Goal: Task Accomplishment & Management: Use online tool/utility

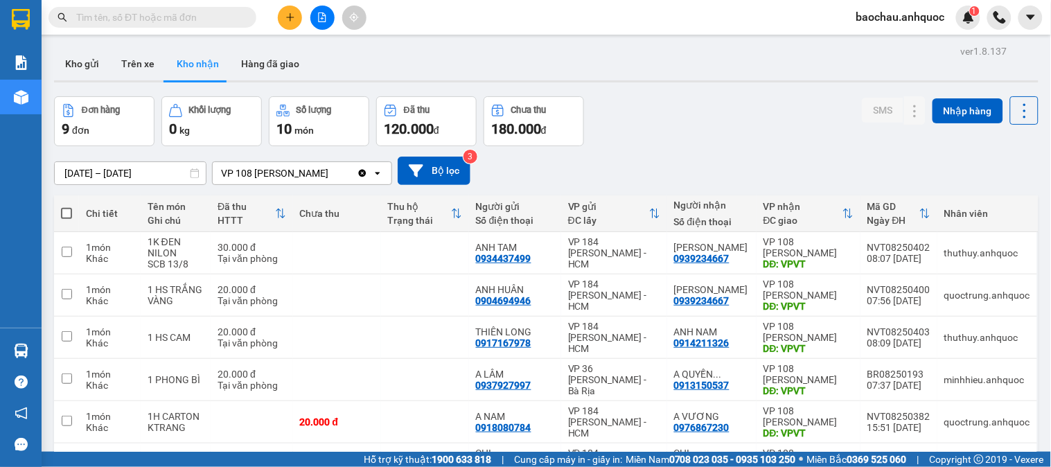
click at [254, 66] on button "Hàng đã giao" at bounding box center [270, 63] width 80 height 33
click at [256, 65] on button "Hàng đã giao" at bounding box center [270, 63] width 80 height 33
click at [258, 65] on button "Hàng đã giao" at bounding box center [270, 63] width 80 height 33
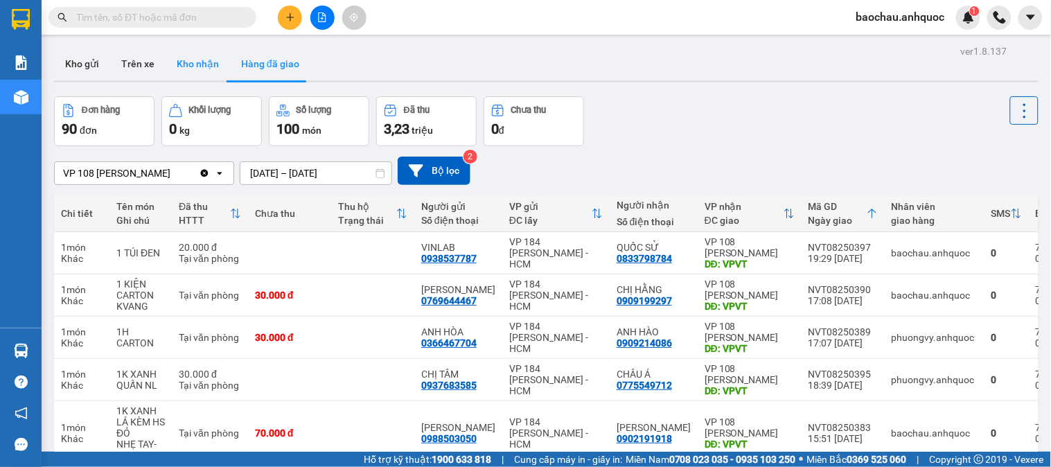
click at [204, 67] on button "Kho nhận" at bounding box center [198, 63] width 64 height 33
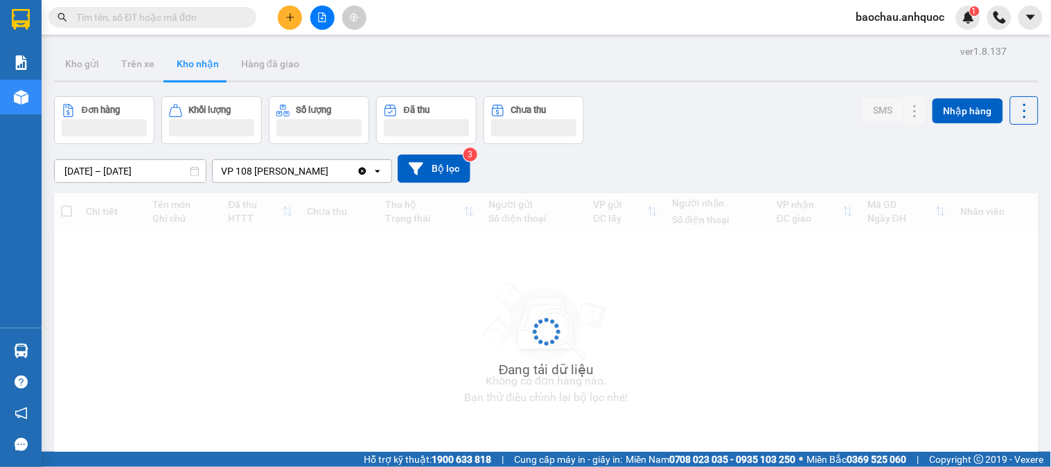
click at [204, 67] on button "Kho nhận" at bounding box center [198, 63] width 64 height 33
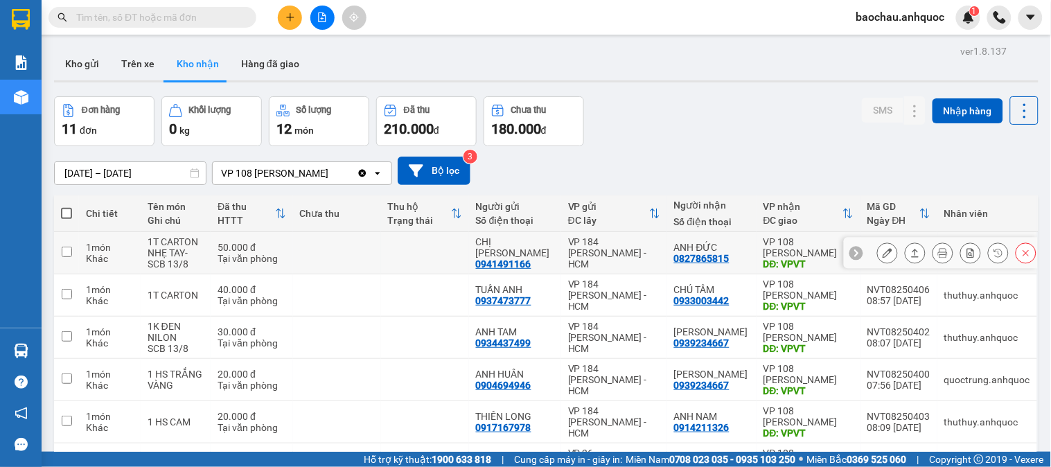
scroll to position [77, 0]
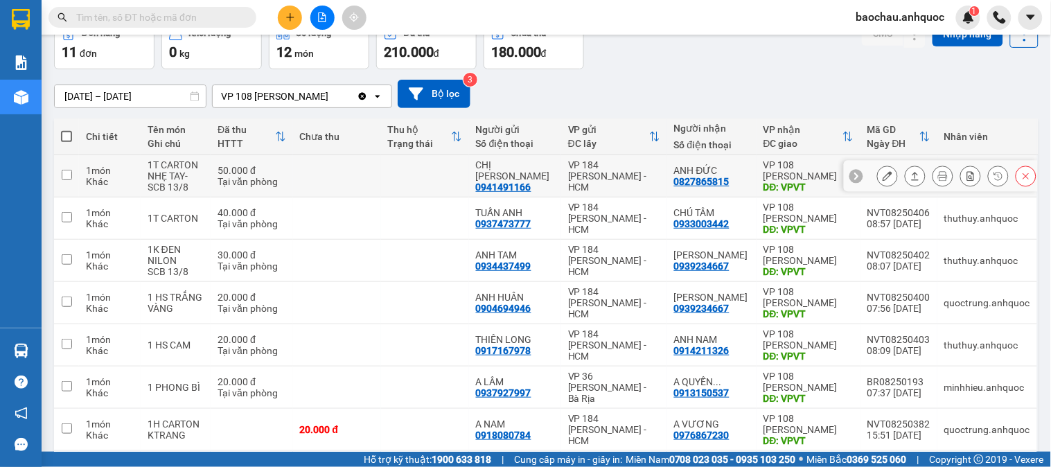
click at [457, 172] on td at bounding box center [425, 176] width 88 height 42
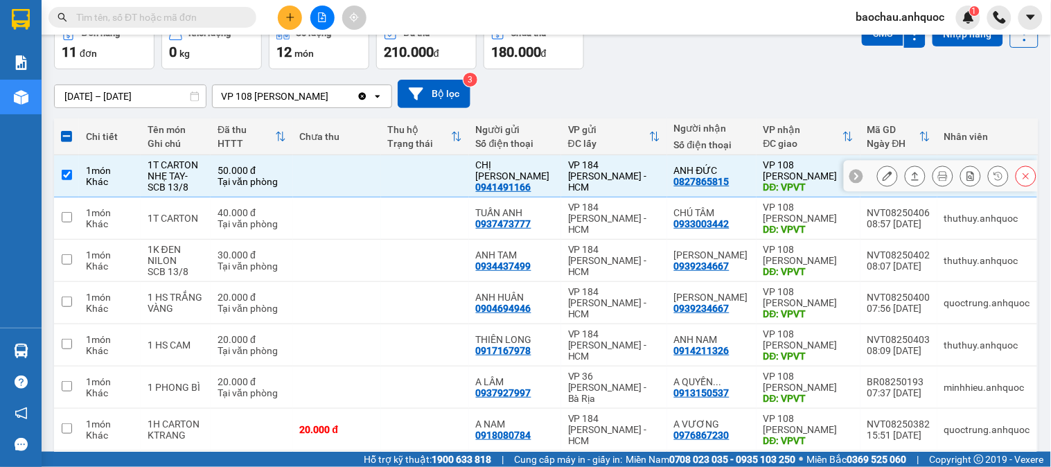
click at [451, 170] on td at bounding box center [425, 176] width 88 height 42
checkbox input "false"
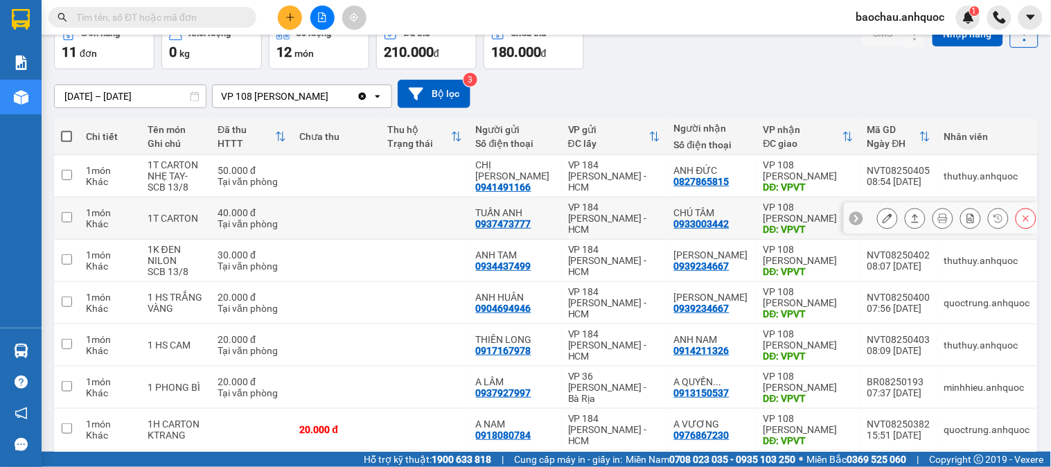
click at [882, 215] on icon at bounding box center [887, 218] width 10 height 10
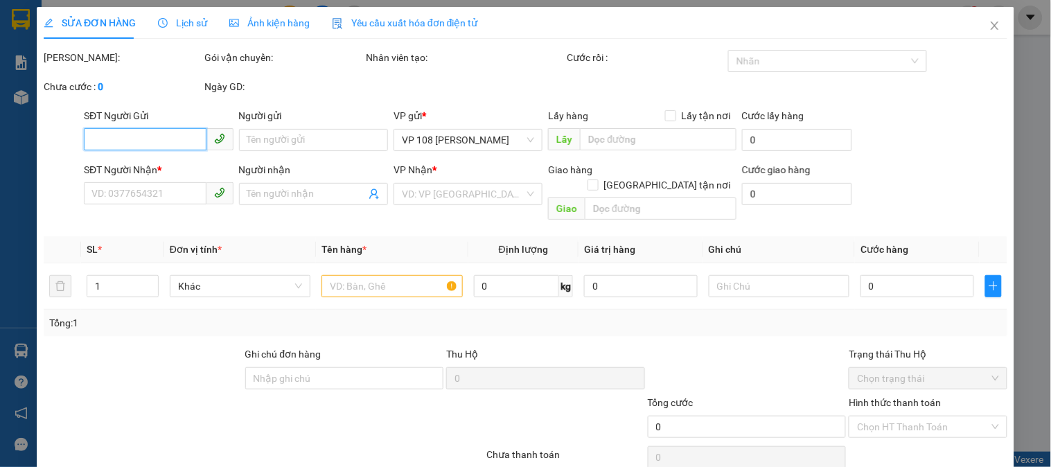
type input "0937473777"
type input "TUẤN ANH"
type input "0933003442"
type input "CHÚ TÂM"
type input "VPVT"
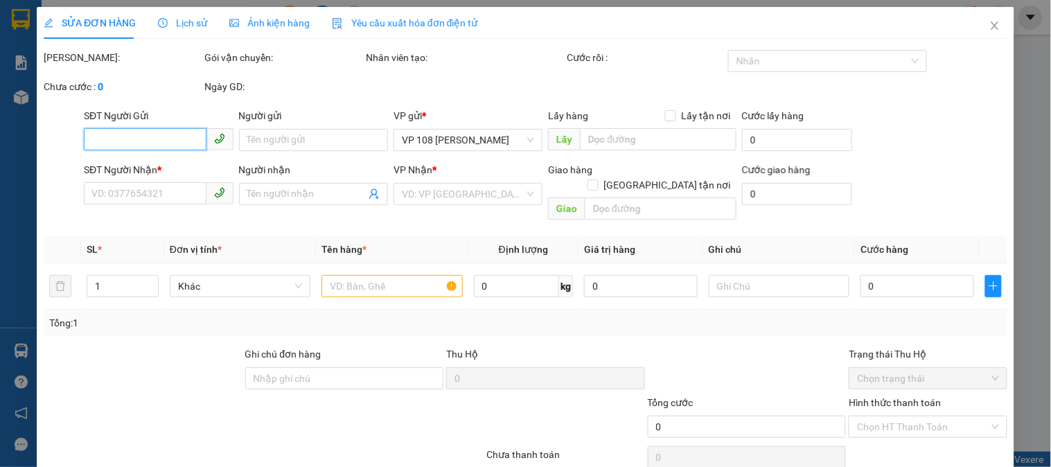
type input "TM 13/8 THỦY"
type input "40.000"
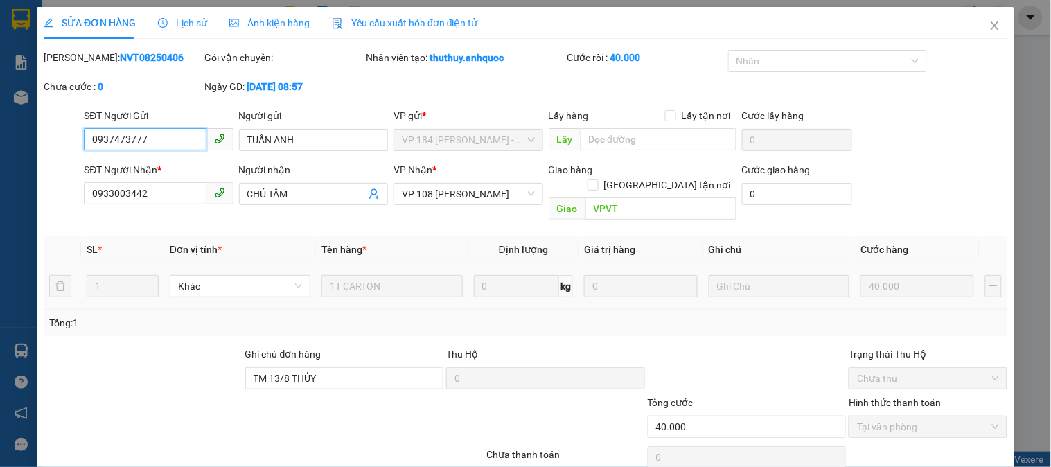
scroll to position [48, 0]
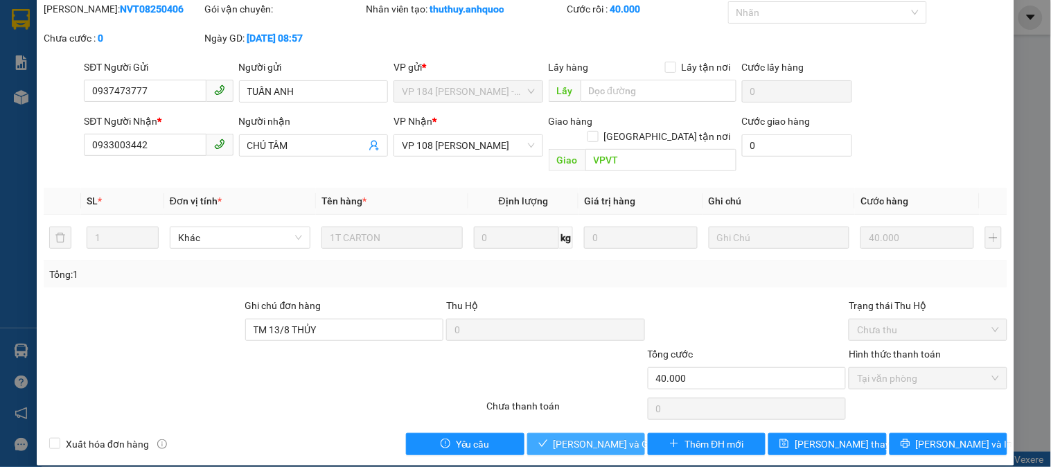
click at [606, 436] on span "[PERSON_NAME] và Giao hàng" at bounding box center [619, 443] width 133 height 15
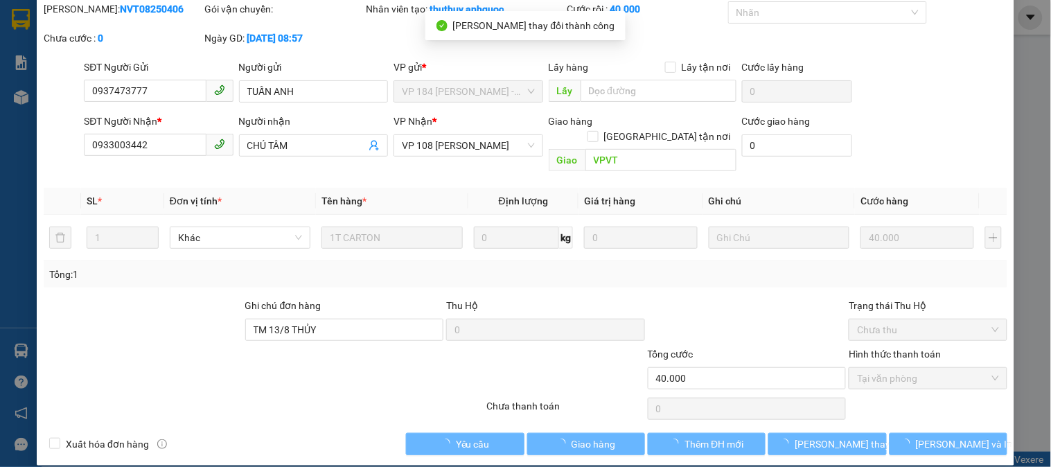
scroll to position [0, 0]
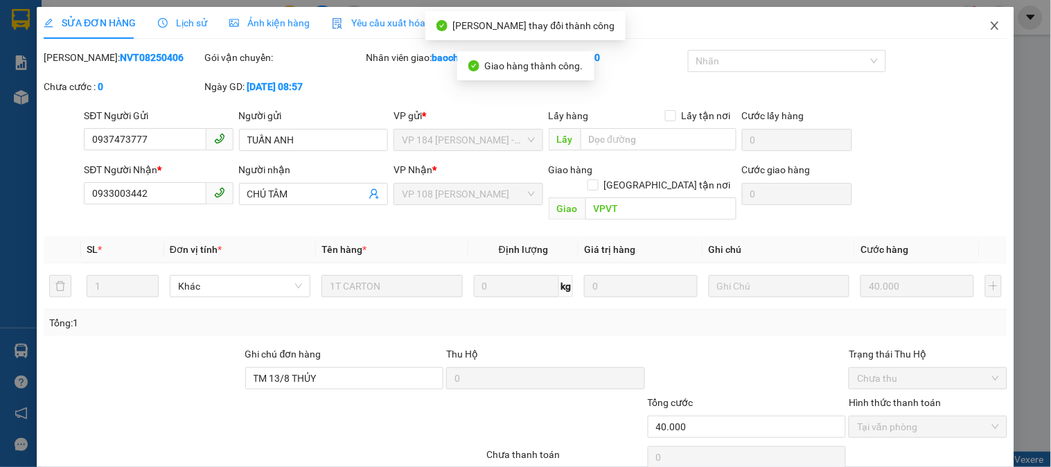
click at [984, 35] on span "Close" at bounding box center [994, 26] width 39 height 39
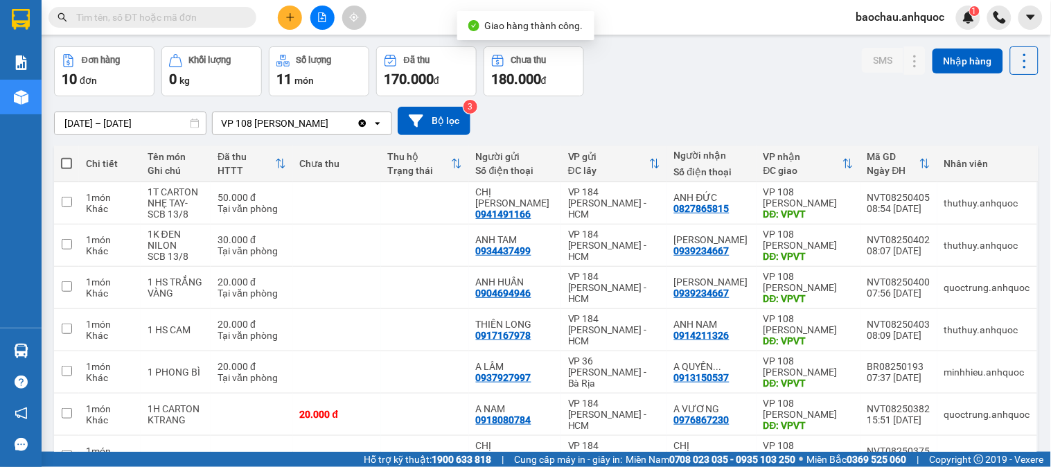
scroll to position [77, 0]
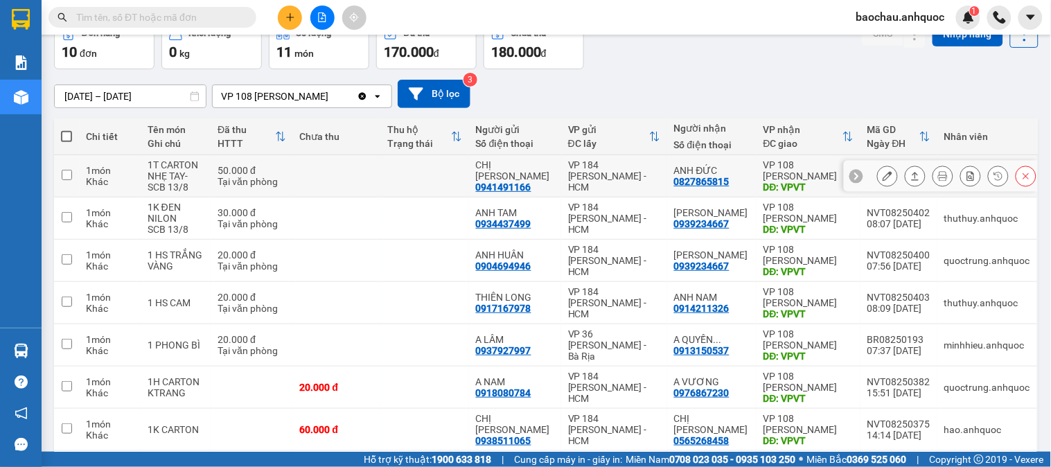
click at [420, 176] on td at bounding box center [425, 176] width 88 height 42
checkbox input "true"
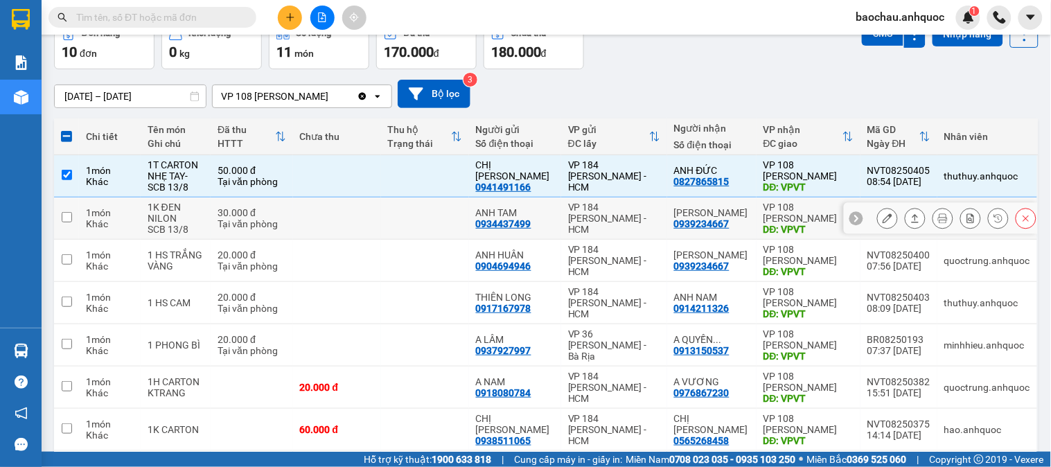
click at [432, 218] on td at bounding box center [425, 218] width 88 height 42
checkbox input "true"
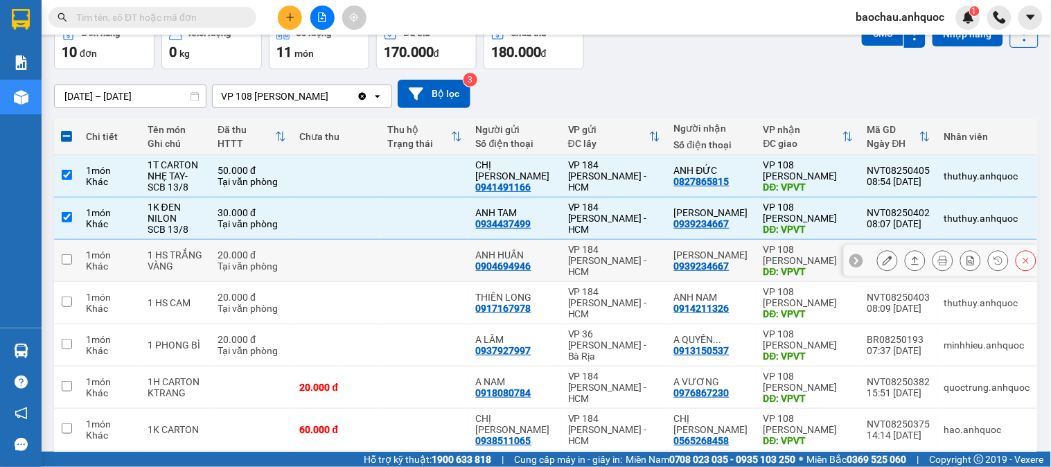
click at [438, 255] on td at bounding box center [425, 261] width 88 height 42
checkbox input "true"
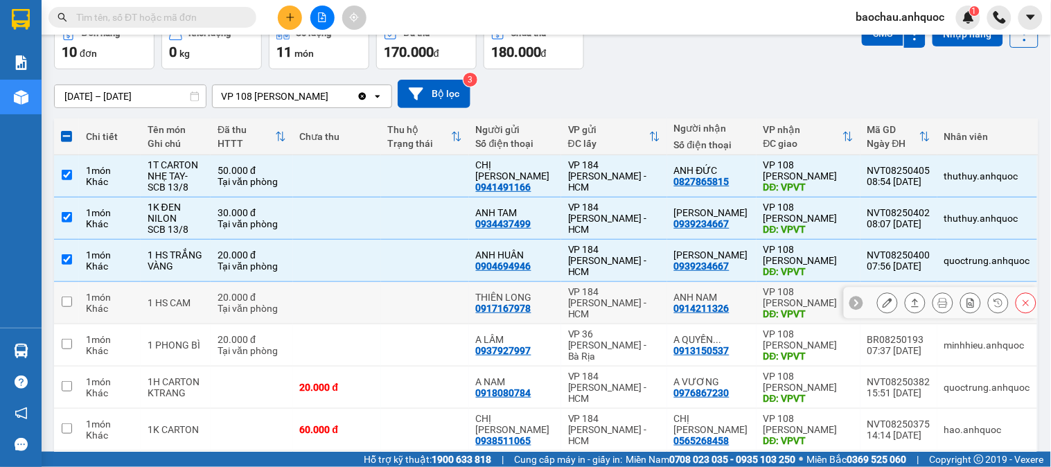
click at [450, 302] on td at bounding box center [425, 303] width 88 height 42
checkbox input "true"
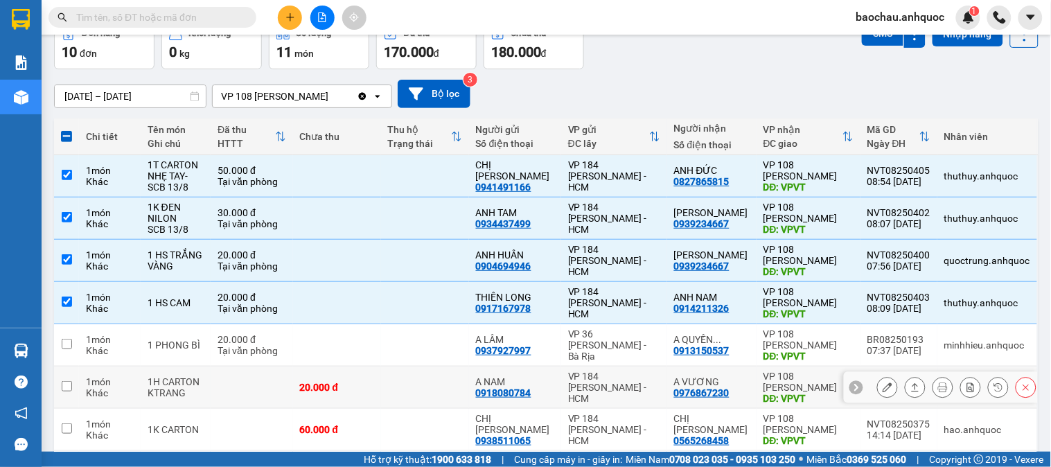
scroll to position [154, 0]
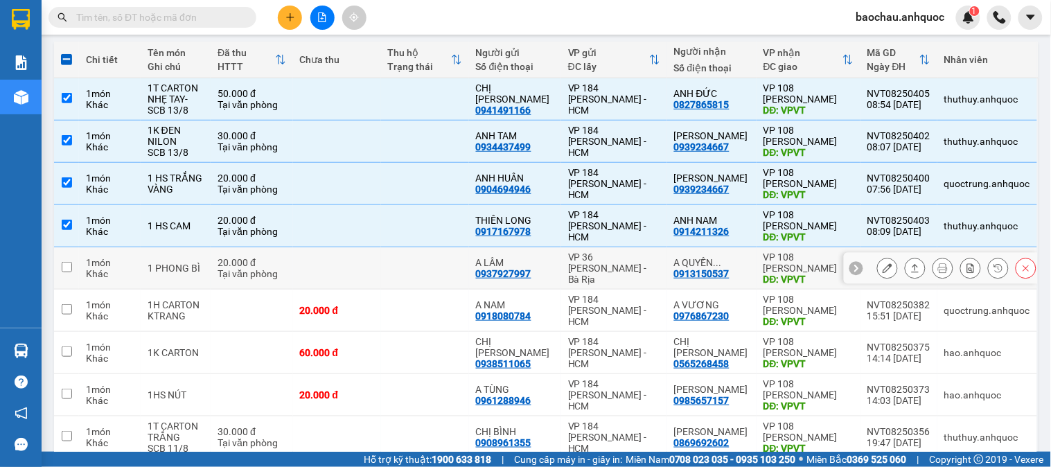
click at [440, 261] on td at bounding box center [425, 268] width 88 height 42
checkbox input "true"
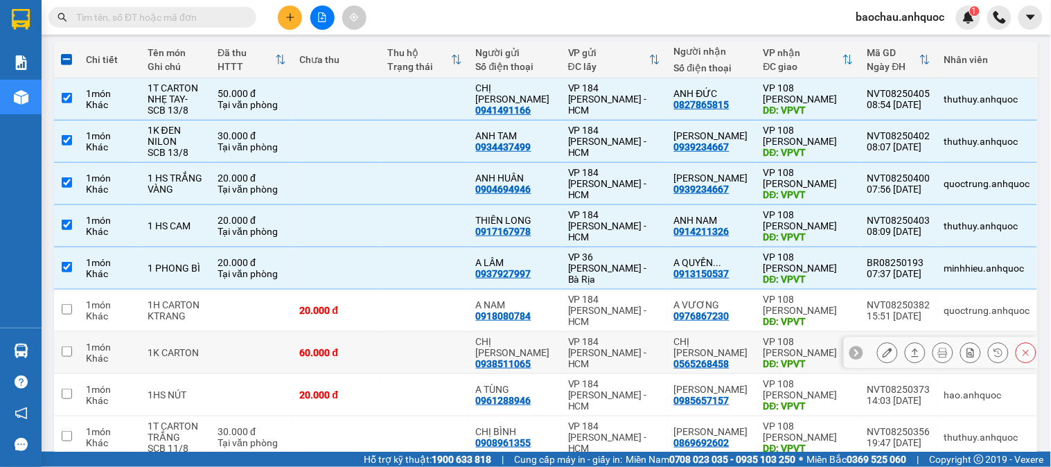
click at [432, 359] on td at bounding box center [425, 353] width 88 height 42
checkbox input "true"
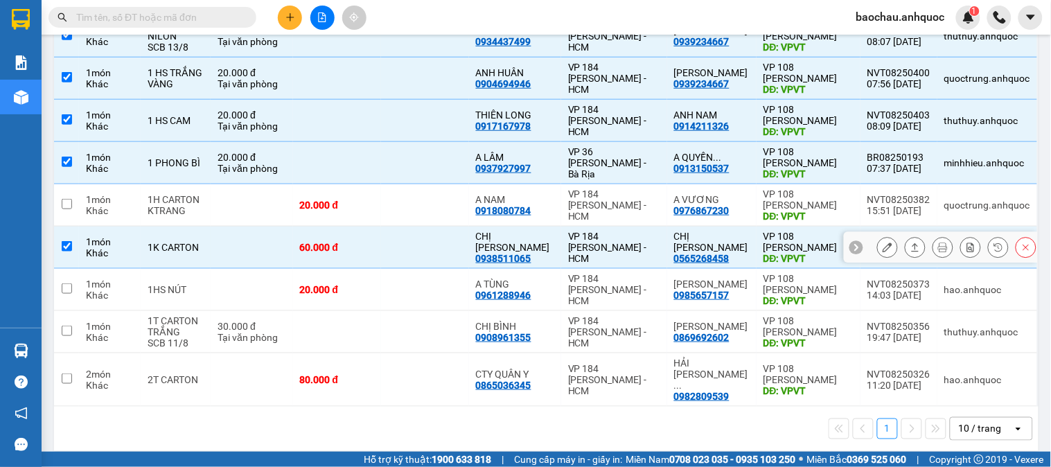
scroll to position [260, 0]
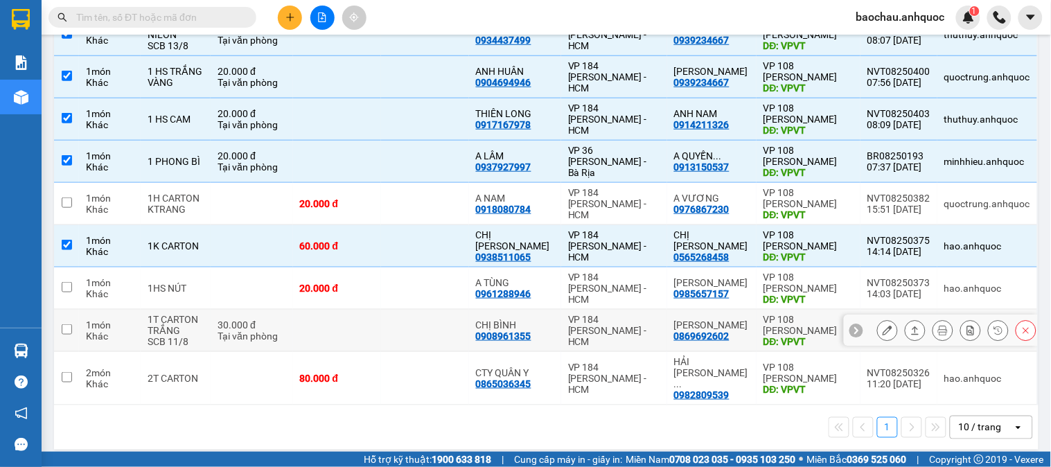
click at [432, 328] on td at bounding box center [425, 331] width 88 height 42
checkbox input "true"
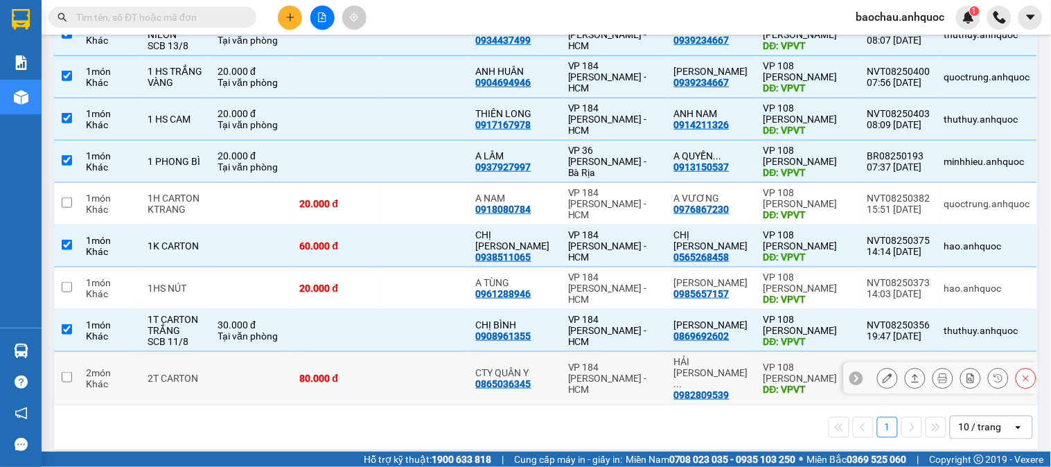
click at [406, 366] on td at bounding box center [425, 378] width 88 height 53
checkbox input "true"
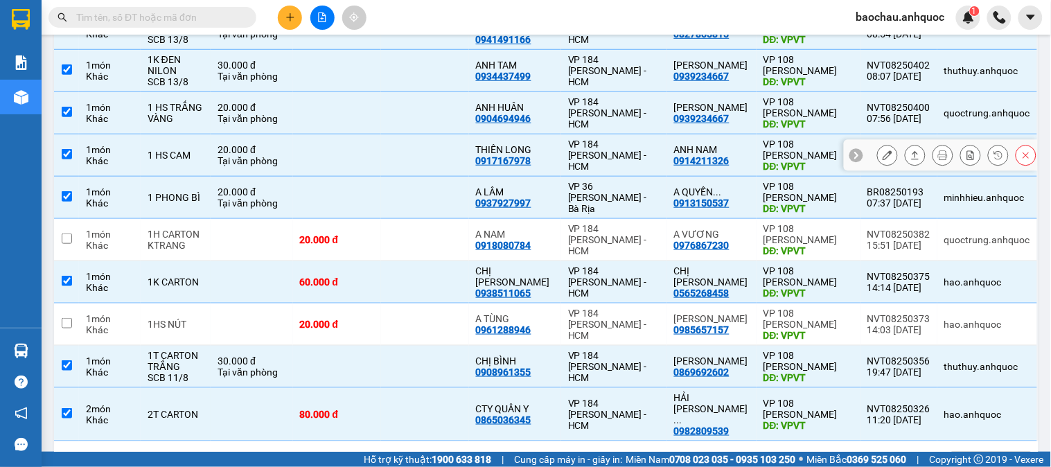
scroll to position [0, 0]
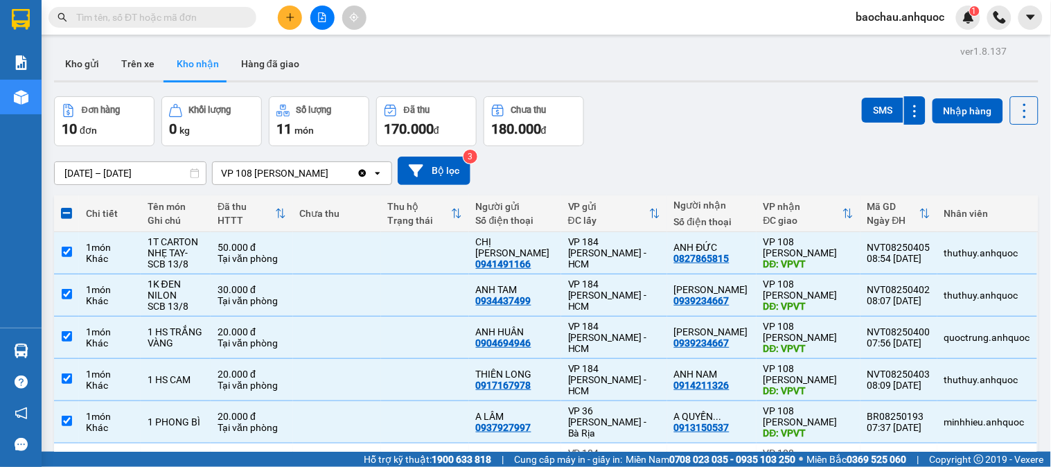
click at [143, 173] on input "[DATE] – [DATE]" at bounding box center [130, 173] width 151 height 22
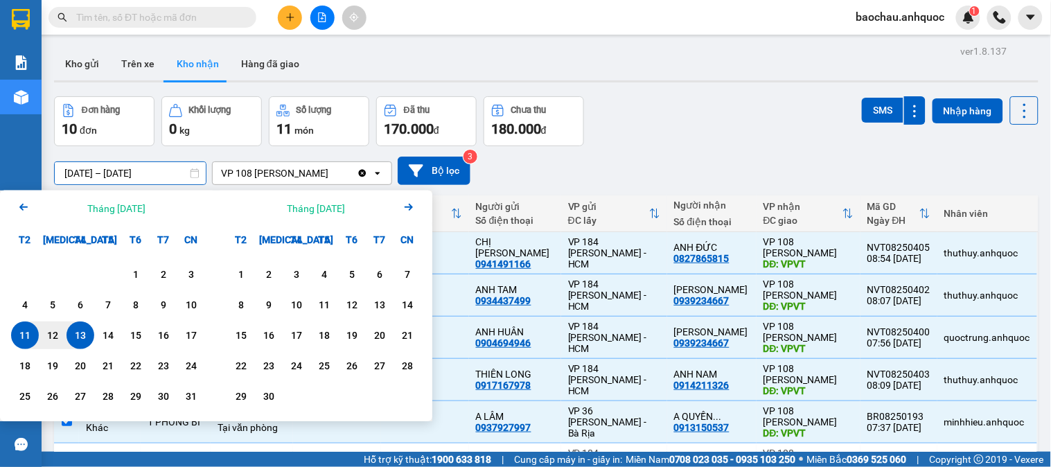
click at [126, 277] on div "1" at bounding box center [135, 274] width 19 height 17
click at [137, 272] on div "1" at bounding box center [135, 274] width 19 height 17
type input "01/08/2025 – 01/08/2025"
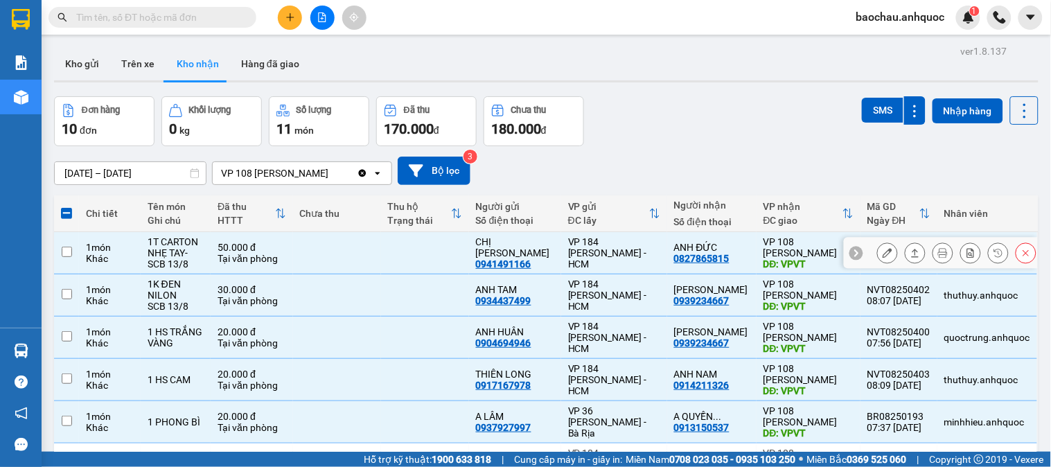
checkbox input "false"
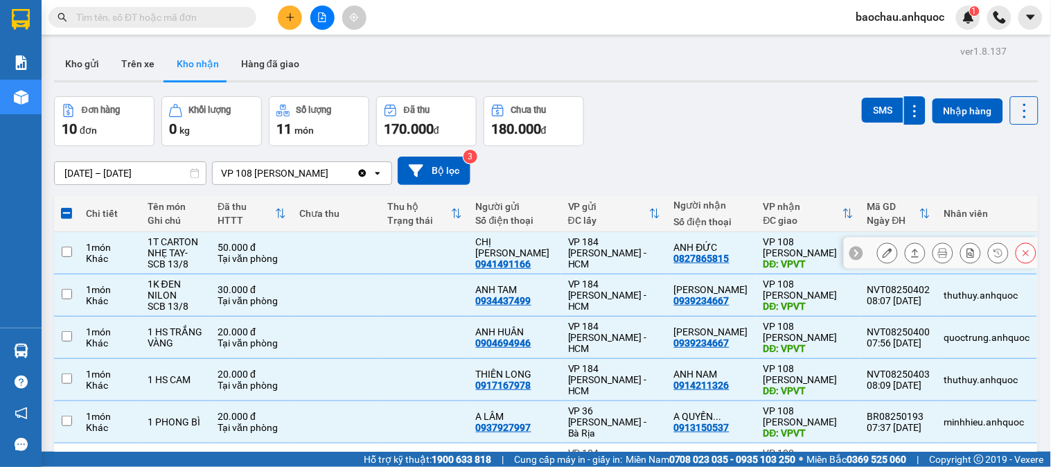
checkbox input "false"
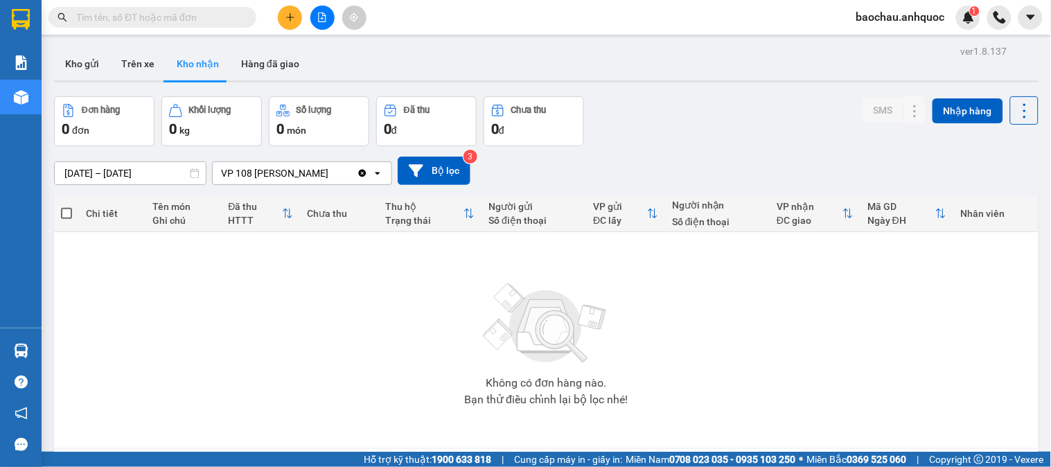
click at [148, 170] on input "01/08/2025 – 01/08/2025" at bounding box center [130, 173] width 151 height 22
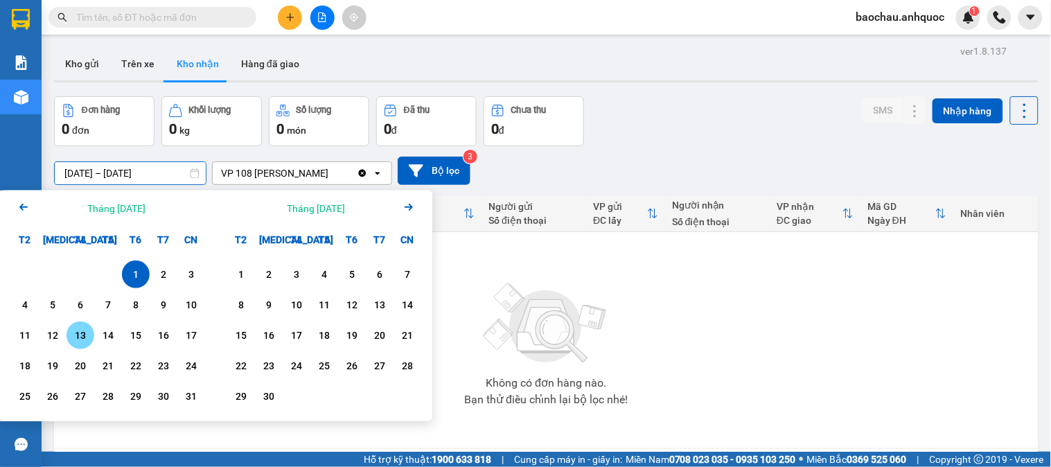
click at [91, 335] on div "13" at bounding box center [80, 335] width 28 height 28
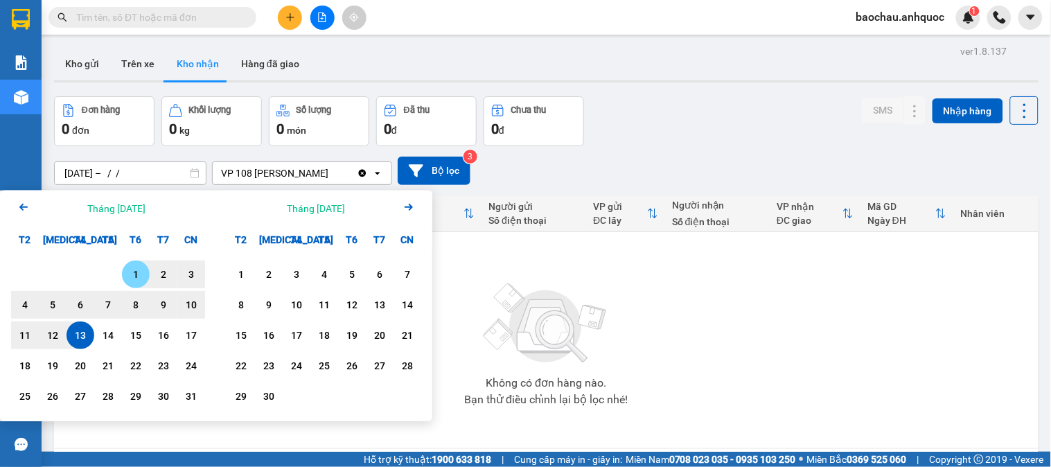
click at [137, 275] on div "1" at bounding box center [135, 274] width 19 height 17
type input "[DATE] – [DATE]"
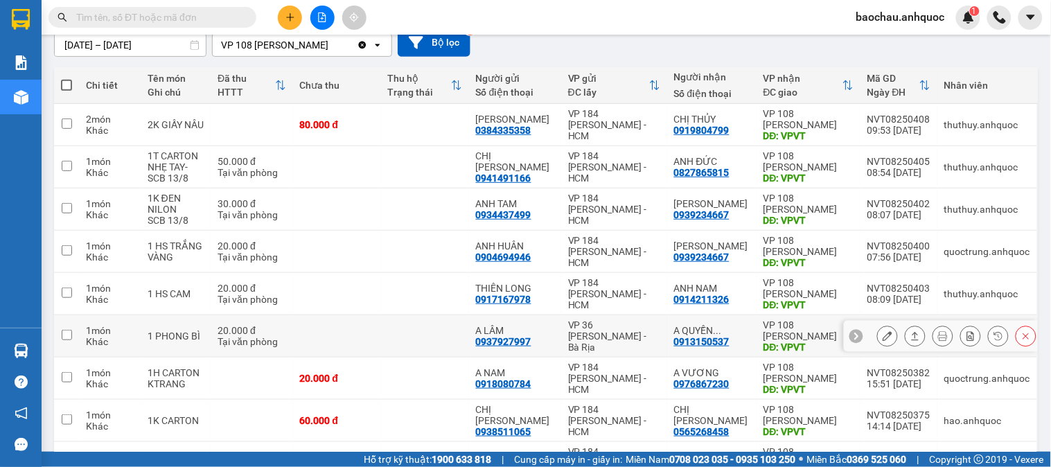
scroll to position [154, 0]
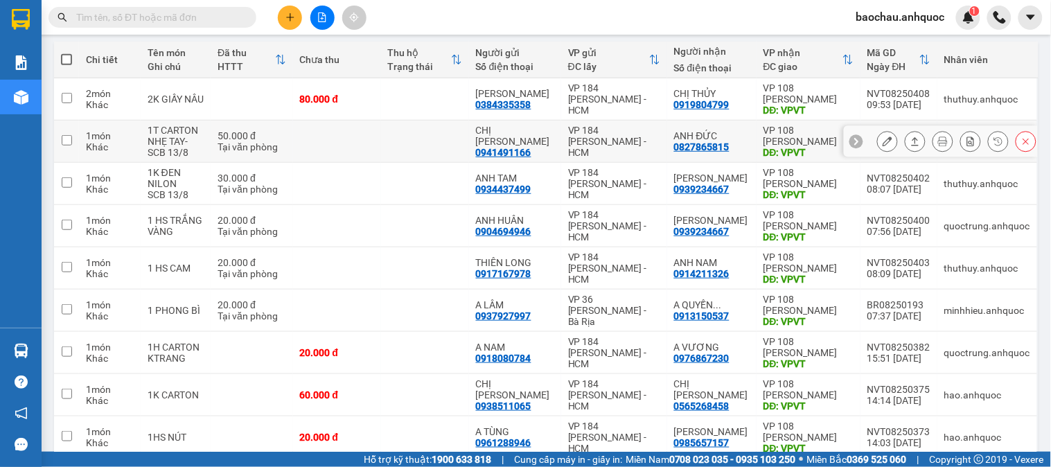
click at [398, 136] on td at bounding box center [425, 142] width 88 height 42
checkbox input "true"
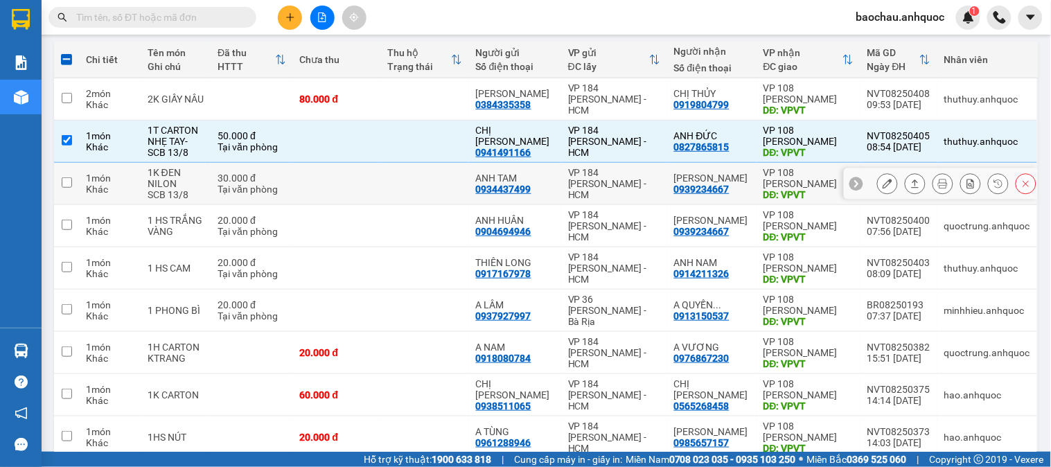
click at [406, 184] on td at bounding box center [425, 184] width 88 height 42
checkbox input "true"
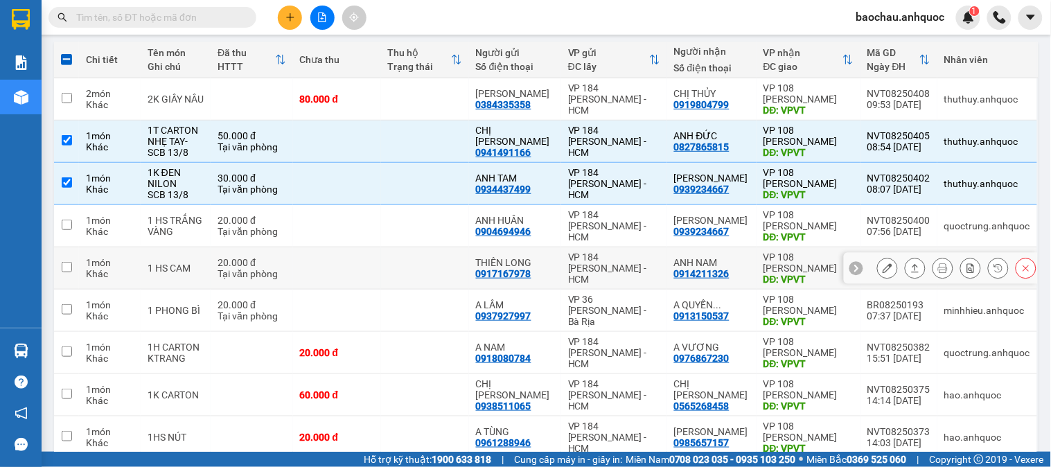
click at [433, 262] on td at bounding box center [425, 268] width 88 height 42
checkbox input "true"
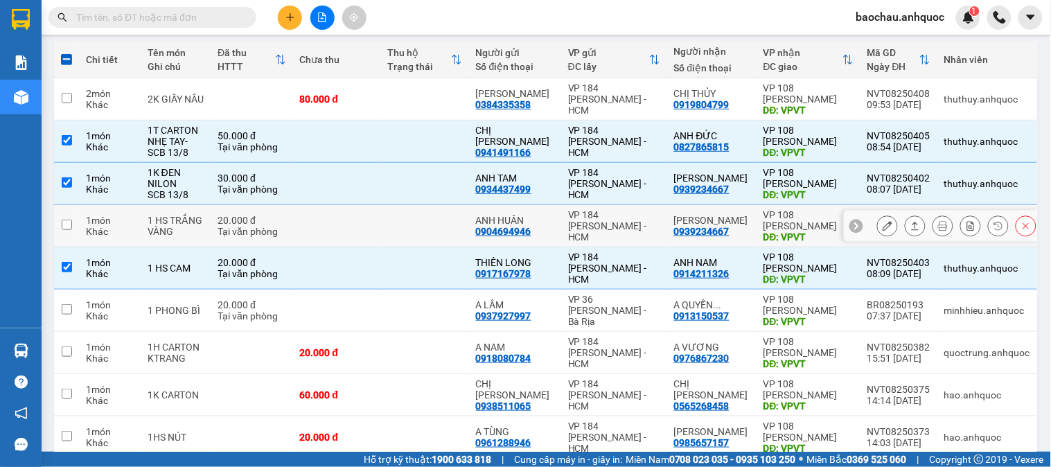
click at [435, 227] on td at bounding box center [425, 226] width 88 height 42
checkbox input "true"
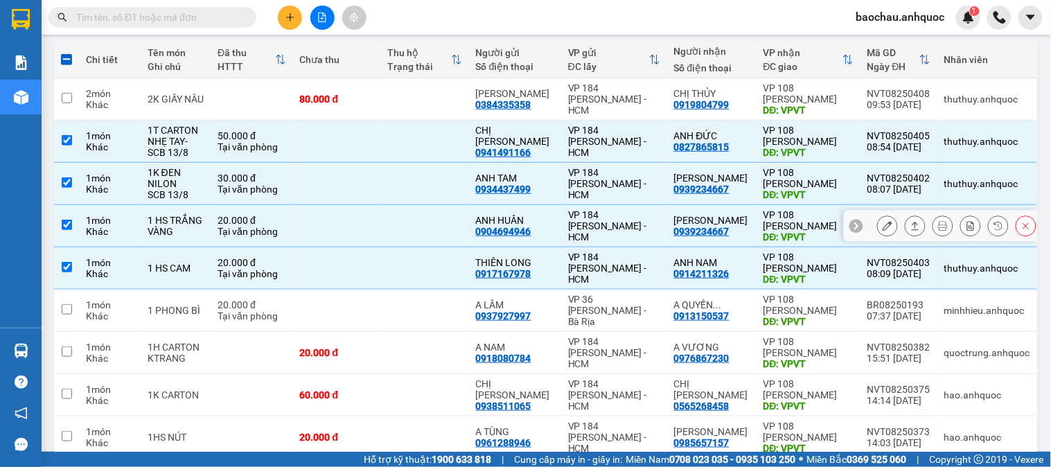
scroll to position [231, 0]
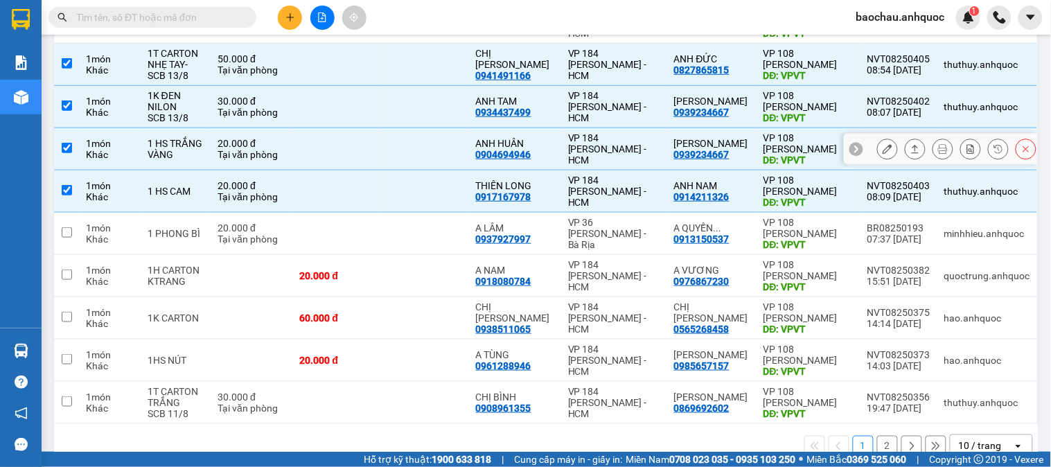
click at [438, 233] on td at bounding box center [425, 234] width 88 height 42
checkbox input "true"
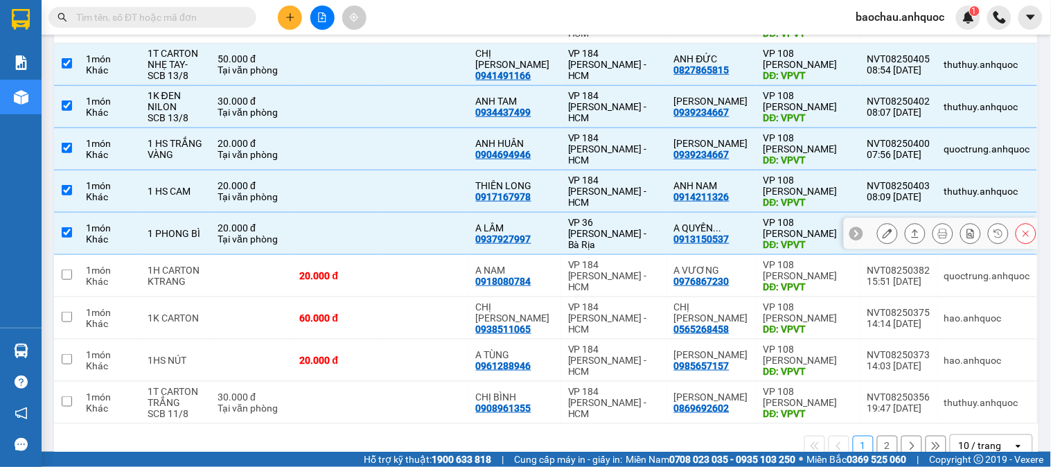
scroll to position [260, 0]
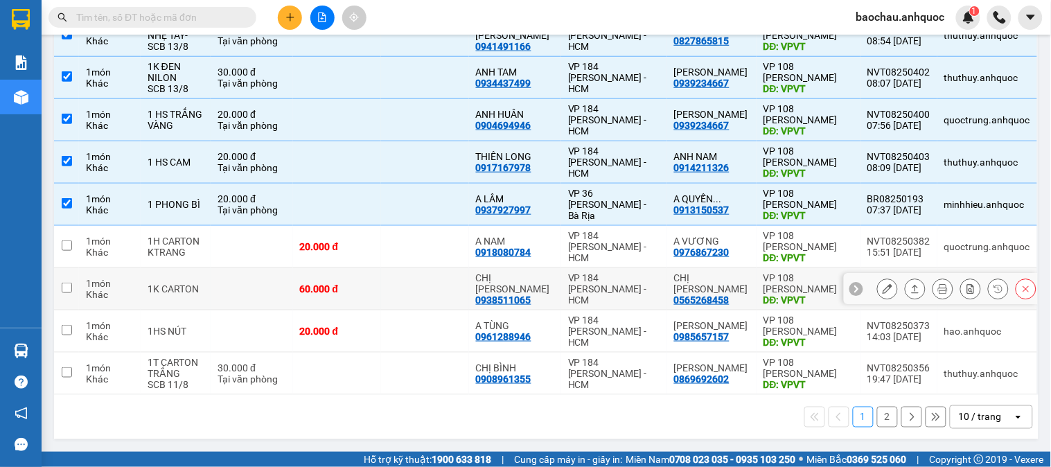
click at [428, 281] on td at bounding box center [425, 289] width 88 height 42
checkbox input "true"
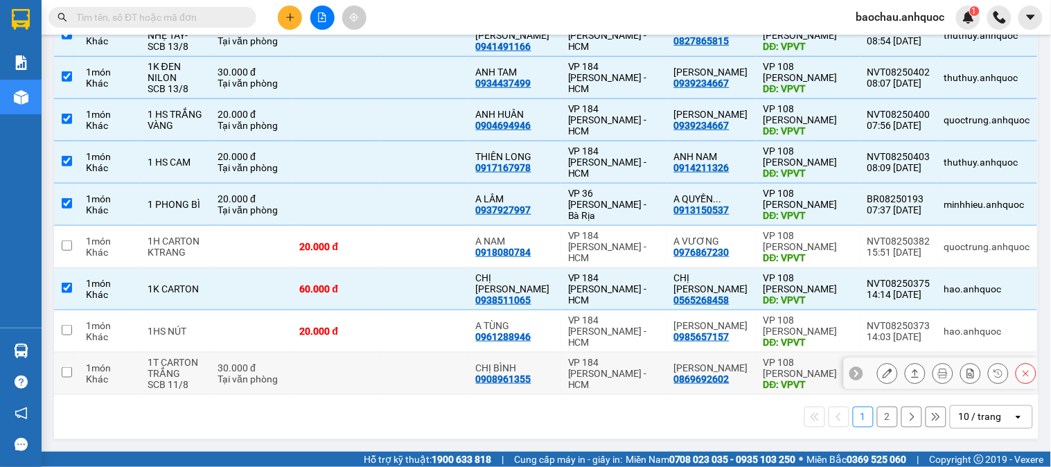
click at [434, 381] on td at bounding box center [425, 374] width 88 height 42
checkbox input "true"
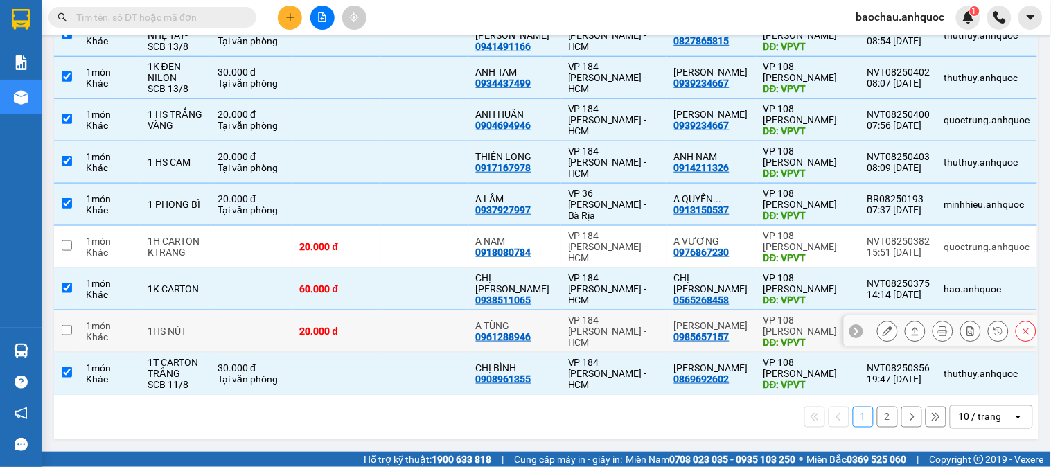
click at [882, 328] on icon at bounding box center [887, 331] width 10 height 10
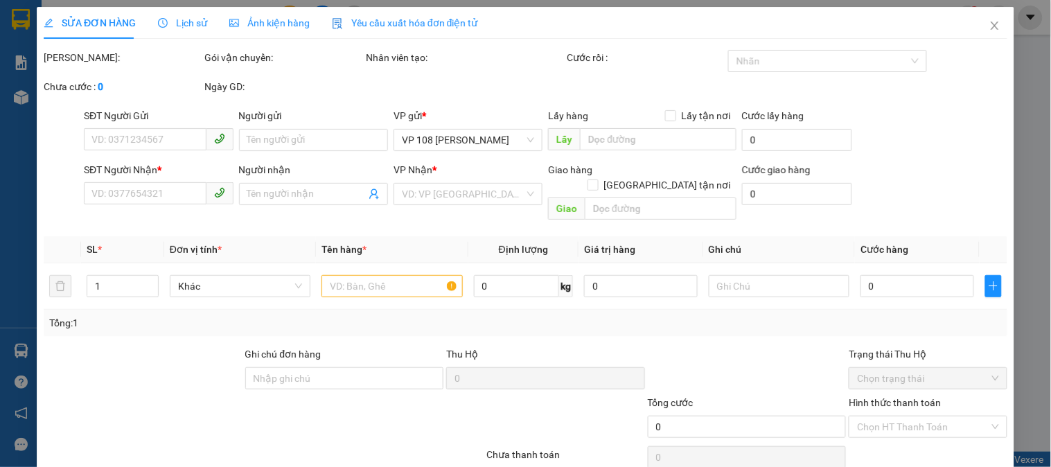
type input "0961288946"
type input "A TÙNG"
type input "0985657157"
type input "[PERSON_NAME]"
type input "VPVT"
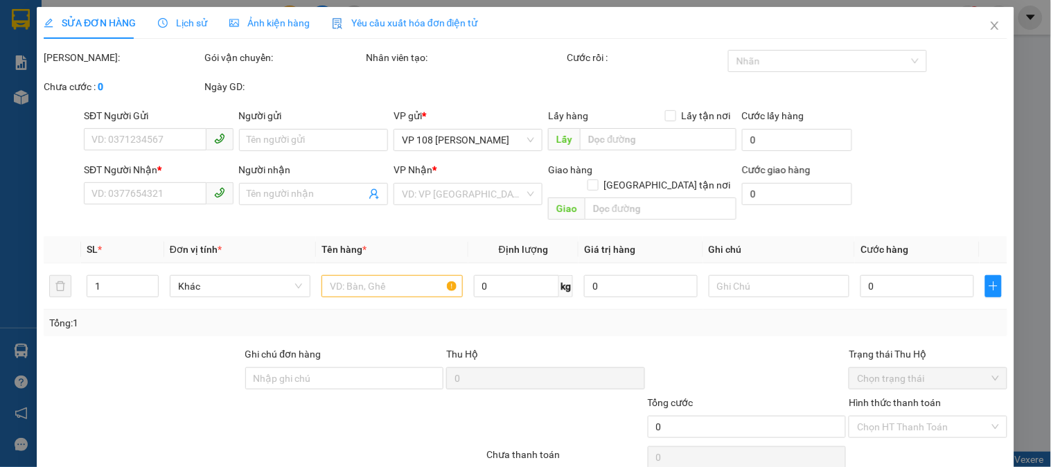
type input "20.000"
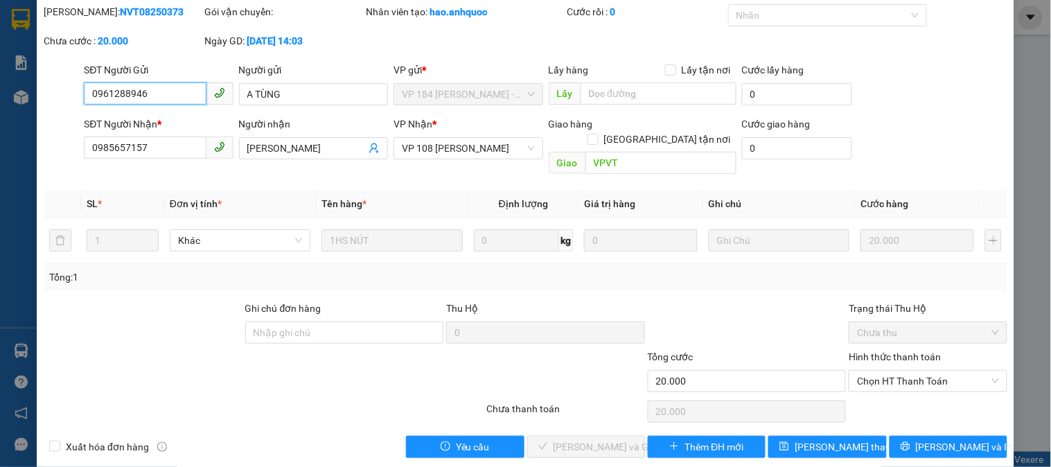
scroll to position [48, 0]
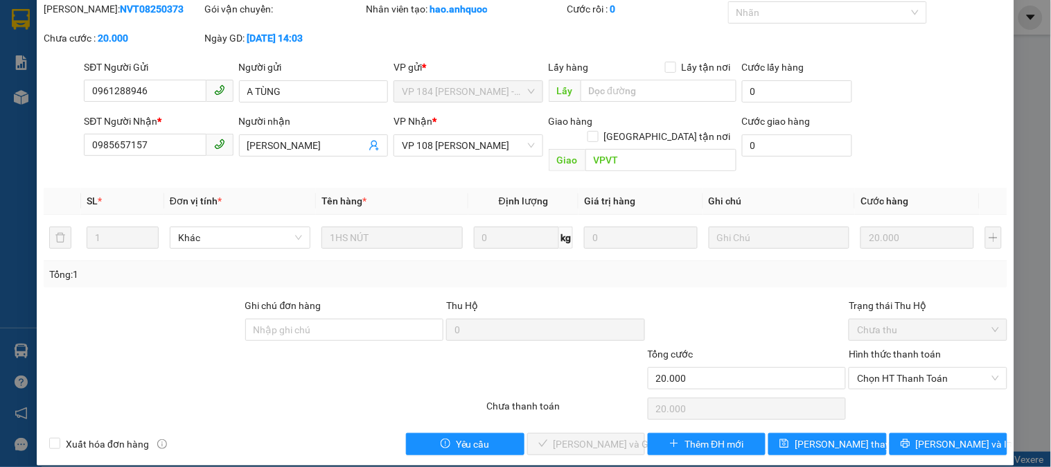
click at [890, 347] on div "Hình thức thanh toán" at bounding box center [928, 356] width 158 height 21
click at [894, 368] on span "Chọn HT Thanh Toán" at bounding box center [927, 378] width 141 height 21
click at [884, 389] on div "Tại văn phòng" at bounding box center [919, 390] width 140 height 15
type input "0"
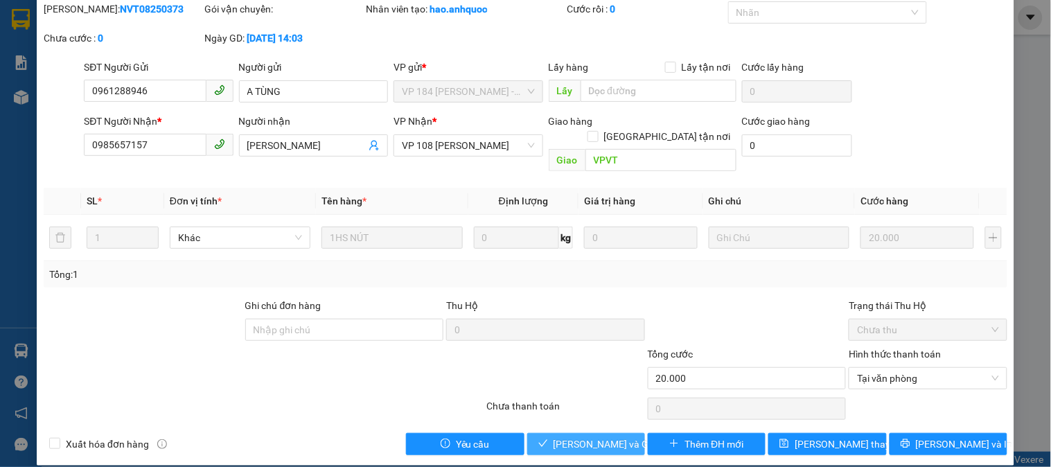
click at [597, 436] on span "[PERSON_NAME] và Giao hàng" at bounding box center [619, 443] width 133 height 15
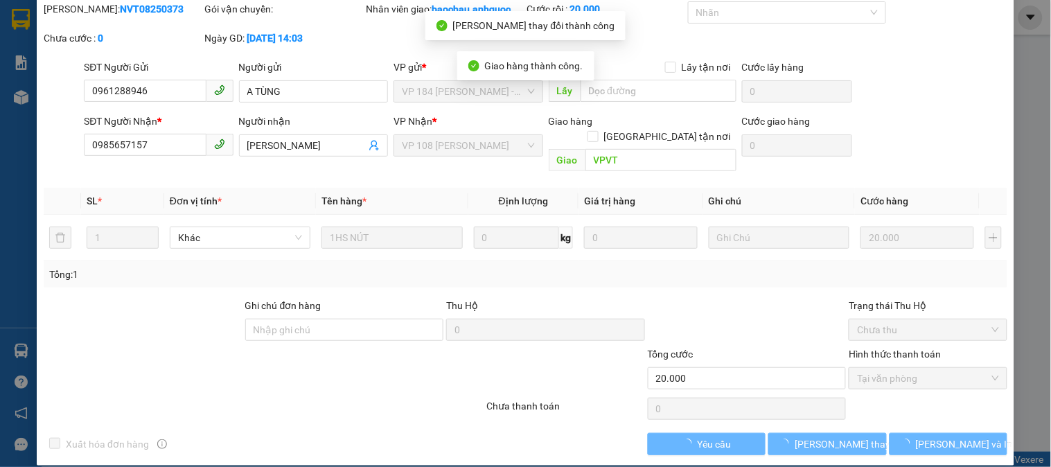
scroll to position [0, 0]
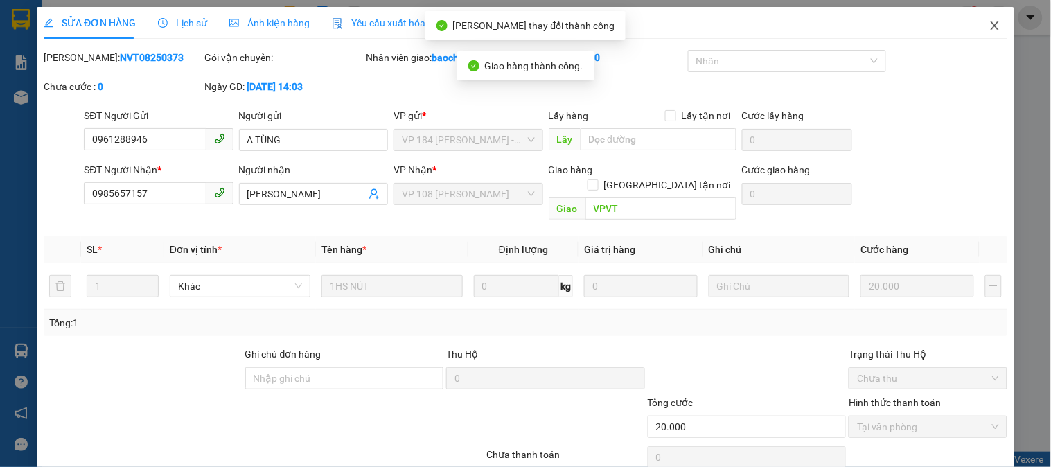
click at [989, 28] on icon "close" at bounding box center [994, 25] width 11 height 11
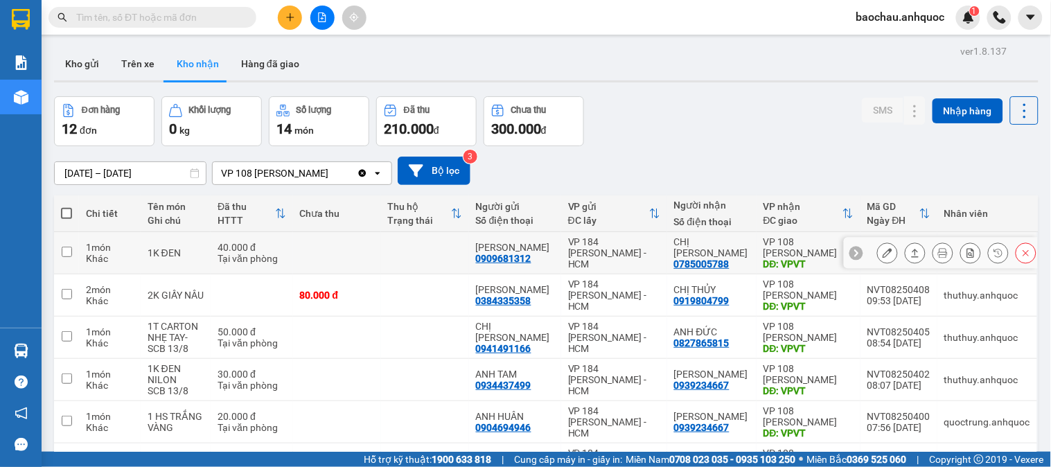
click at [419, 238] on td at bounding box center [425, 253] width 88 height 42
checkbox input "true"
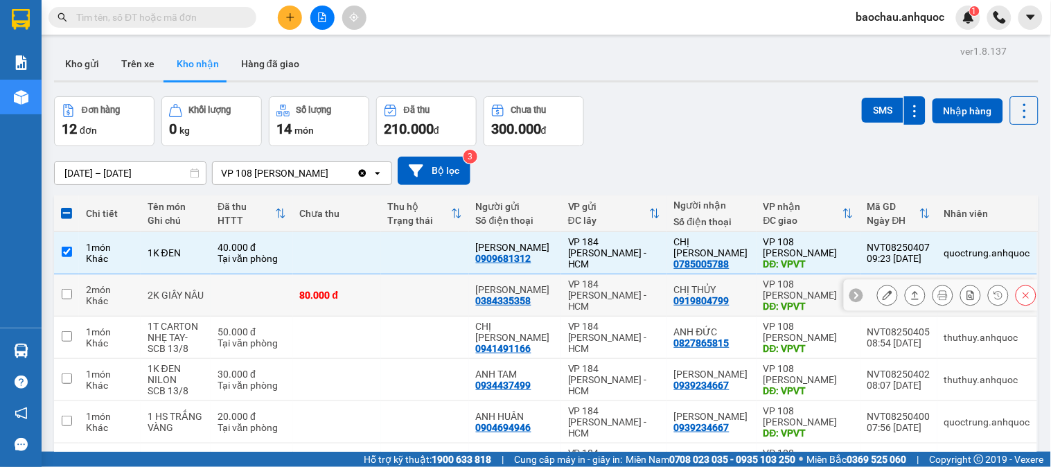
click at [433, 292] on td at bounding box center [425, 295] width 88 height 42
checkbox input "true"
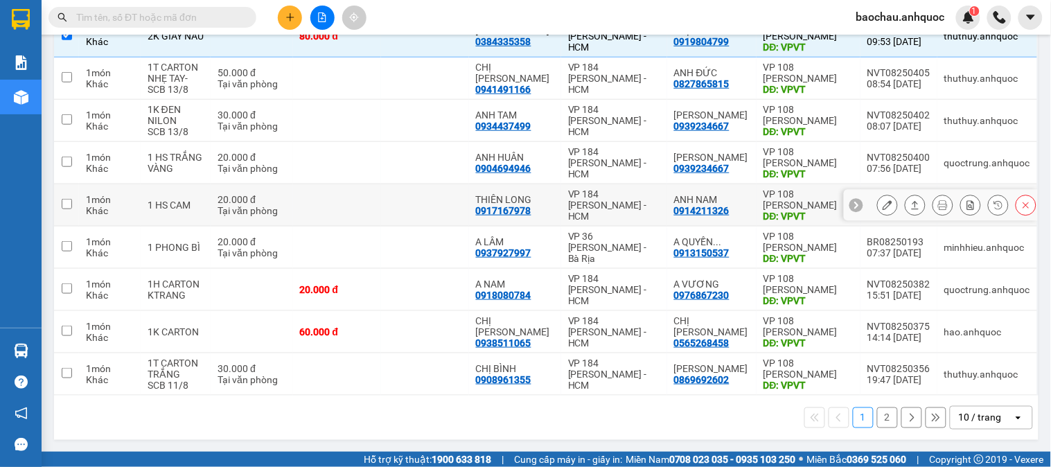
scroll to position [260, 0]
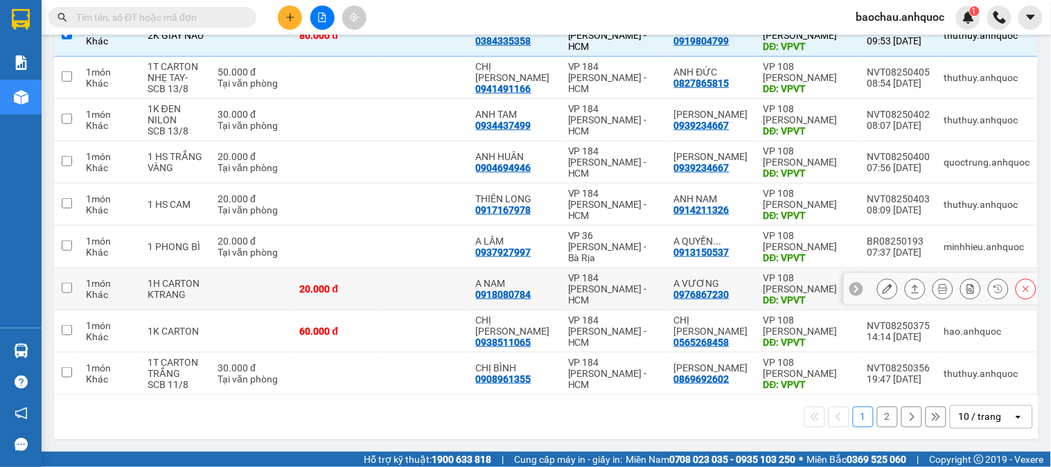
click at [439, 298] on td at bounding box center [425, 289] width 88 height 42
checkbox input "true"
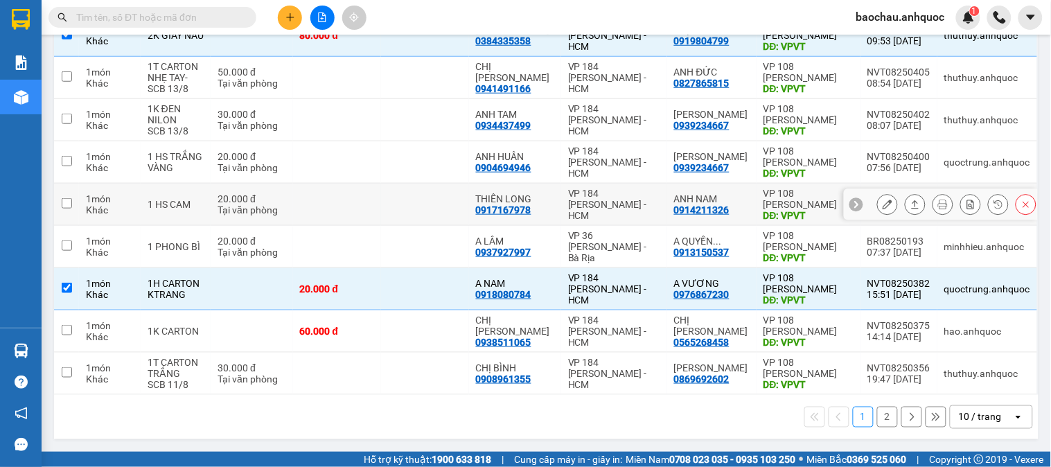
scroll to position [184, 0]
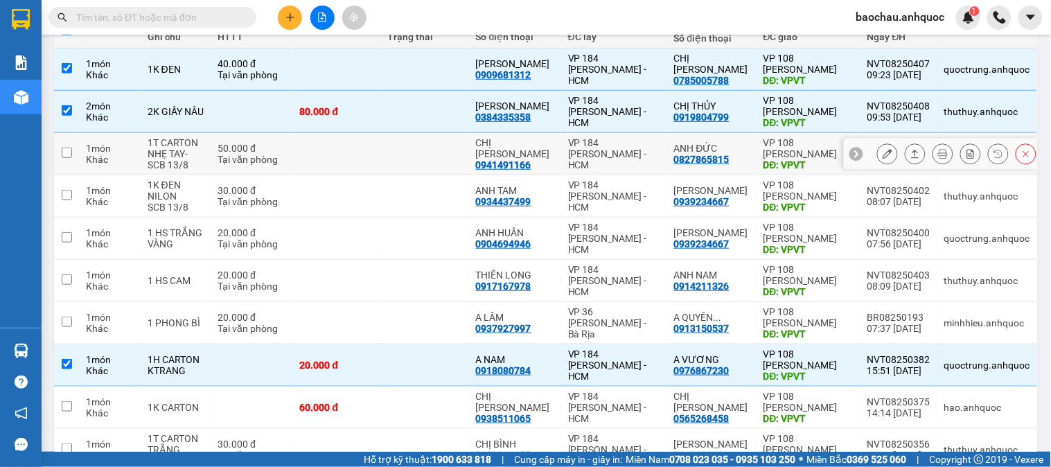
click at [441, 143] on td at bounding box center [425, 154] width 88 height 42
checkbox input "true"
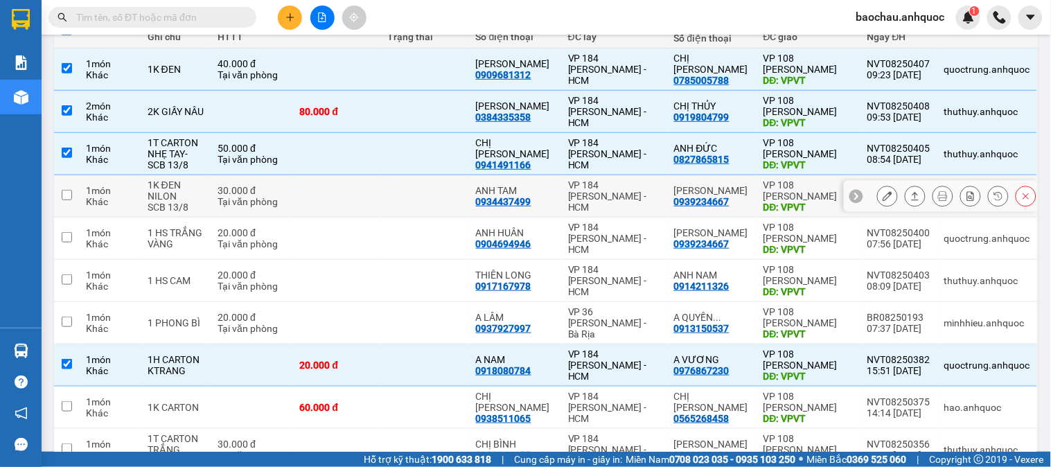
click at [425, 195] on td at bounding box center [425, 196] width 88 height 42
checkbox input "true"
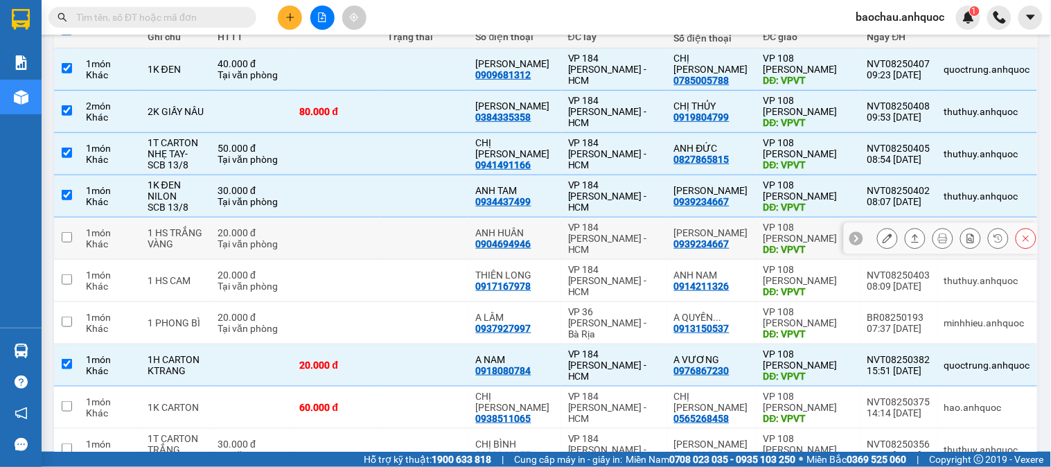
click at [423, 236] on td at bounding box center [425, 239] width 88 height 42
checkbox input "true"
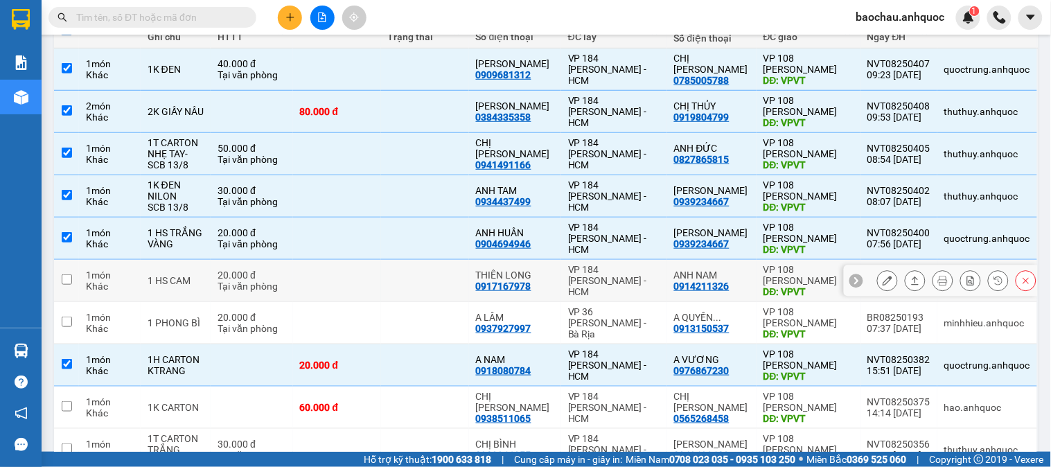
click at [435, 278] on td at bounding box center [425, 281] width 88 height 42
checkbox input "true"
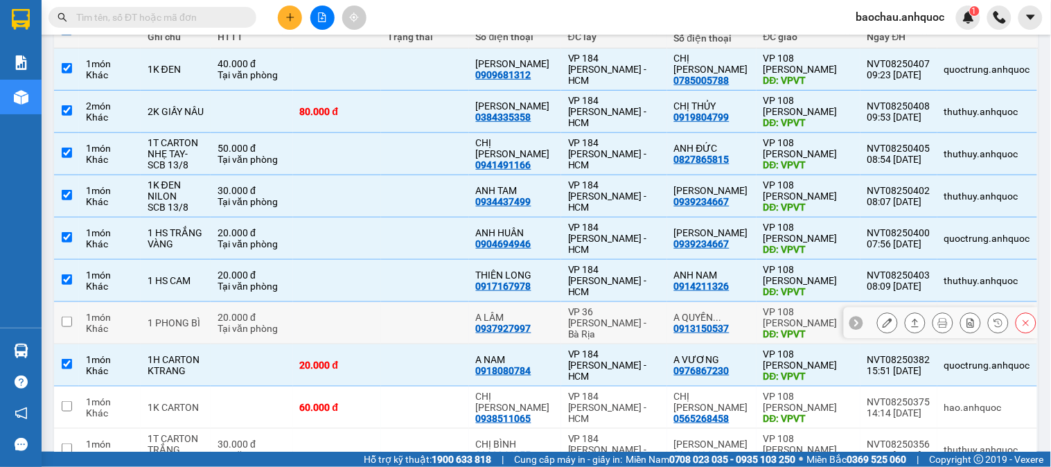
click at [424, 328] on td at bounding box center [425, 323] width 88 height 42
checkbox input "true"
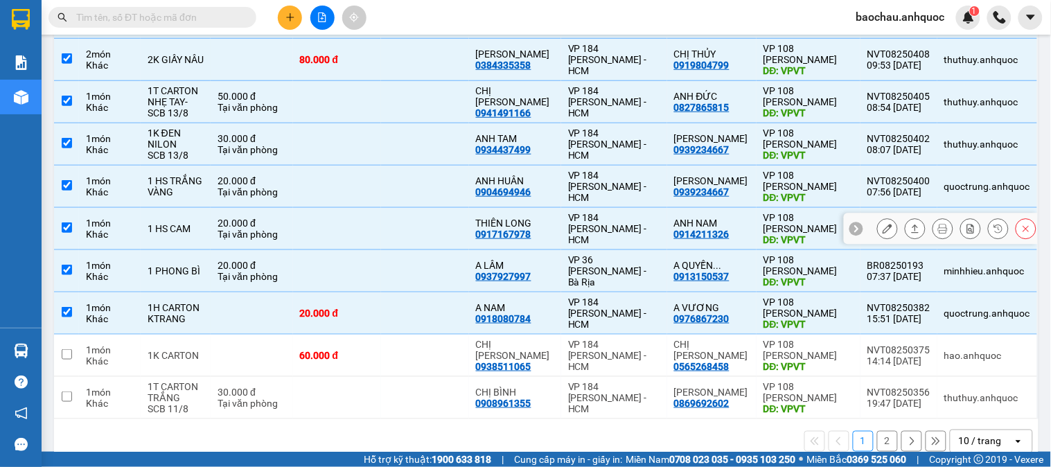
scroll to position [260, 0]
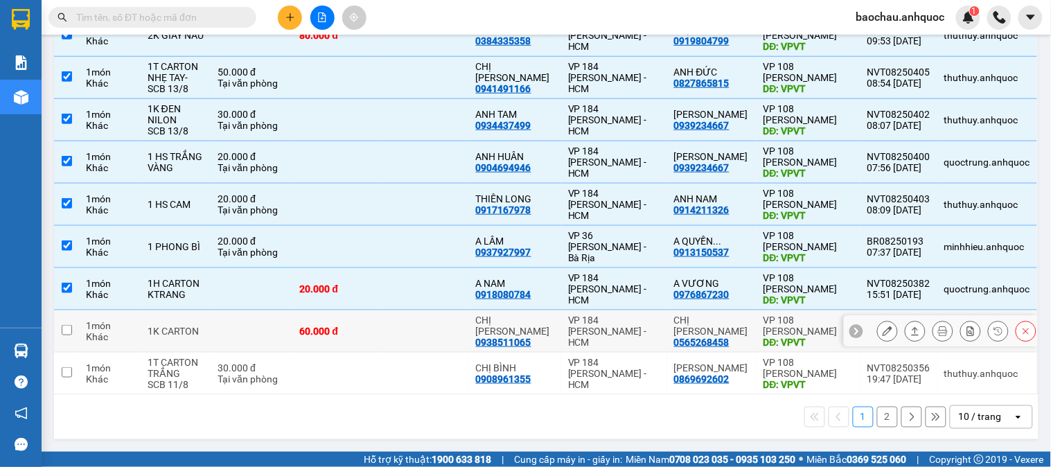
click at [449, 328] on td at bounding box center [425, 331] width 88 height 42
checkbox input "true"
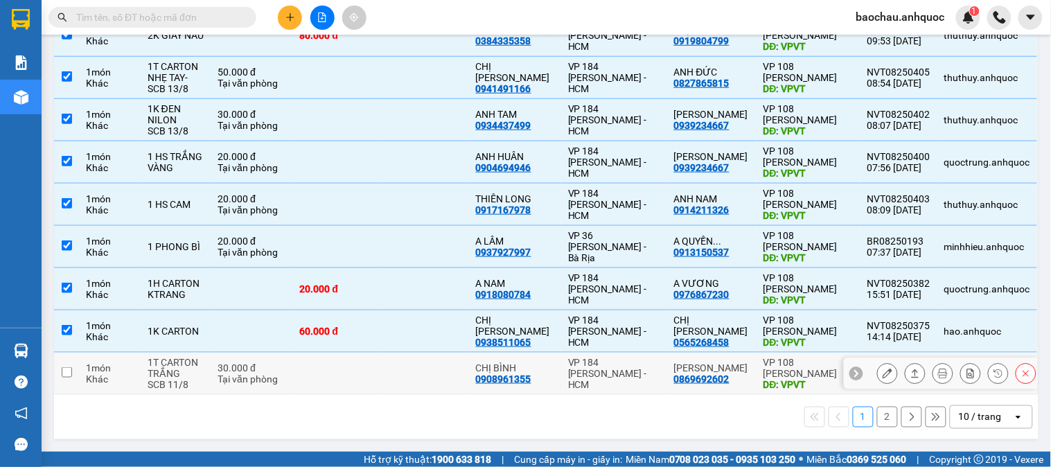
click at [442, 380] on td at bounding box center [425, 374] width 88 height 42
checkbox input "true"
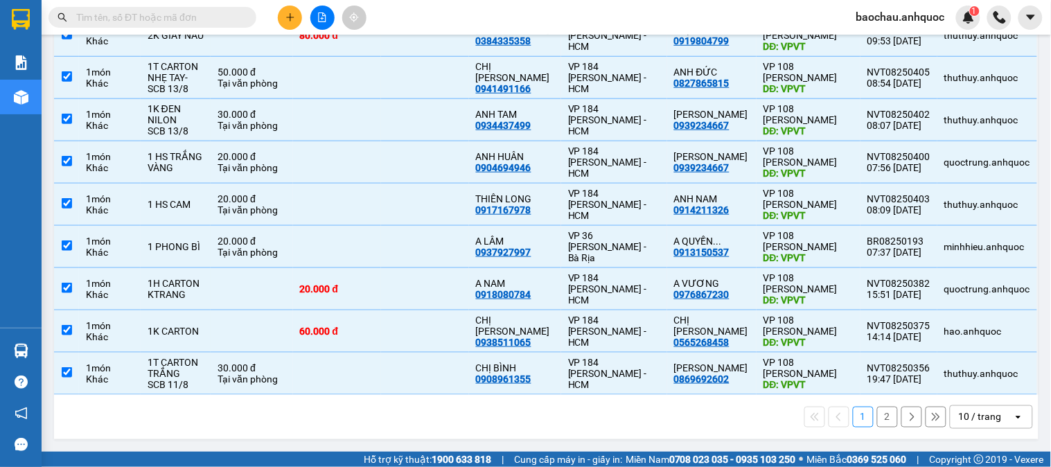
click at [877, 416] on button "2" at bounding box center [887, 417] width 21 height 21
checkbox input "false"
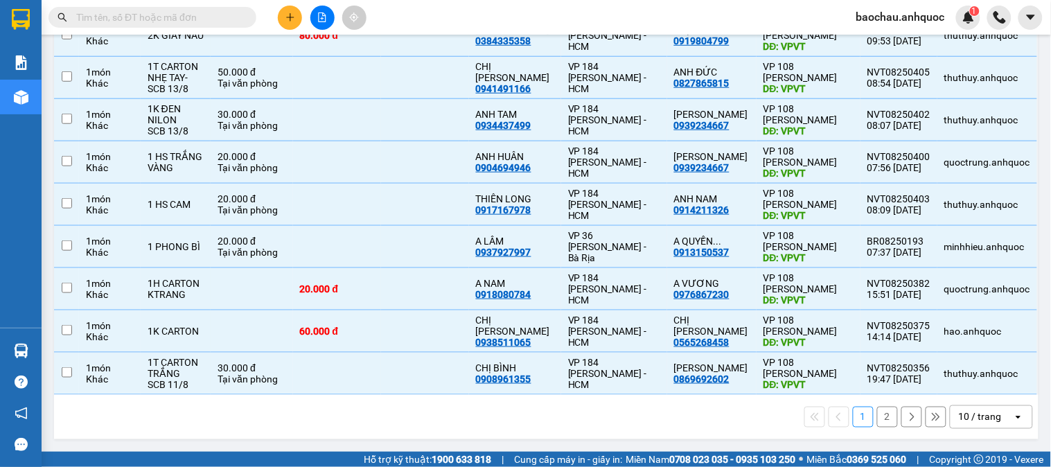
checkbox input "false"
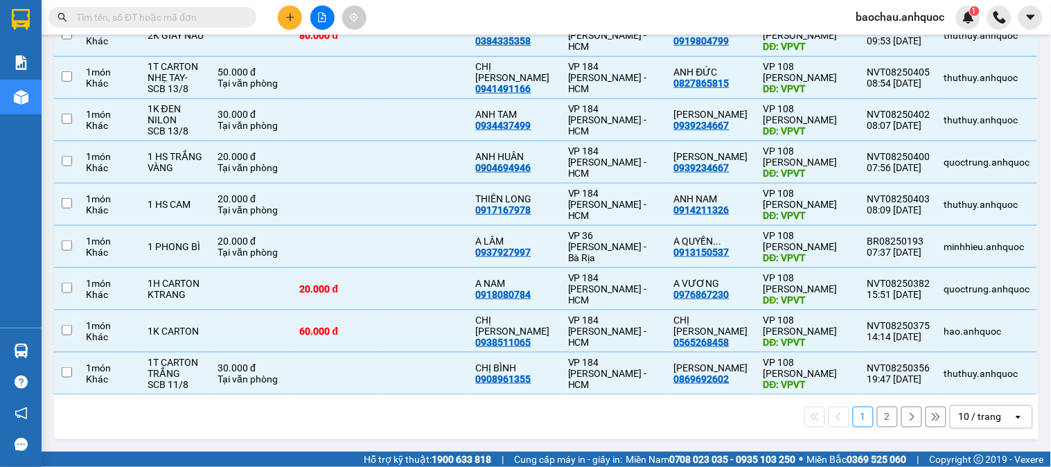
checkbox input "false"
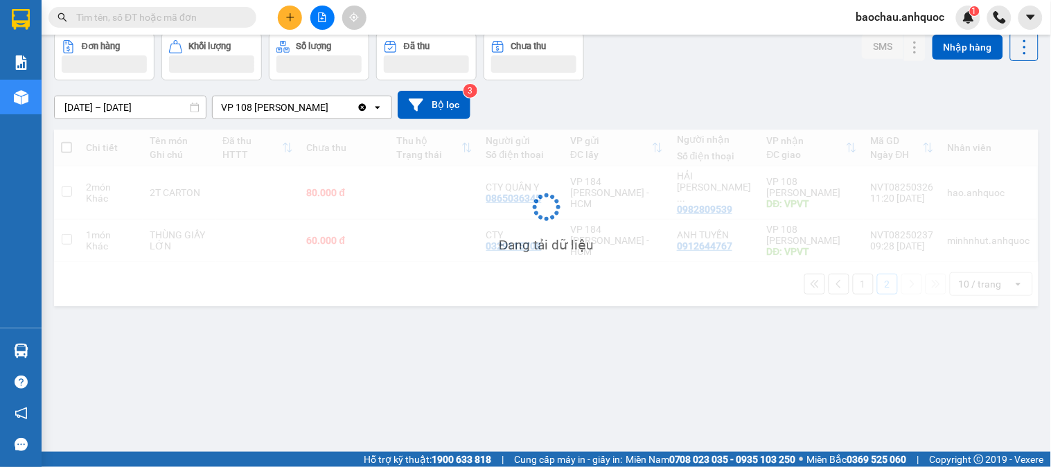
scroll to position [64, 0]
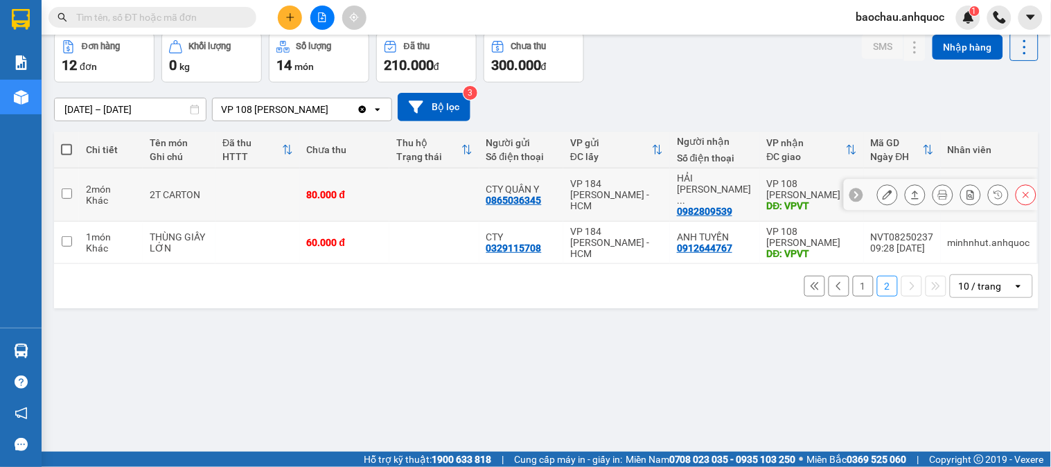
click at [443, 185] on td at bounding box center [434, 194] width 90 height 53
checkbox input "true"
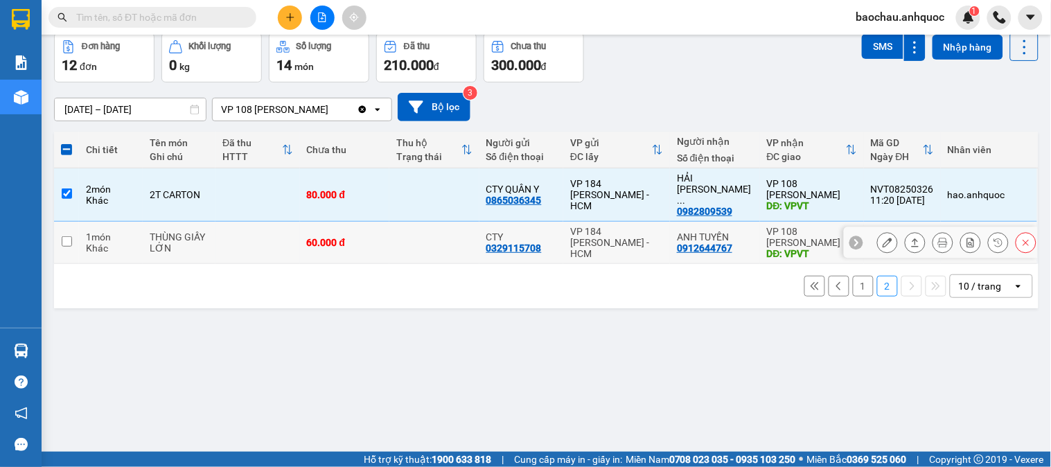
click at [429, 229] on td at bounding box center [434, 243] width 90 height 42
checkbox input "true"
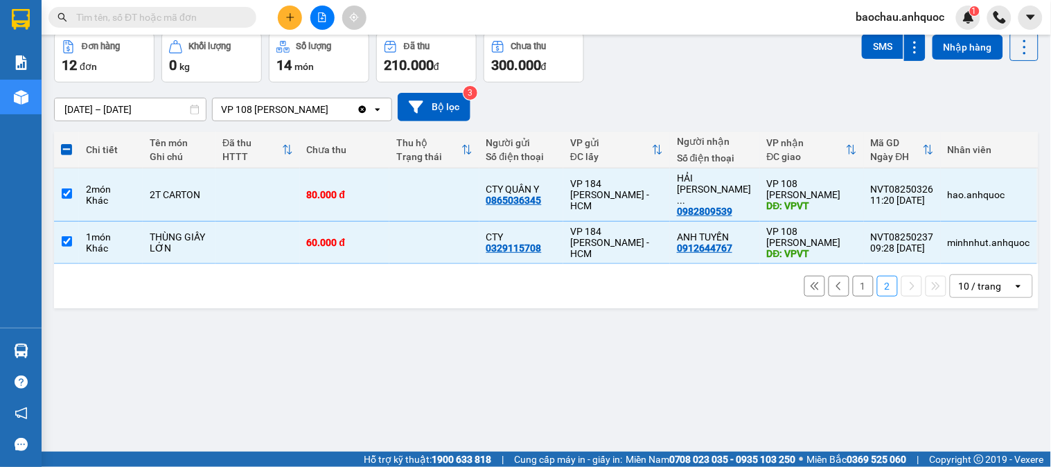
click at [853, 276] on button "1" at bounding box center [863, 286] width 21 height 21
checkbox input "false"
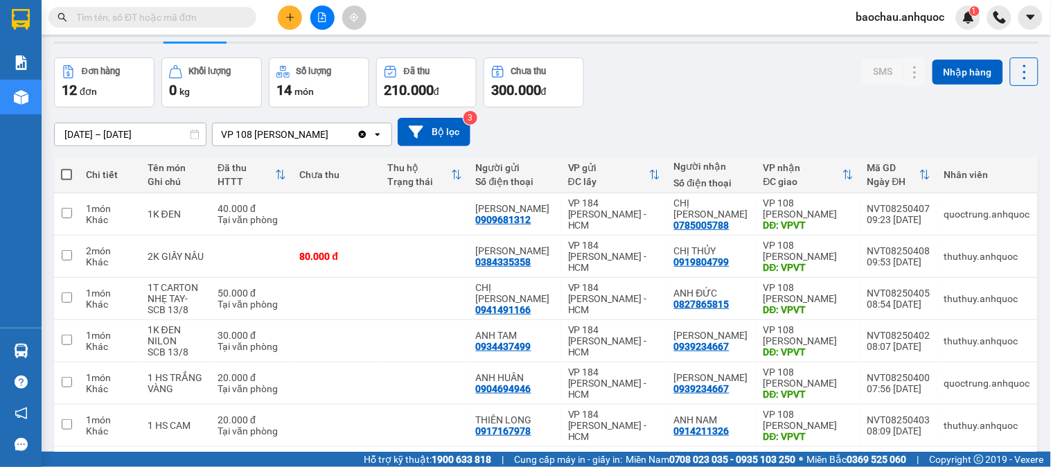
scroll to position [0, 0]
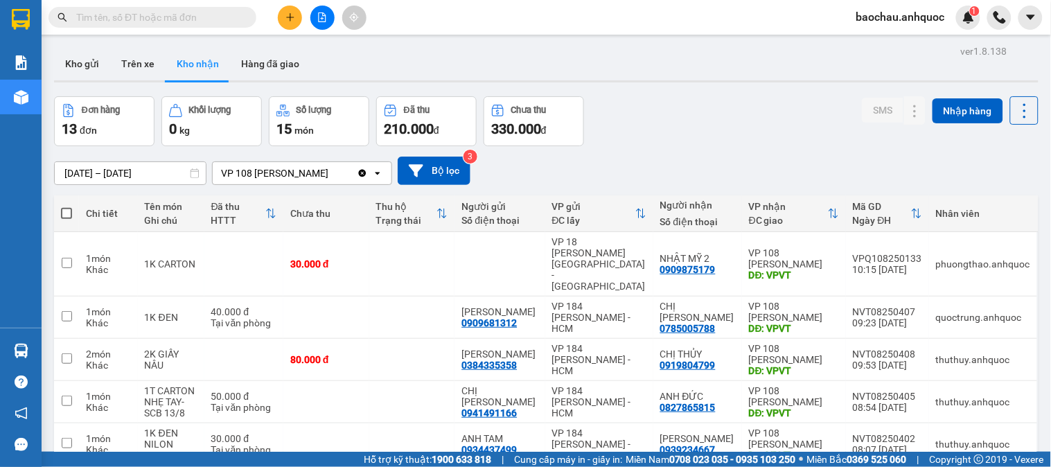
scroll to position [77, 0]
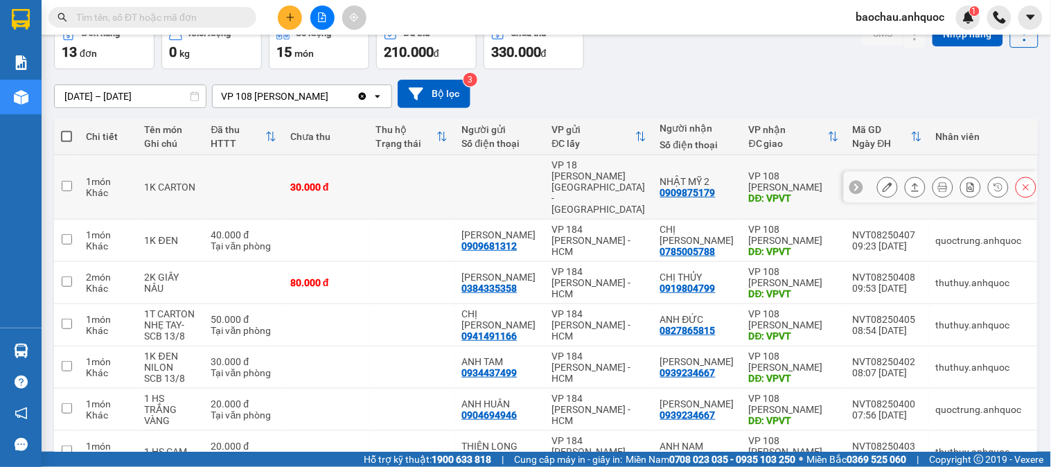
click at [882, 182] on icon at bounding box center [887, 187] width 10 height 10
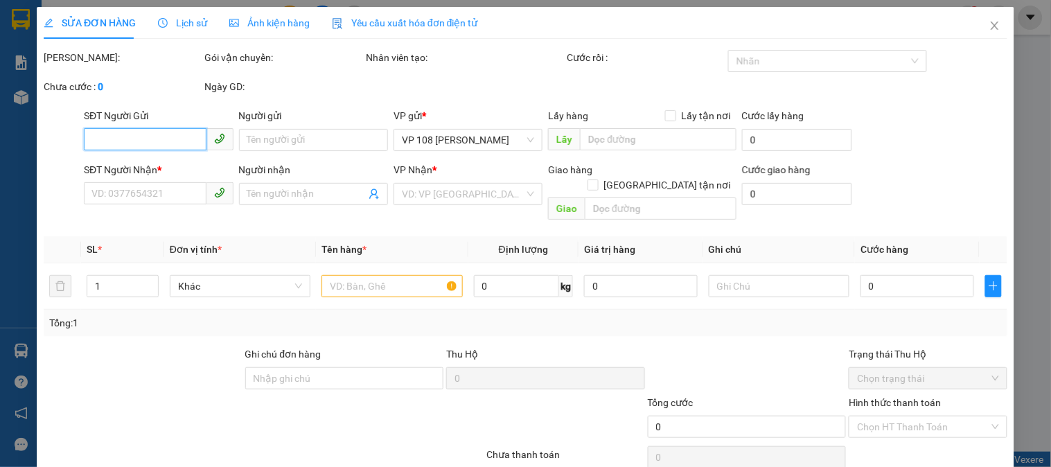
type input "0909875179"
type input "NHẬT MỸ 2"
type input "VPVT"
type input "30.000"
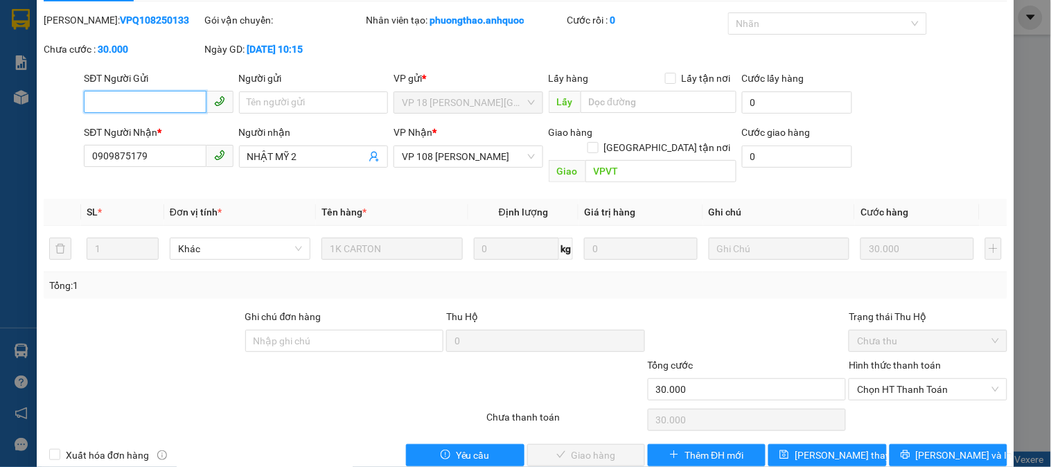
scroll to position [48, 0]
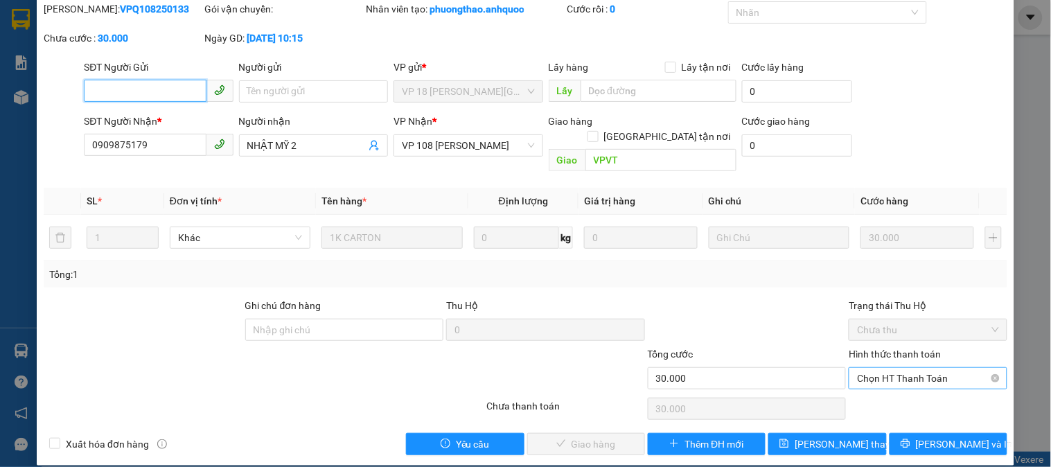
click at [871, 368] on span "Chọn HT Thanh Toán" at bounding box center [927, 378] width 141 height 21
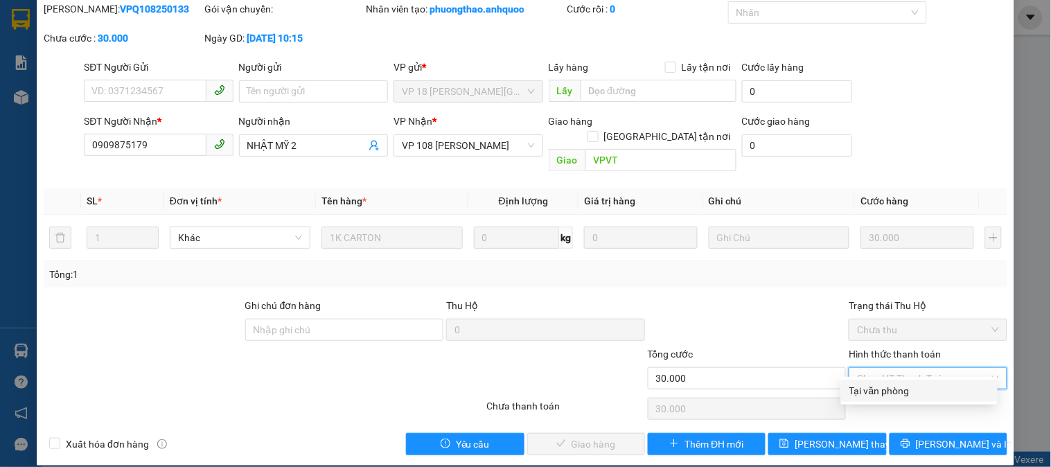
click at [880, 389] on div "Tại văn phòng" at bounding box center [919, 390] width 140 height 15
type input "0"
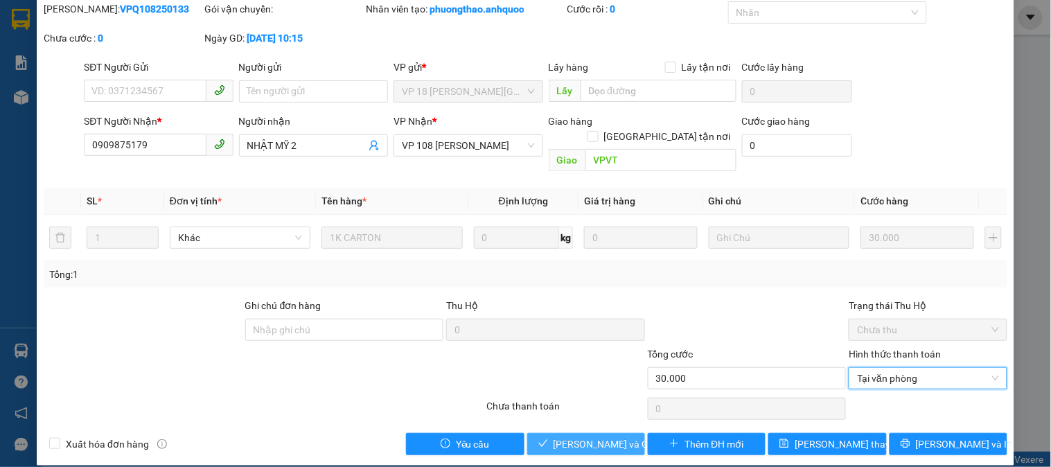
click at [552, 433] on button "[PERSON_NAME] và Giao hàng" at bounding box center [586, 444] width 118 height 22
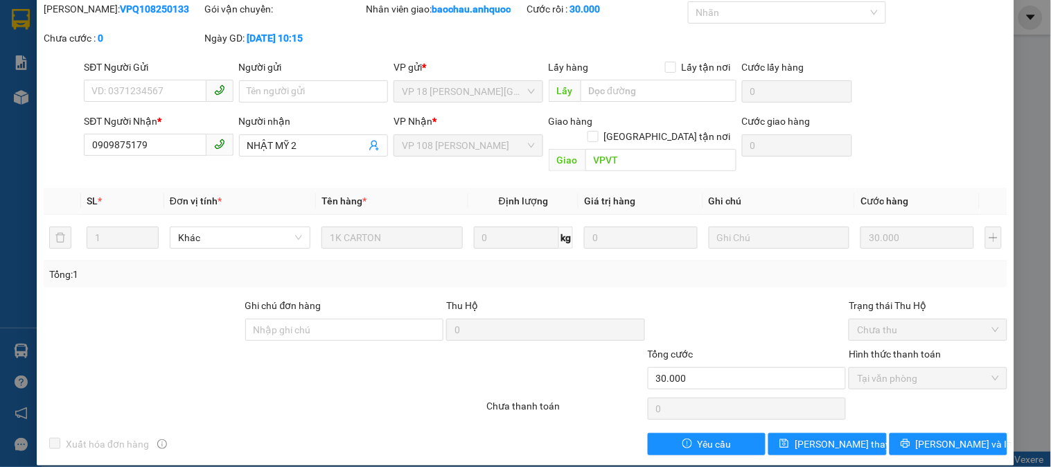
scroll to position [0, 0]
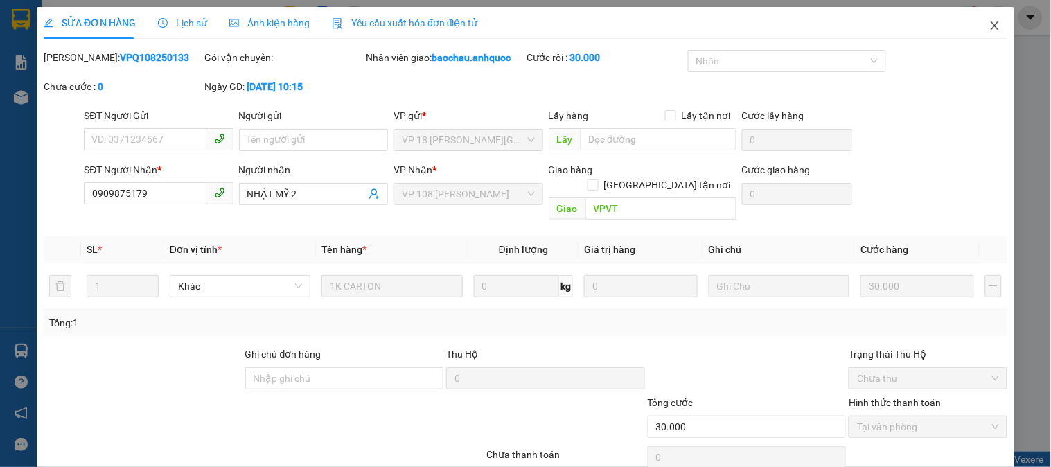
drag, startPoint x: 1011, startPoint y: 40, endPoint x: 995, endPoint y: 37, distance: 16.9
click at [995, 37] on div "SỬA ĐƠN HÀNG Lịch sử Ảnh kiện hàng Yêu cầu xuất hóa đơn điện tử Total Paid Fee …" at bounding box center [525, 233] width 1051 height 467
click at [986, 32] on span "Close" at bounding box center [994, 26] width 39 height 39
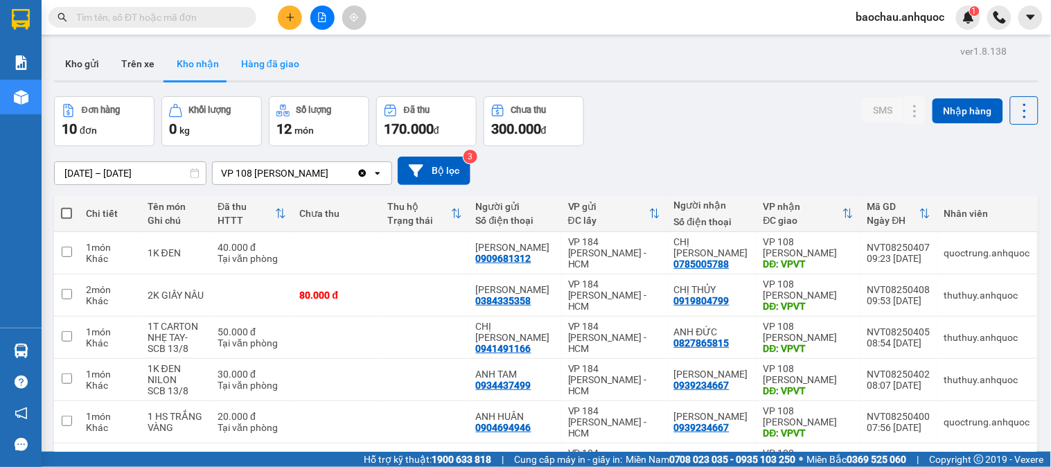
click at [274, 74] on button "Hàng đã giao" at bounding box center [270, 63] width 80 height 33
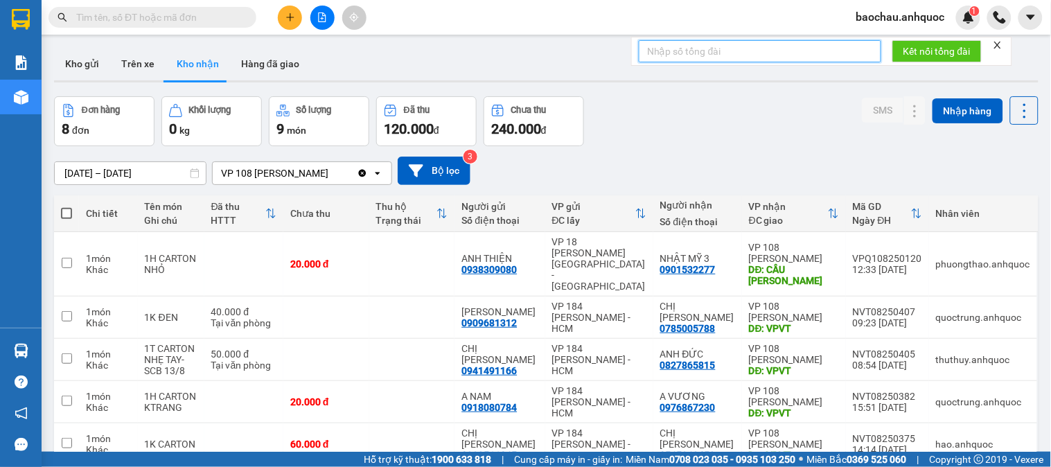
click at [800, 57] on input "text" at bounding box center [760, 51] width 242 height 22
type input "152"
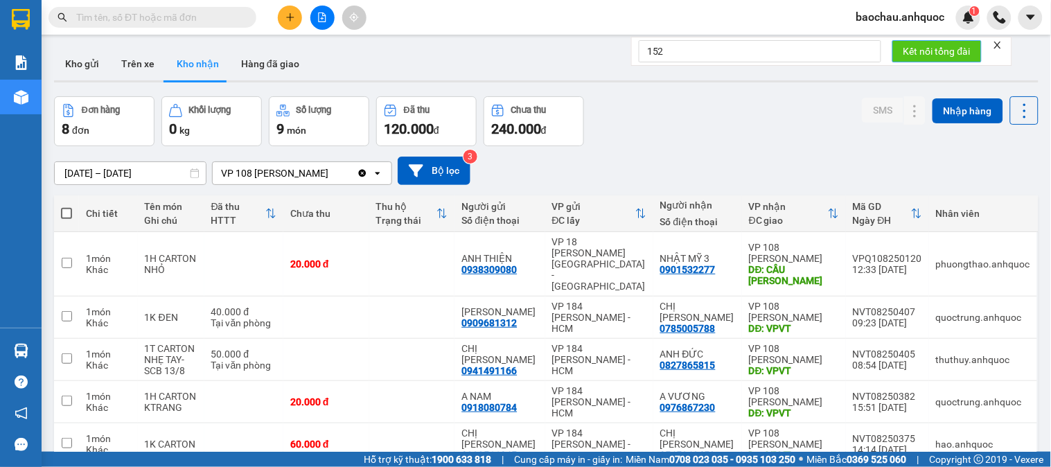
click at [959, 49] on span "Kết nối tổng đài" at bounding box center [936, 51] width 67 height 15
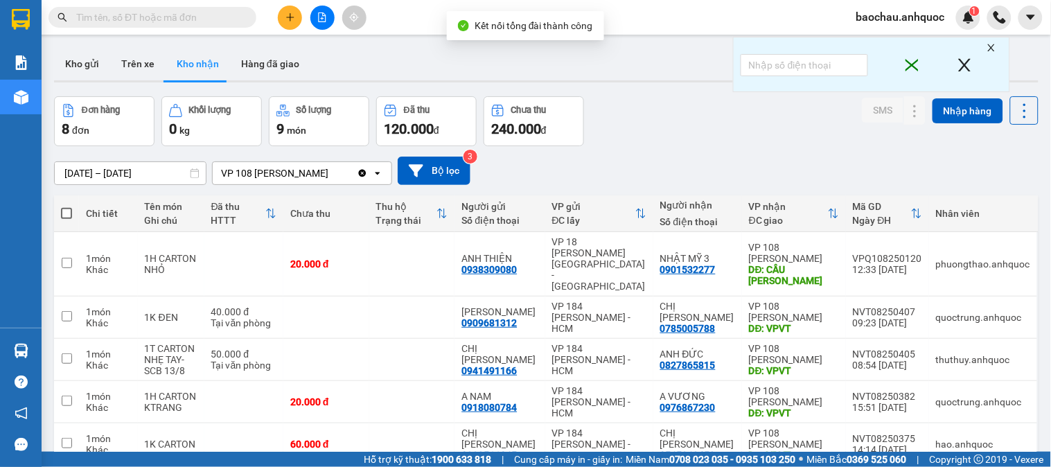
click at [1022, 18] on button at bounding box center [1030, 18] width 24 height 24
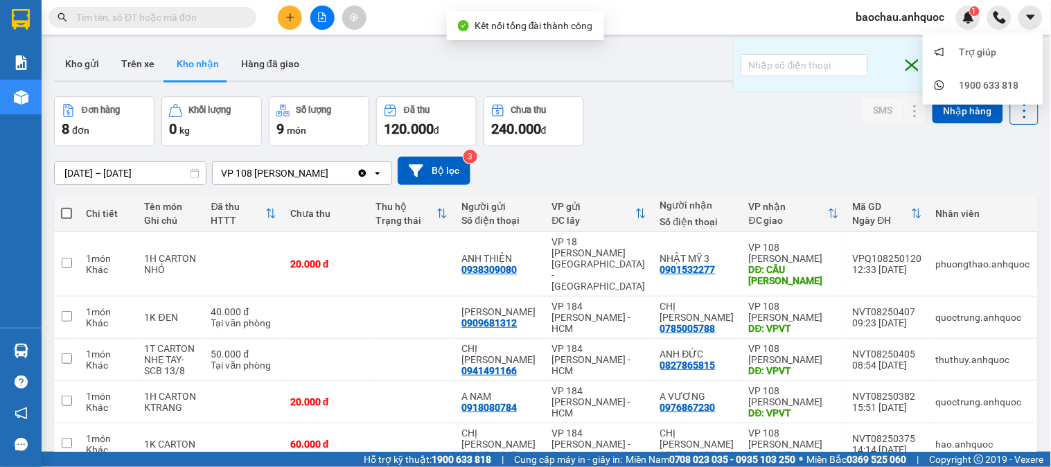
click at [947, 12] on span "baochau.anhquoc" at bounding box center [900, 16] width 111 height 17
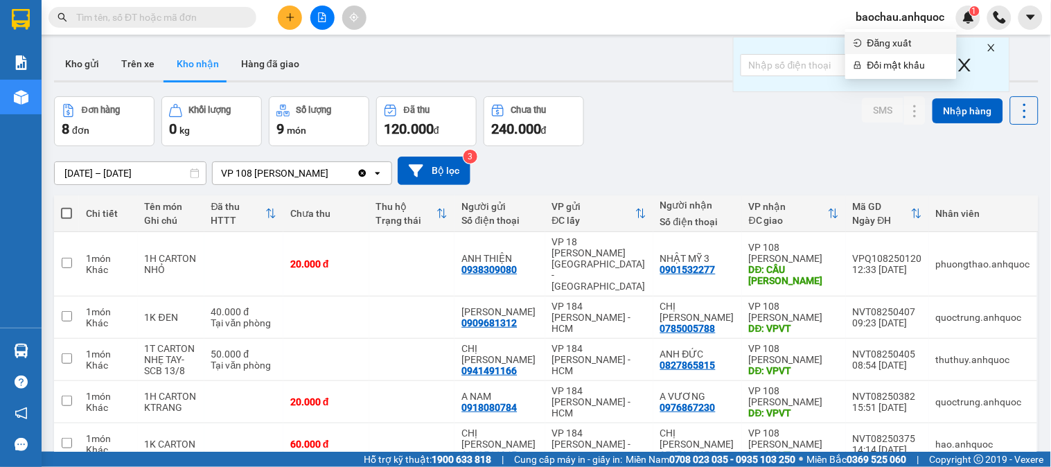
click at [884, 43] on span "Đăng xuất" at bounding box center [907, 42] width 81 height 15
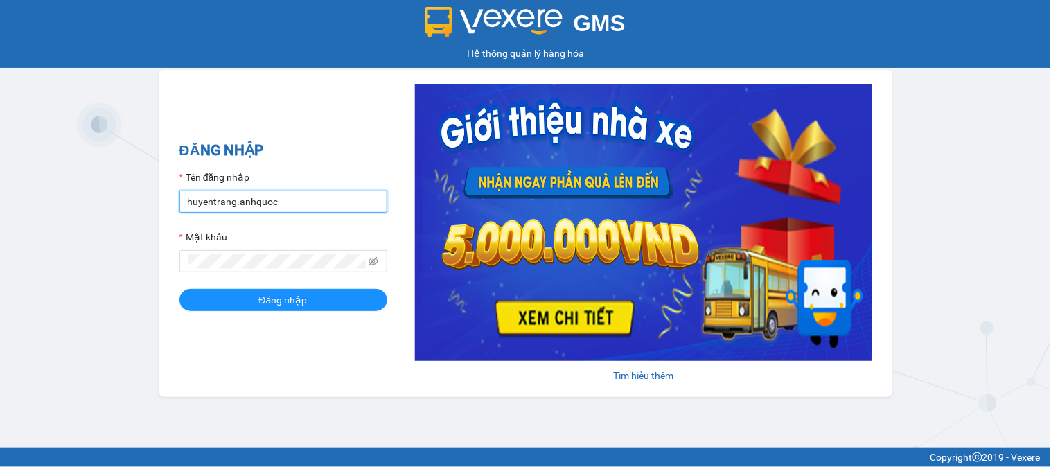
click at [285, 208] on input "huyentrang.anhquoc" at bounding box center [283, 201] width 208 height 22
type input "tutrinh.anhquoc"
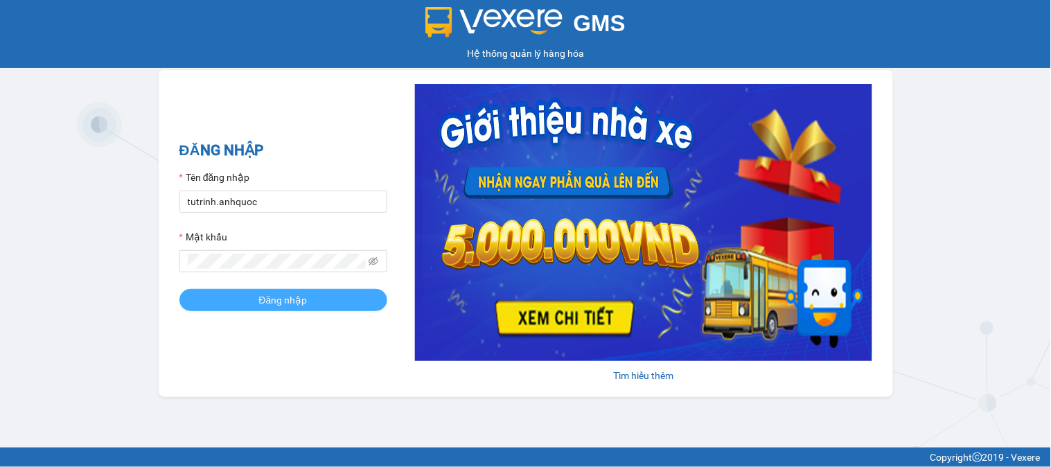
click at [300, 301] on span "Đăng nhập" at bounding box center [283, 299] width 48 height 15
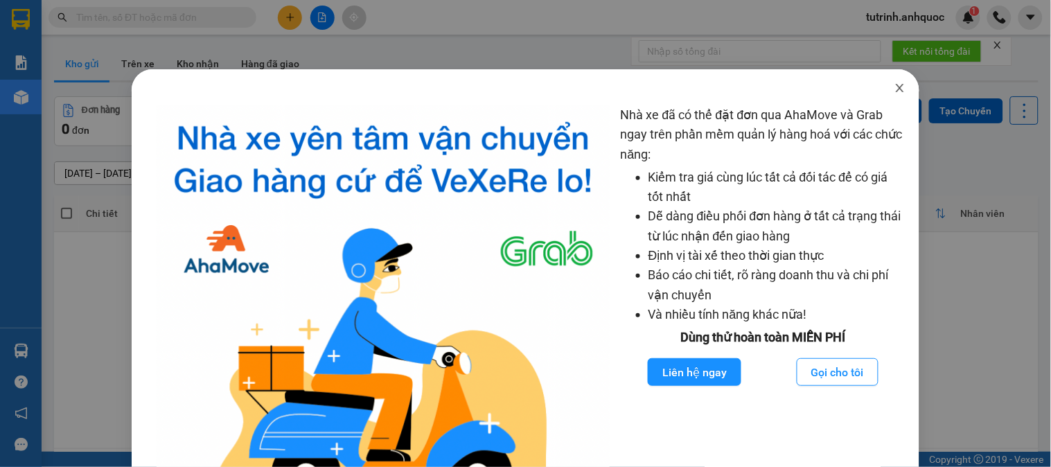
click at [896, 92] on icon "close" at bounding box center [900, 88] width 8 height 8
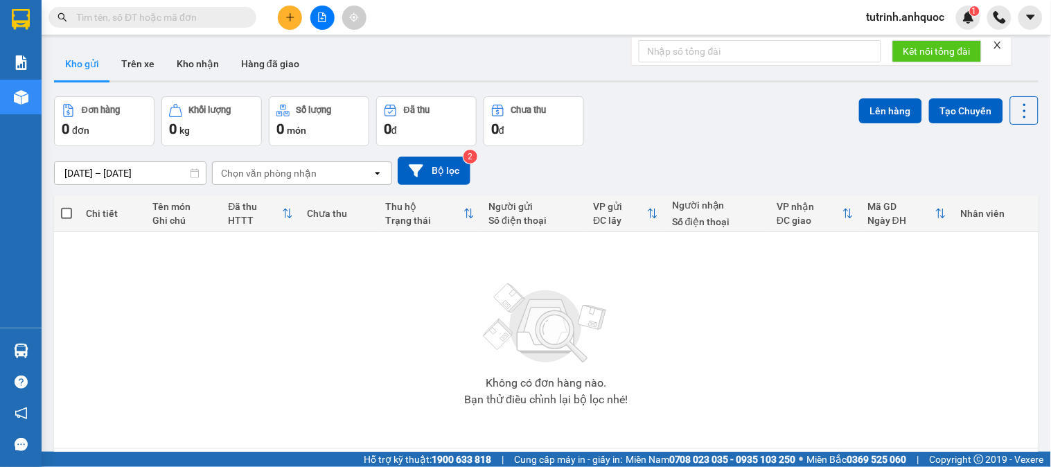
click at [792, 45] on div "Nhà xe đã có thể đặt đơn qua AhaMove và Grab ngay trên phần mềm quản lý hàng ho…" at bounding box center [525, 233] width 1051 height 467
click at [774, 48] on input "text" at bounding box center [760, 51] width 242 height 22
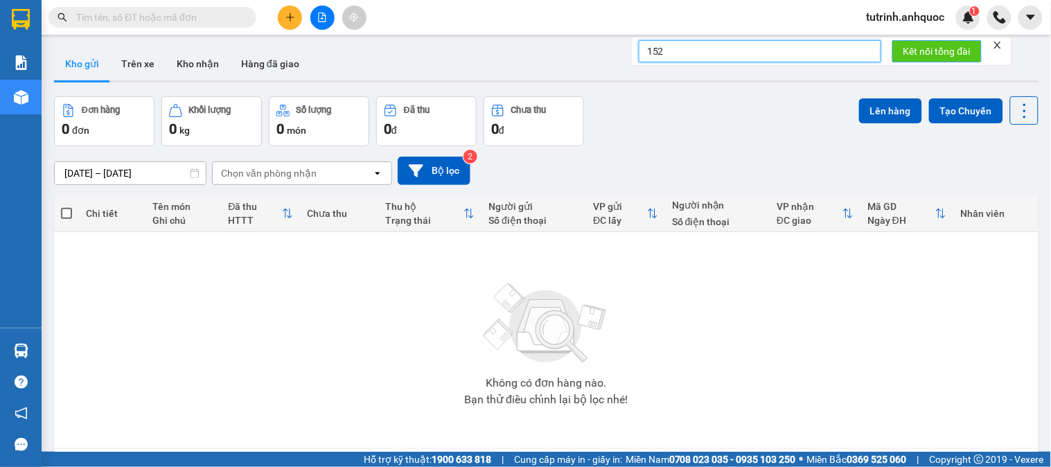
type input "152"
click at [906, 51] on span "Kết nối tổng đài" at bounding box center [936, 51] width 67 height 15
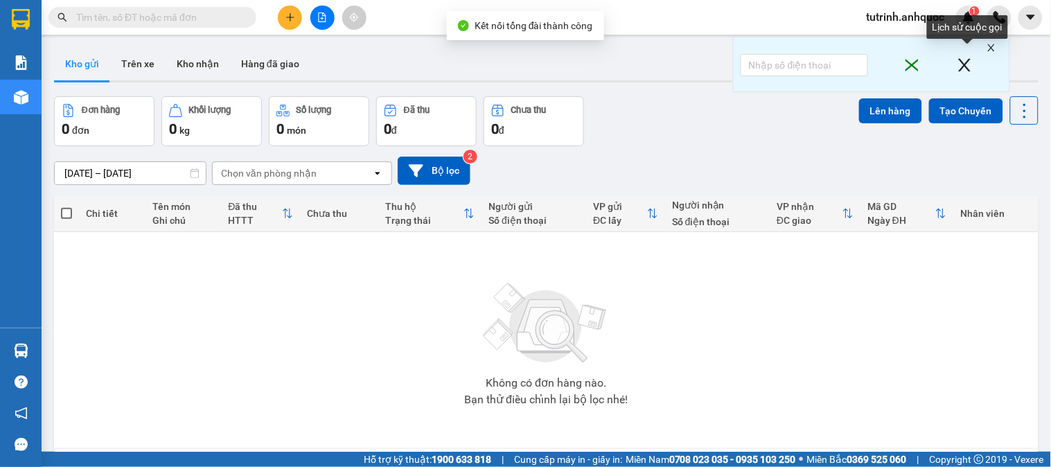
click at [971, 62] on icon "close" at bounding box center [964, 65] width 17 height 28
click at [993, 46] on div "Lịch sử cuộc gọi" at bounding box center [967, 31] width 81 height 33
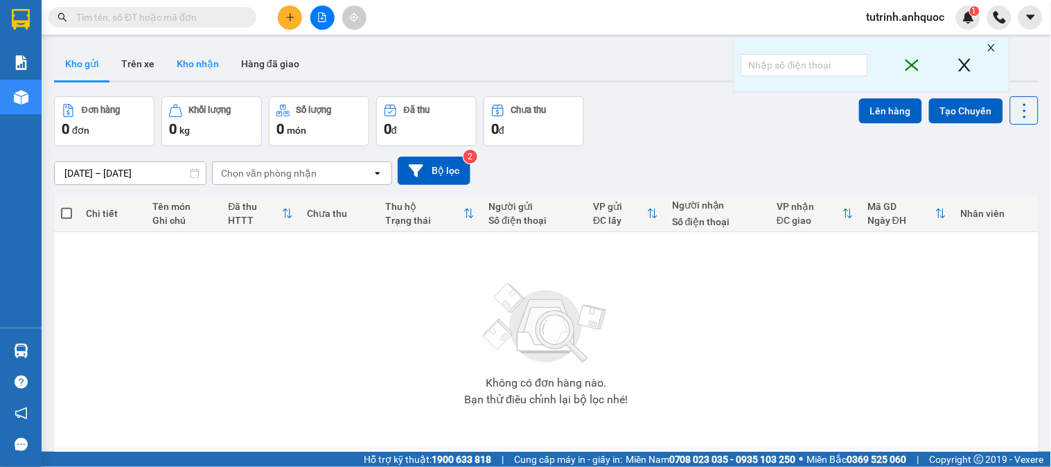
click at [197, 59] on button "Kho nhận" at bounding box center [198, 63] width 64 height 33
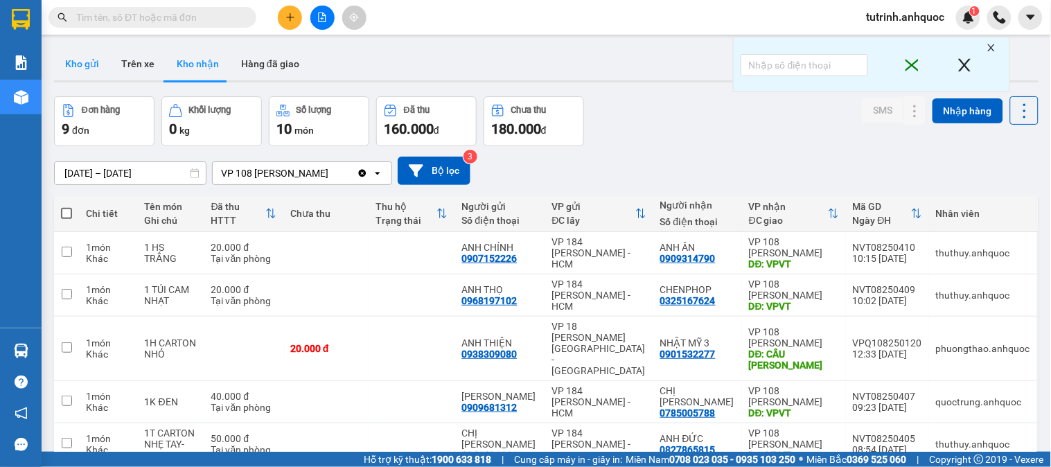
click at [99, 54] on button "Kho gửi" at bounding box center [82, 63] width 56 height 33
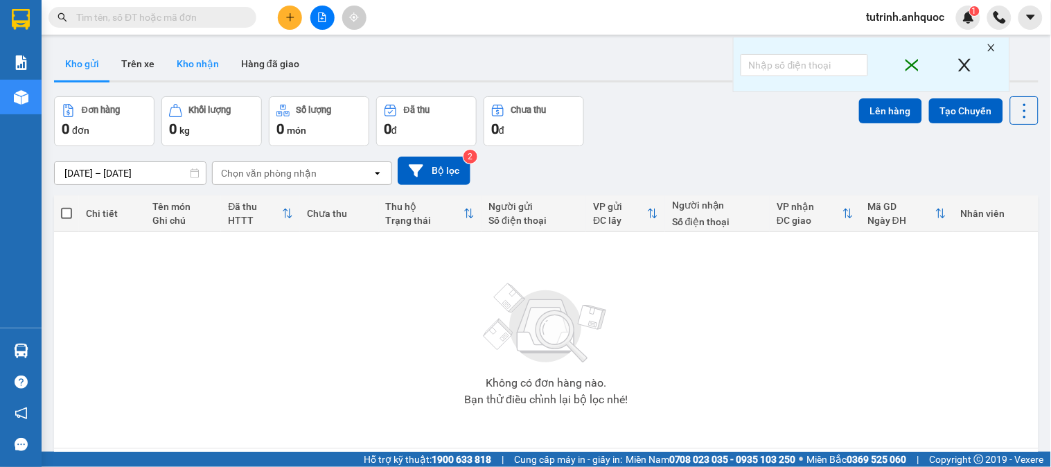
click at [197, 60] on button "Kho nhận" at bounding box center [198, 63] width 64 height 33
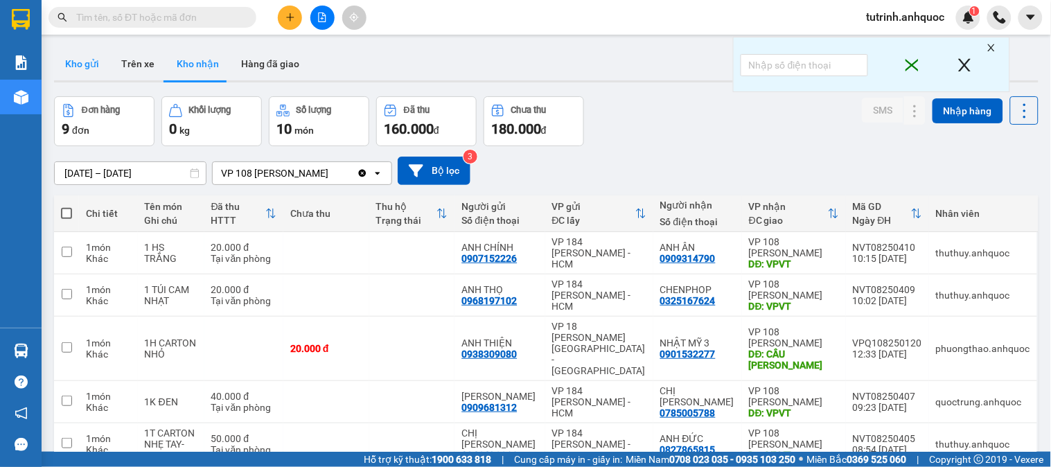
click at [84, 53] on button "Kho gửi" at bounding box center [82, 63] width 56 height 33
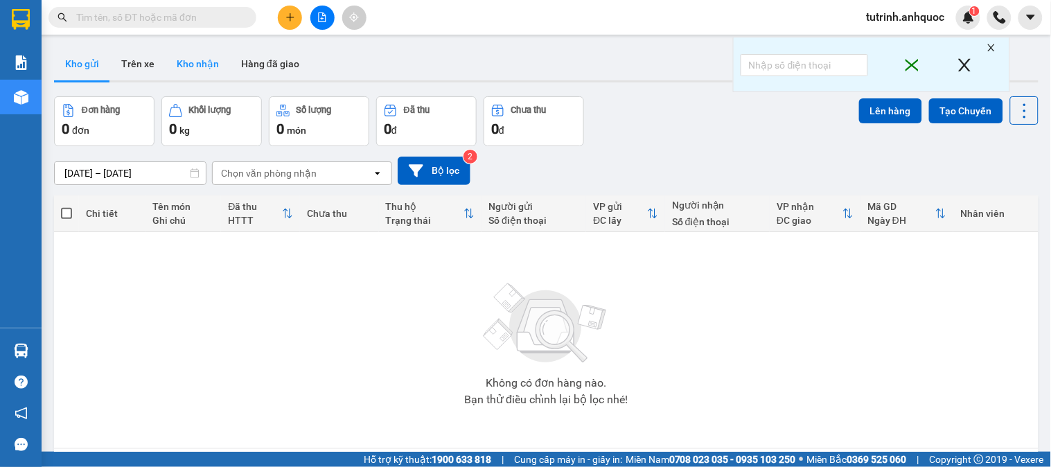
click at [204, 53] on button "Kho nhận" at bounding box center [198, 63] width 64 height 33
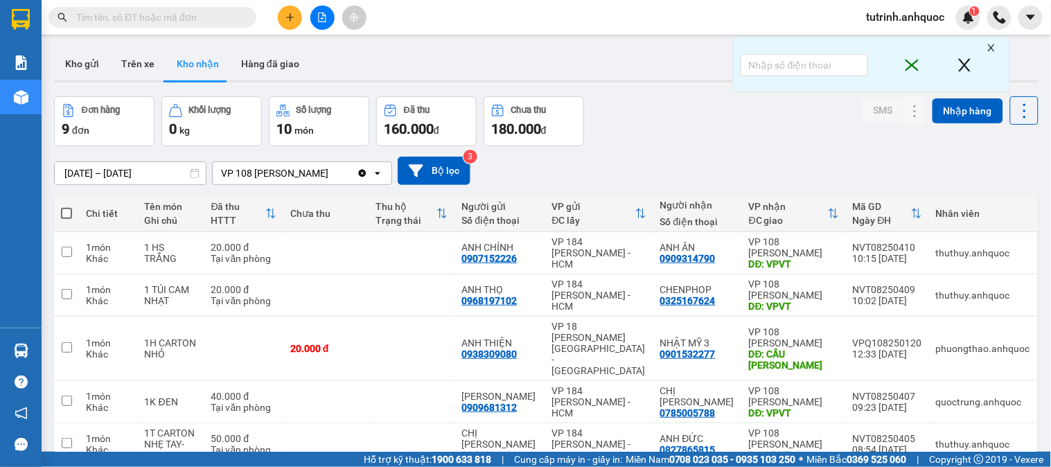
click at [183, 15] on input "text" at bounding box center [157, 17] width 163 height 15
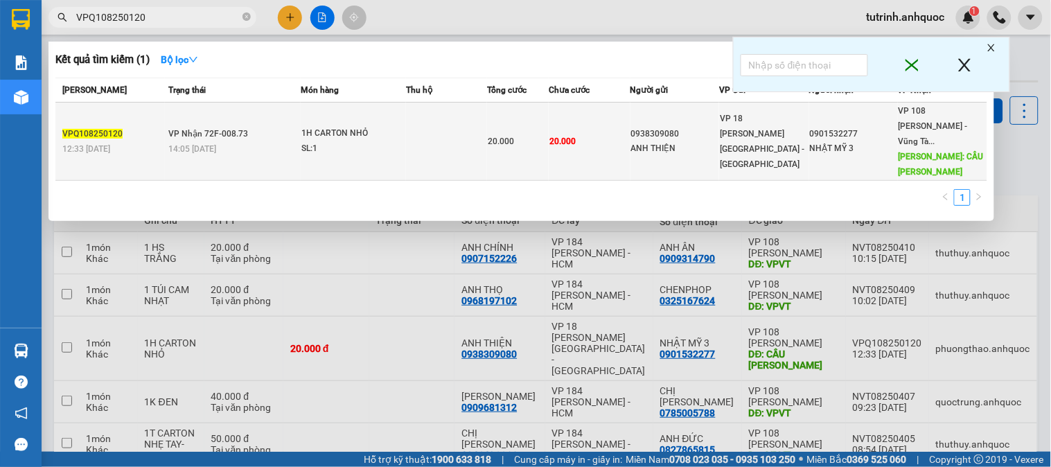
type input "VPQ108250120"
click at [301, 134] on td "1H CARTON NHỎ SL: 1" at bounding box center [353, 142] width 105 height 78
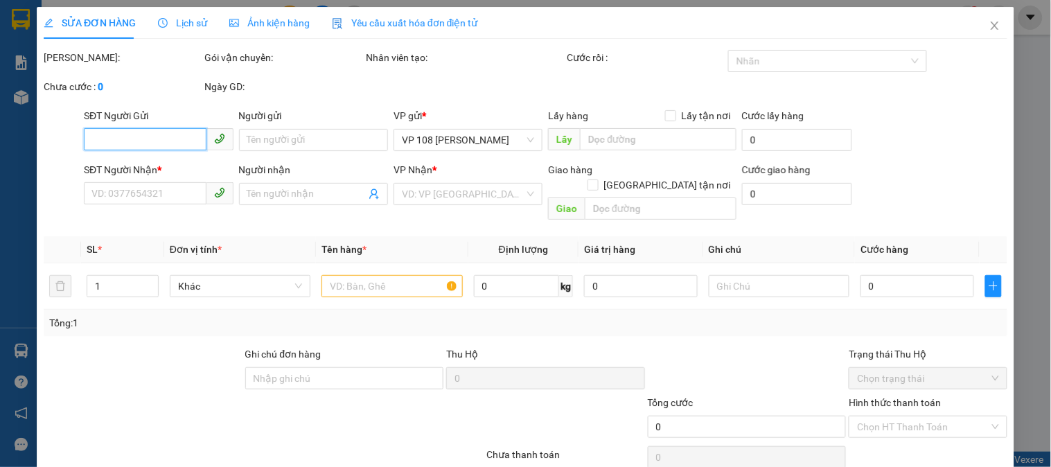
type input "0938309080"
type input "ANH THIỆN"
type input "0901532277"
type input "NHẬT MỸ 3"
type input "CẦU NGỌC HÀ"
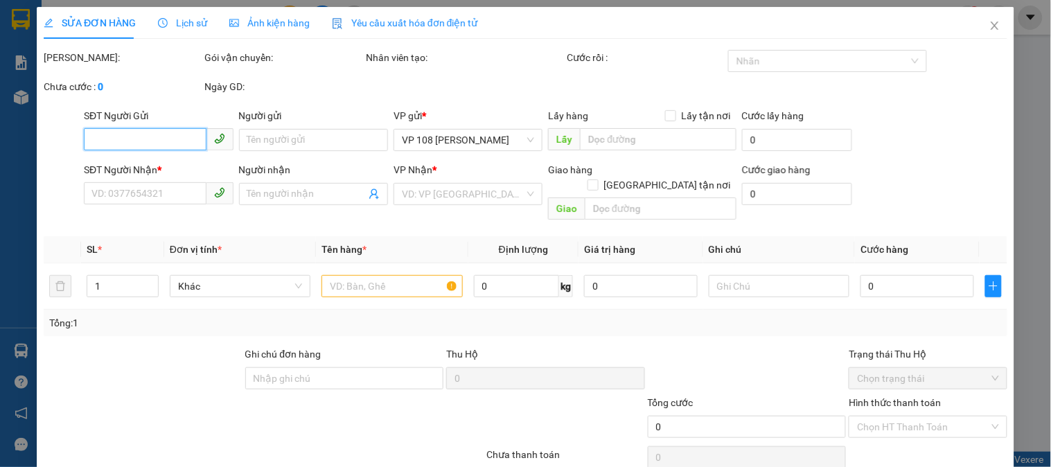
type input "20.000"
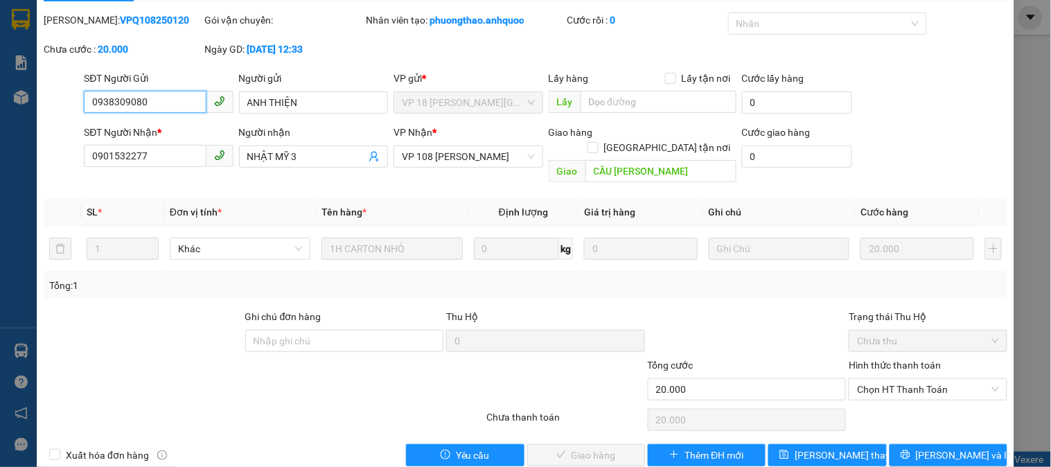
scroll to position [48, 0]
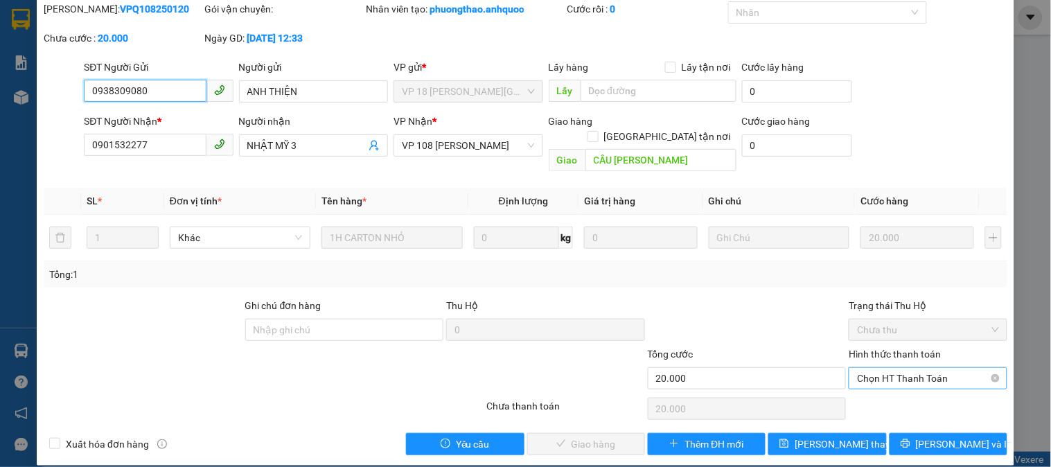
click at [892, 368] on span "Chọn HT Thanh Toán" at bounding box center [927, 378] width 141 height 21
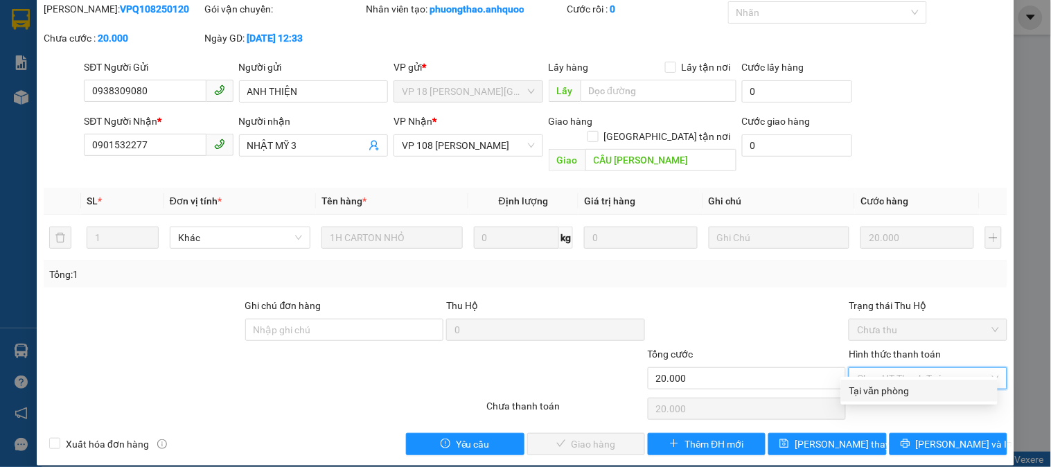
click at [880, 389] on div "Tại văn phòng" at bounding box center [919, 390] width 140 height 15
type input "0"
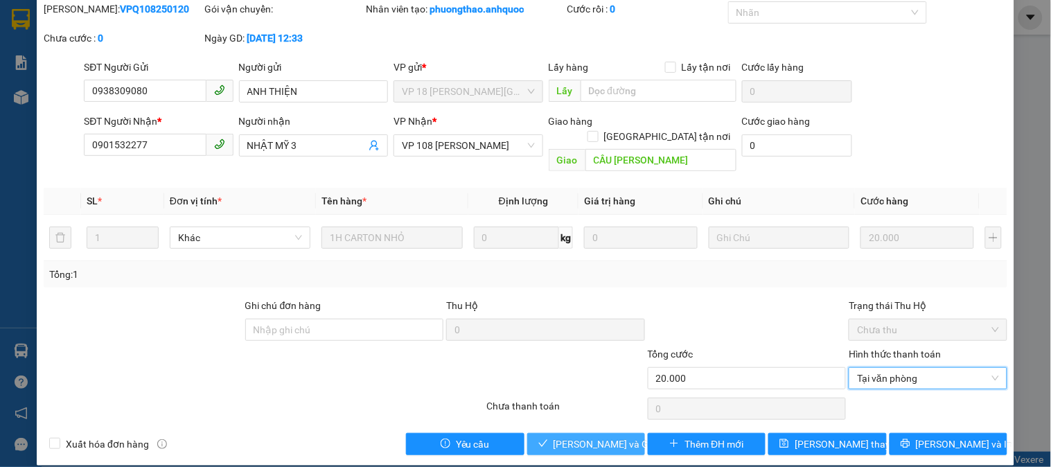
click at [565, 436] on span "[PERSON_NAME] và Giao hàng" at bounding box center [619, 443] width 133 height 15
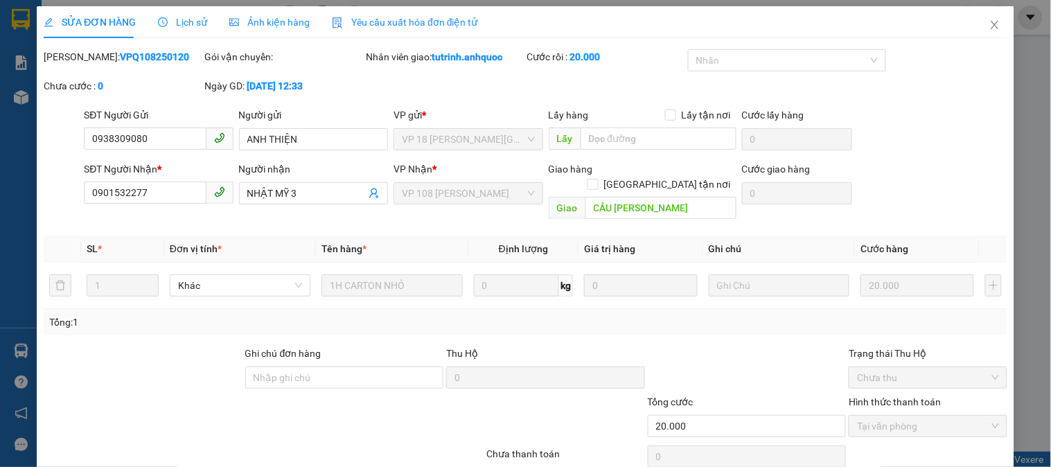
scroll to position [0, 0]
click at [975, 26] on span "Close" at bounding box center [994, 26] width 39 height 39
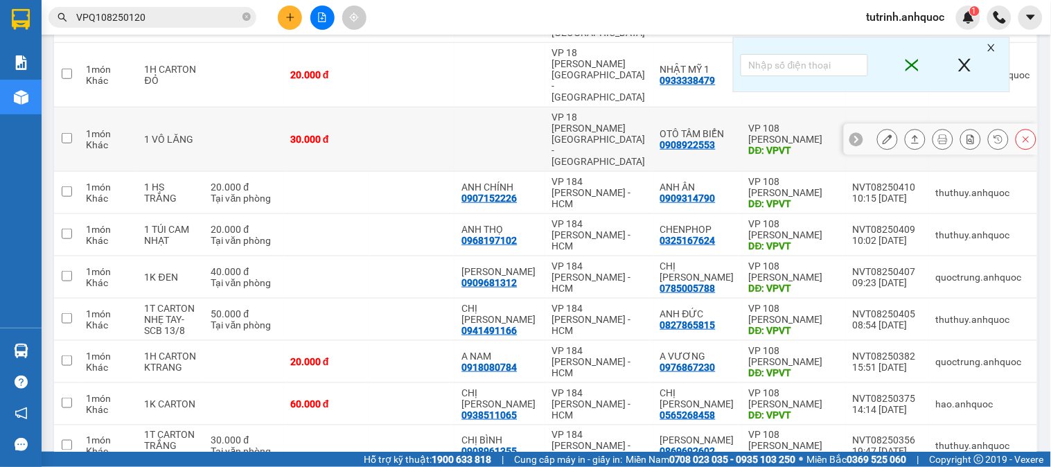
scroll to position [260, 0]
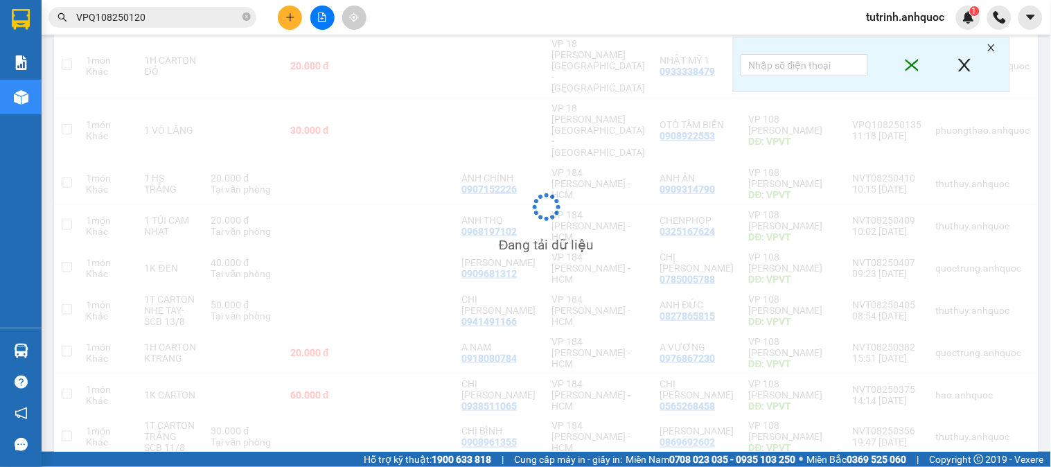
scroll to position [64, 0]
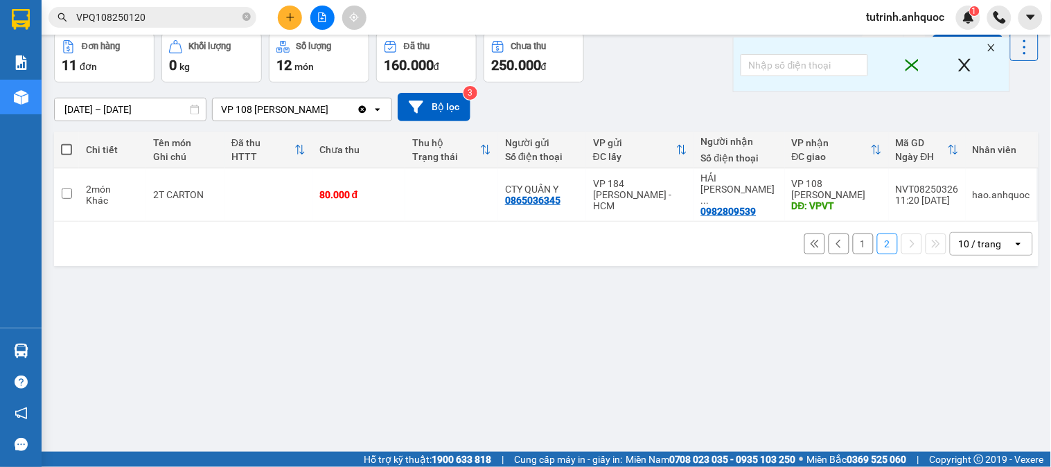
click at [853, 233] on button "1" at bounding box center [863, 243] width 21 height 21
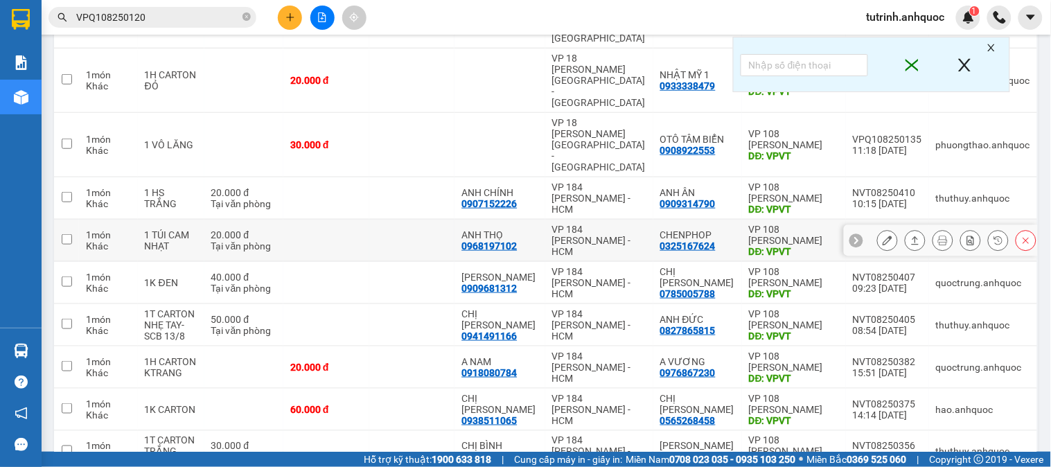
scroll to position [260, 0]
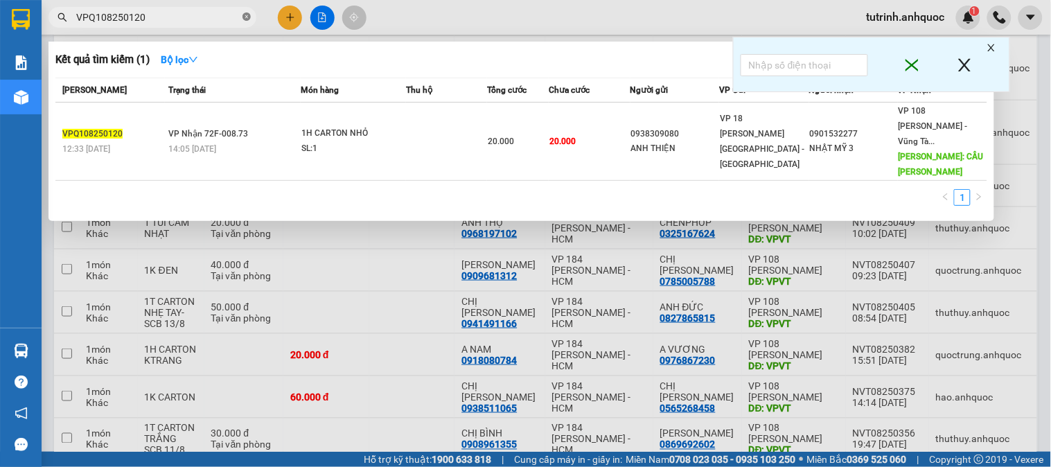
click at [247, 12] on icon "close-circle" at bounding box center [246, 16] width 8 height 8
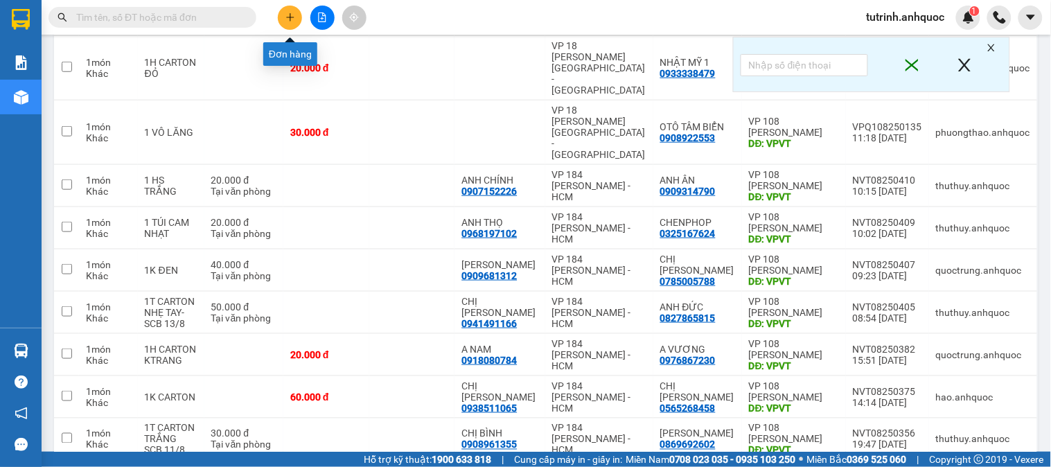
click at [294, 17] on icon "plus" at bounding box center [290, 17] width 10 height 10
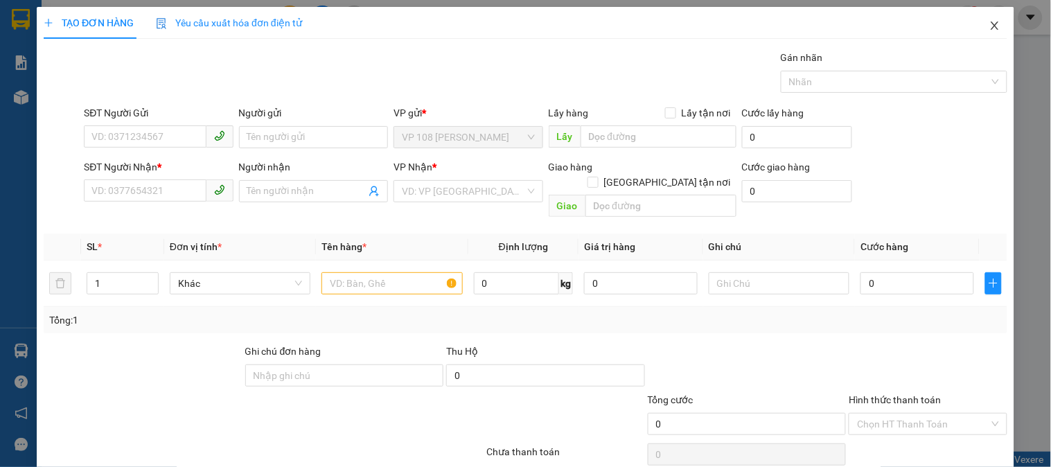
click at [989, 24] on icon "close" at bounding box center [994, 25] width 11 height 11
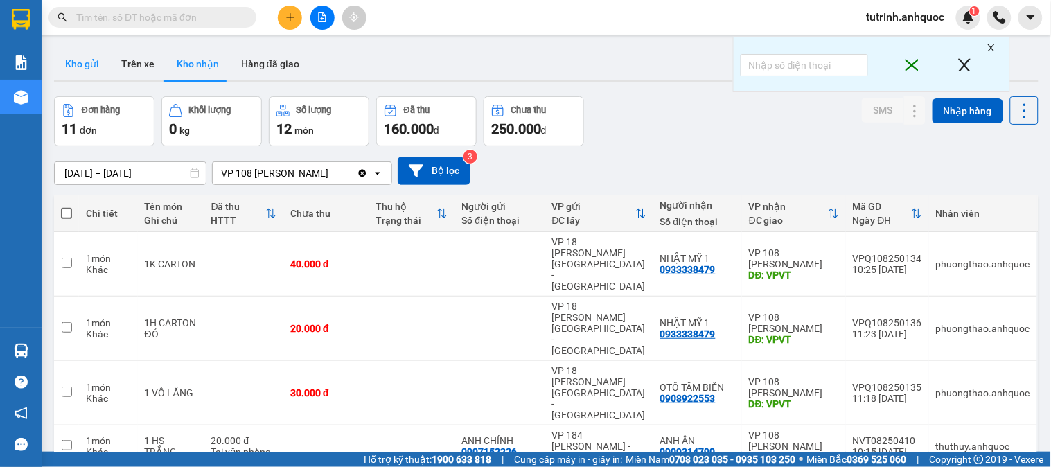
click at [91, 64] on button "Kho gửi" at bounding box center [82, 63] width 56 height 33
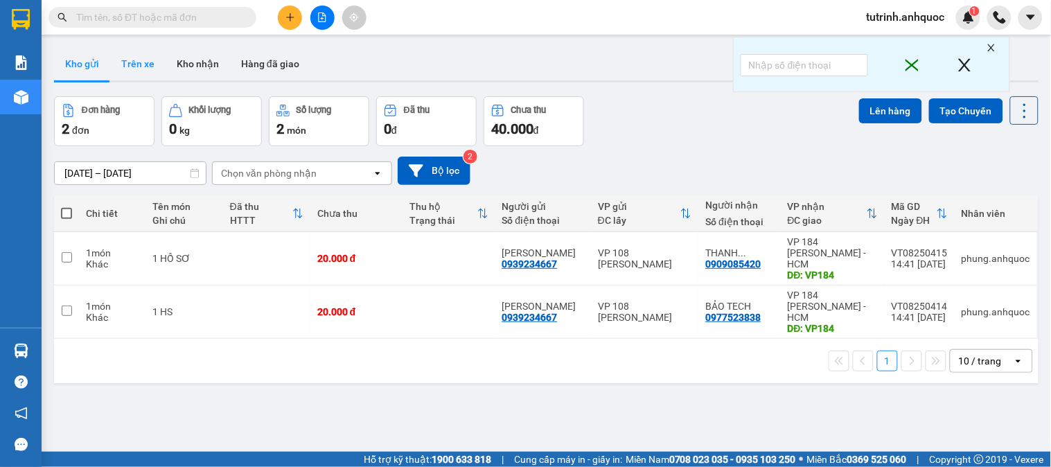
drag, startPoint x: 130, startPoint y: 73, endPoint x: 141, endPoint y: 68, distance: 11.5
click at [130, 72] on button "Trên xe" at bounding box center [137, 63] width 55 height 33
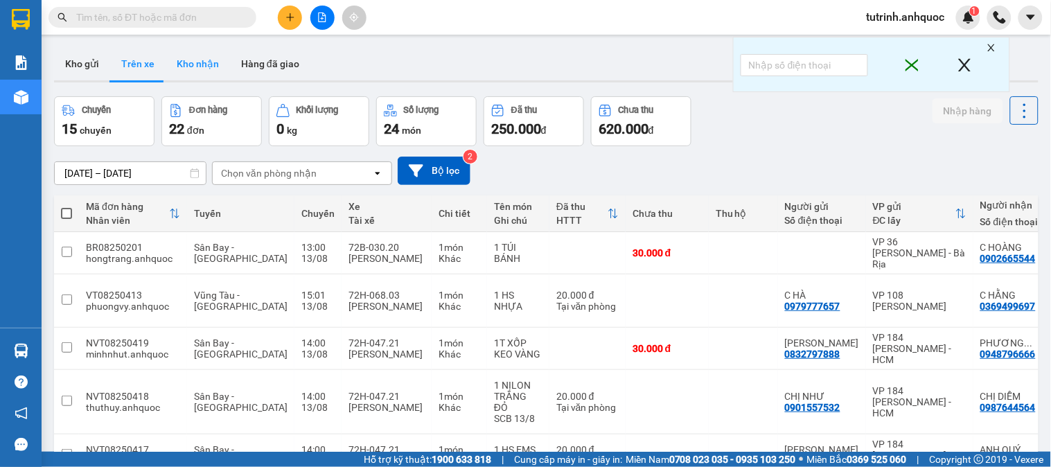
click at [192, 66] on button "Kho nhận" at bounding box center [198, 63] width 64 height 33
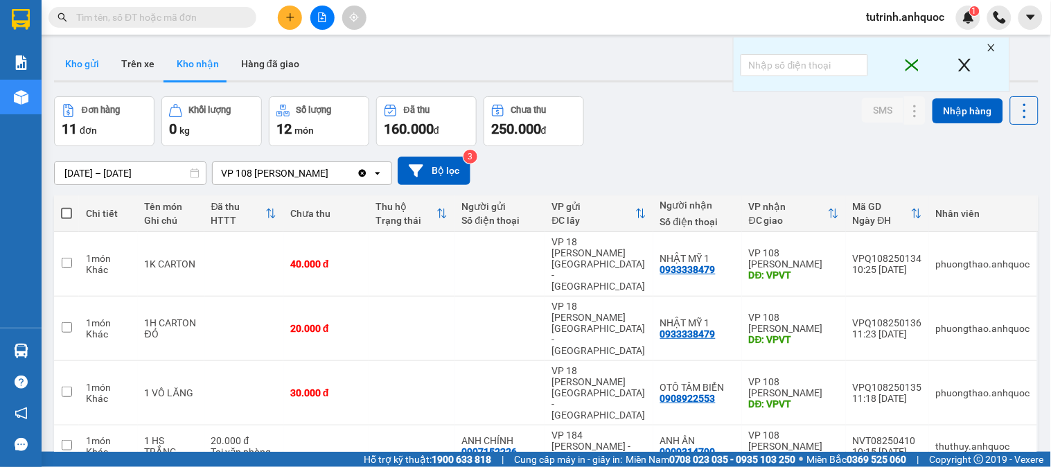
click at [79, 66] on button "Kho gửi" at bounding box center [82, 63] width 56 height 33
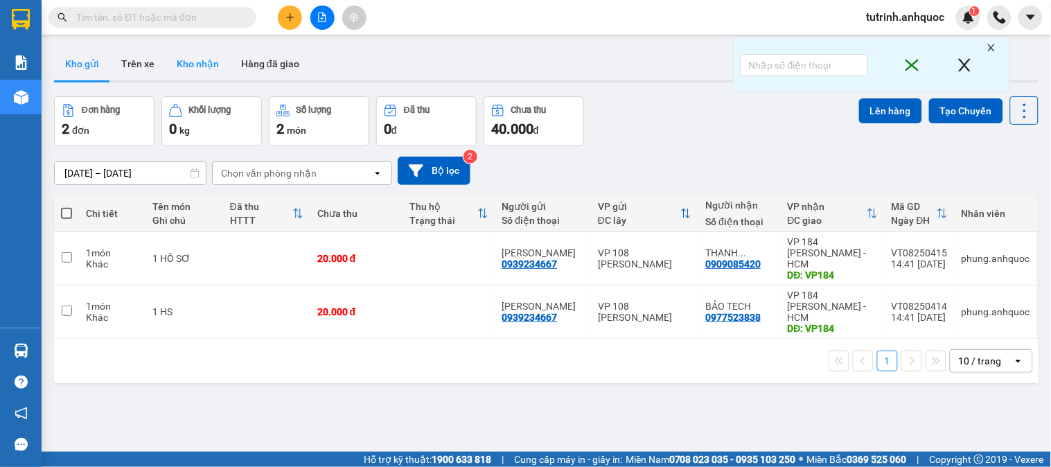
click at [196, 74] on button "Kho nhận" at bounding box center [198, 63] width 64 height 33
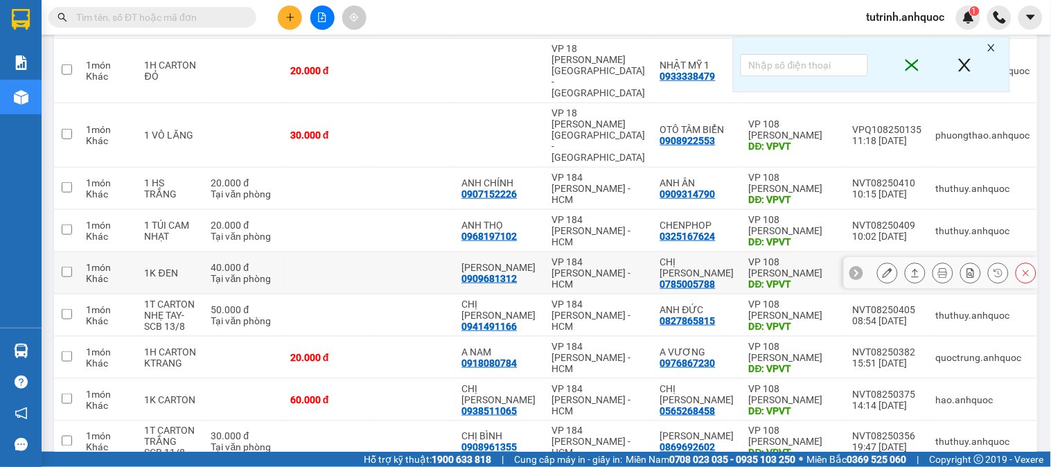
scroll to position [260, 0]
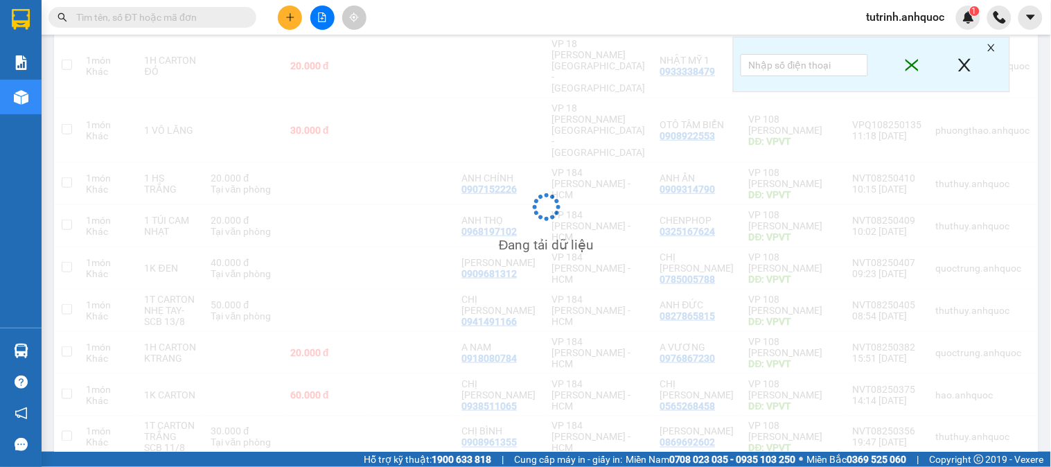
scroll to position [64, 0]
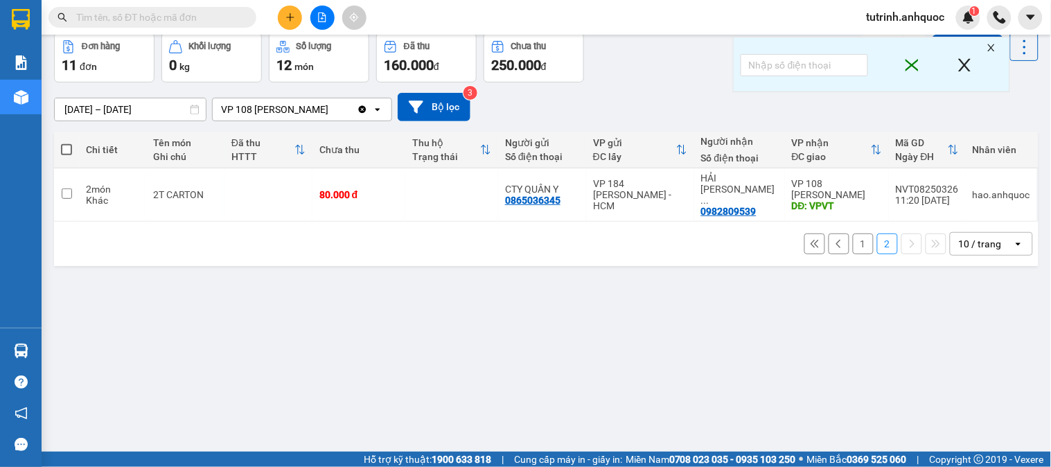
click at [853, 236] on button "1" at bounding box center [863, 243] width 21 height 21
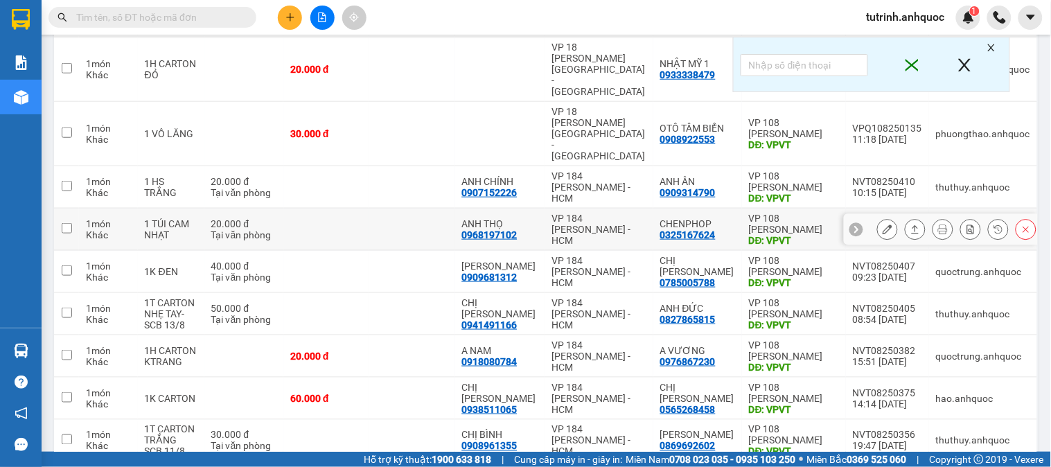
scroll to position [260, 0]
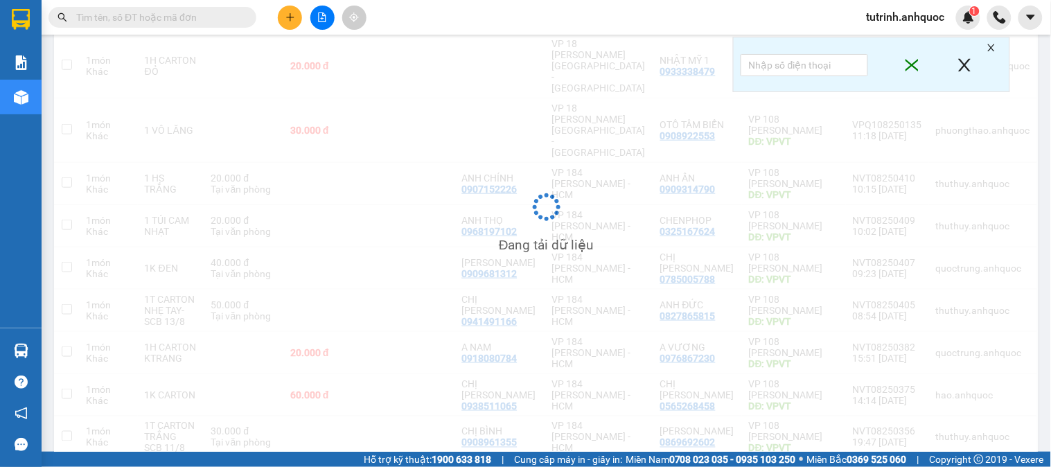
scroll to position [64, 0]
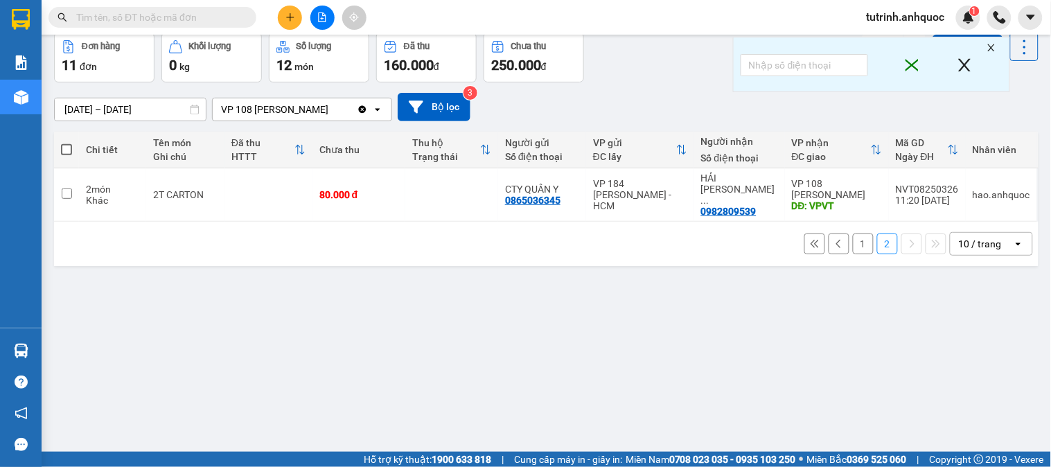
click at [853, 234] on button "1" at bounding box center [863, 243] width 21 height 21
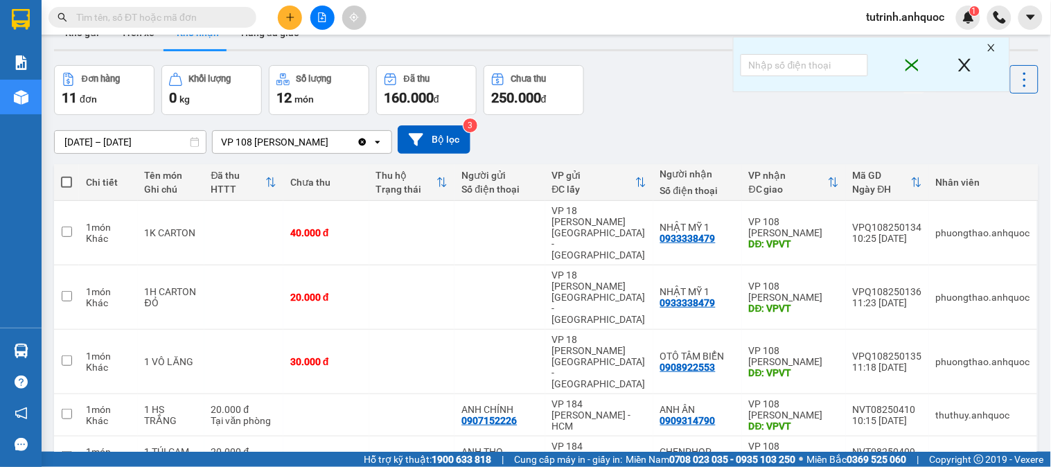
scroll to position [0, 0]
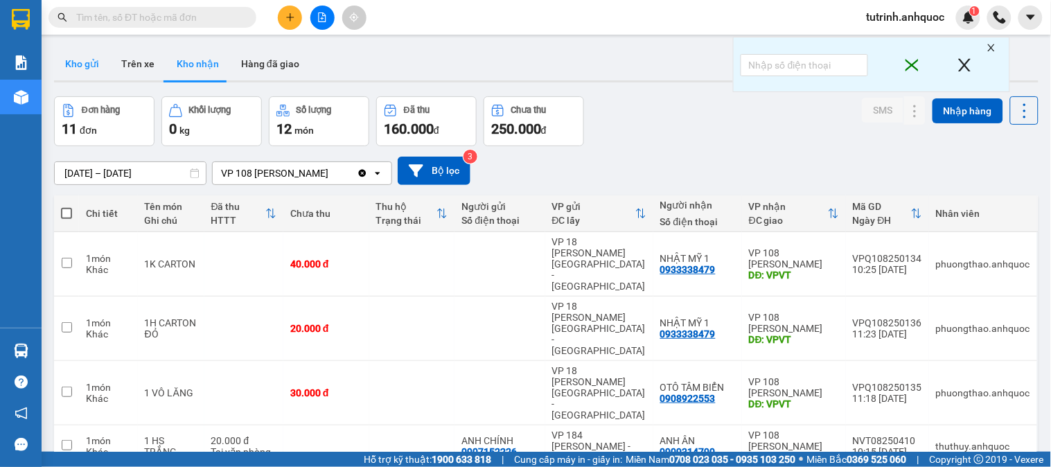
click at [78, 64] on button "Kho gửi" at bounding box center [82, 63] width 56 height 33
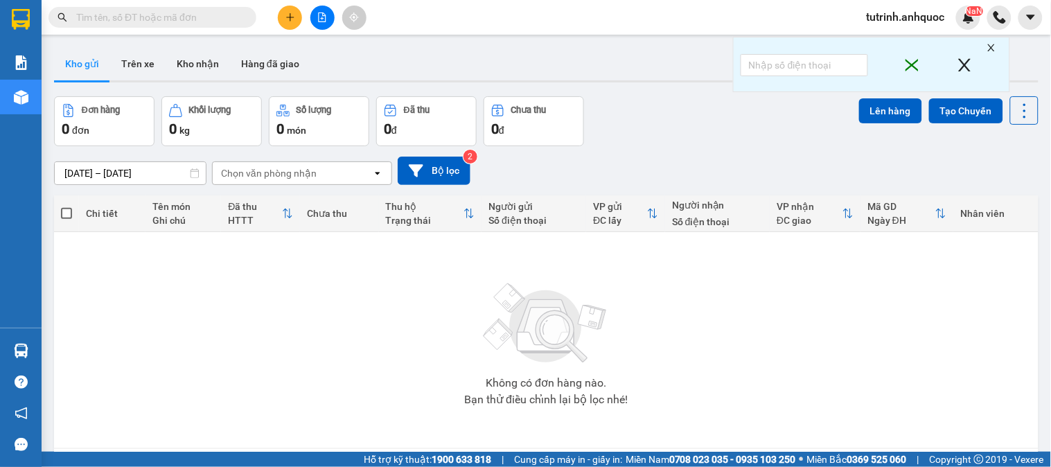
drag, startPoint x: 216, startPoint y: 65, endPoint x: 194, endPoint y: 30, distance: 41.7
click at [215, 65] on button "Kho nhận" at bounding box center [198, 63] width 64 height 33
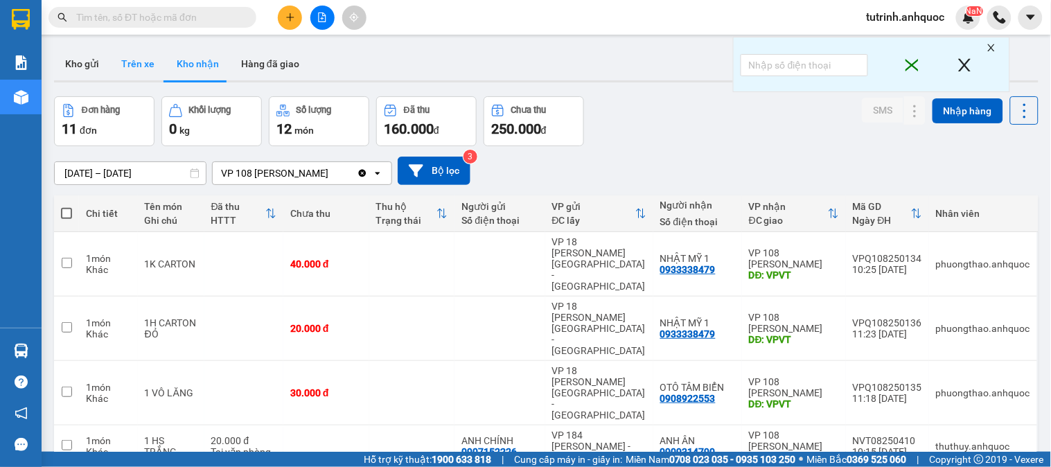
click at [110, 71] on button "Trên xe" at bounding box center [137, 63] width 55 height 33
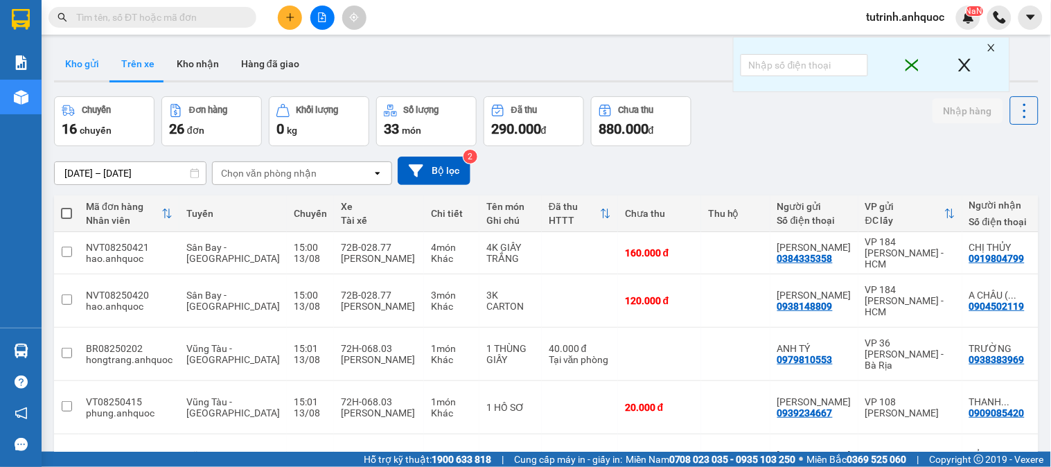
click at [70, 66] on button "Kho gửi" at bounding box center [82, 63] width 56 height 33
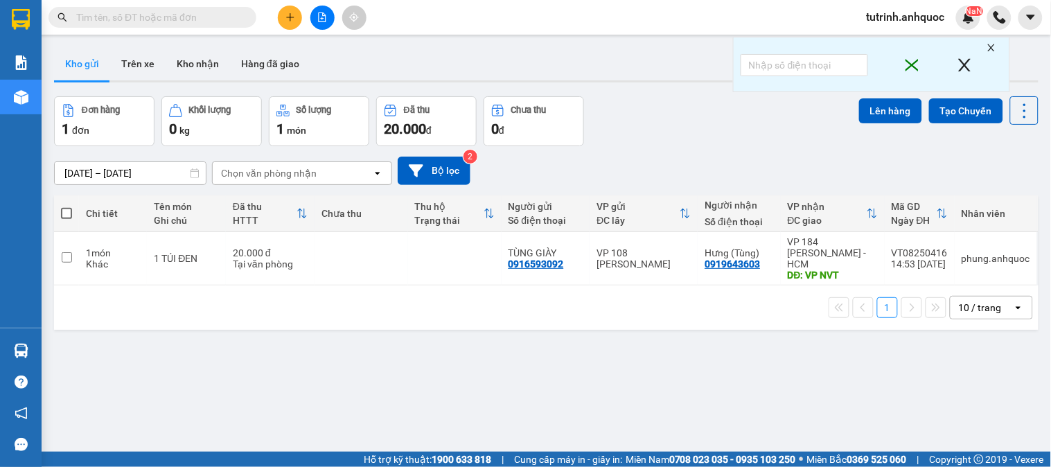
click at [63, 213] on span at bounding box center [66, 213] width 11 height 11
click at [66, 206] on input "checkbox" at bounding box center [66, 206] width 0 height 0
checkbox input "true"
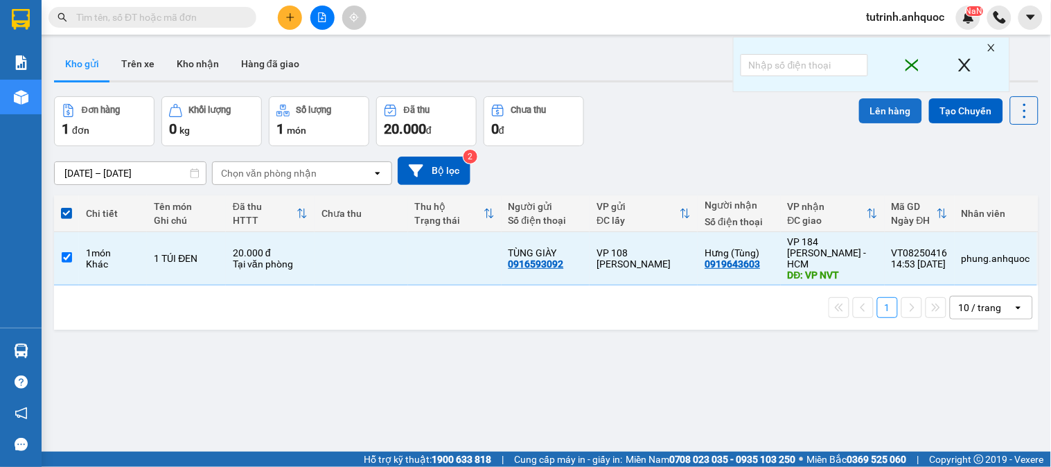
click at [888, 104] on button "Lên hàng" at bounding box center [890, 110] width 63 height 25
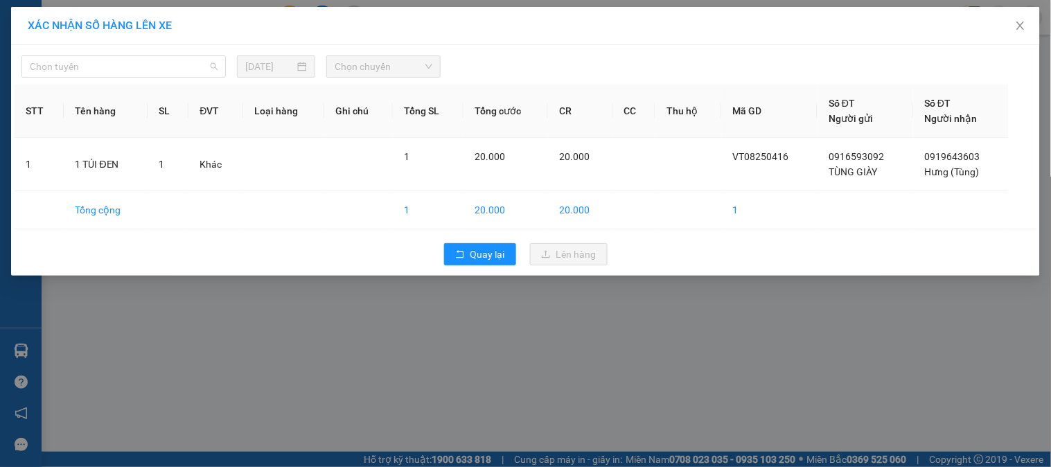
drag, startPoint x: 90, startPoint y: 73, endPoint x: 91, endPoint y: 90, distance: 16.6
click at [93, 80] on body "Kết quả tìm kiếm ( 1 ) Bộ lọc Mã ĐH Trạng thái Món hàng Thu hộ Tổng cước Chưa c…" at bounding box center [525, 233] width 1051 height 467
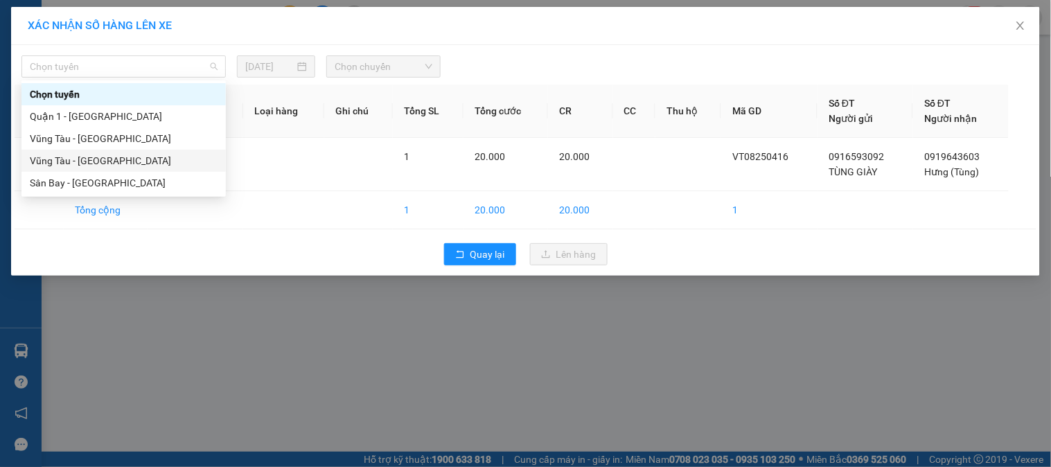
drag, startPoint x: 69, startPoint y: 154, endPoint x: 176, endPoint y: 127, distance: 110.2
click at [70, 155] on div "Vũng Tàu - [GEOGRAPHIC_DATA]" at bounding box center [124, 160] width 188 height 15
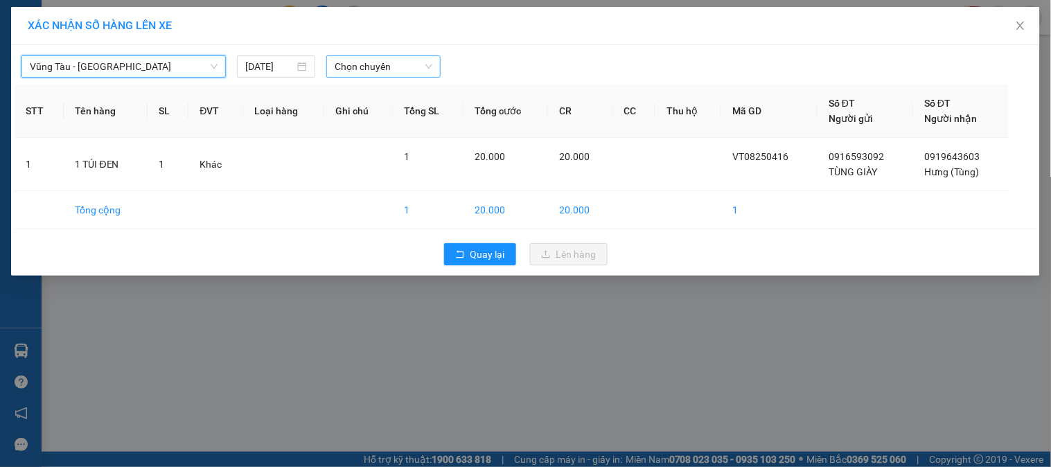
click at [397, 57] on span "Chọn chuyến" at bounding box center [384, 66] width 98 height 21
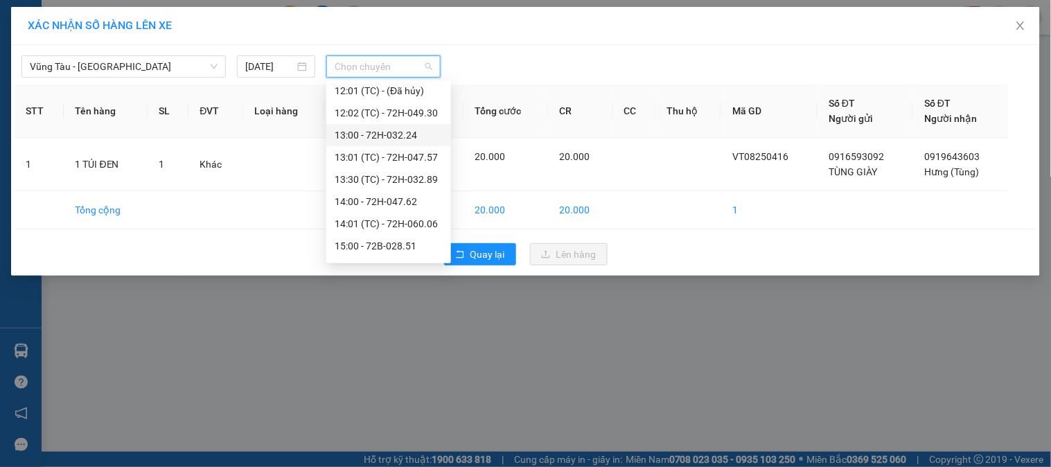
scroll to position [461, 0]
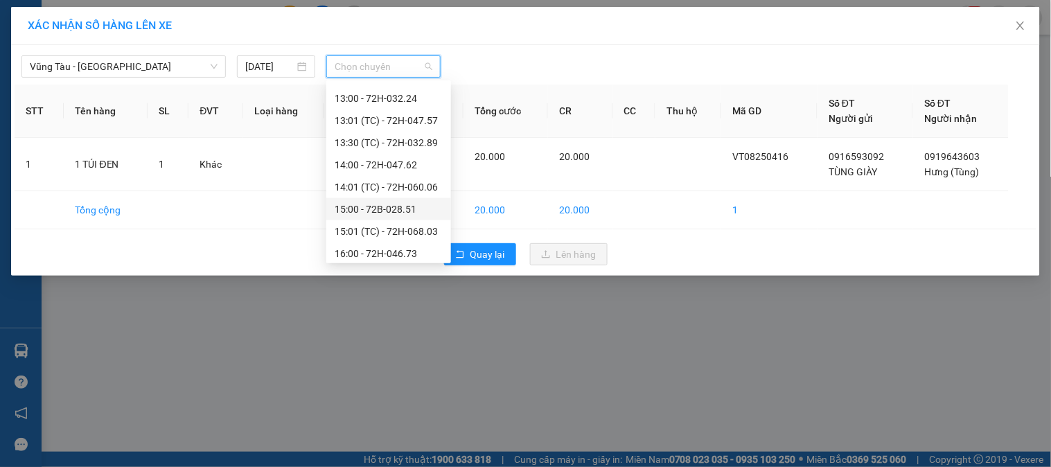
click at [390, 208] on div "15:00 - 72B-028.51" at bounding box center [389, 209] width 108 height 15
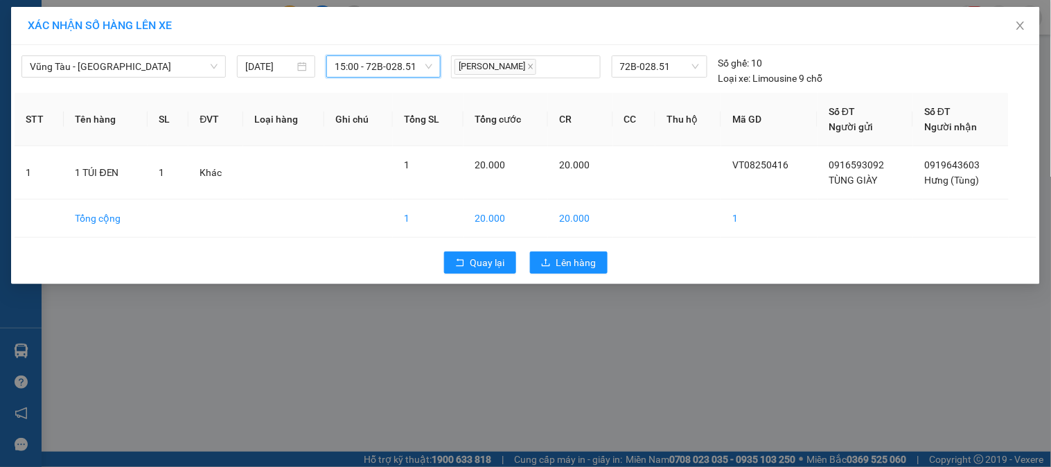
click at [360, 73] on span "15:00 - 72B-028.51" at bounding box center [384, 66] width 98 height 21
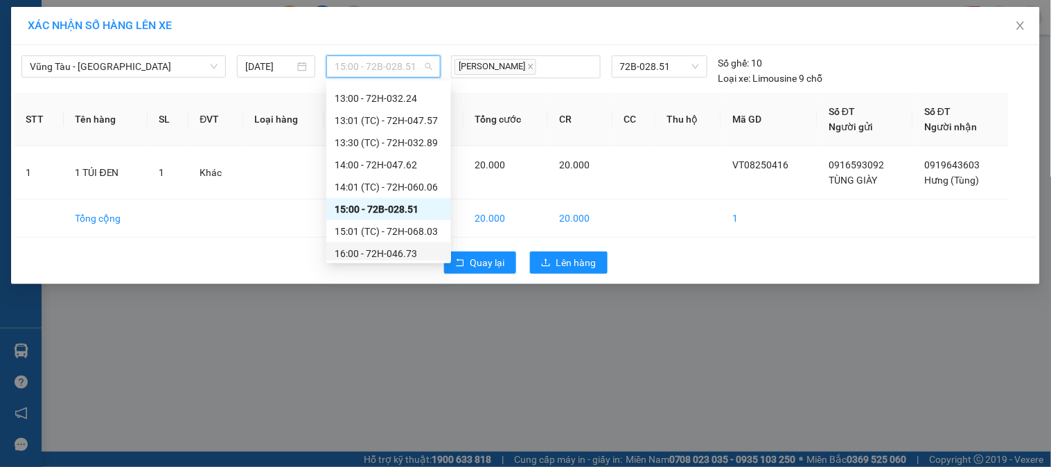
click at [378, 246] on div "16:00 - 72H-046.73" at bounding box center [389, 253] width 108 height 15
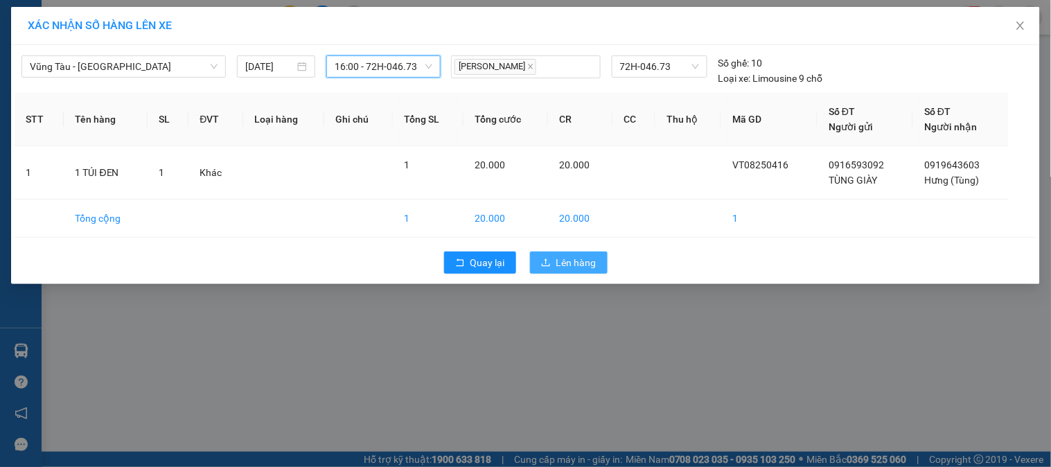
click at [580, 265] on span "Lên hàng" at bounding box center [576, 262] width 40 height 15
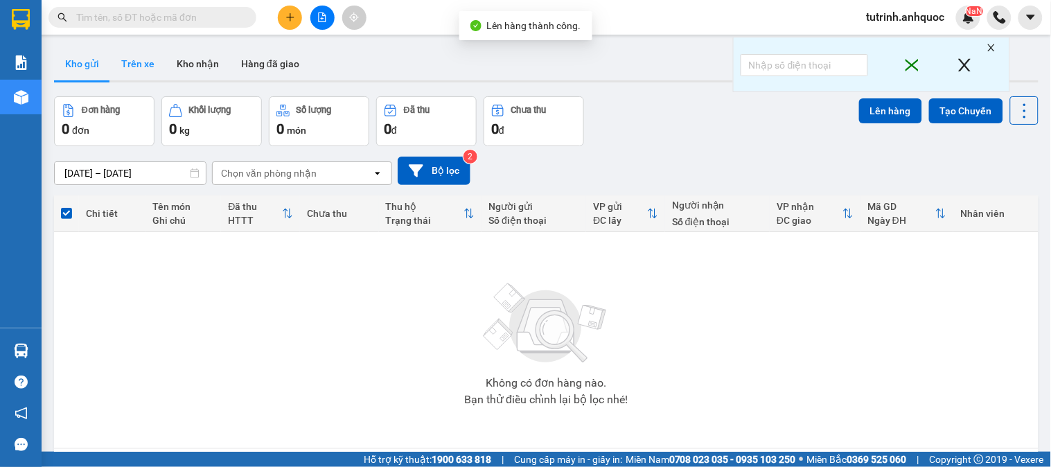
click at [147, 70] on button "Trên xe" at bounding box center [137, 63] width 55 height 33
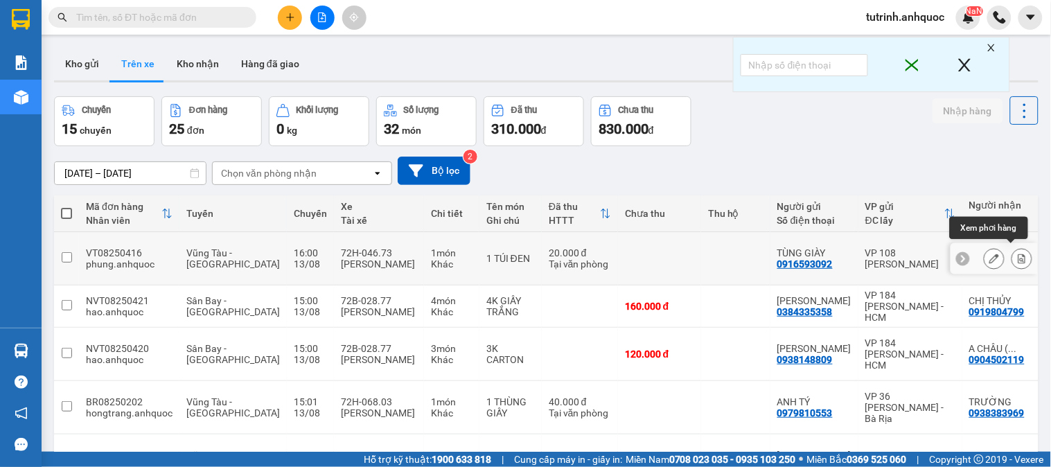
click at [1017, 254] on icon at bounding box center [1022, 259] width 10 height 10
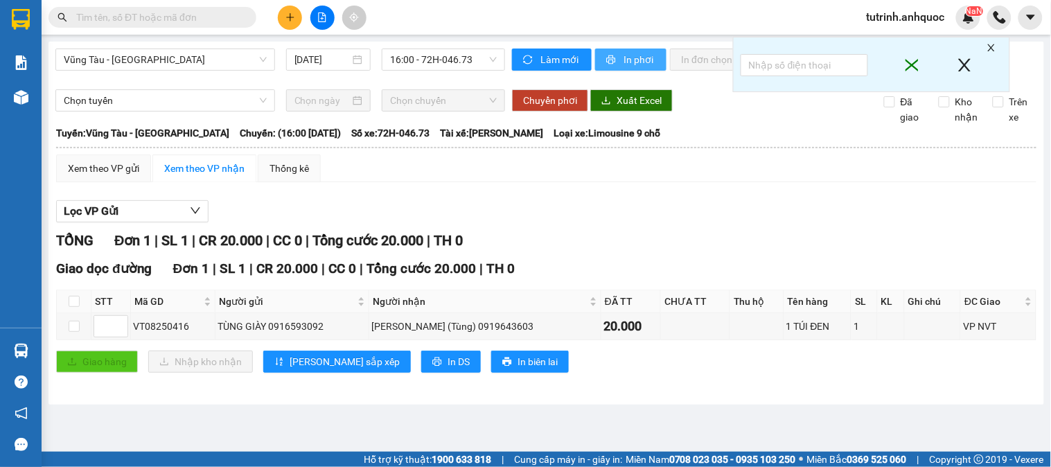
click at [603, 60] on button "In phơi" at bounding box center [630, 59] width 71 height 22
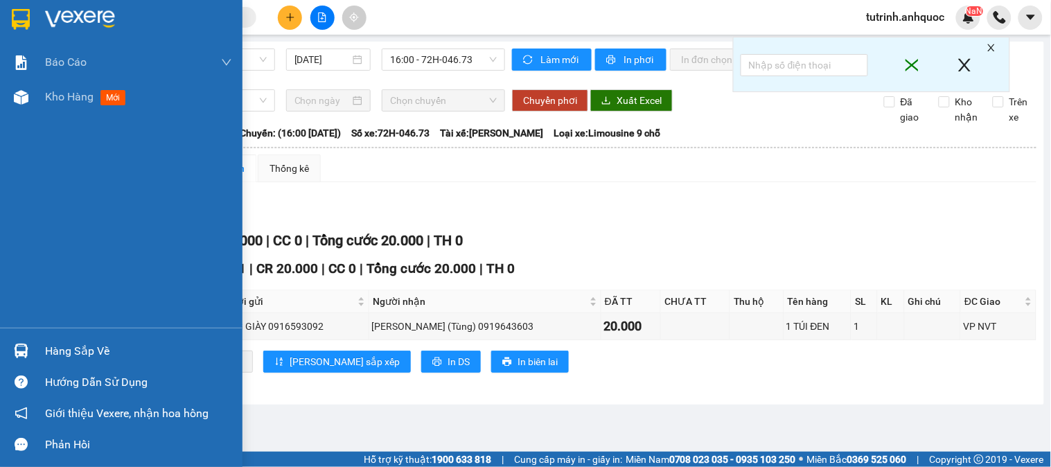
click at [14, 17] on img at bounding box center [21, 19] width 18 height 21
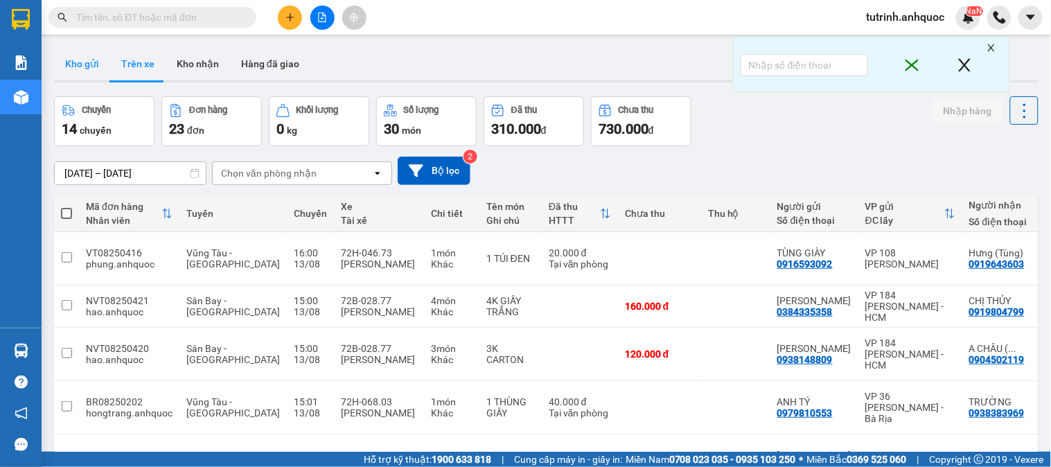
click at [105, 55] on button "Kho gửi" at bounding box center [82, 63] width 56 height 33
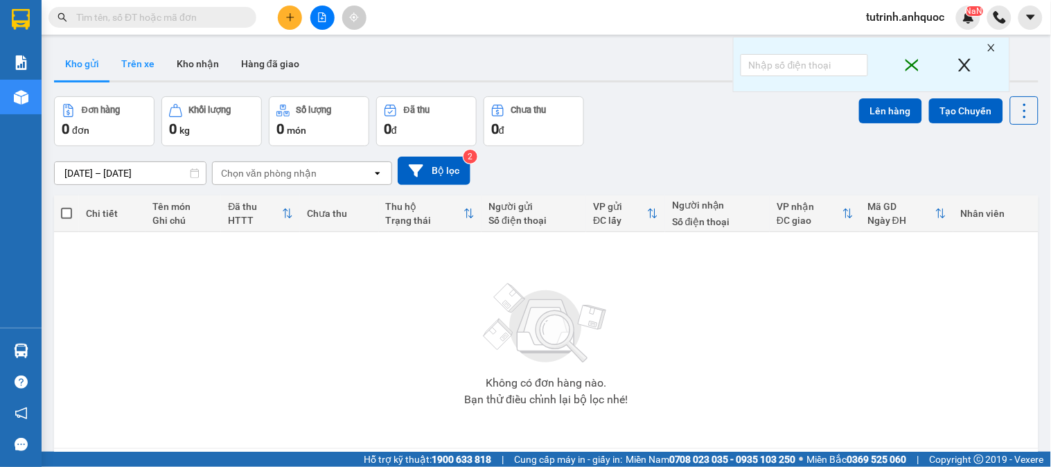
click at [130, 64] on button "Trên xe" at bounding box center [137, 63] width 55 height 33
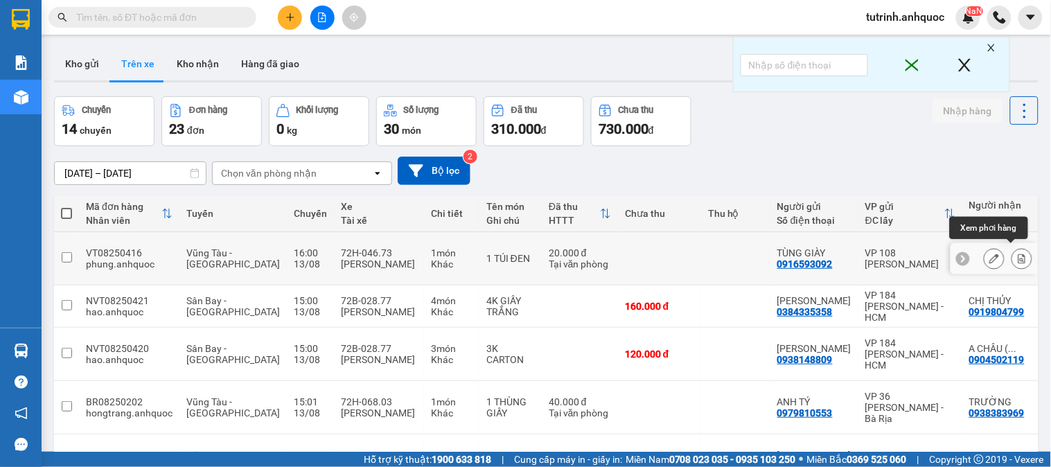
click at [1018, 255] on icon at bounding box center [1022, 259] width 8 height 10
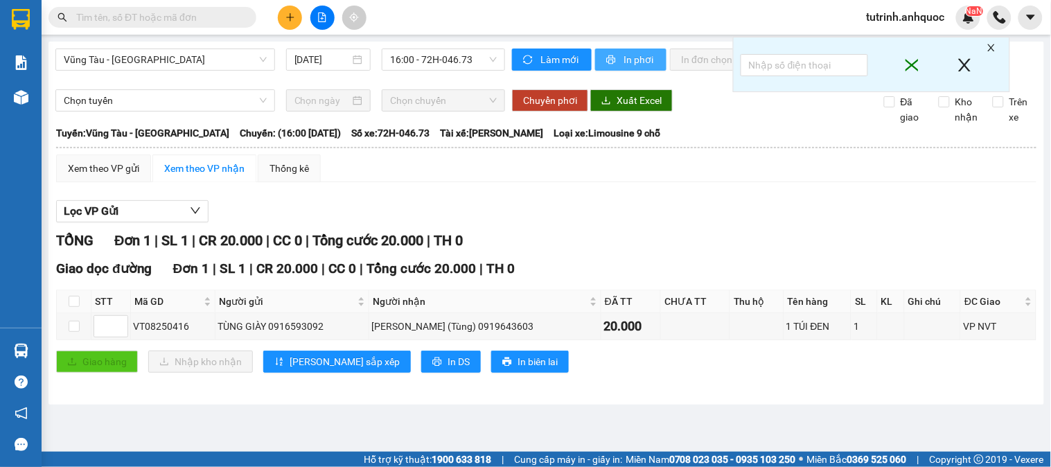
click at [626, 60] on span "In phơi" at bounding box center [639, 59] width 32 height 15
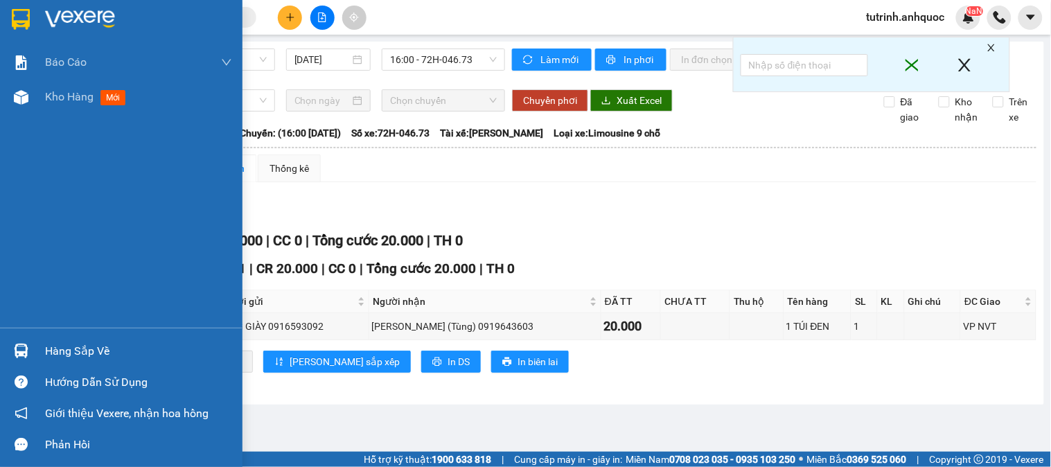
click at [30, 18] on div at bounding box center [21, 19] width 24 height 24
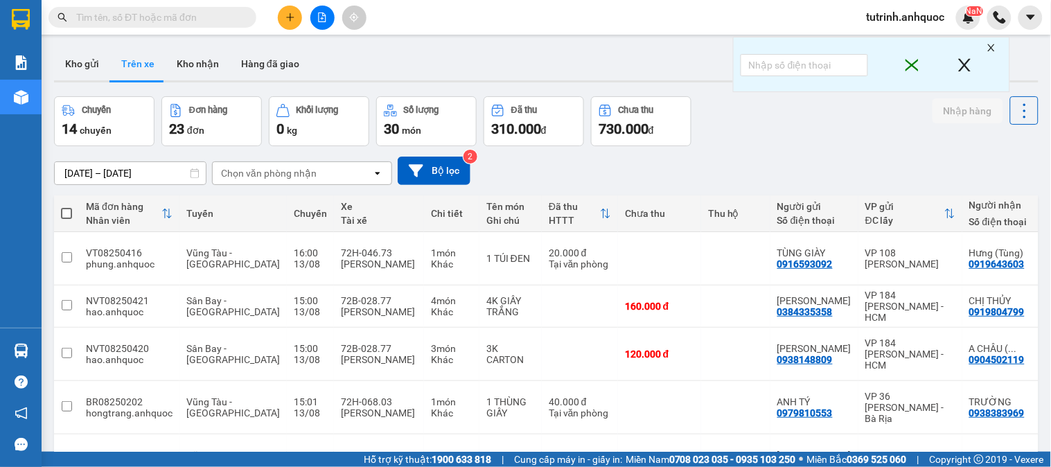
click at [187, 64] on button "Kho nhận" at bounding box center [198, 63] width 64 height 33
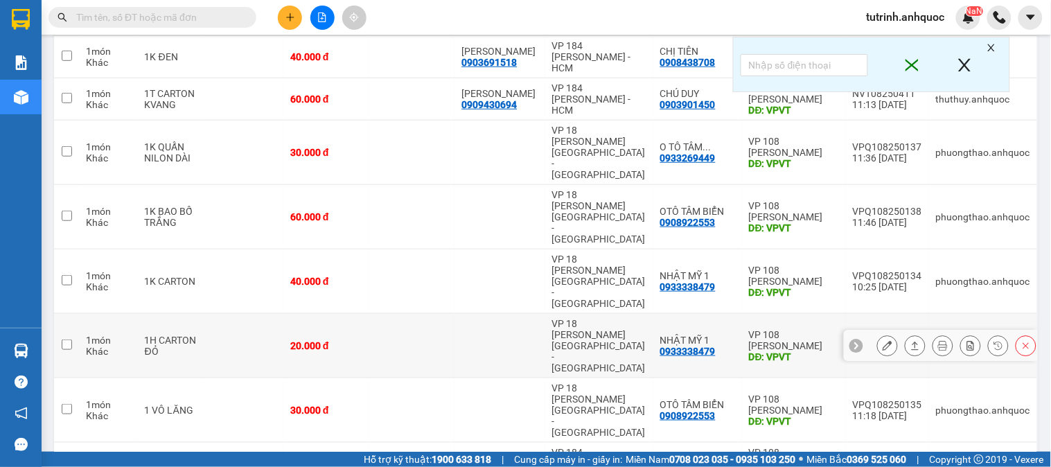
scroll to position [231, 0]
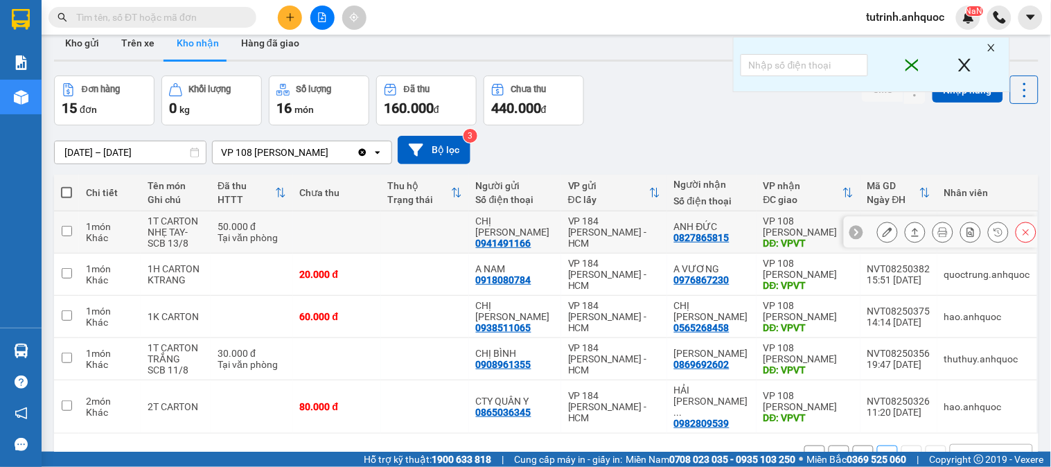
scroll to position [0, 0]
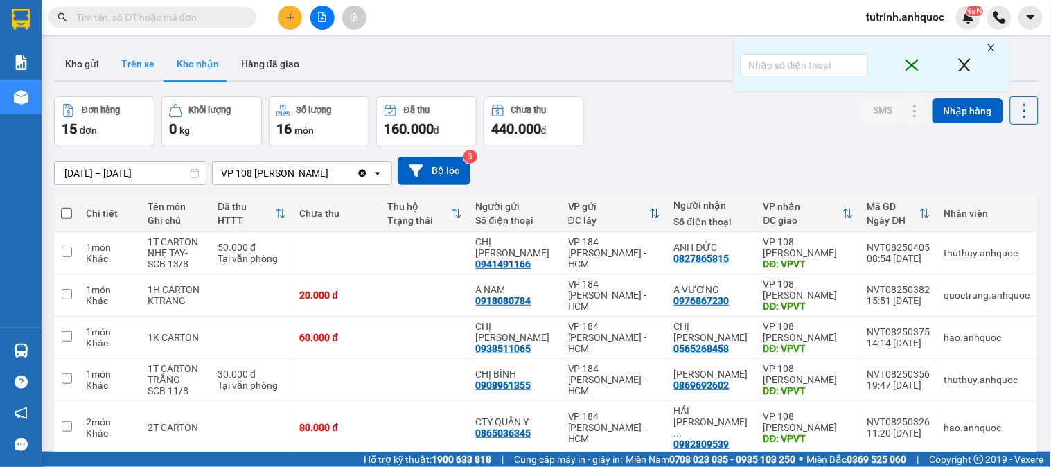
click at [133, 64] on button "Trên xe" at bounding box center [137, 63] width 55 height 33
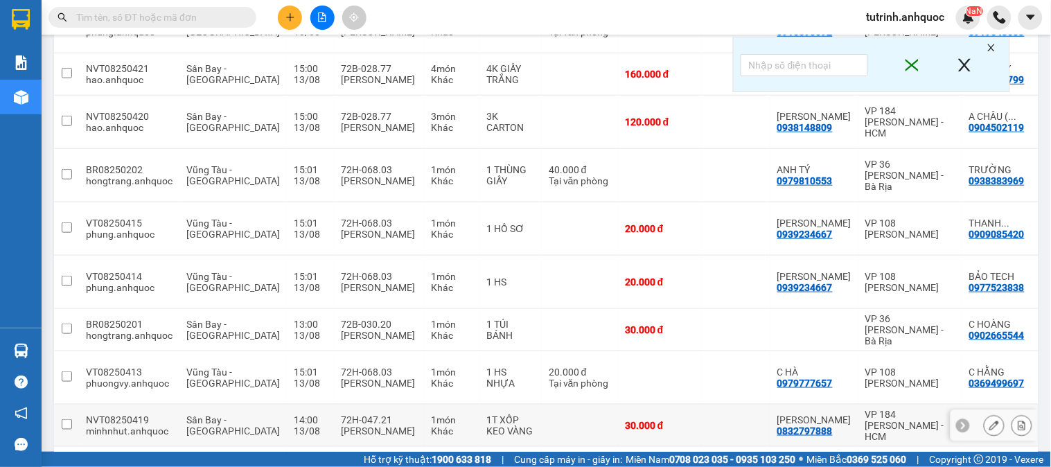
scroll to position [266, 0]
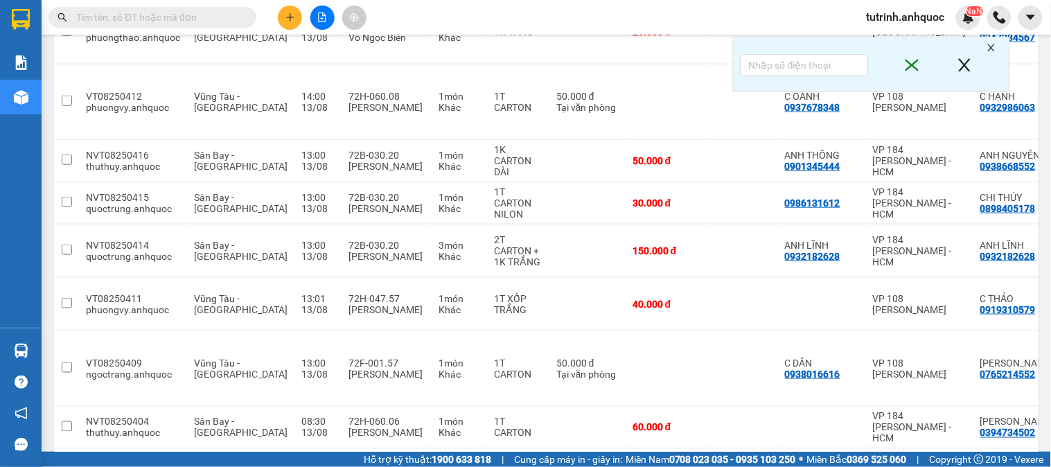
scroll to position [277, 0]
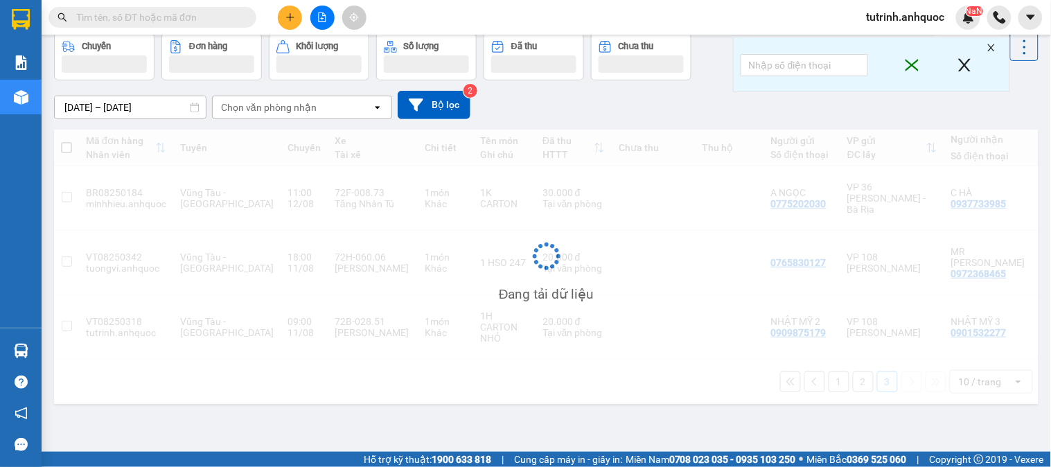
scroll to position [64, 0]
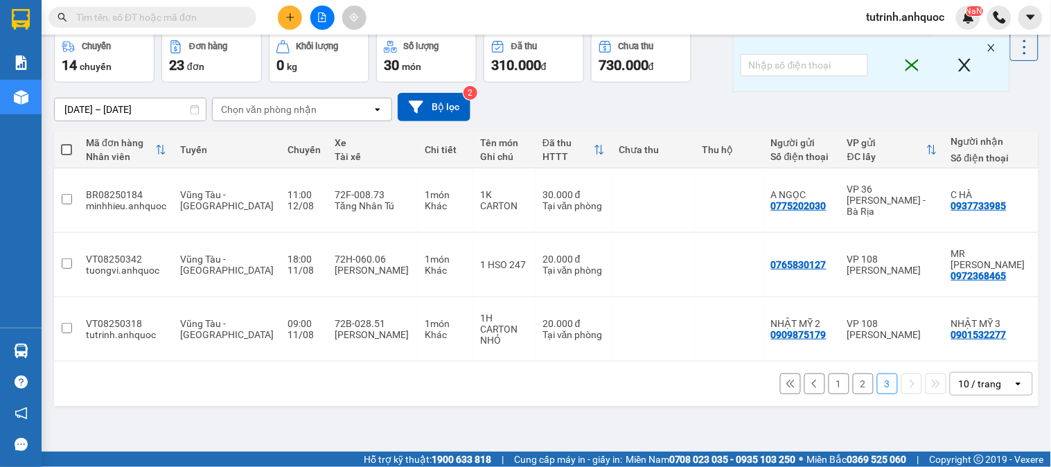
click at [828, 373] on button "1" at bounding box center [838, 383] width 21 height 21
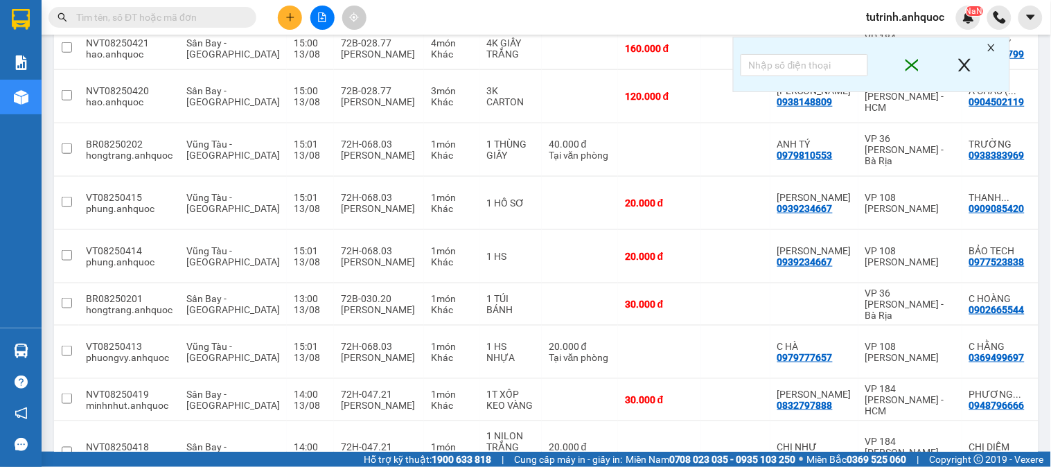
scroll to position [266, 0]
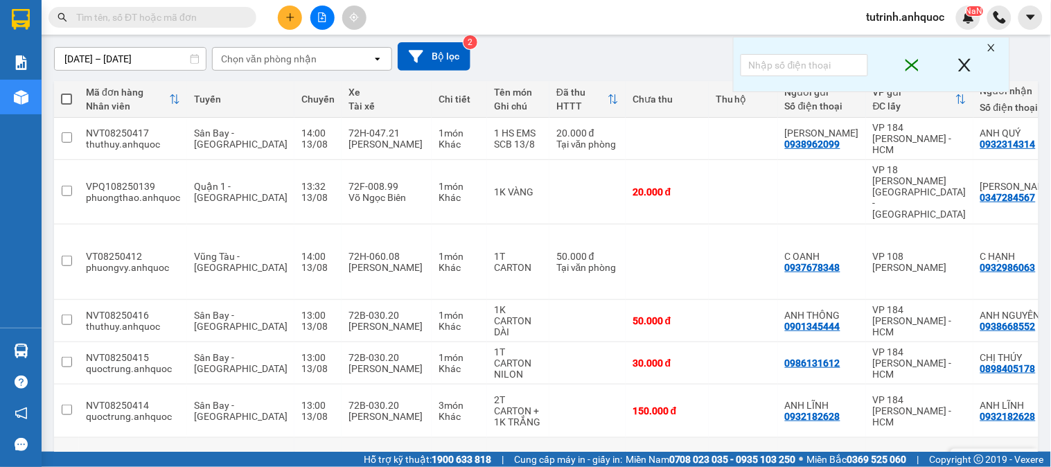
scroll to position [0, 0]
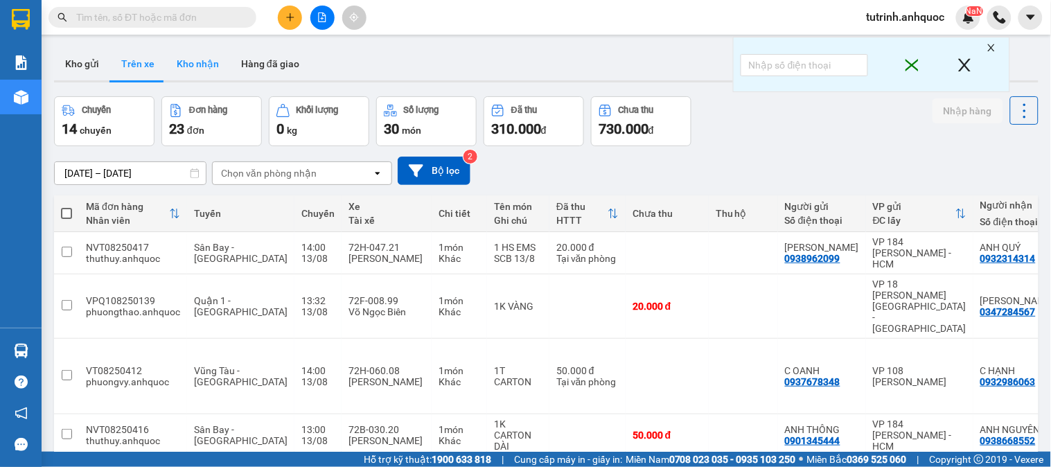
click at [213, 65] on button "Kho nhận" at bounding box center [198, 63] width 64 height 33
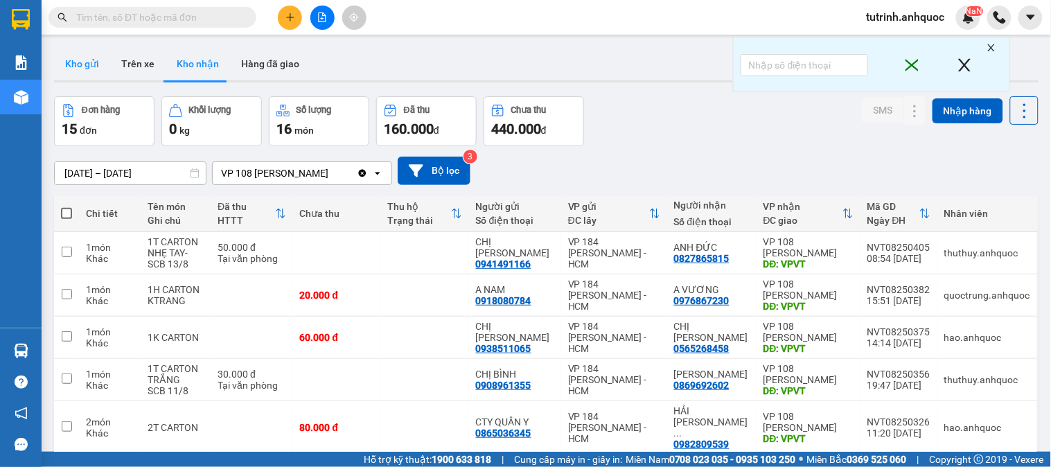
drag, startPoint x: 94, startPoint y: 66, endPoint x: 96, endPoint y: 78, distance: 11.2
click at [93, 70] on button "Kho gửi" at bounding box center [82, 63] width 56 height 33
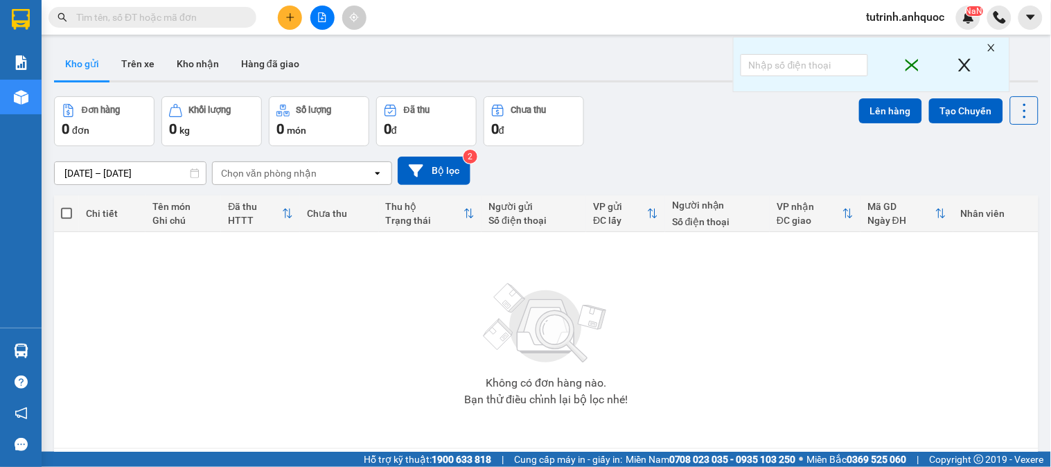
click at [203, 67] on button "Kho nhận" at bounding box center [198, 63] width 64 height 33
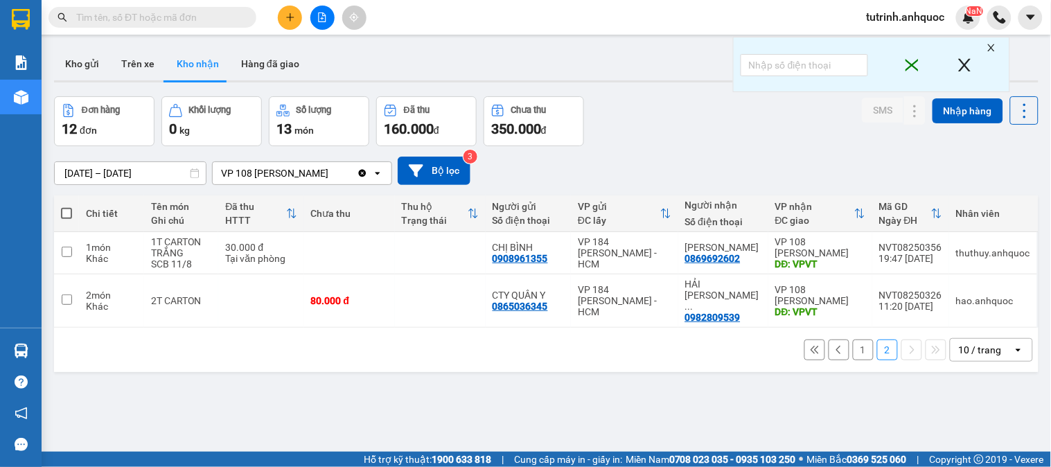
click at [853, 341] on button "1" at bounding box center [863, 349] width 21 height 21
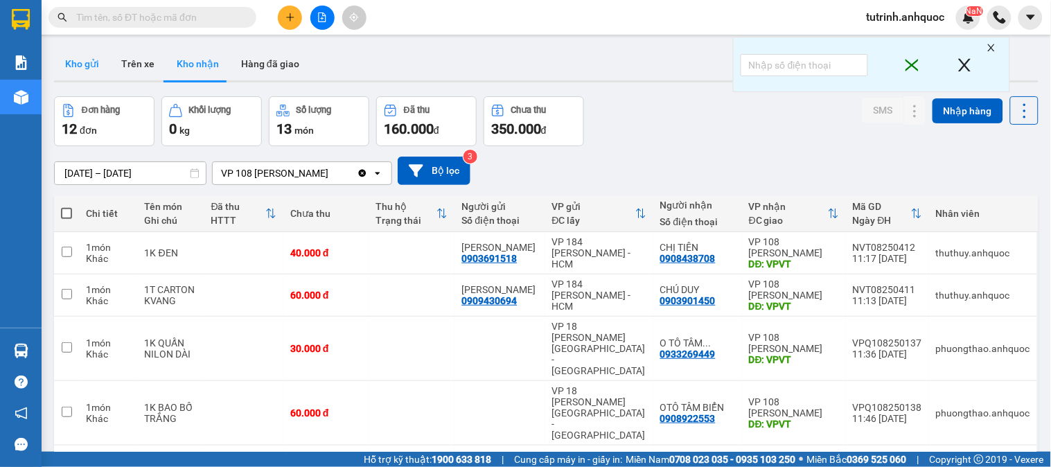
click at [98, 64] on button "Kho gửi" at bounding box center [82, 63] width 56 height 33
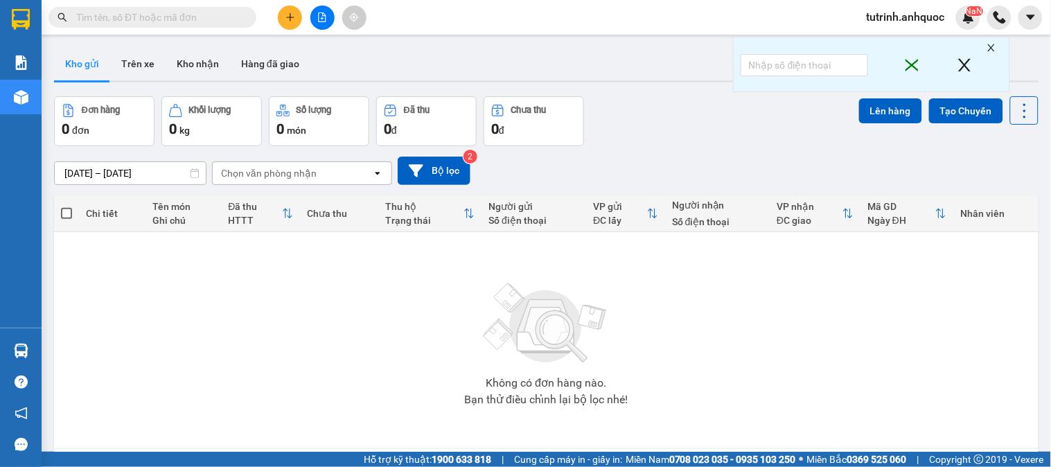
click at [171, 10] on input "text" at bounding box center [157, 17] width 163 height 15
paste input "0932182628"
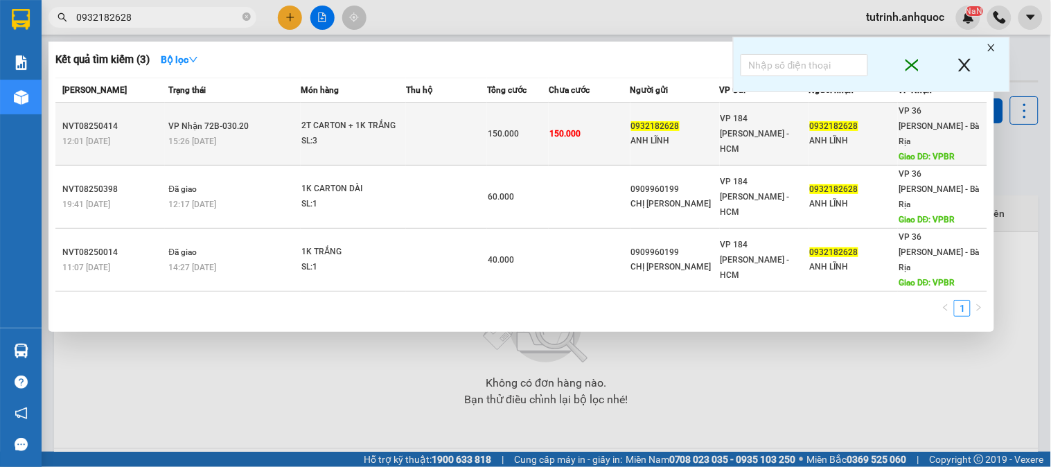
type input "0932182628"
click at [406, 125] on td at bounding box center [446, 134] width 81 height 63
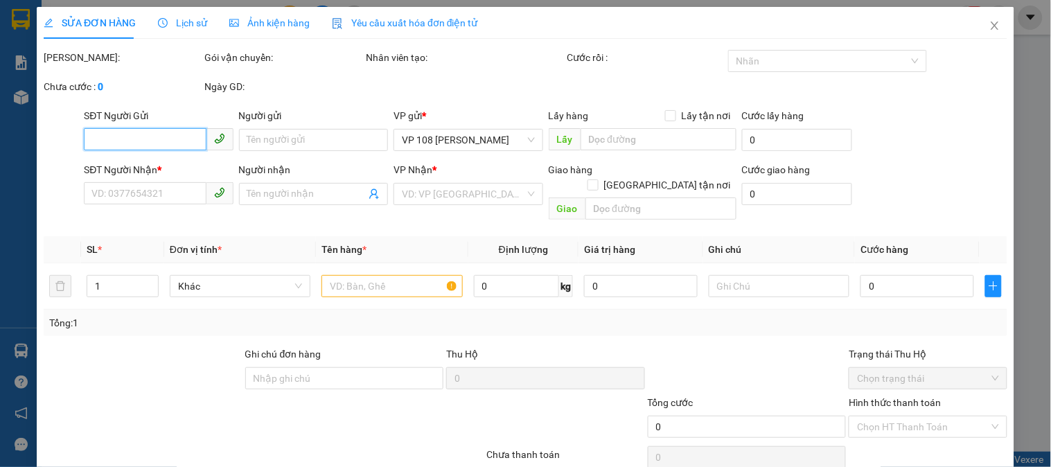
type input "0932182628"
type input "ANH LĨNH"
type input "0932182628"
type input "ANH LĨNH"
type input "VPBR"
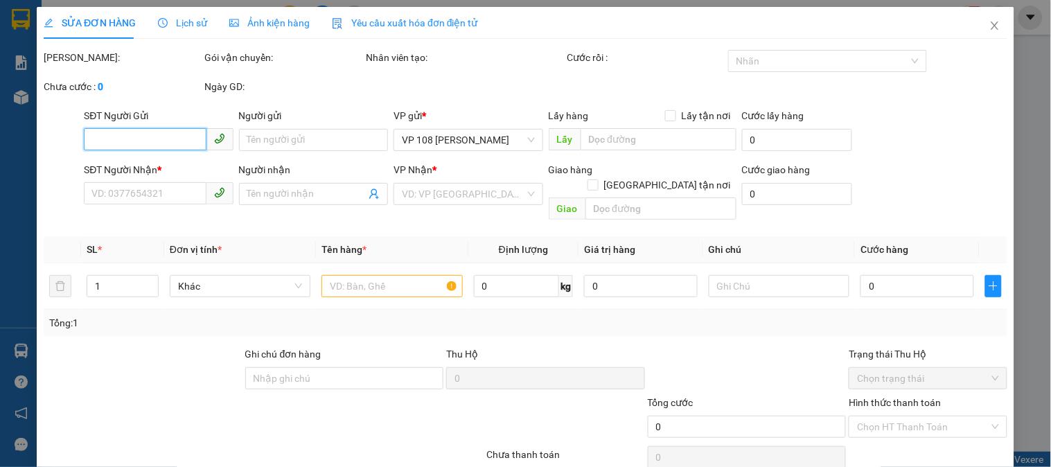
type input "150.000"
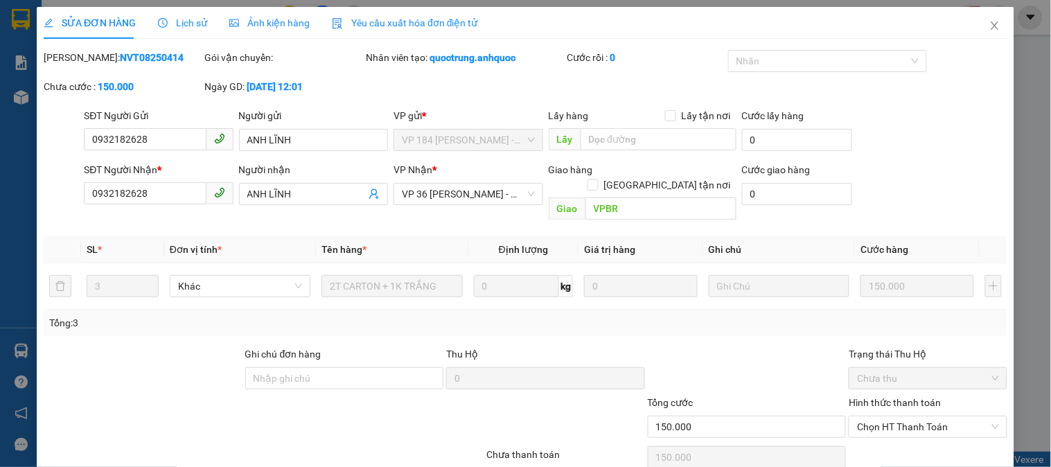
click at [168, 18] on span "Lịch sử" at bounding box center [182, 22] width 49 height 11
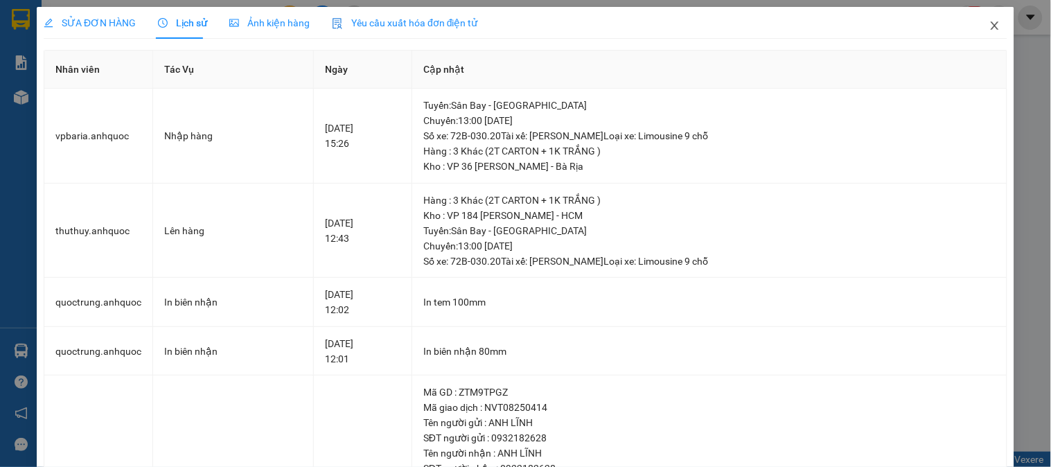
click at [988, 19] on span "Close" at bounding box center [994, 26] width 39 height 39
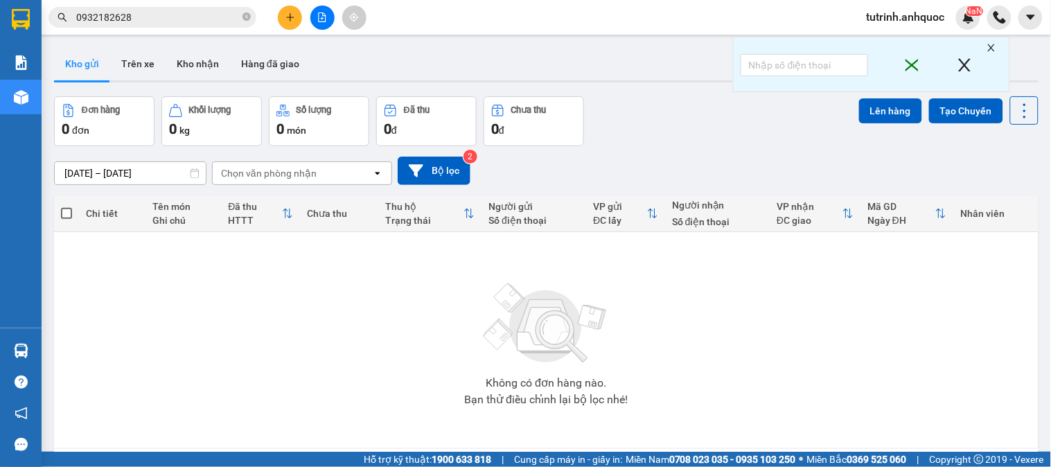
click at [282, 19] on button at bounding box center [290, 18] width 24 height 24
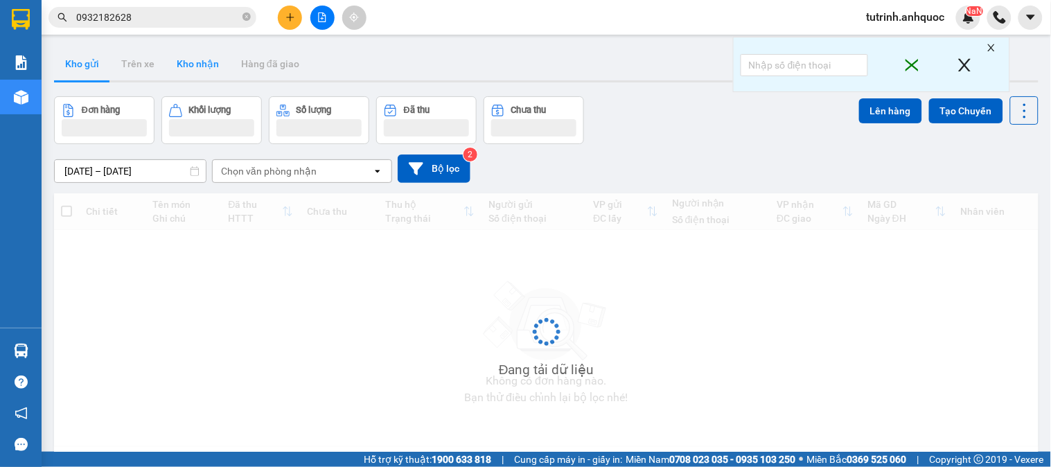
click at [195, 65] on button "Kho nhận" at bounding box center [198, 63] width 64 height 33
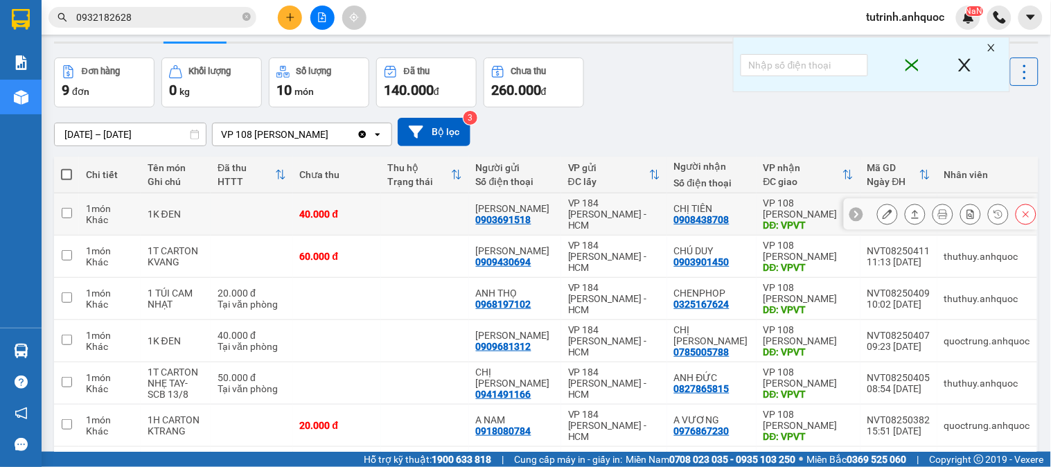
scroll to position [77, 0]
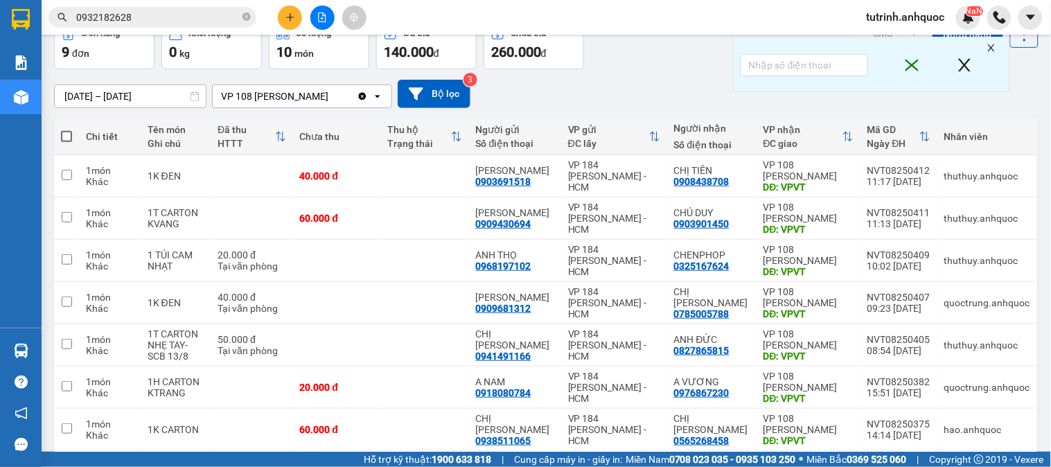
click at [272, 16] on div at bounding box center [322, 18] width 104 height 24
click at [294, 19] on icon "plus" at bounding box center [290, 17] width 10 height 10
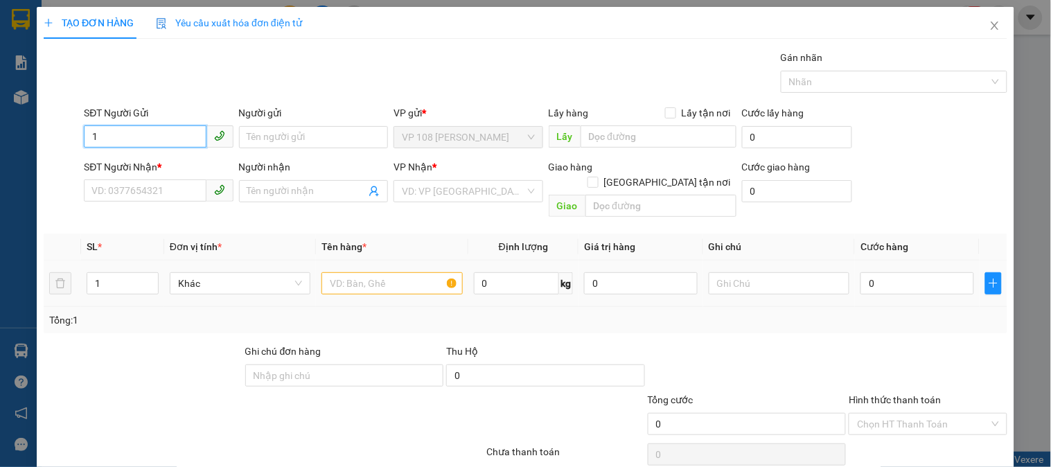
type input "1"
click at [357, 274] on input "text" at bounding box center [391, 283] width 141 height 22
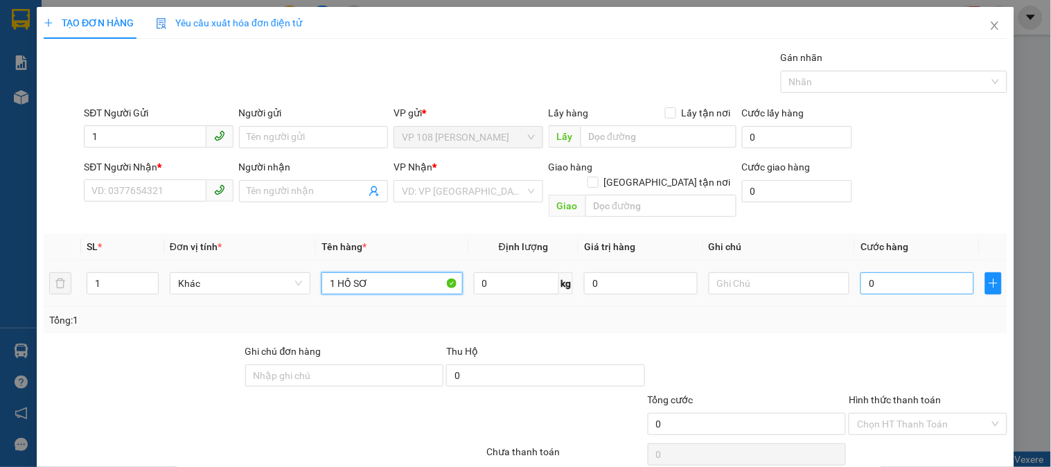
type input "1 HỒ SƠ"
click at [860, 272] on input "0" at bounding box center [917, 283] width 114 height 22
type input "2"
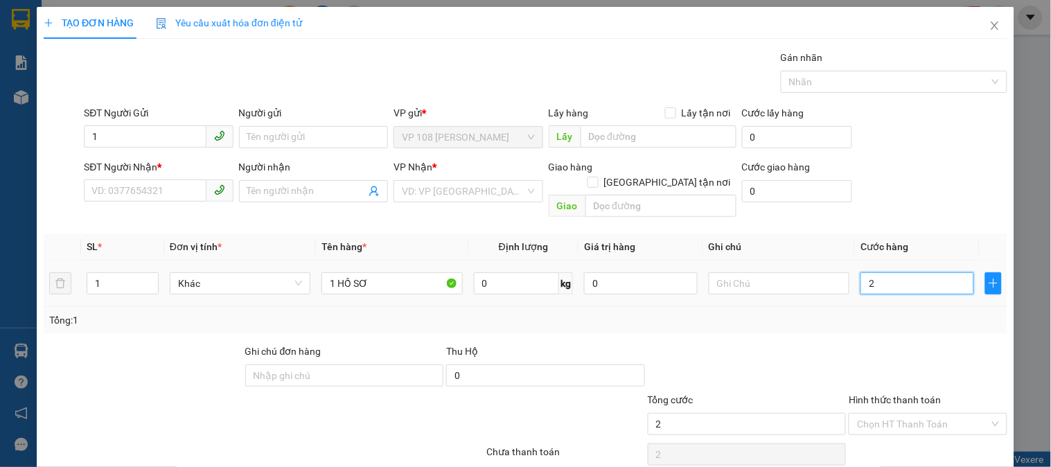
type input "20"
type input "200"
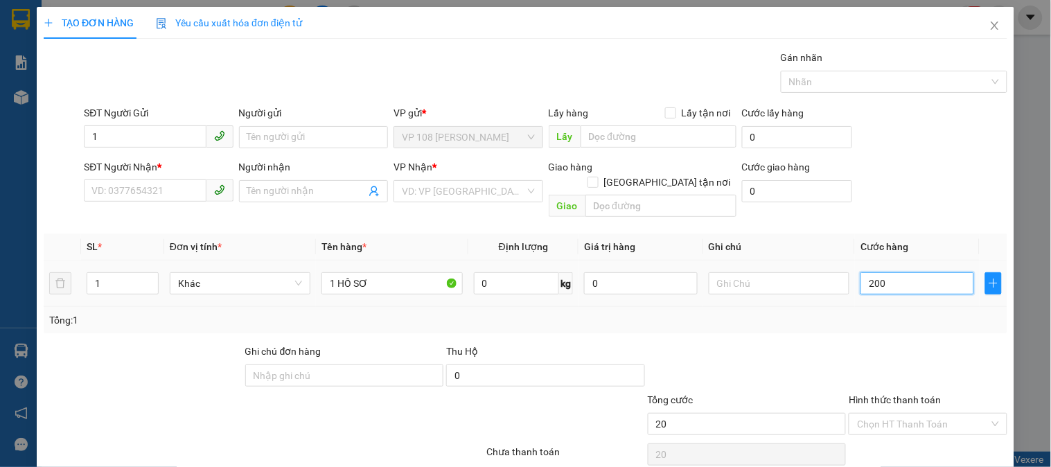
type input "200"
type input "2.000"
type input "20.000"
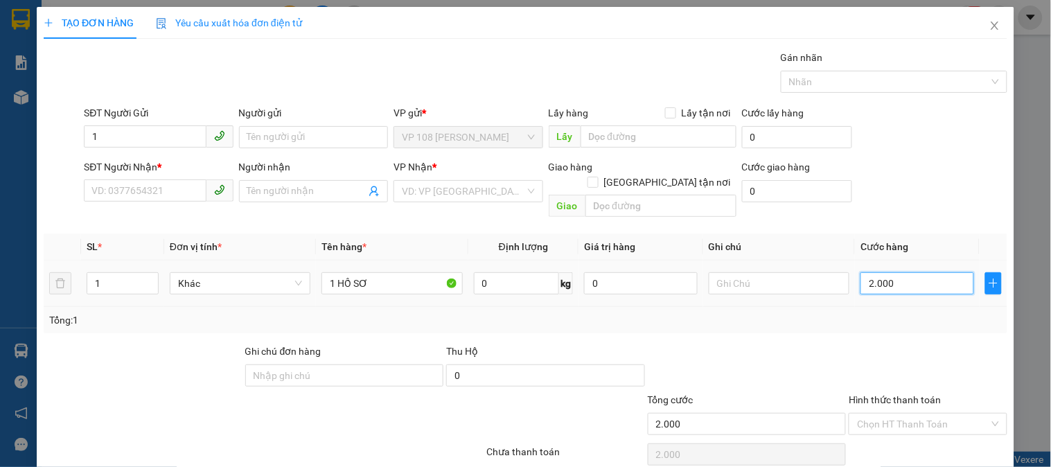
type input "20.000"
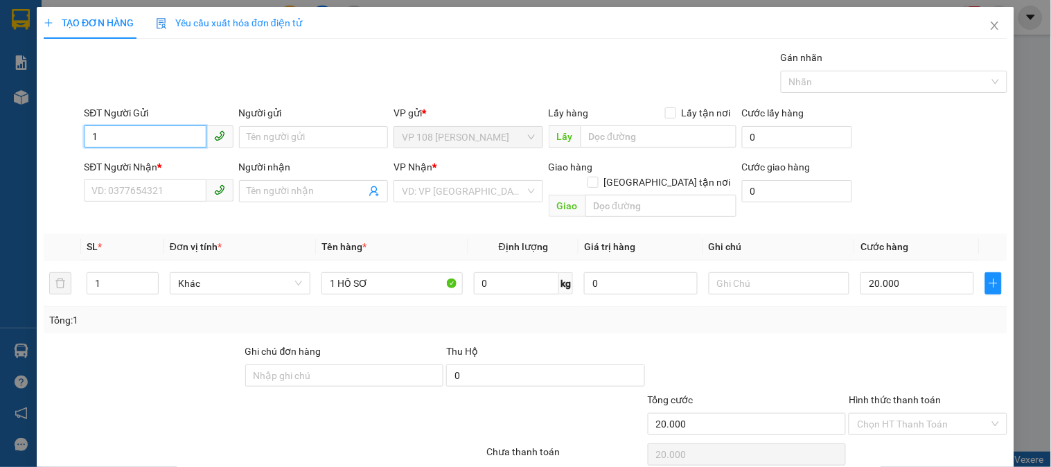
click at [127, 135] on input "1" at bounding box center [145, 136] width 122 height 22
type input "0908484599"
click at [292, 123] on div "Người gửi" at bounding box center [313, 115] width 149 height 21
click at [288, 134] on input "Người gửi" at bounding box center [313, 137] width 149 height 22
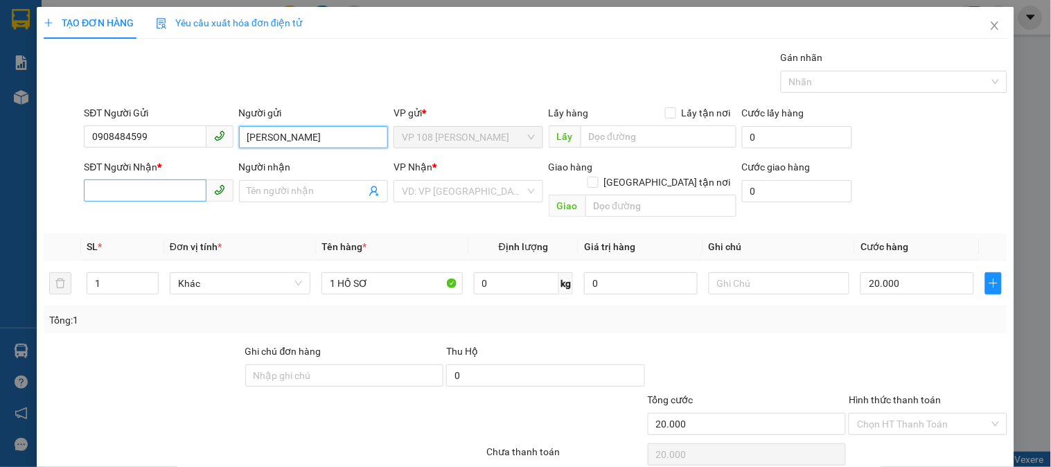
type input "C NGỌC"
click at [148, 194] on input "SĐT Người Nhận *" at bounding box center [145, 190] width 122 height 22
type input "0938425048"
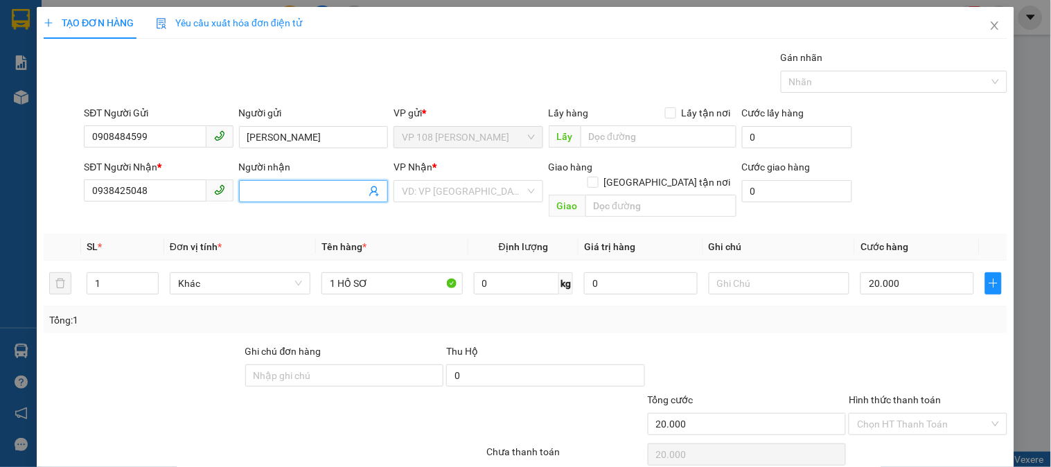
click at [273, 188] on input "Người nhận" at bounding box center [306, 191] width 118 height 15
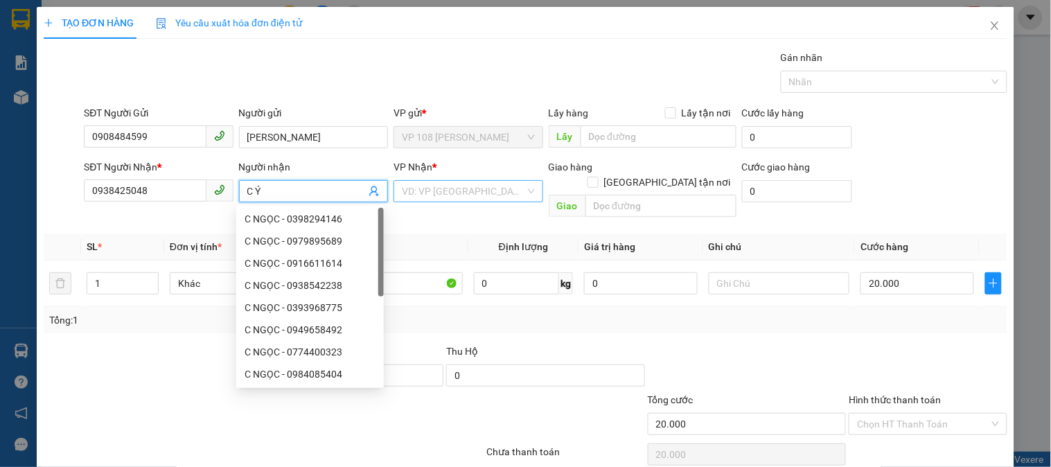
type input "C Ý"
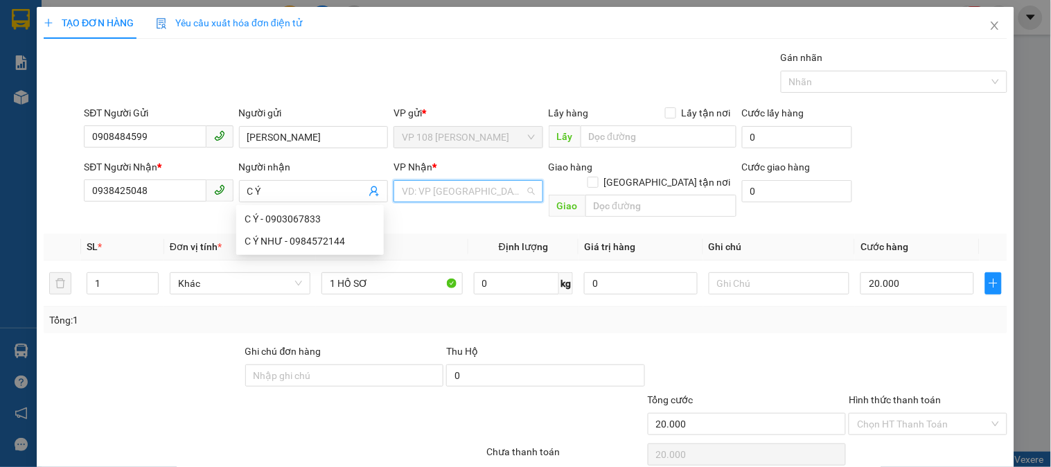
click at [479, 195] on input "search" at bounding box center [463, 191] width 123 height 21
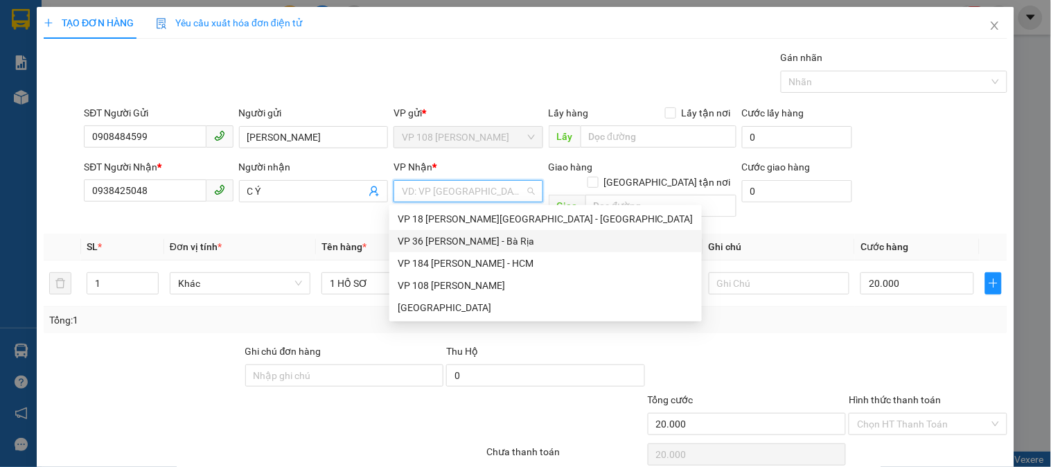
drag, startPoint x: 455, startPoint y: 222, endPoint x: 597, endPoint y: 222, distance: 142.0
click at [465, 222] on div "VP 18 [PERSON_NAME][GEOGRAPHIC_DATA] - [GEOGRAPHIC_DATA]" at bounding box center [546, 218] width 296 height 15
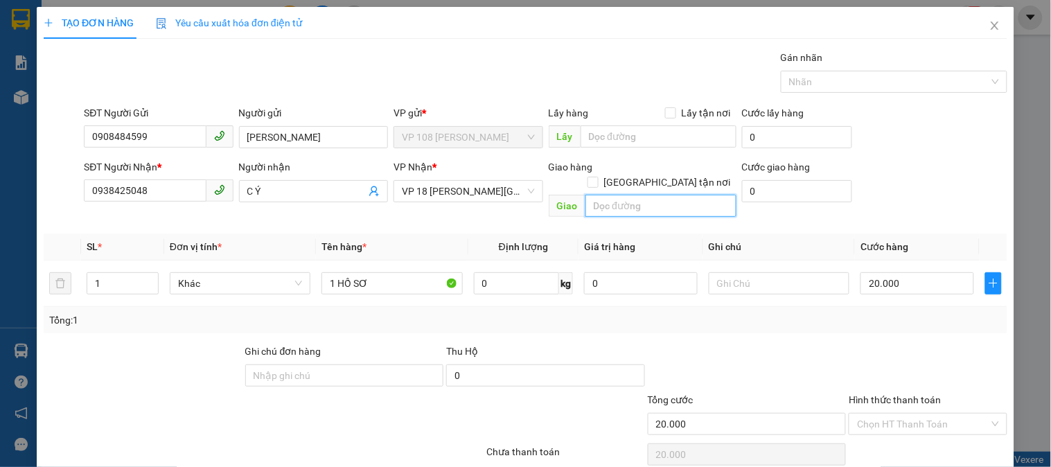
click at [629, 195] on input "text" at bounding box center [660, 206] width 151 height 22
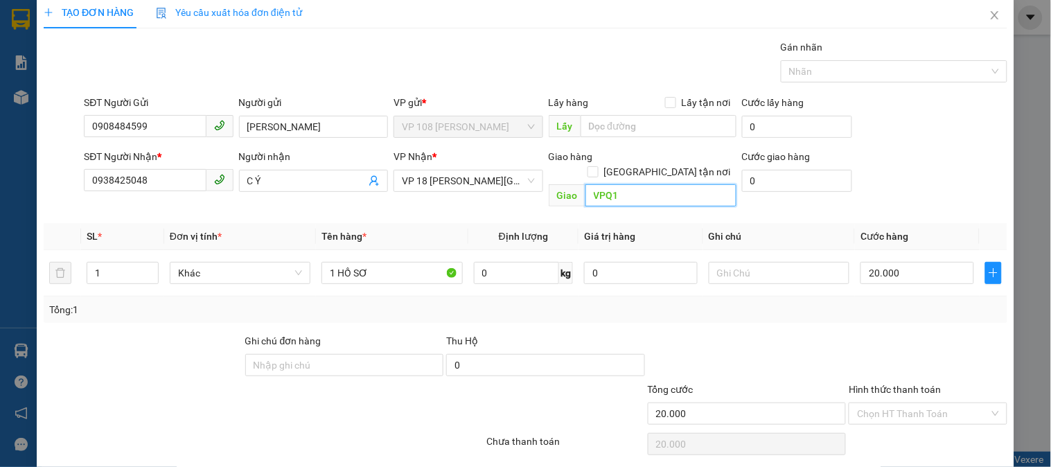
scroll to position [45, 0]
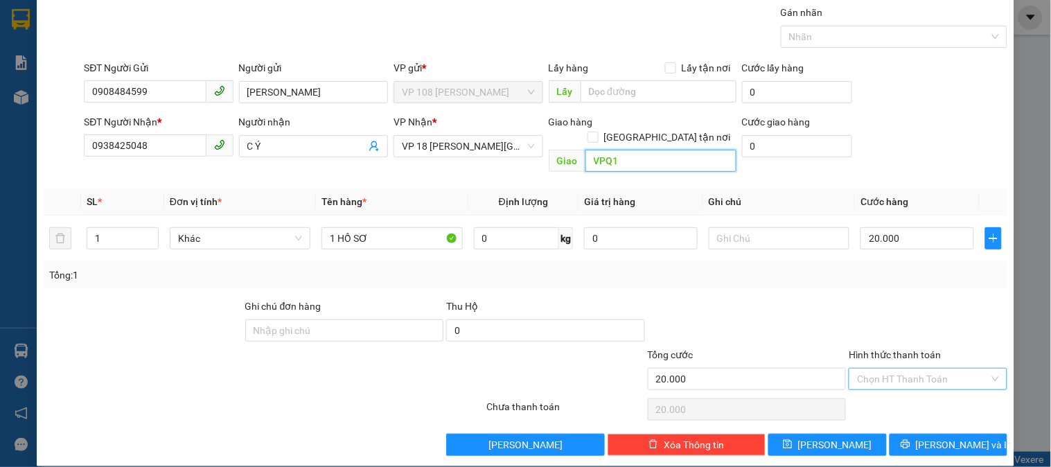
type input "VPQ1"
click at [911, 369] on input "Hình thức thanh toán" at bounding box center [923, 379] width 132 height 21
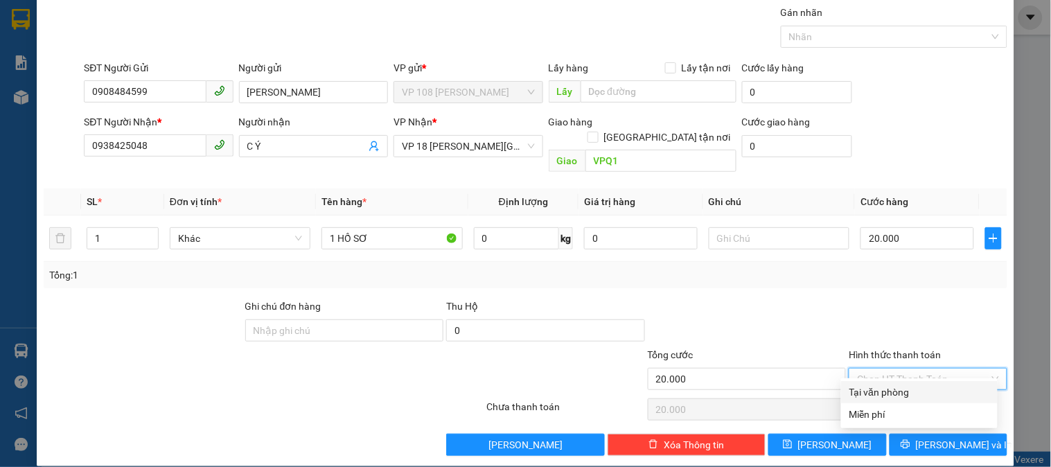
click at [889, 396] on div "Tại văn phòng" at bounding box center [919, 391] width 140 height 15
type input "0"
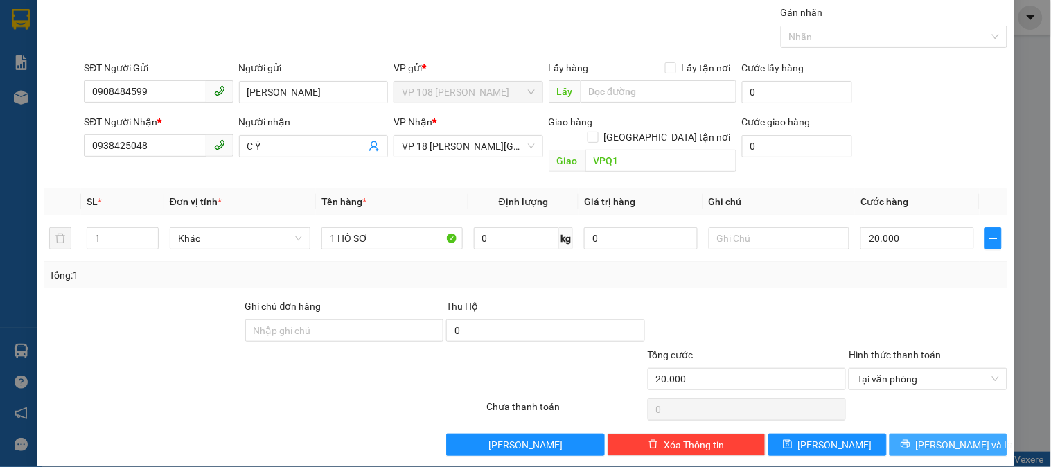
click at [910, 439] on icon "printer" at bounding box center [905, 444] width 10 height 10
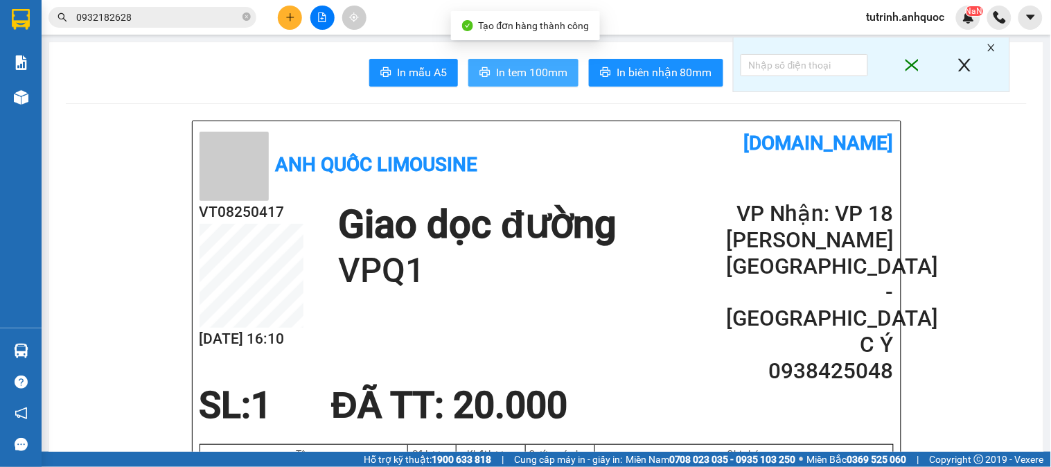
click at [538, 78] on span "In tem 100mm" at bounding box center [531, 72] width 71 height 17
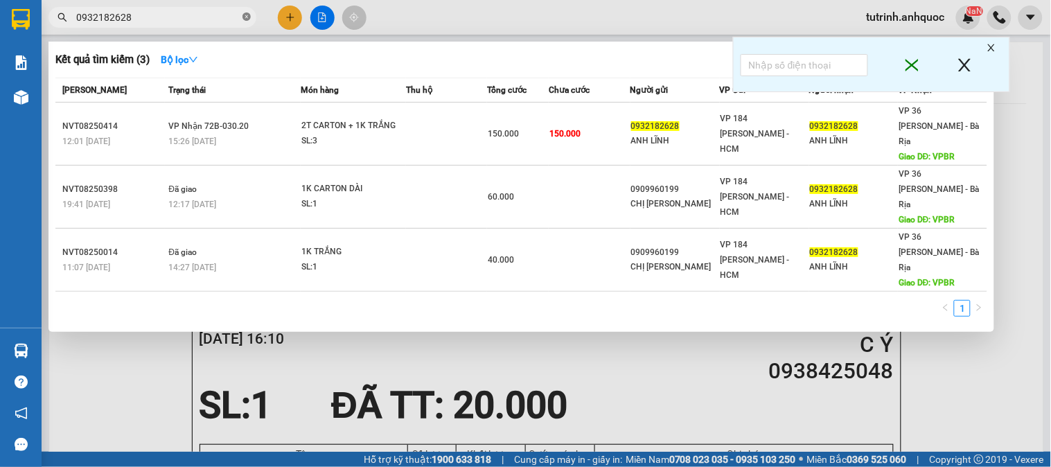
click at [245, 17] on icon "close-circle" at bounding box center [246, 16] width 8 height 8
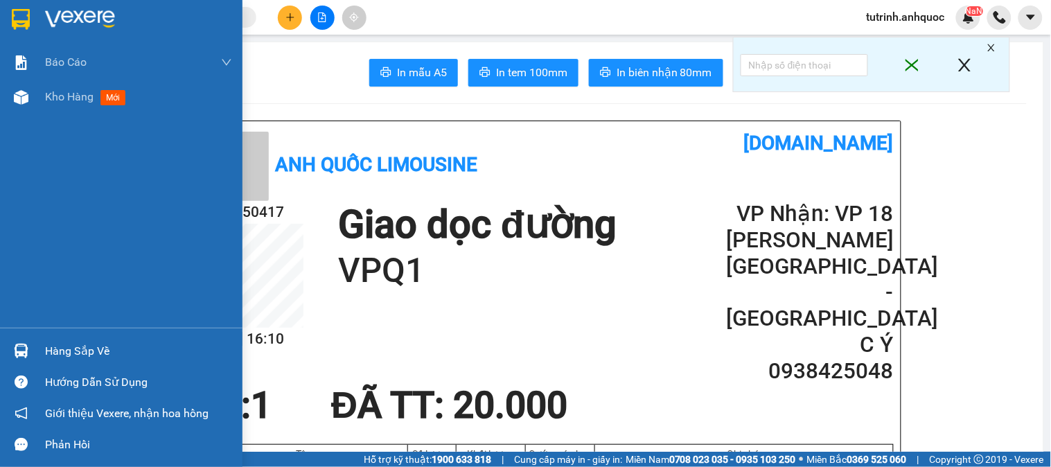
click at [16, 16] on img at bounding box center [21, 19] width 18 height 21
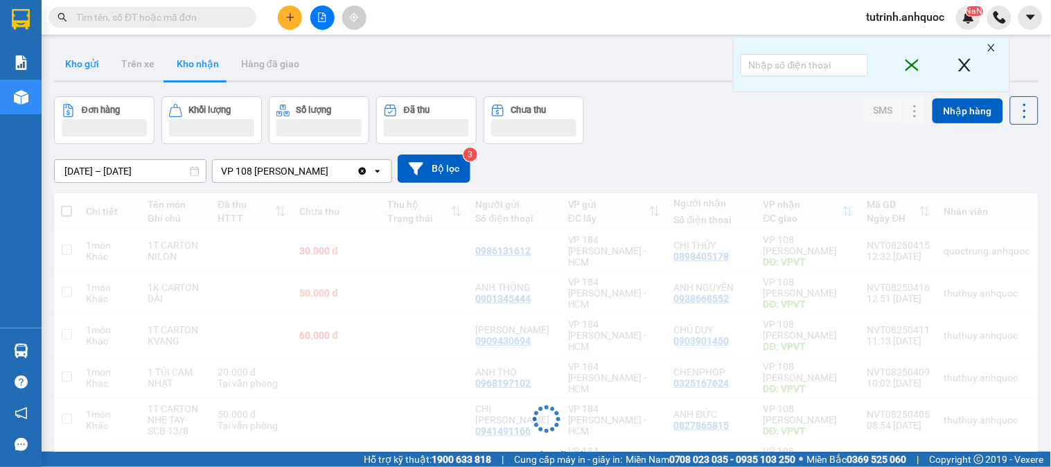
click at [99, 75] on button "Kho gửi" at bounding box center [82, 63] width 56 height 33
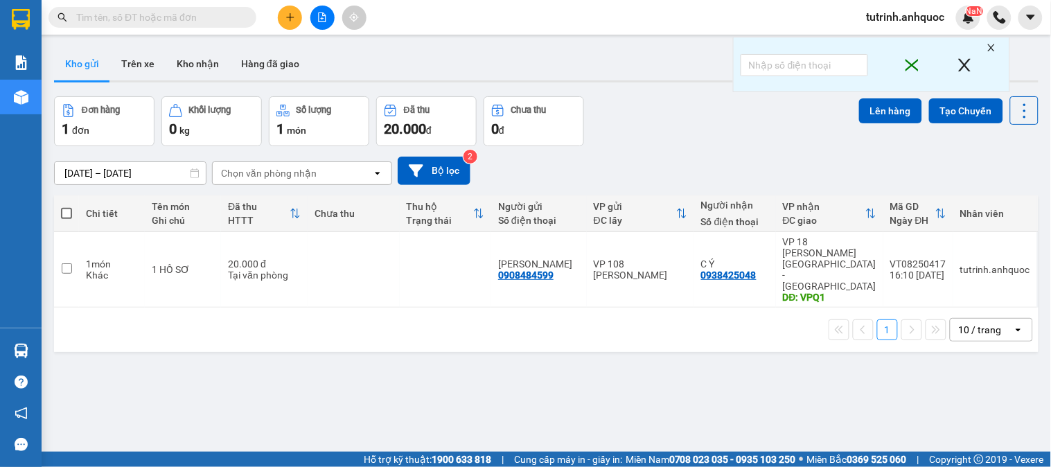
click at [67, 211] on span at bounding box center [66, 213] width 11 height 11
click at [66, 206] on input "checkbox" at bounding box center [66, 206] width 0 height 0
checkbox input "true"
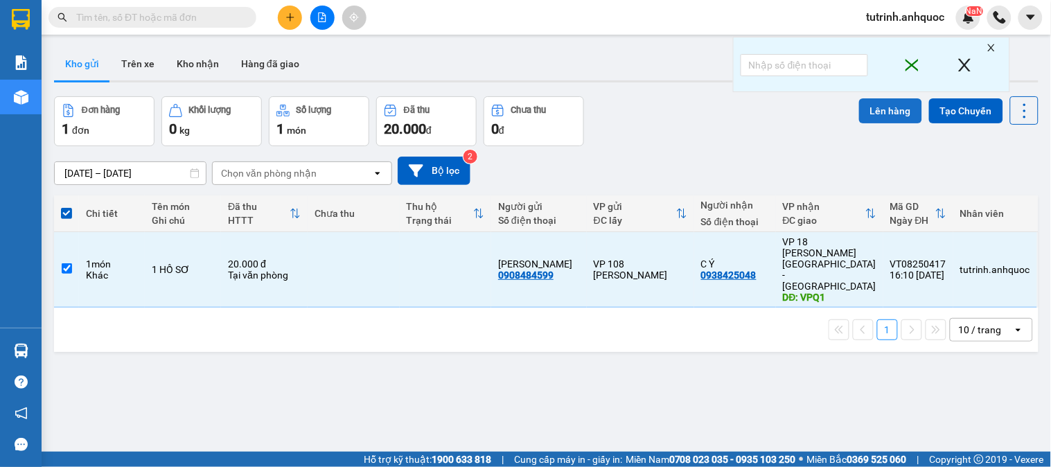
click at [866, 112] on button "Lên hàng" at bounding box center [890, 110] width 63 height 25
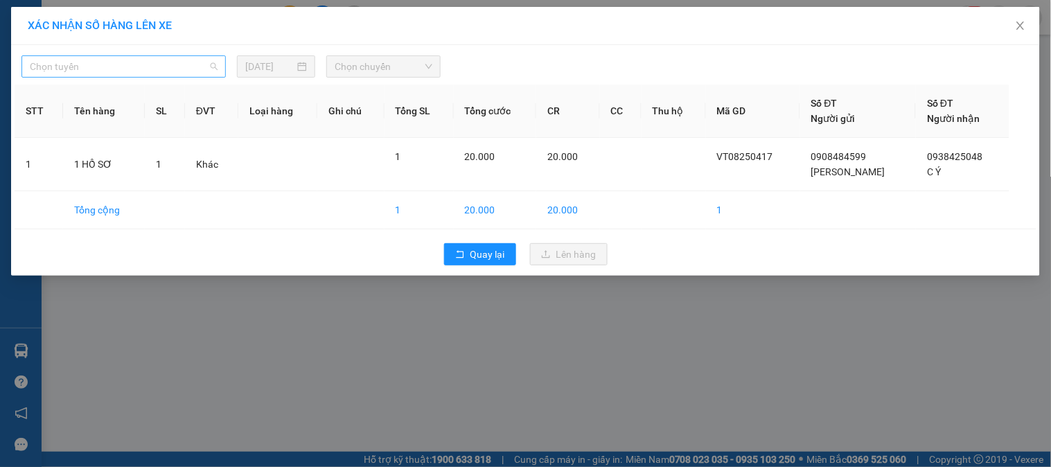
click at [136, 66] on span "Chọn tuyến" at bounding box center [124, 66] width 188 height 21
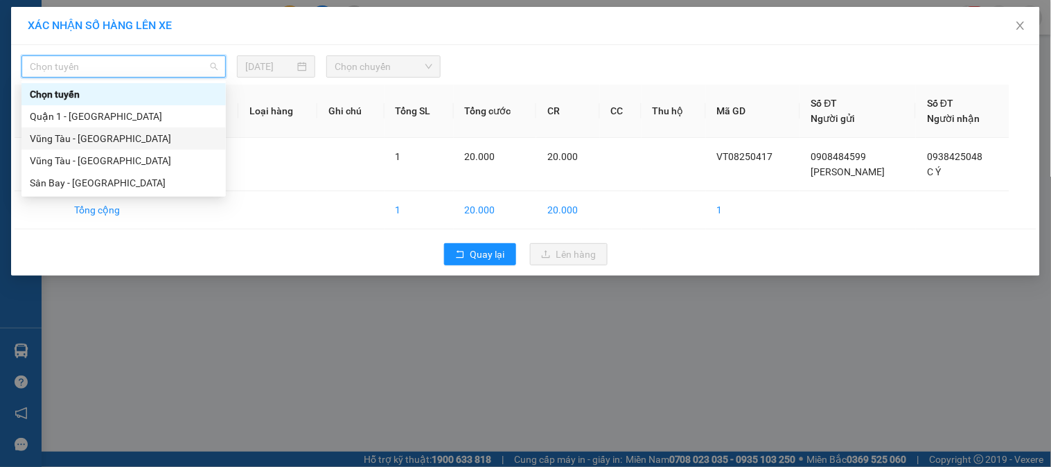
click at [121, 129] on div "Vũng Tàu - [GEOGRAPHIC_DATA]" at bounding box center [123, 138] width 204 height 22
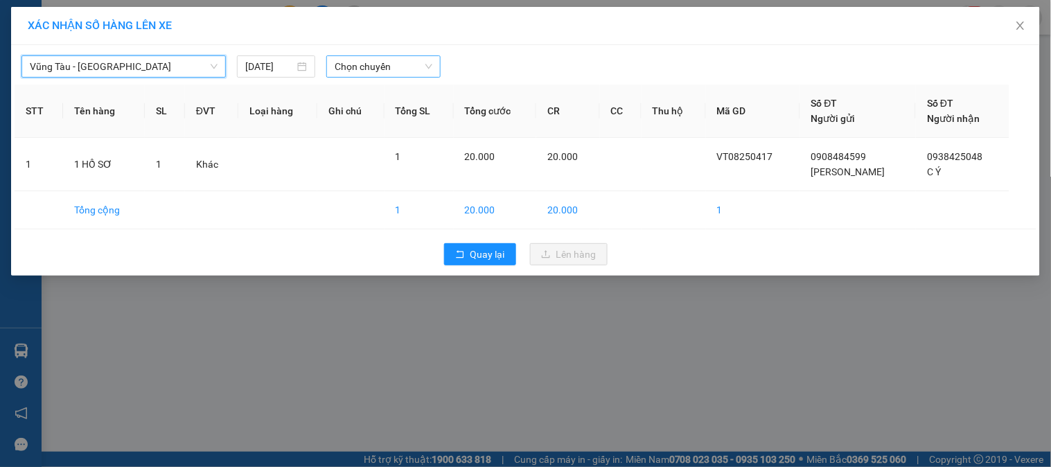
click at [355, 71] on span "Chọn chuyến" at bounding box center [384, 66] width 98 height 21
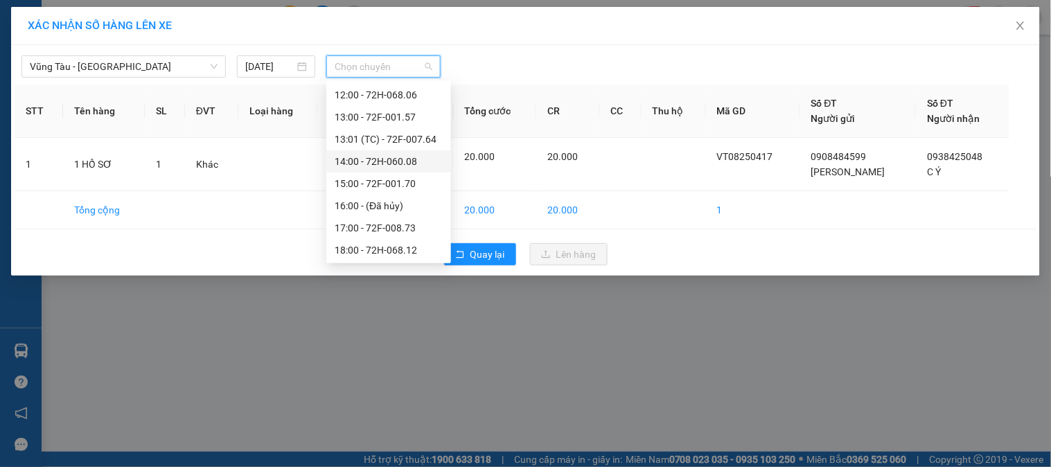
scroll to position [310, 0]
click at [402, 203] on div "17:00 - 72F-008.73" at bounding box center [389, 204] width 108 height 15
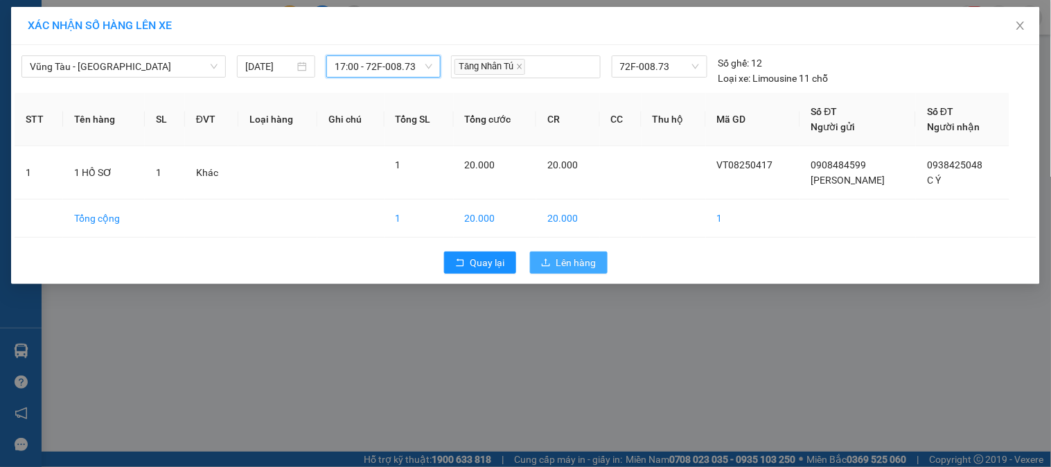
click at [557, 258] on span "Lên hàng" at bounding box center [576, 262] width 40 height 15
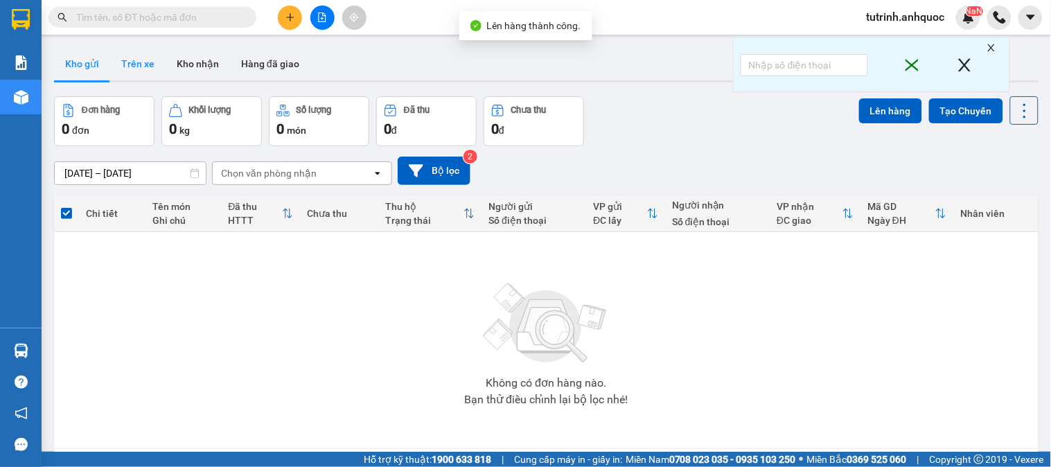
click at [151, 67] on button "Trên xe" at bounding box center [137, 63] width 55 height 33
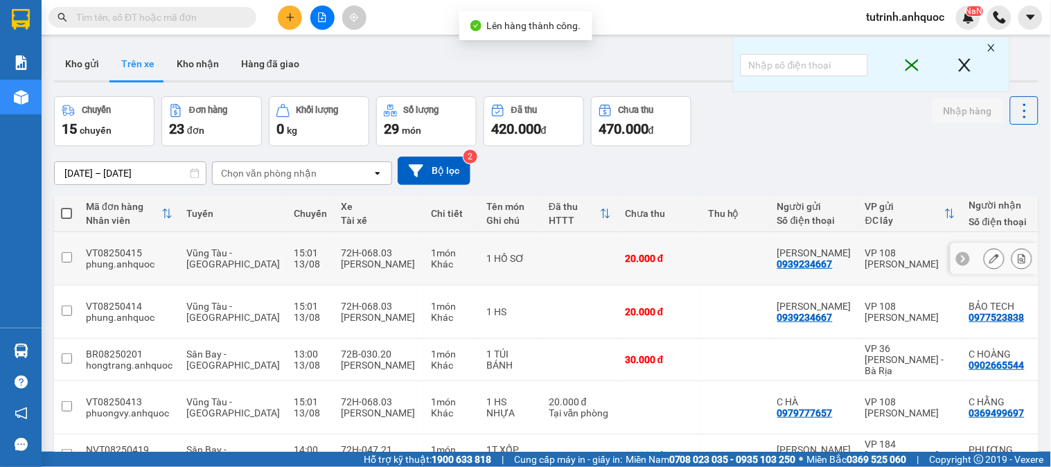
click at [1017, 254] on icon at bounding box center [1022, 259] width 10 height 10
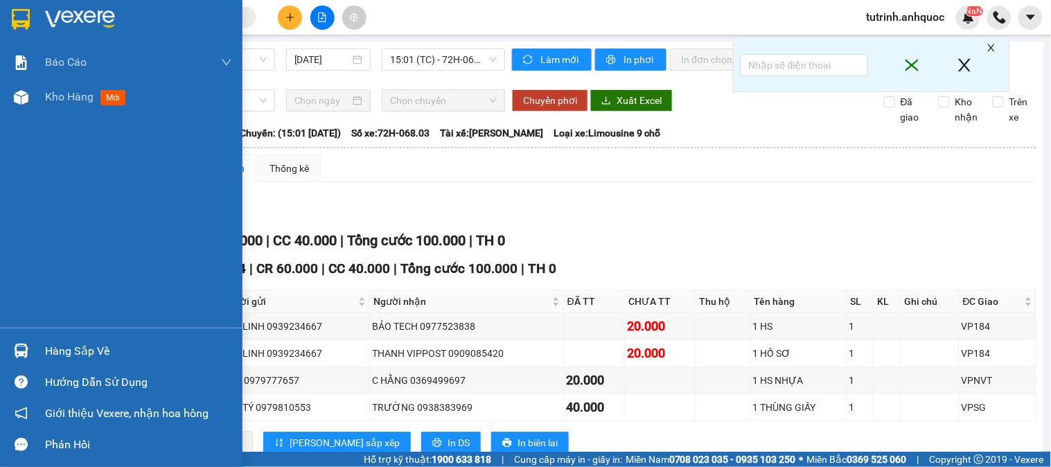
click at [8, 14] on div at bounding box center [121, 22] width 242 height 45
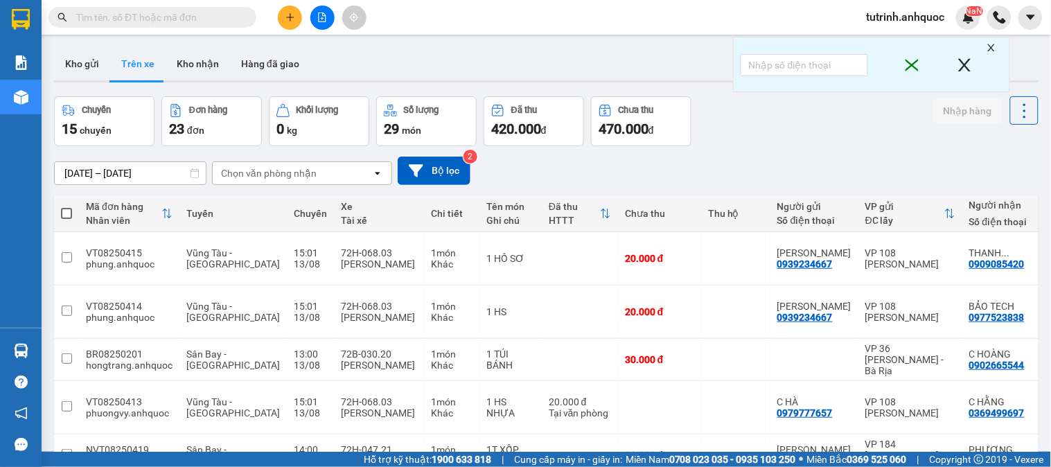
scroll to position [277, 0]
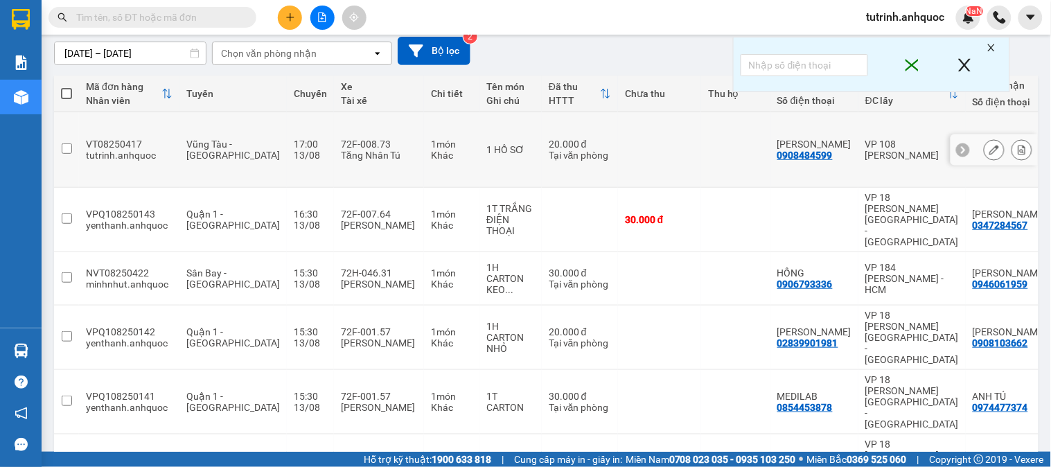
scroll to position [112, 0]
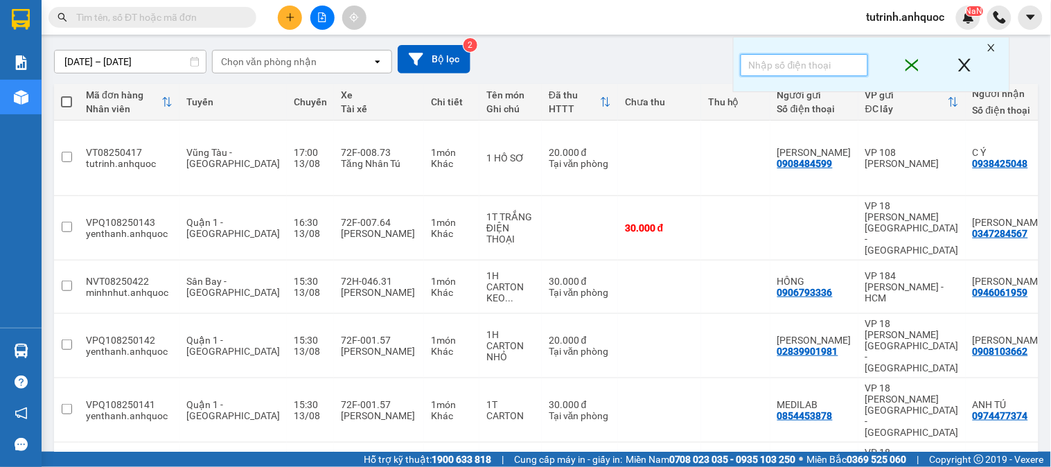
click at [828, 71] on input "text" at bounding box center [803, 65] width 127 height 22
type input "152"
click at [989, 48] on icon "close" at bounding box center [991, 48] width 10 height 10
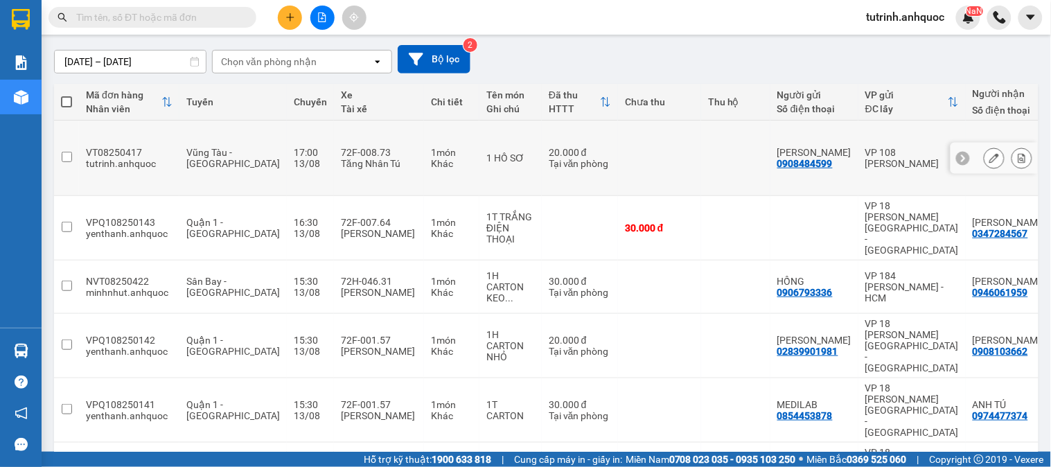
click at [1017, 153] on icon at bounding box center [1022, 158] width 10 height 10
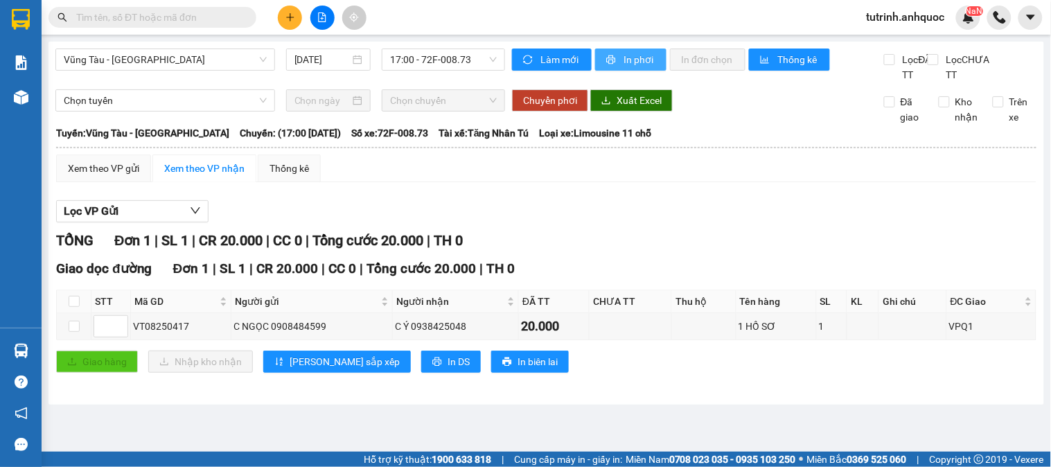
click at [641, 53] on span "In phơi" at bounding box center [639, 59] width 32 height 15
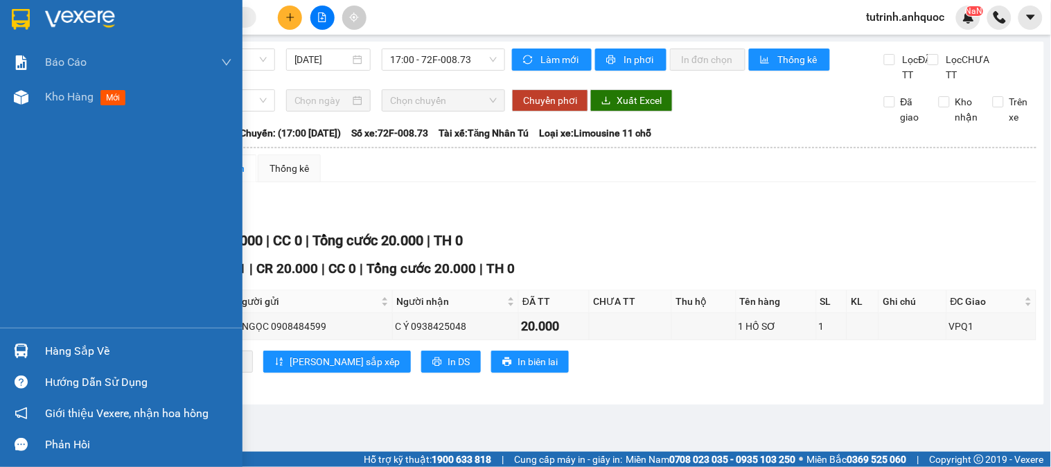
click at [23, 17] on img at bounding box center [21, 19] width 18 height 21
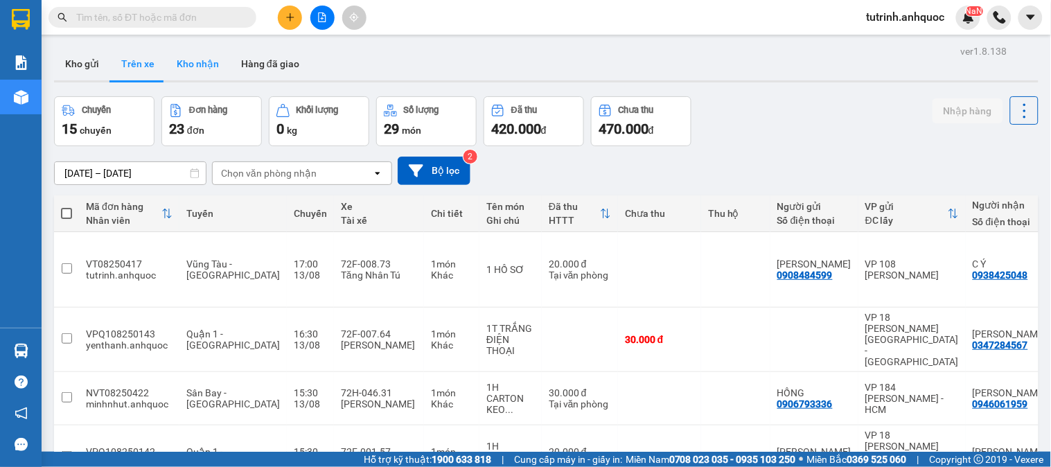
click at [206, 66] on button "Kho nhận" at bounding box center [198, 63] width 64 height 33
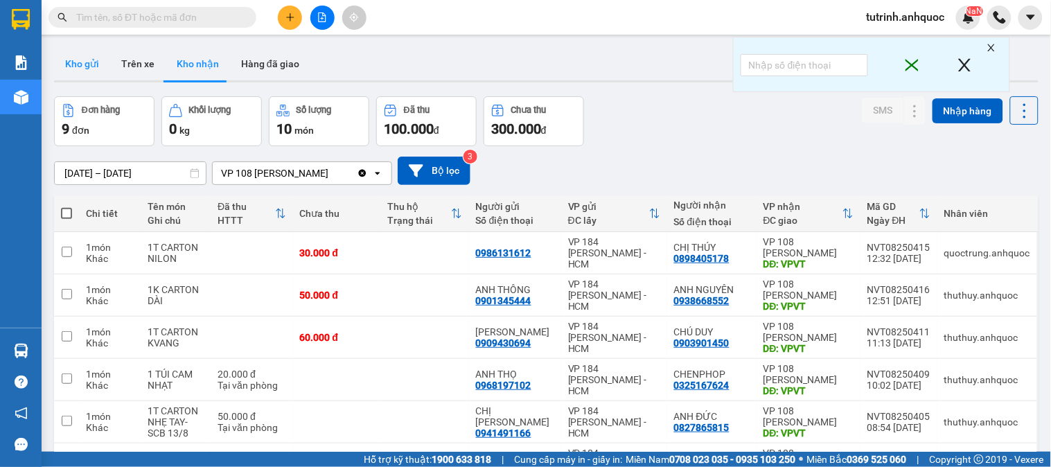
click at [107, 60] on button "Kho gửi" at bounding box center [82, 63] width 56 height 33
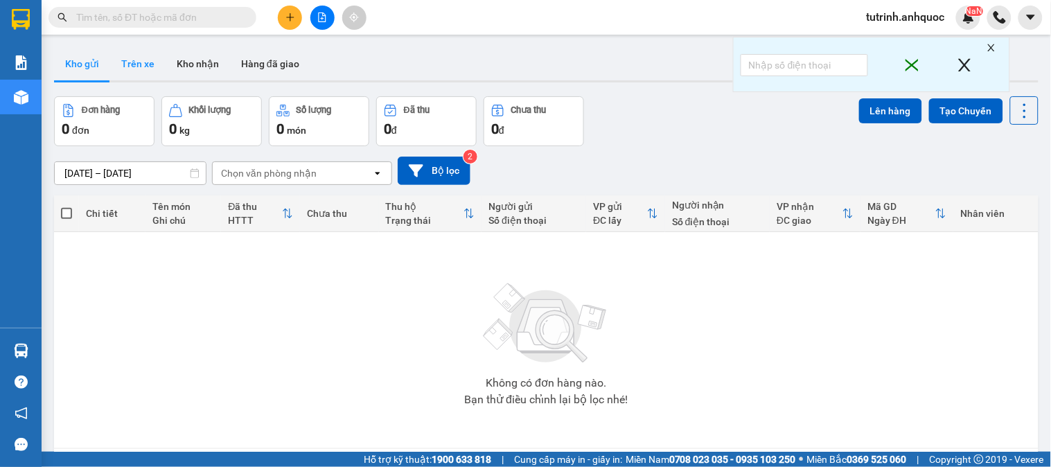
click at [134, 71] on button "Trên xe" at bounding box center [137, 63] width 55 height 33
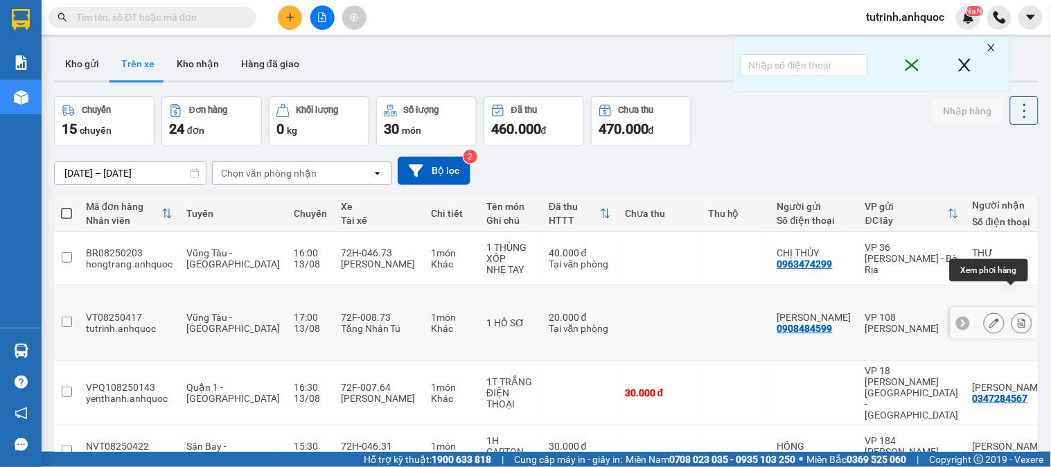
click at [1018, 318] on icon at bounding box center [1022, 323] width 8 height 10
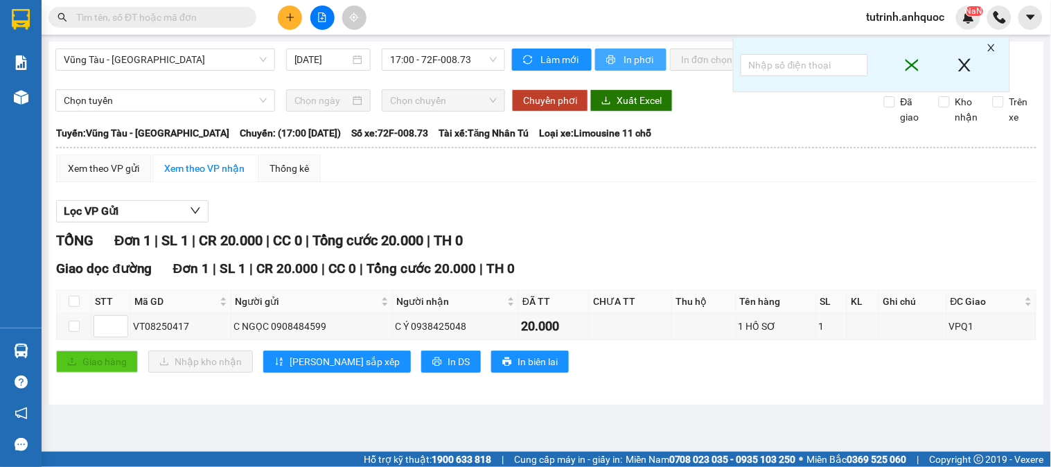
click at [646, 53] on span "In phơi" at bounding box center [639, 59] width 32 height 15
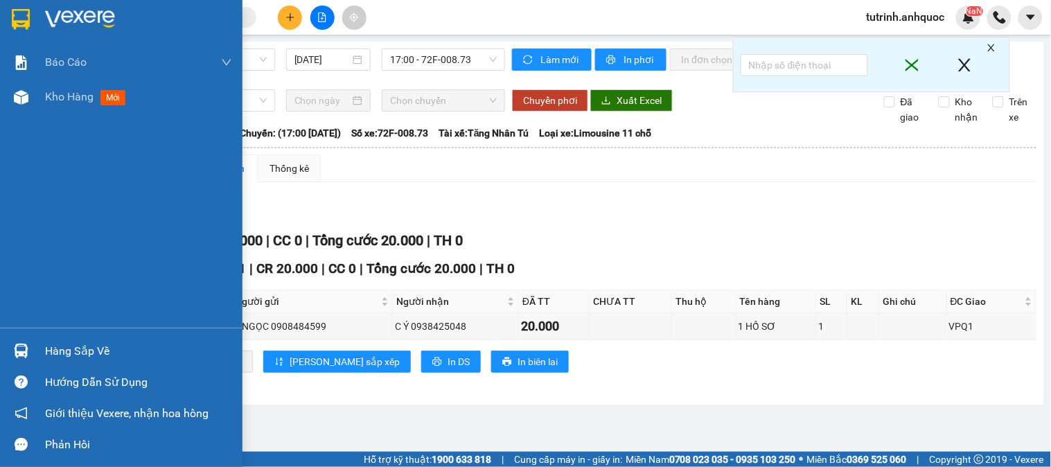
click at [18, 19] on img at bounding box center [21, 19] width 18 height 21
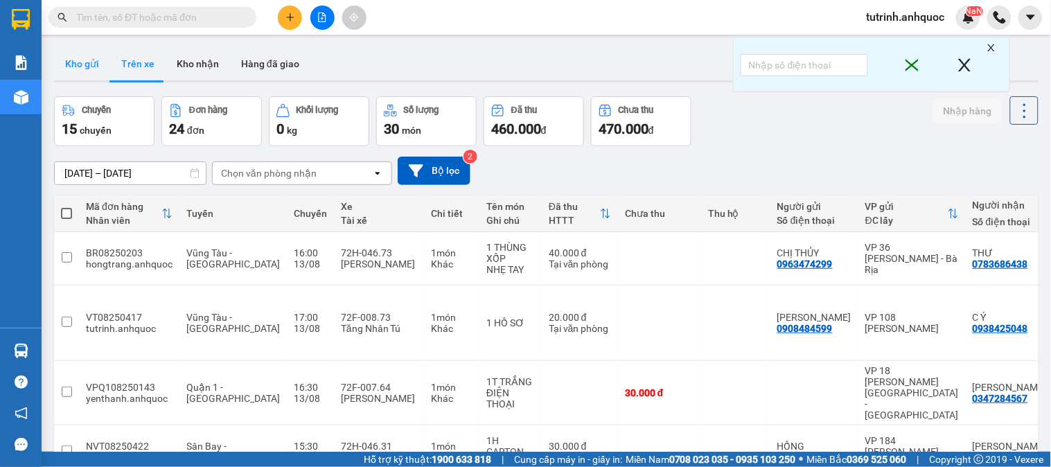
click at [90, 70] on button "Kho gửi" at bounding box center [82, 63] width 56 height 33
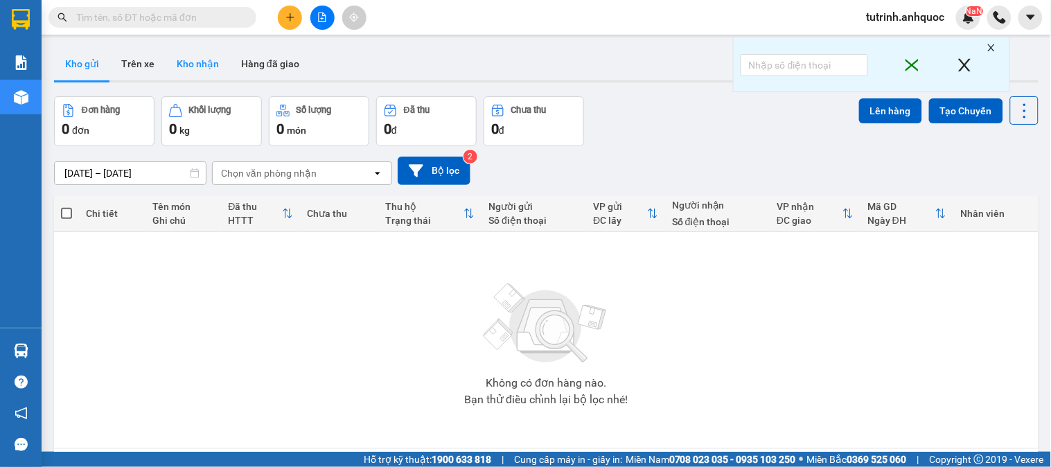
click at [188, 69] on button "Kho nhận" at bounding box center [198, 63] width 64 height 33
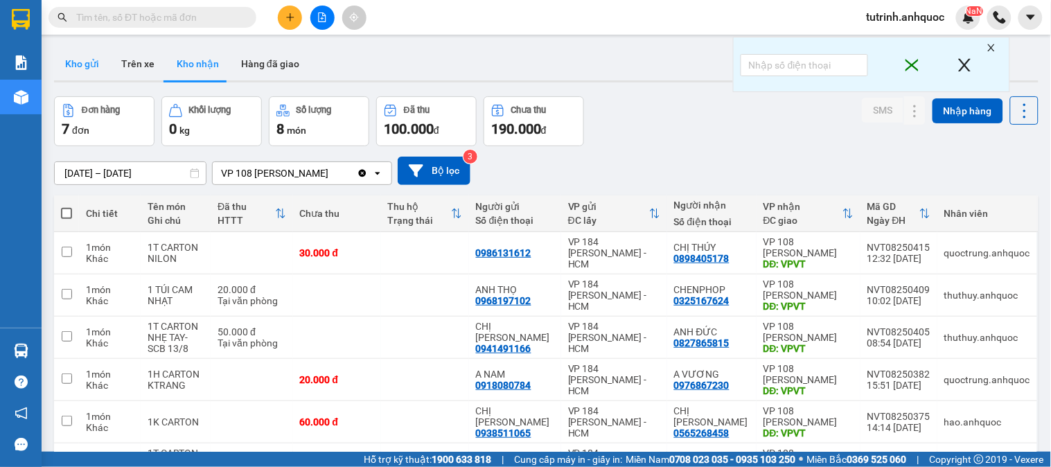
click at [98, 60] on button "Kho gửi" at bounding box center [82, 63] width 56 height 33
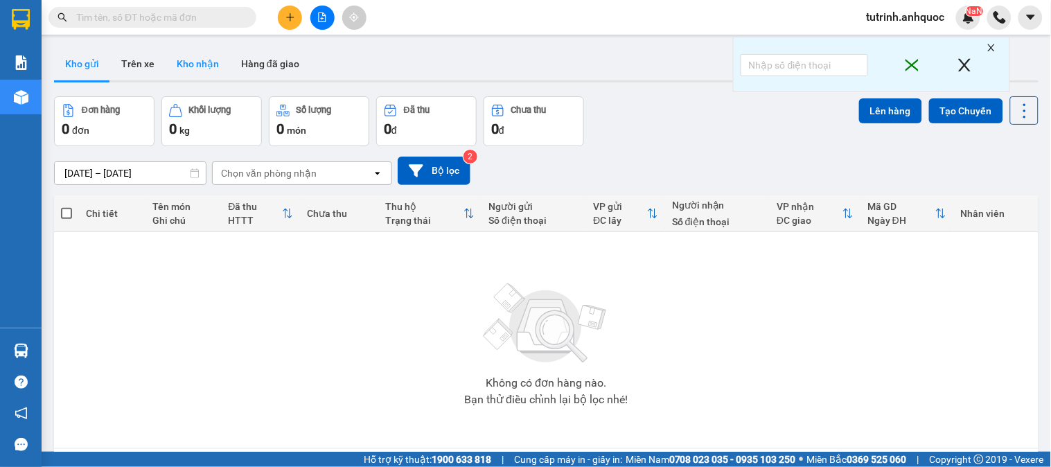
click at [202, 68] on button "Kho nhận" at bounding box center [198, 63] width 64 height 33
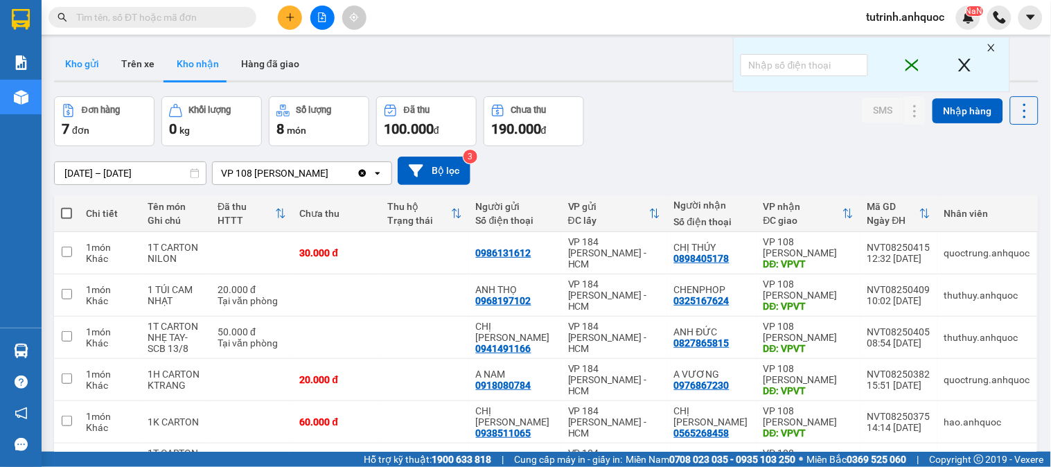
click at [81, 54] on button "Kho gửi" at bounding box center [82, 63] width 56 height 33
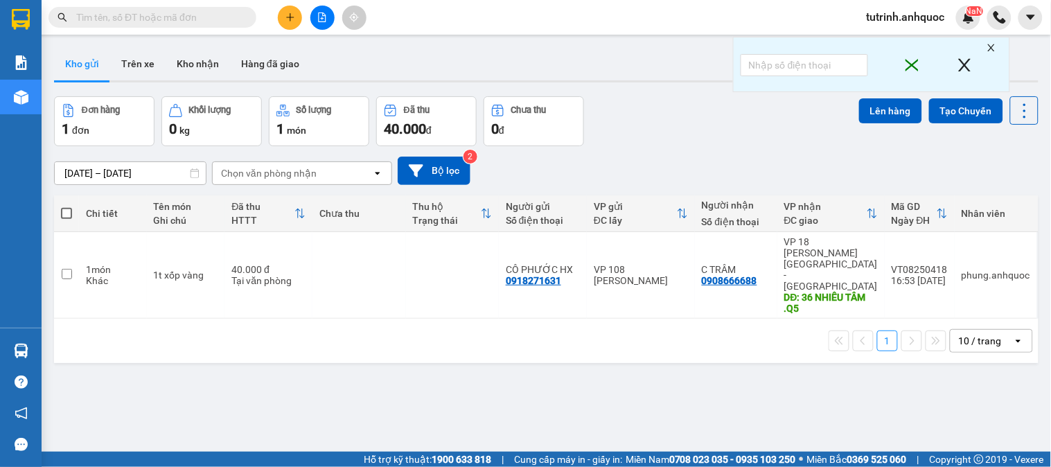
click at [303, 12] on div at bounding box center [322, 18] width 104 height 24
click at [298, 25] on button at bounding box center [290, 18] width 24 height 24
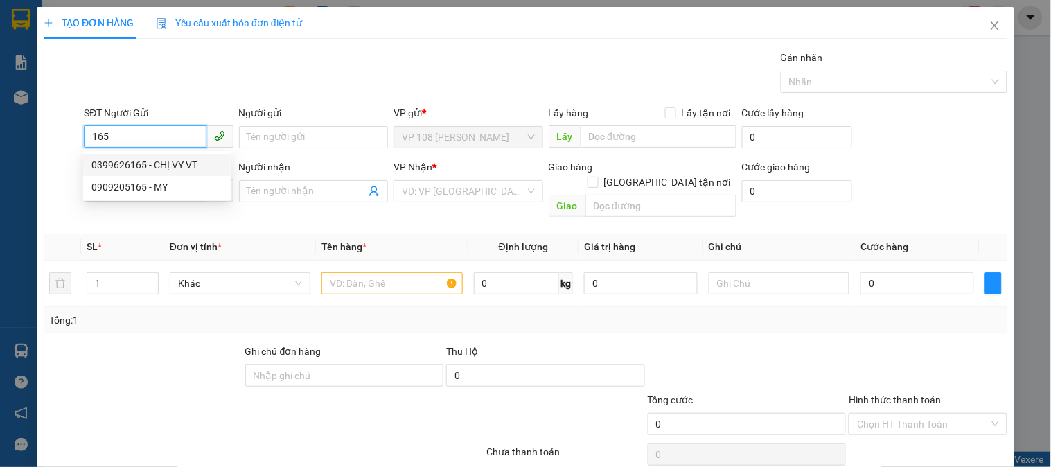
click at [188, 161] on div "0399626165 - CHỊ VY VT" at bounding box center [156, 164] width 131 height 15
type input "0399626165"
type input "CHỊ VY VT"
type input "0914599290"
type input "C VY"
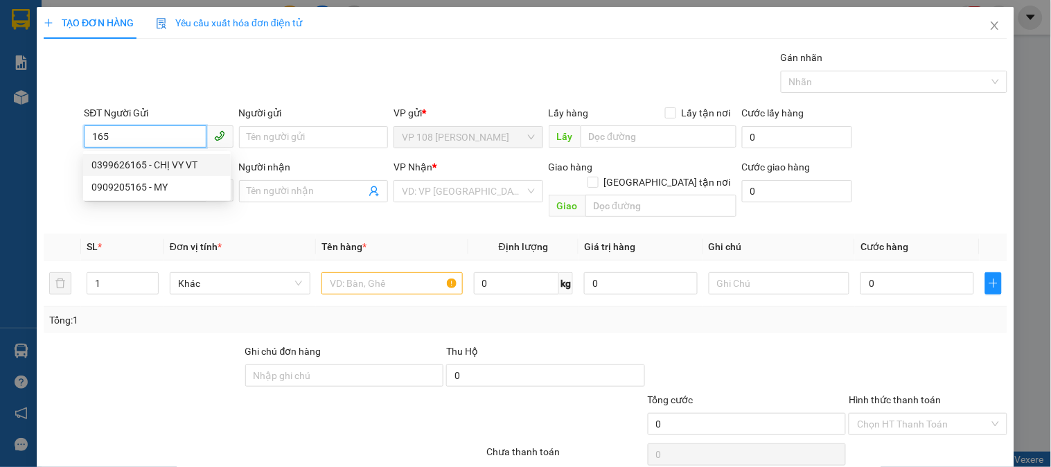
type input "VP184"
type input "SCB [DATE] 13:32"
type input "20.000"
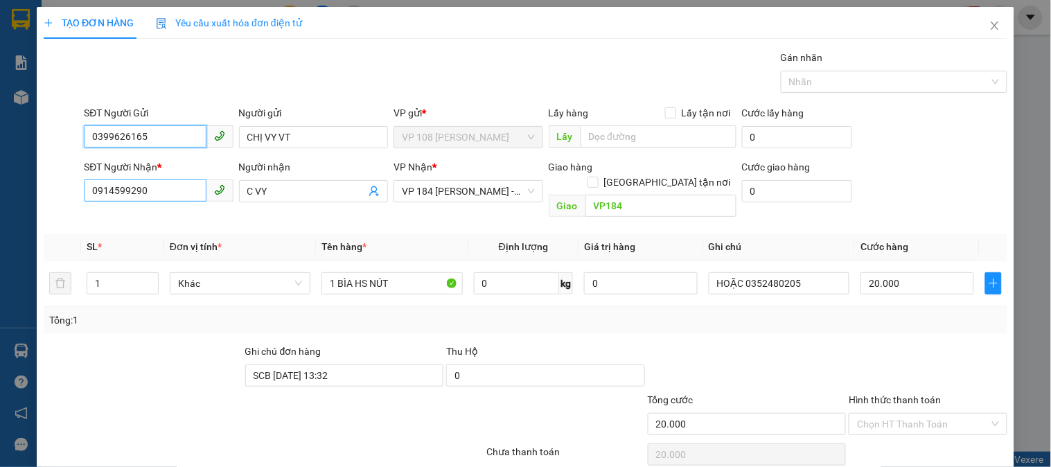
type input "0399626165"
click at [178, 188] on input "0914599290" at bounding box center [145, 190] width 122 height 22
type input "0352480205"
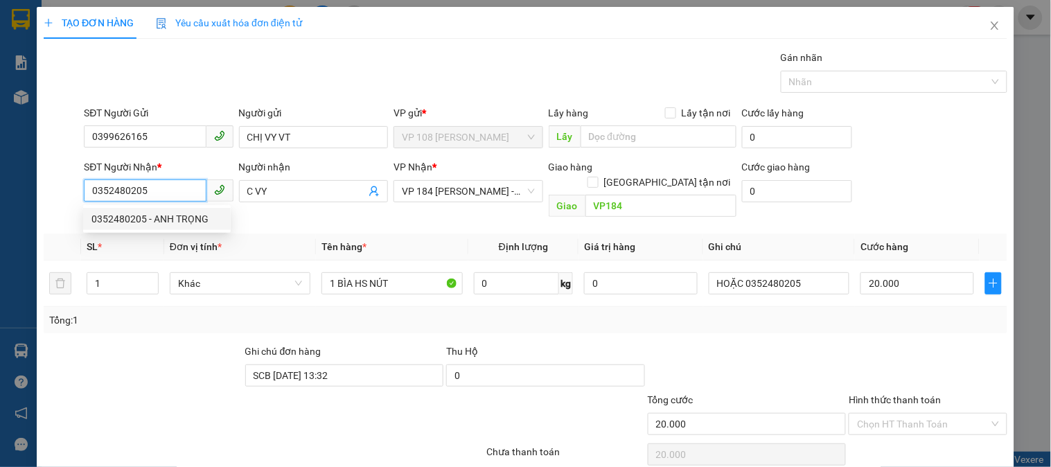
click at [173, 218] on div "0352480205 - ANH TRỌNG" at bounding box center [156, 218] width 131 height 15
type input "ANH TRỌNG"
type input "VPNVT"
type input "TM 23/7 VP184 HẢO"
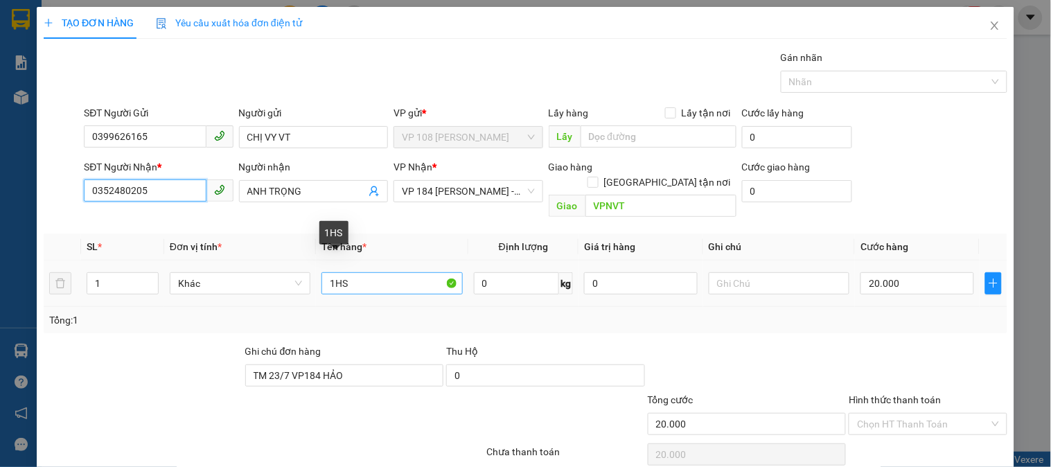
type input "0352480205"
click at [373, 278] on input "1HS" at bounding box center [391, 283] width 141 height 22
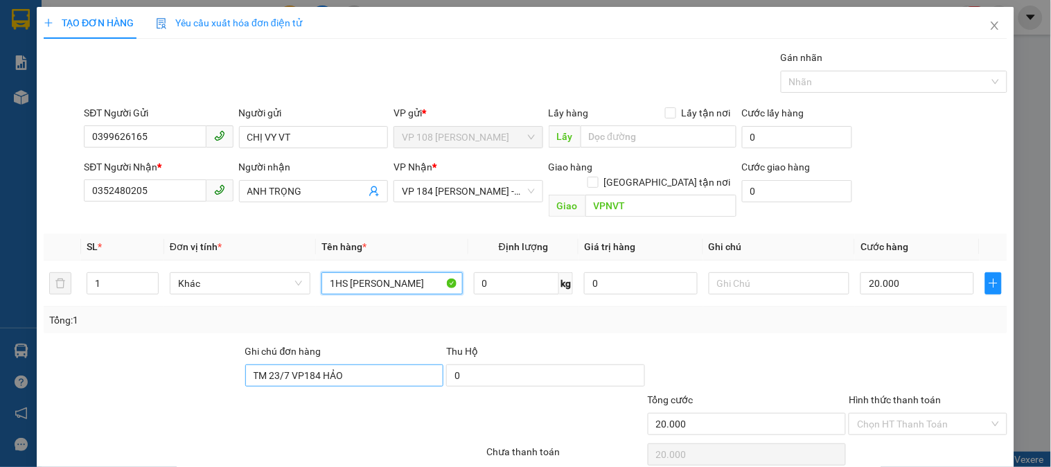
type input "1HS [PERSON_NAME]"
click at [343, 364] on input "TM 23/7 VP184 HẢO" at bounding box center [344, 375] width 199 height 22
type input "T"
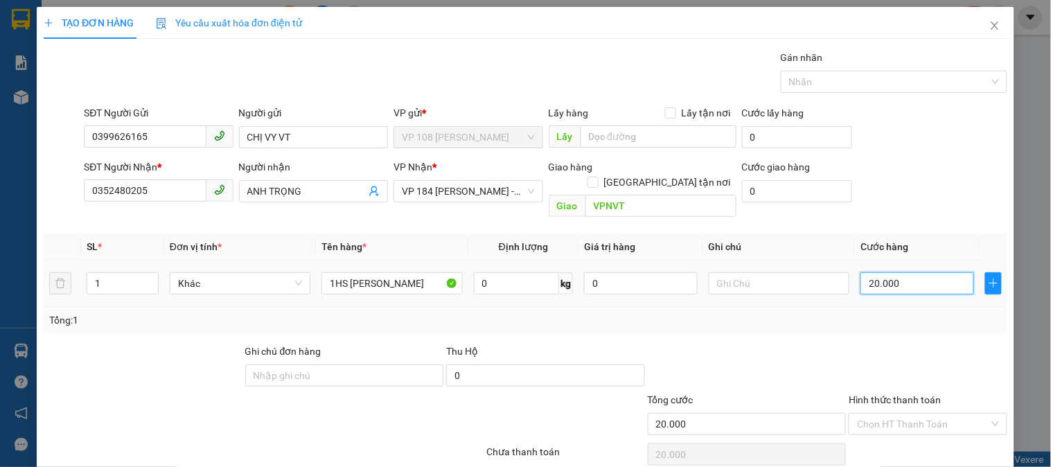
type input "0"
click at [892, 272] on input "0" at bounding box center [917, 283] width 114 height 22
type input "0"
click at [892, 272] on input "0" at bounding box center [917, 283] width 114 height 22
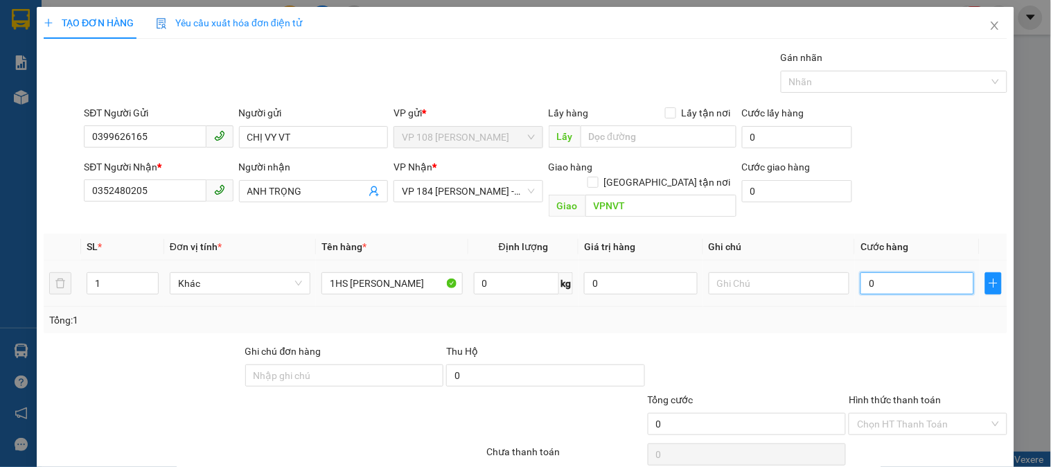
click at [892, 272] on input "0" at bounding box center [917, 283] width 114 height 22
type input "3"
type input "30"
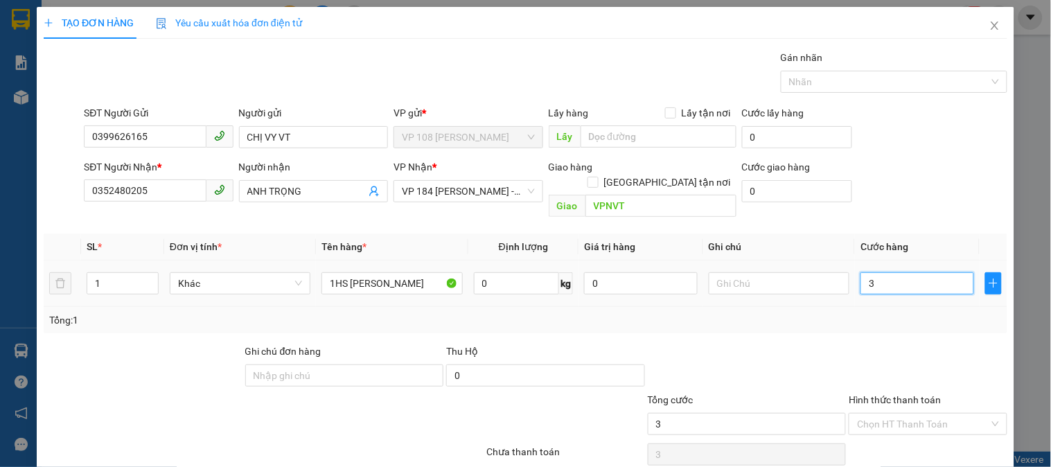
type input "30"
type input "300"
type input "3.000"
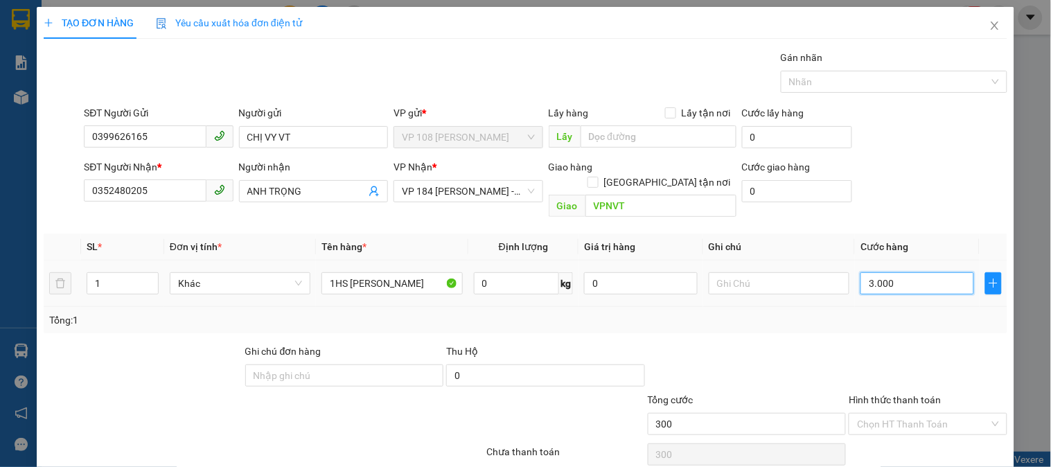
type input "3.000"
type input "30.000"
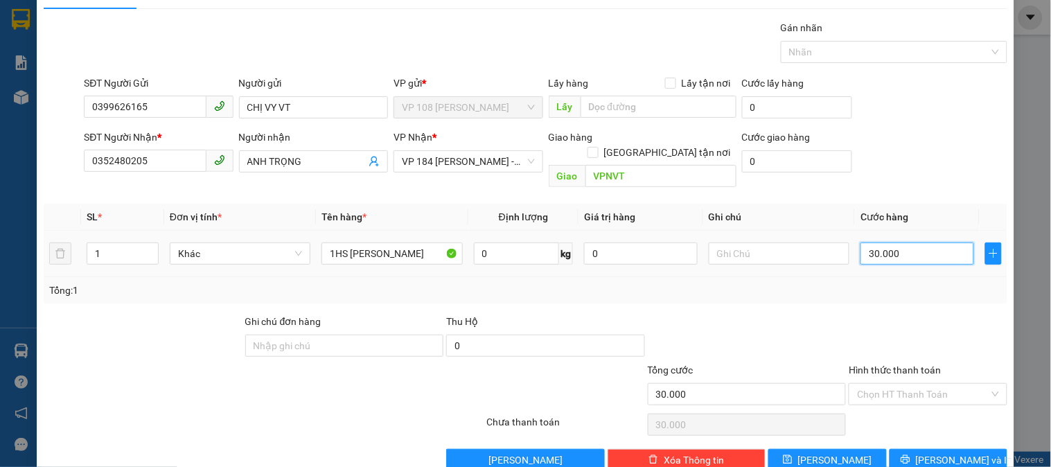
scroll to position [45, 0]
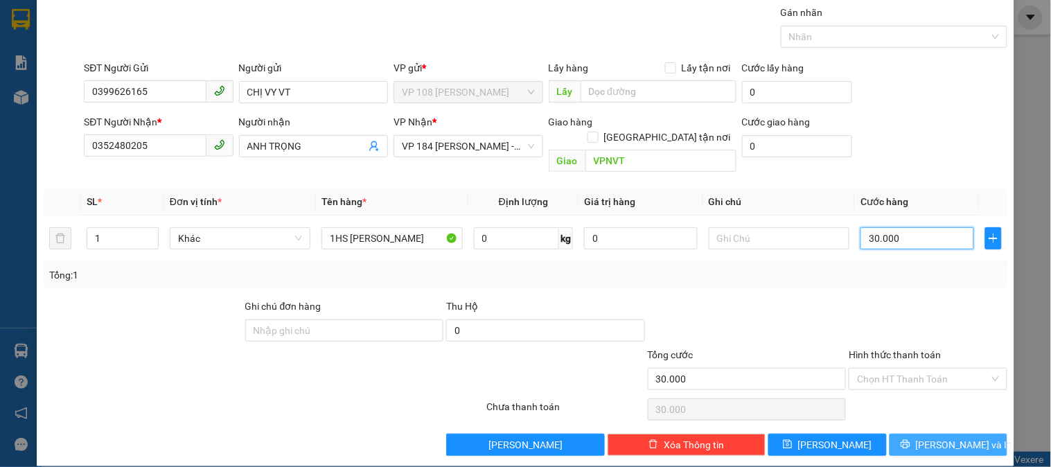
type input "30.000"
click at [942, 437] on span "[PERSON_NAME] và In" at bounding box center [964, 444] width 97 height 15
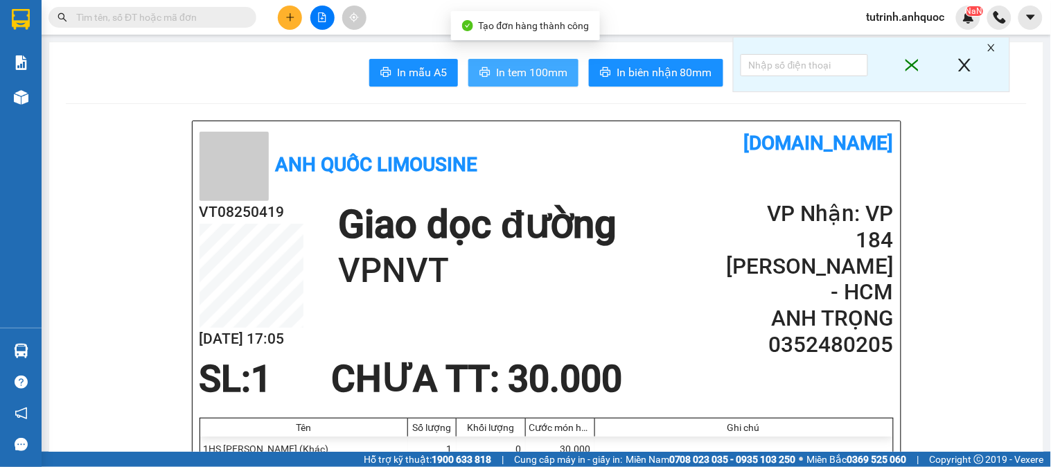
click at [530, 76] on span "In tem 100mm" at bounding box center [531, 72] width 71 height 17
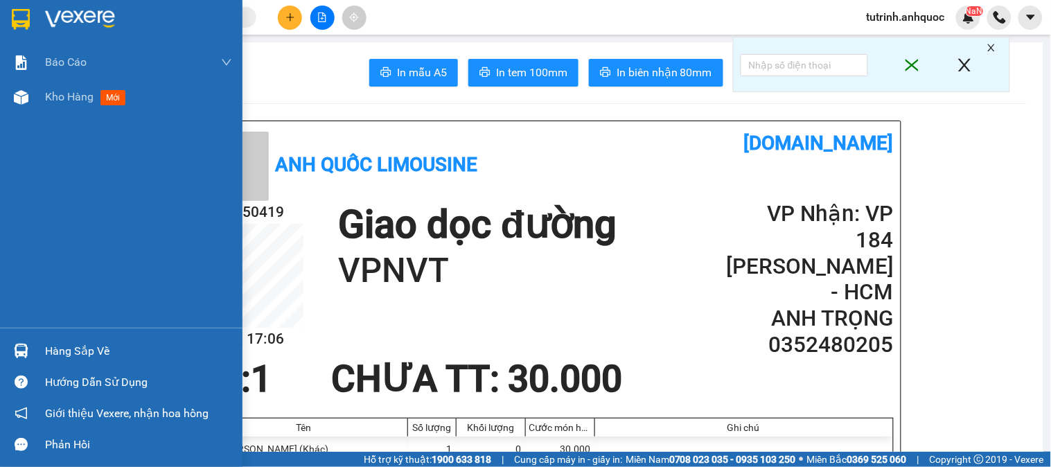
click at [17, 24] on img at bounding box center [21, 19] width 18 height 21
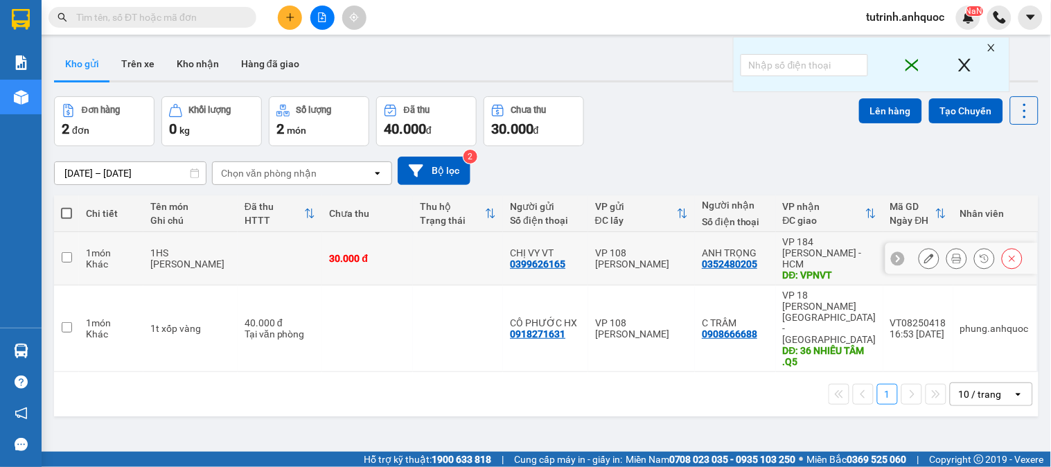
click at [70, 252] on input "checkbox" at bounding box center [67, 257] width 10 height 10
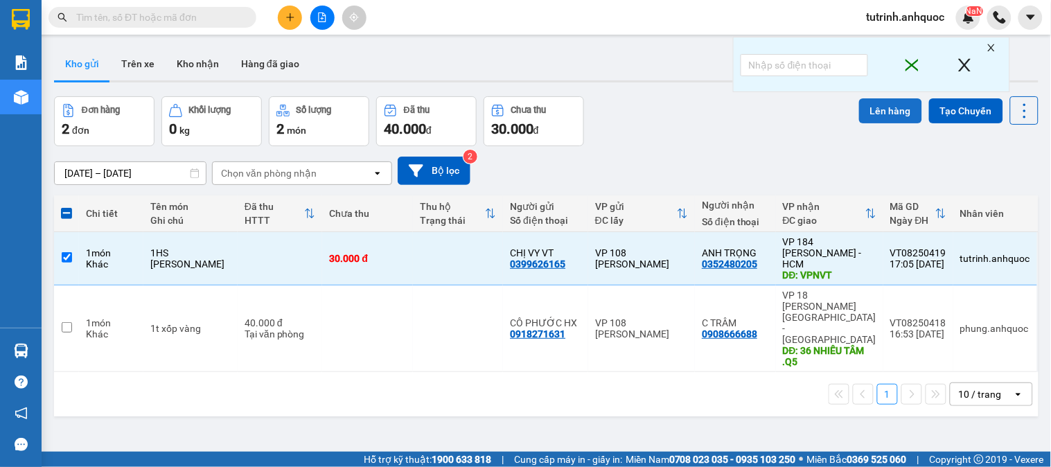
click at [878, 103] on button "Lên hàng" at bounding box center [890, 110] width 63 height 25
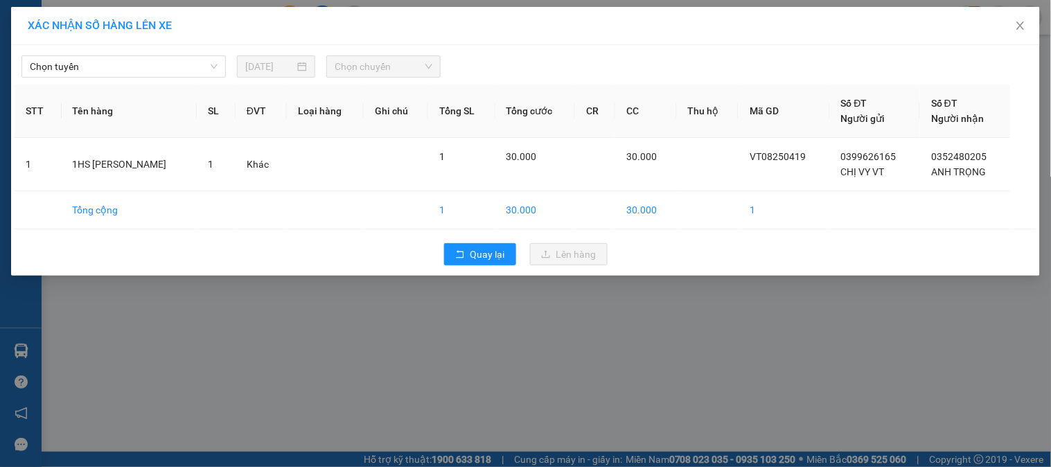
click at [196, 78] on div "Chọn tuyến" at bounding box center [123, 66] width 215 height 22
click at [181, 67] on span "Chọn tuyến" at bounding box center [124, 66] width 188 height 21
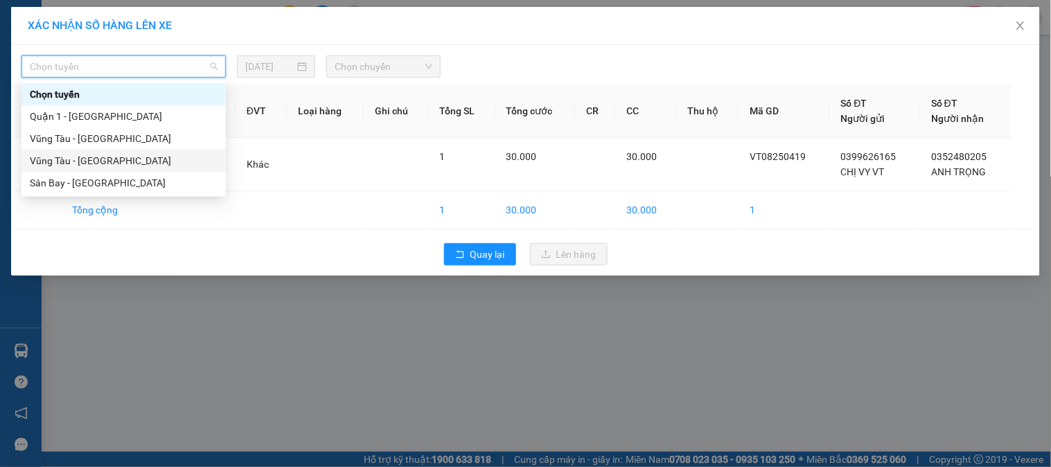
click at [180, 150] on div "Vũng Tàu - [GEOGRAPHIC_DATA]" at bounding box center [123, 161] width 204 height 22
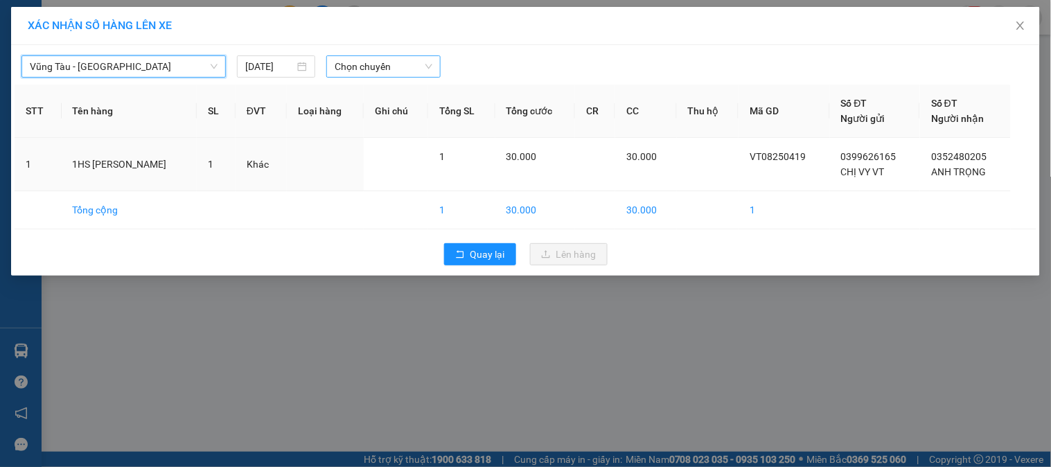
click at [371, 70] on span "Chọn chuyến" at bounding box center [384, 66] width 98 height 21
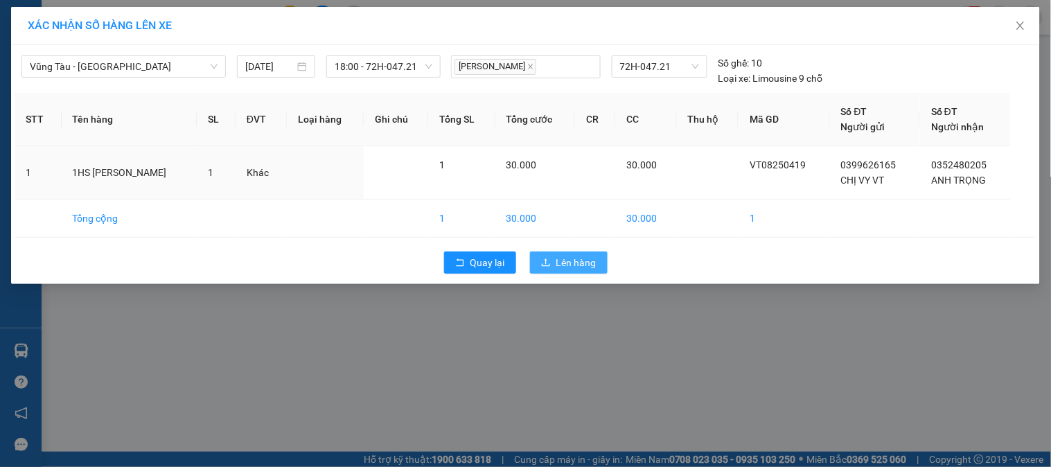
click at [556, 272] on button "Lên hàng" at bounding box center [569, 262] width 78 height 22
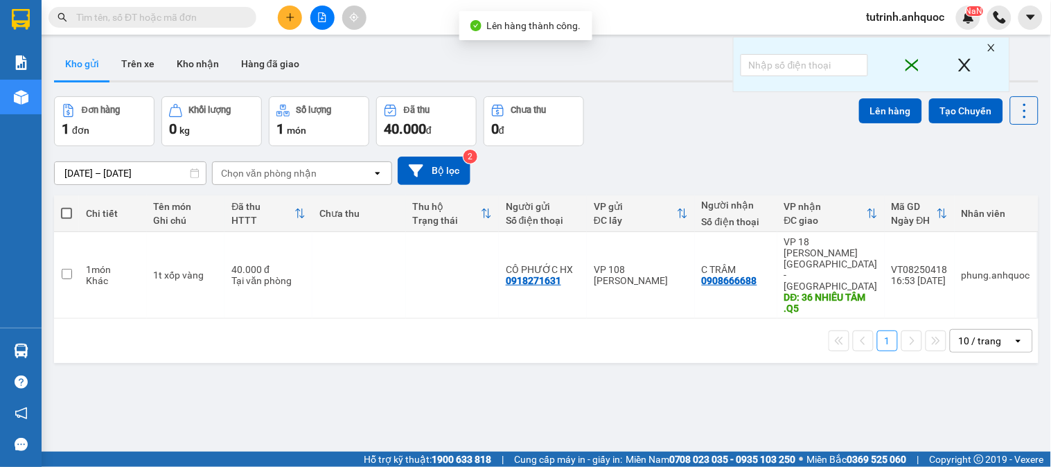
click at [66, 213] on span at bounding box center [66, 213] width 11 height 11
click at [66, 206] on input "checkbox" at bounding box center [66, 206] width 0 height 0
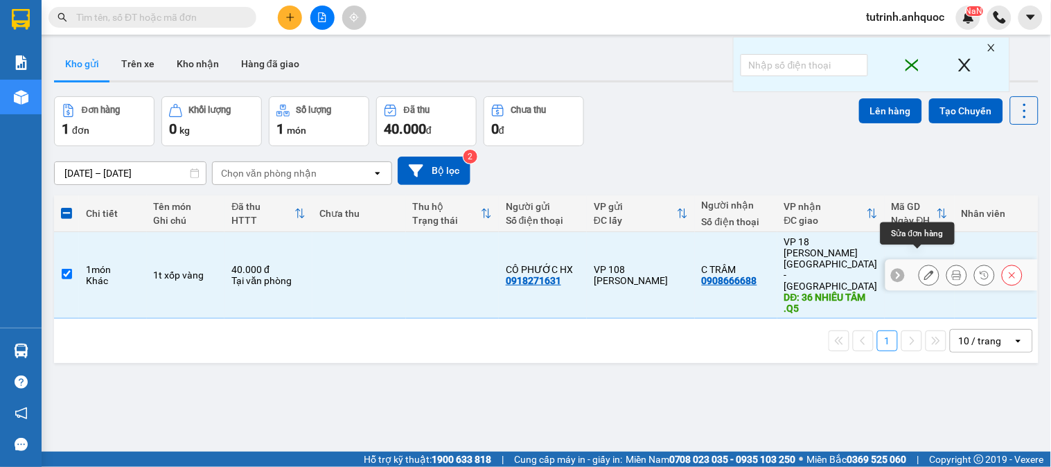
click at [924, 270] on icon at bounding box center [929, 275] width 10 height 10
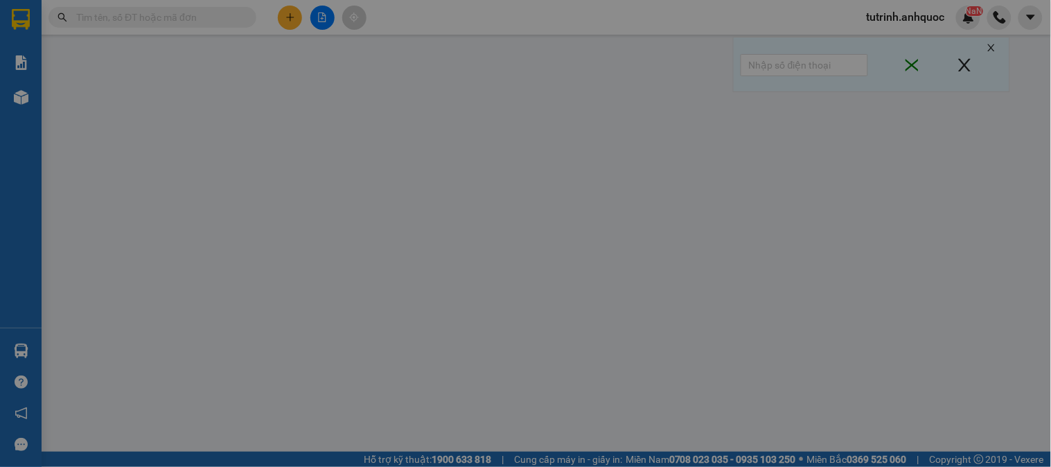
type input "0918271631"
type input "CÔ PHƯỚC HX"
type input "0908666688"
type input "C TRÂM"
type input "36 NHIÊU TÂM .Q5"
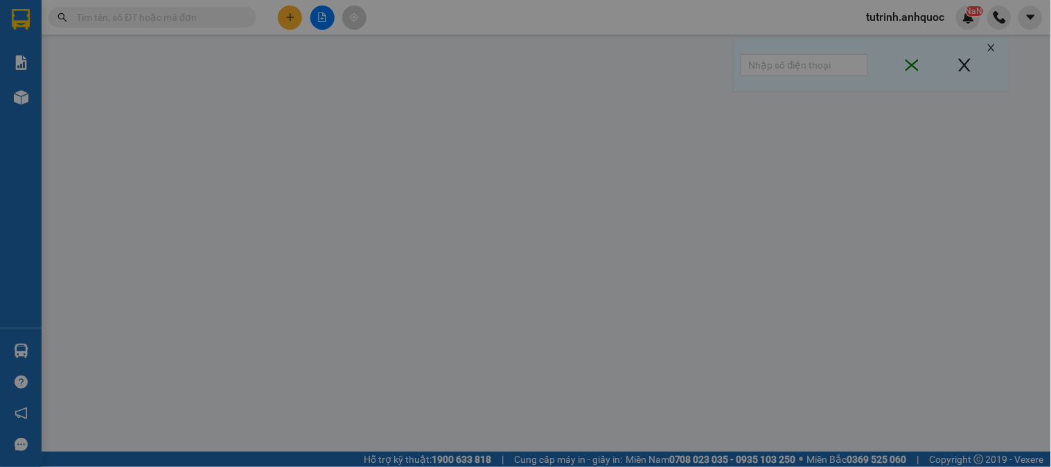
type input "40.000"
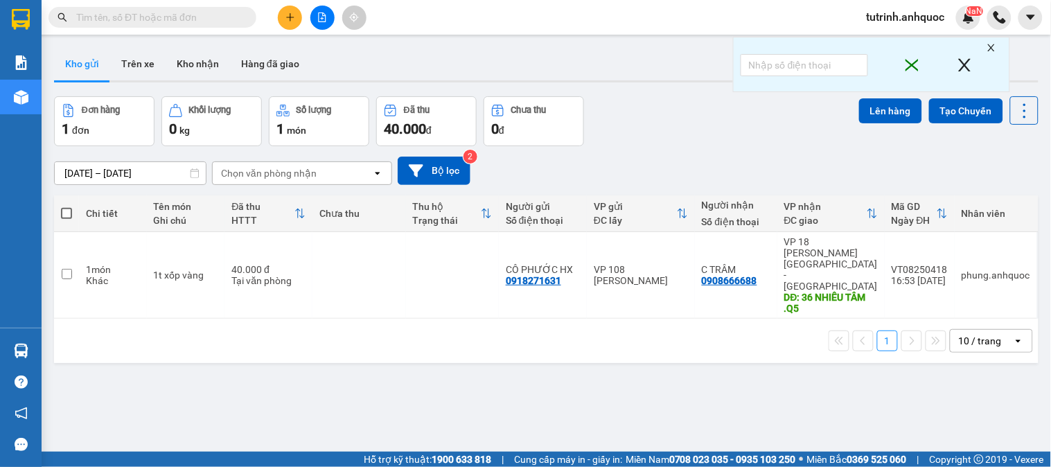
click at [62, 212] on span at bounding box center [66, 213] width 11 height 11
click at [66, 206] on input "checkbox" at bounding box center [66, 206] width 0 height 0
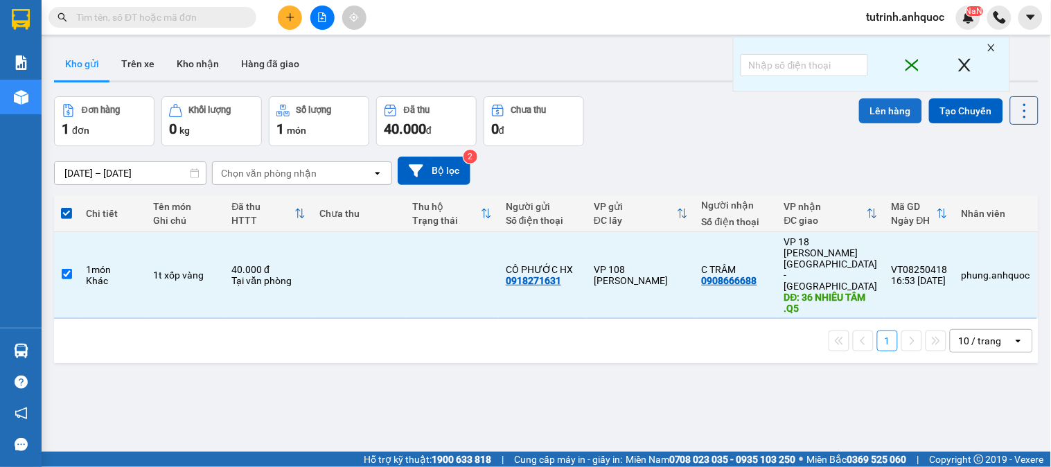
click at [891, 115] on button "Lên hàng" at bounding box center [890, 110] width 63 height 25
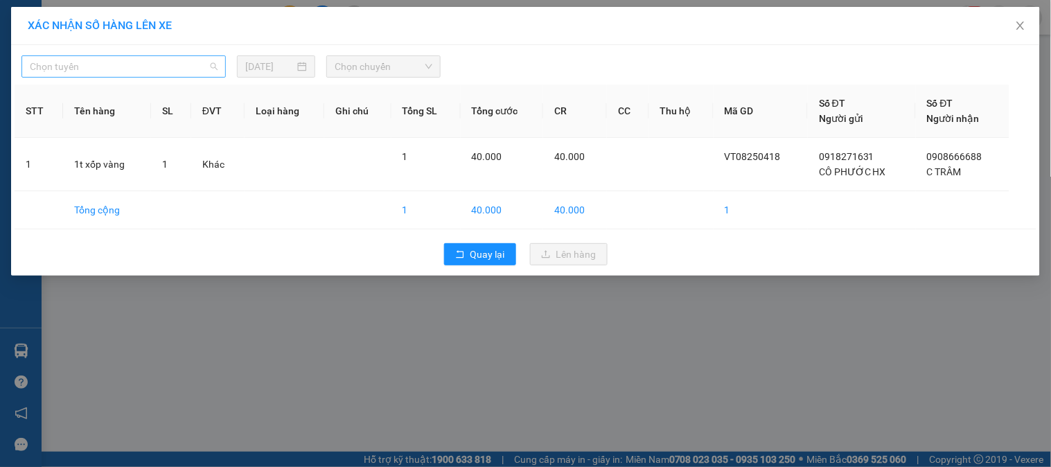
click at [164, 72] on span "Chọn tuyến" at bounding box center [124, 66] width 188 height 21
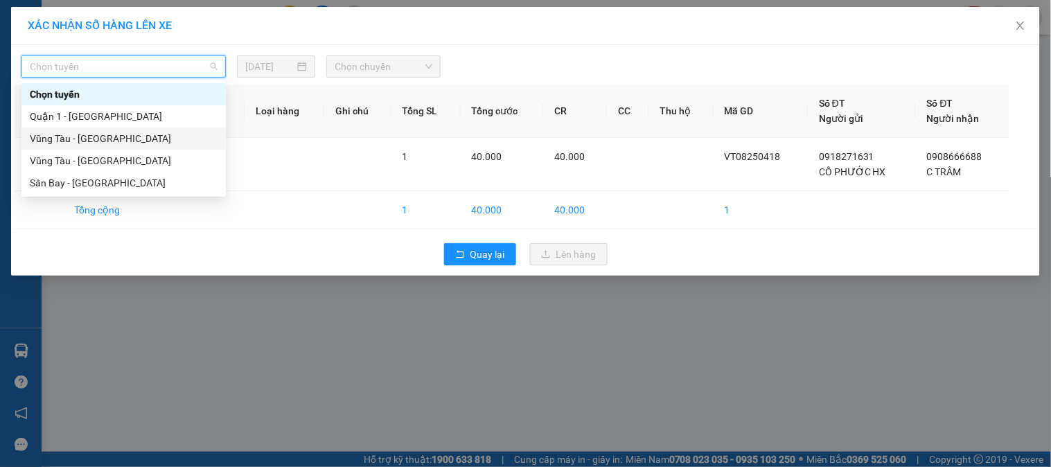
drag, startPoint x: 183, startPoint y: 132, endPoint x: 414, endPoint y: 73, distance: 238.6
click at [197, 129] on div "Vũng Tàu - [GEOGRAPHIC_DATA]" at bounding box center [123, 138] width 204 height 22
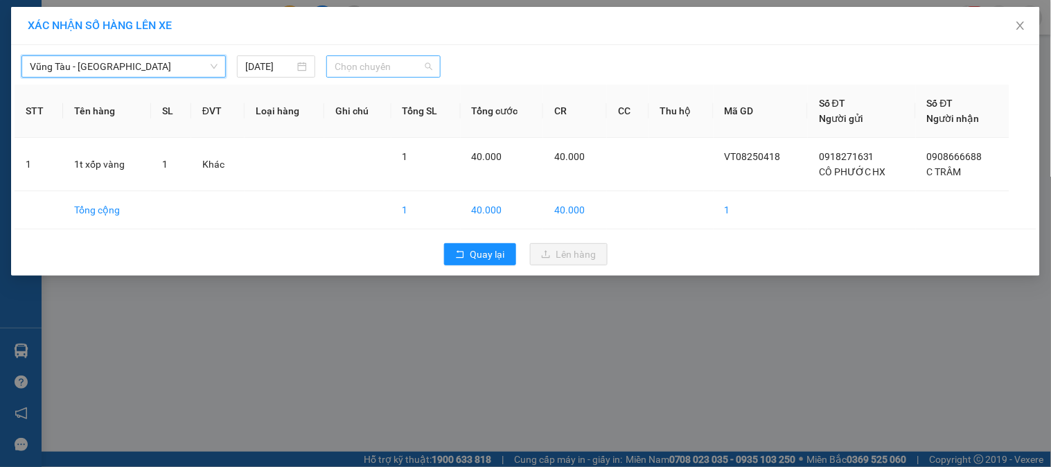
drag, startPoint x: 365, startPoint y: 66, endPoint x: 361, endPoint y: 105, distance: 39.0
click at [366, 66] on span "Chọn chuyến" at bounding box center [384, 66] width 98 height 21
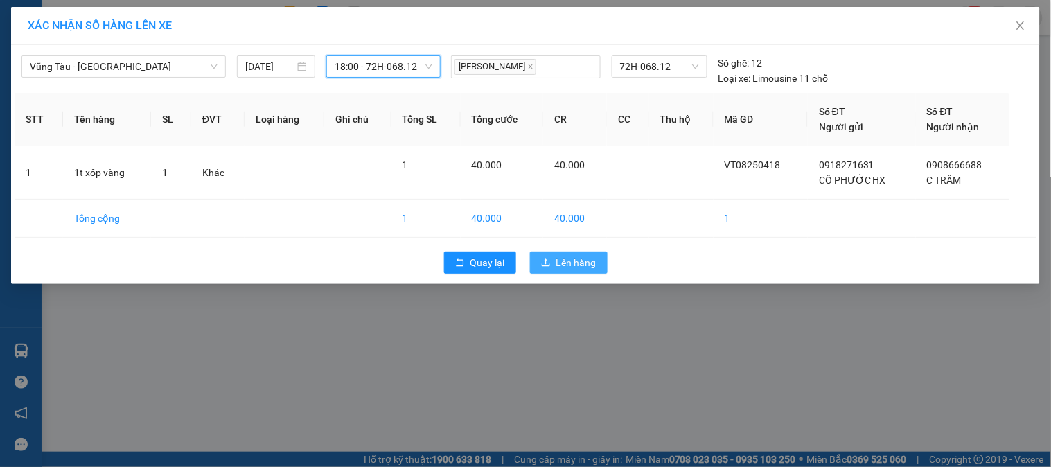
click at [585, 259] on span "Lên hàng" at bounding box center [576, 262] width 40 height 15
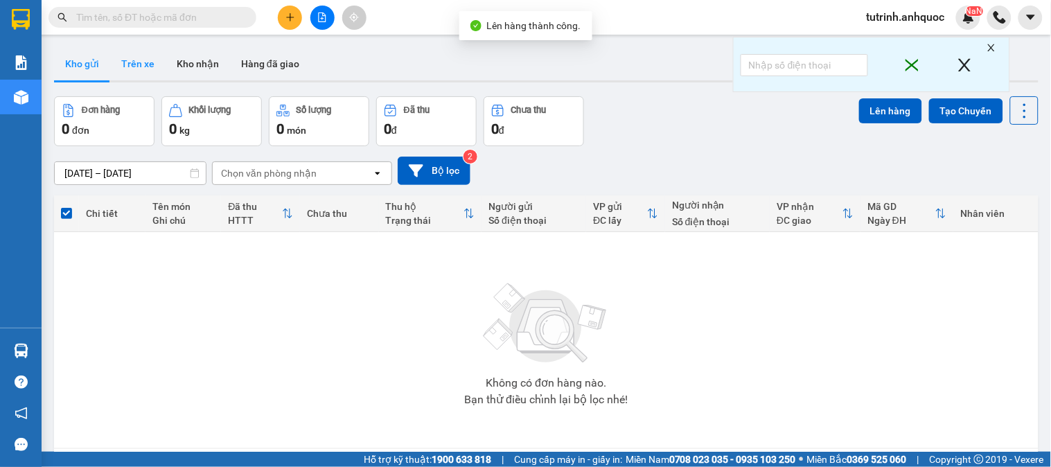
click at [143, 59] on button "Trên xe" at bounding box center [137, 63] width 55 height 33
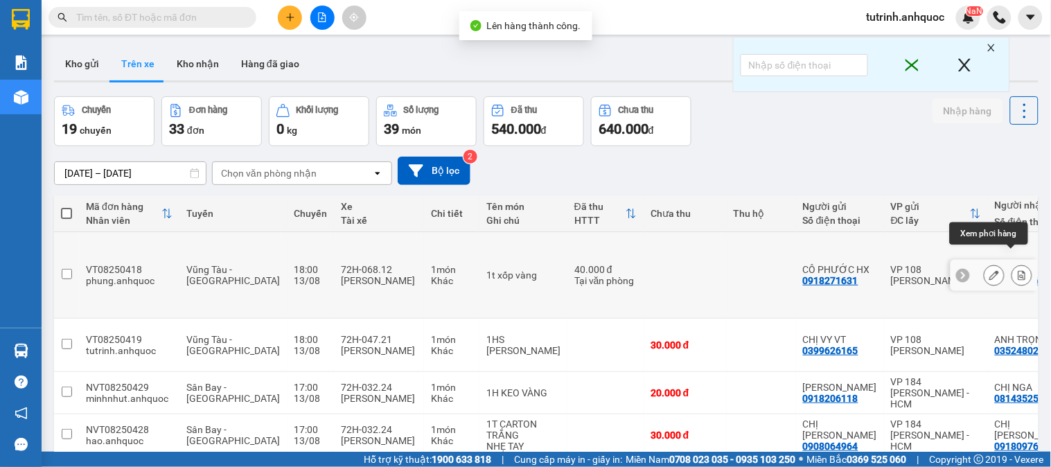
click at [1012, 263] on button at bounding box center [1021, 275] width 19 height 24
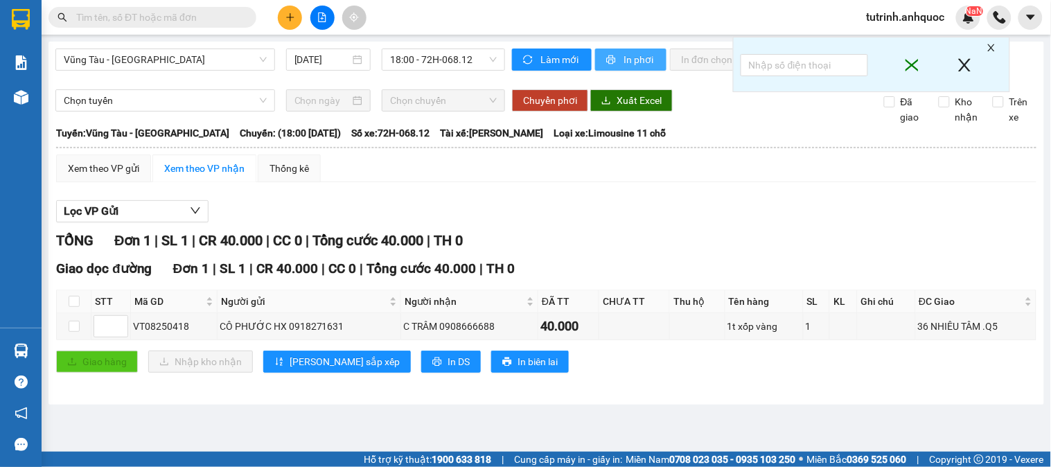
click at [628, 53] on span "In phơi" at bounding box center [639, 59] width 32 height 15
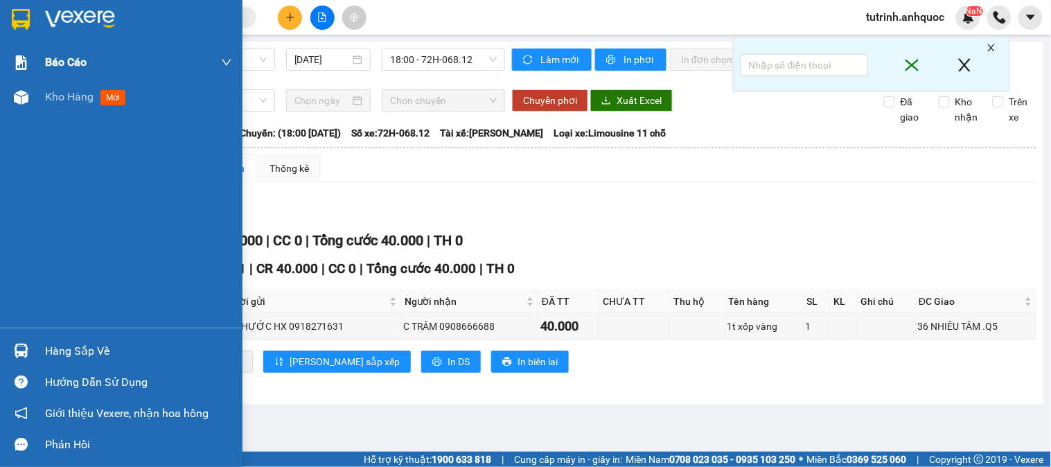
click at [30, 17] on div at bounding box center [21, 19] width 24 height 24
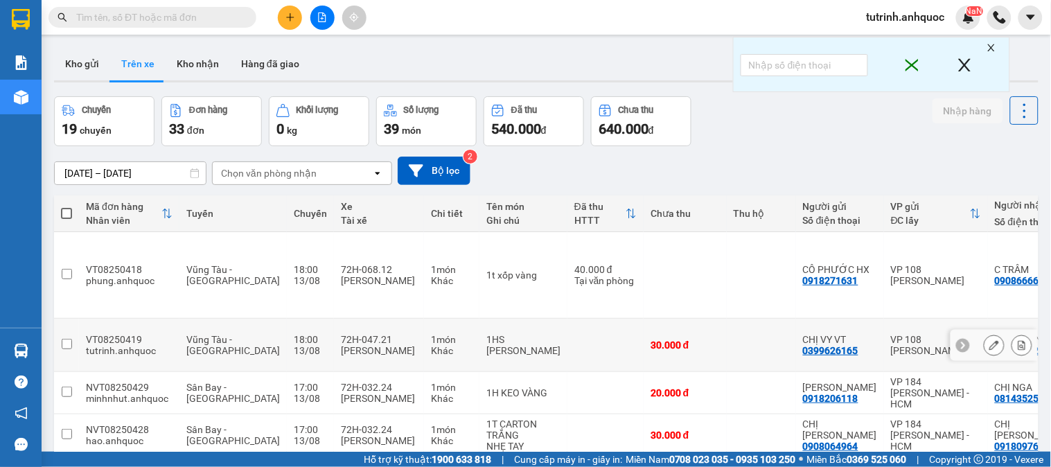
click at [1018, 340] on icon at bounding box center [1022, 345] width 8 height 10
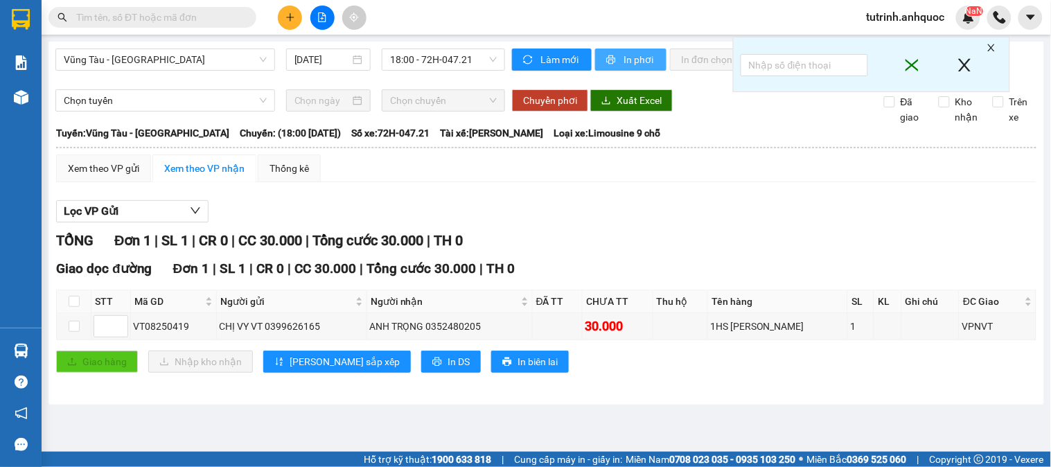
click at [630, 64] on span "In phơi" at bounding box center [639, 59] width 32 height 15
click at [630, 65] on span "In phơi" at bounding box center [639, 59] width 32 height 15
click at [171, 49] on span "Vũng Tàu - [GEOGRAPHIC_DATA]" at bounding box center [165, 59] width 203 height 21
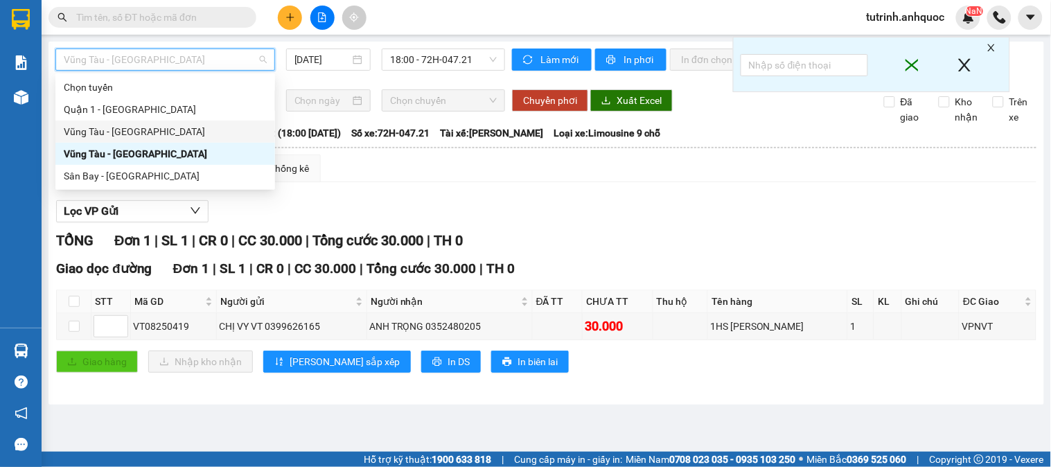
click at [125, 133] on div "Vũng Tàu - [GEOGRAPHIC_DATA]" at bounding box center [165, 131] width 203 height 15
click at [419, 64] on span "18:00 - 72H-047.21" at bounding box center [443, 59] width 107 height 21
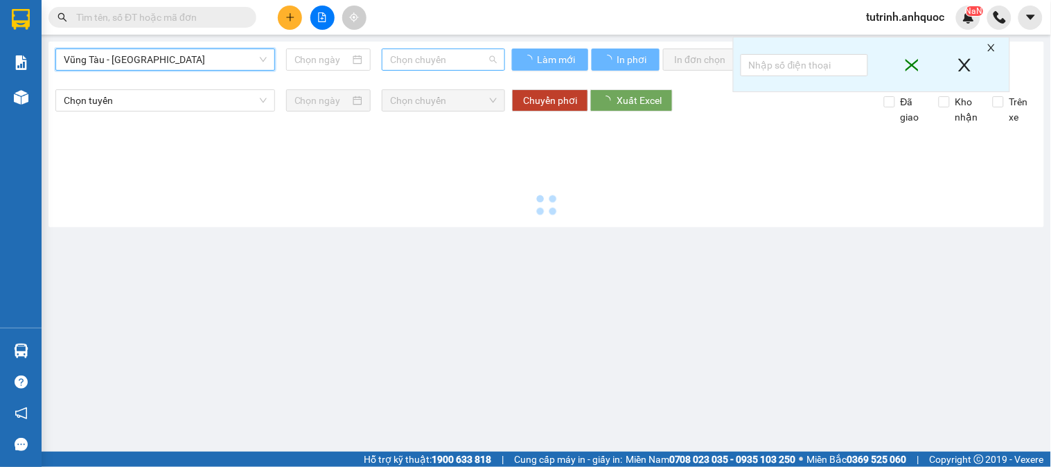
type input "[DATE]"
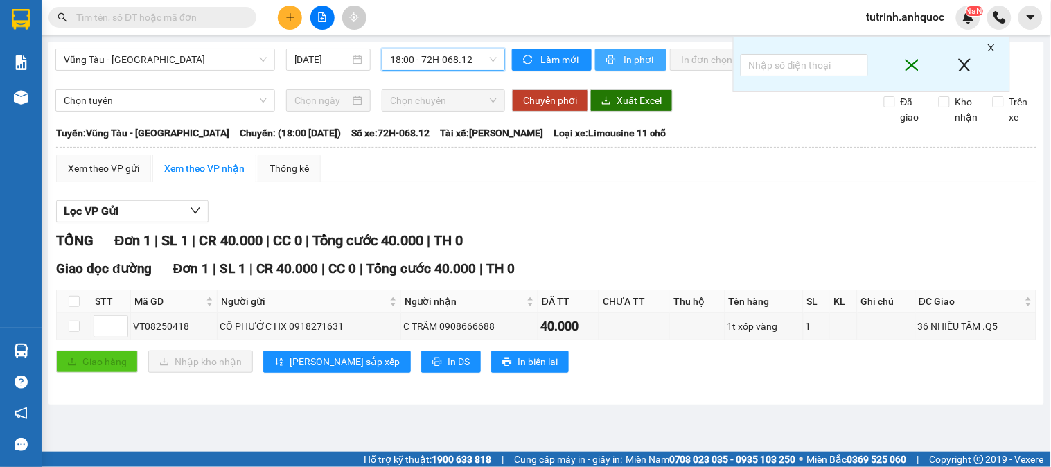
click at [640, 60] on span "In phơi" at bounding box center [639, 59] width 32 height 15
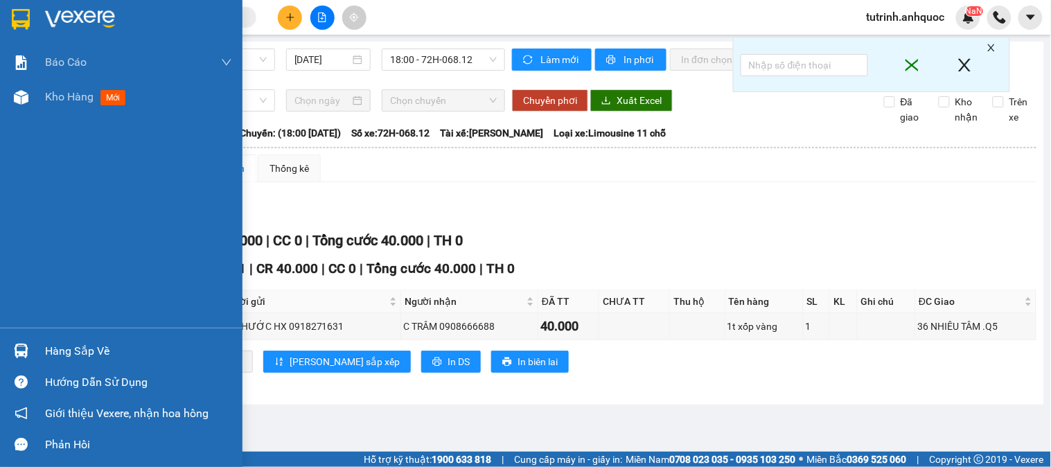
click at [26, 12] on img at bounding box center [21, 19] width 18 height 21
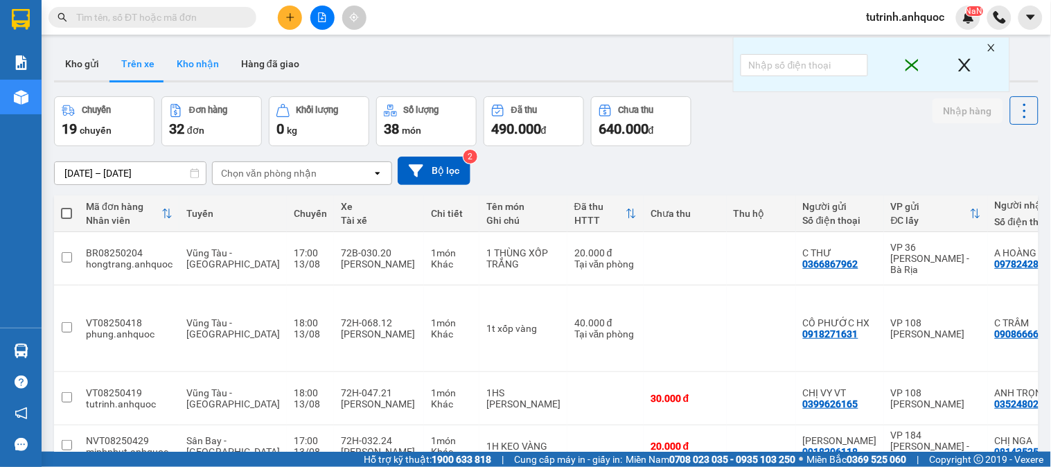
click at [182, 76] on button "Kho nhận" at bounding box center [198, 63] width 64 height 33
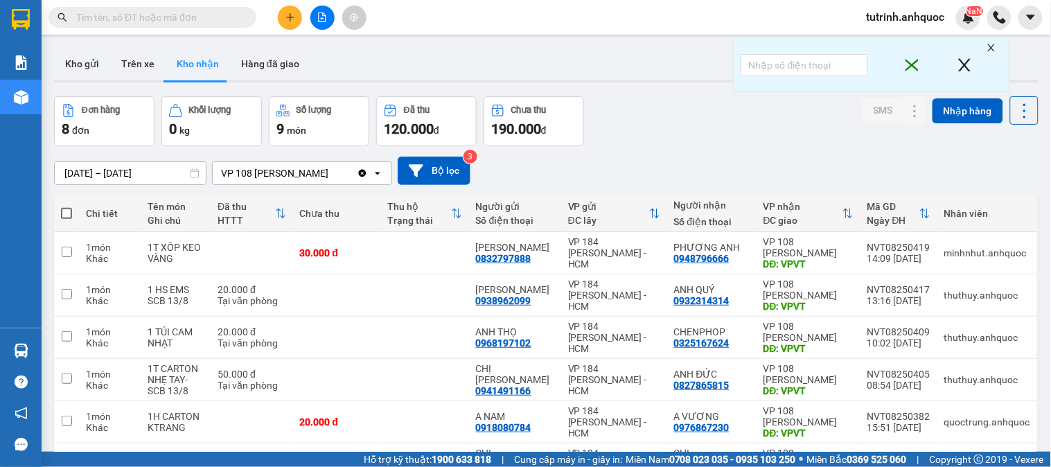
click at [150, 21] on input "text" at bounding box center [157, 17] width 163 height 15
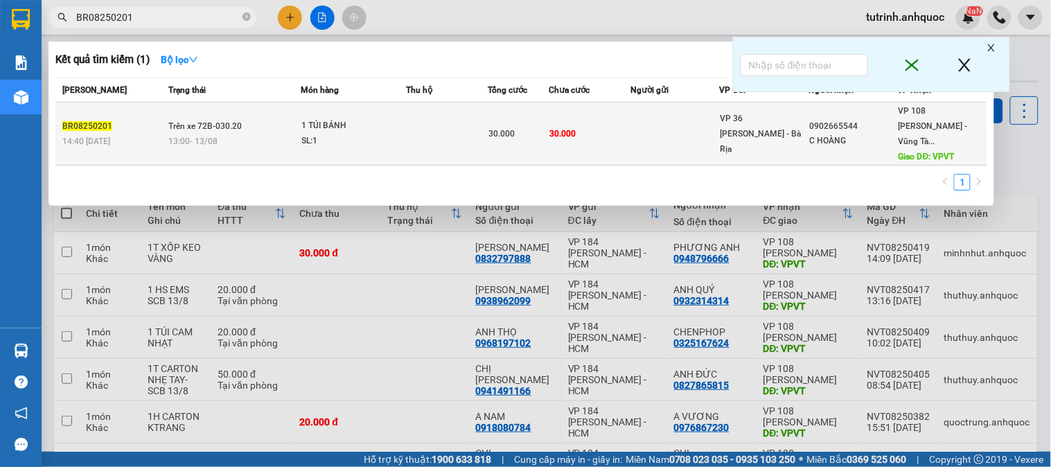
type input "BR08250201"
click at [195, 123] on span "Trên xe 72B-030.20" at bounding box center [205, 126] width 73 height 10
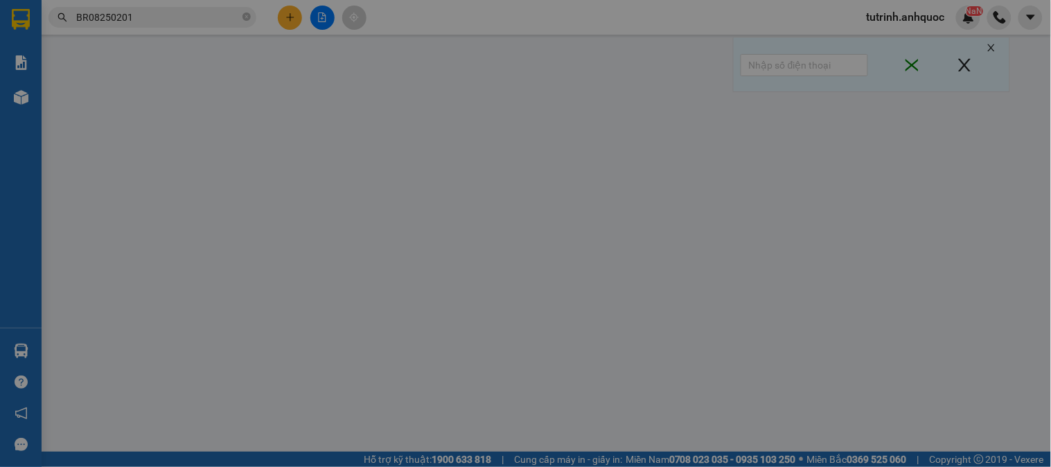
type input "0902665544"
type input "C HOÀNG"
type input "VPVT"
type input "30.000"
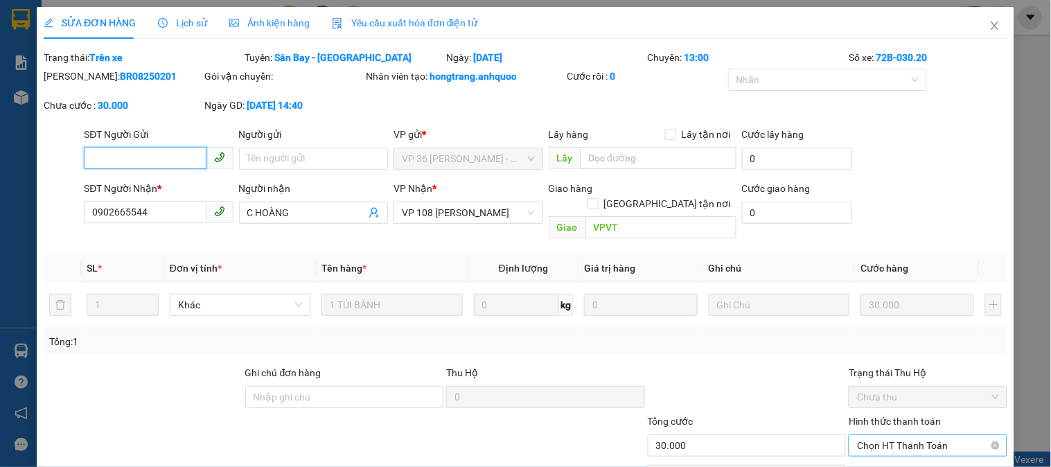
click at [863, 435] on span "Chọn HT Thanh Toán" at bounding box center [927, 445] width 141 height 21
click at [852, 450] on div "Tại văn phòng" at bounding box center [919, 457] width 140 height 15
type input "0"
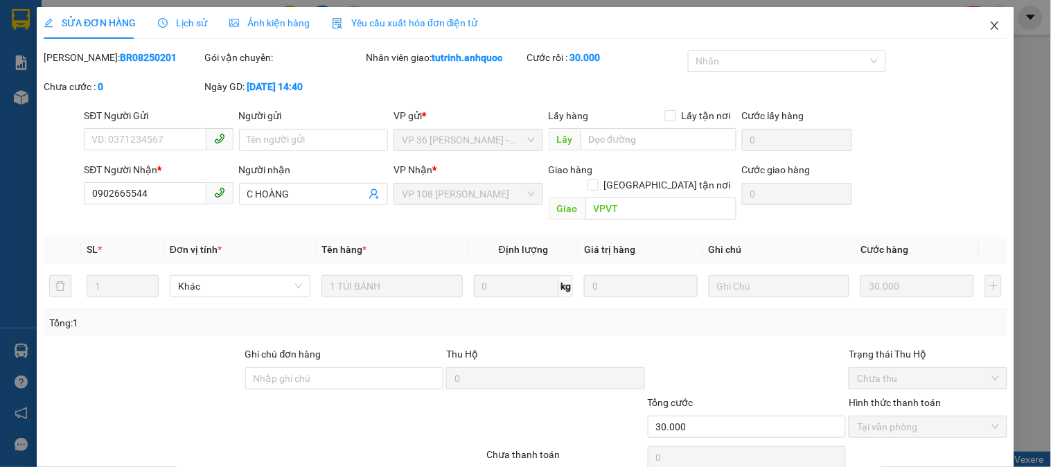
click at [982, 33] on span "Close" at bounding box center [994, 26] width 39 height 39
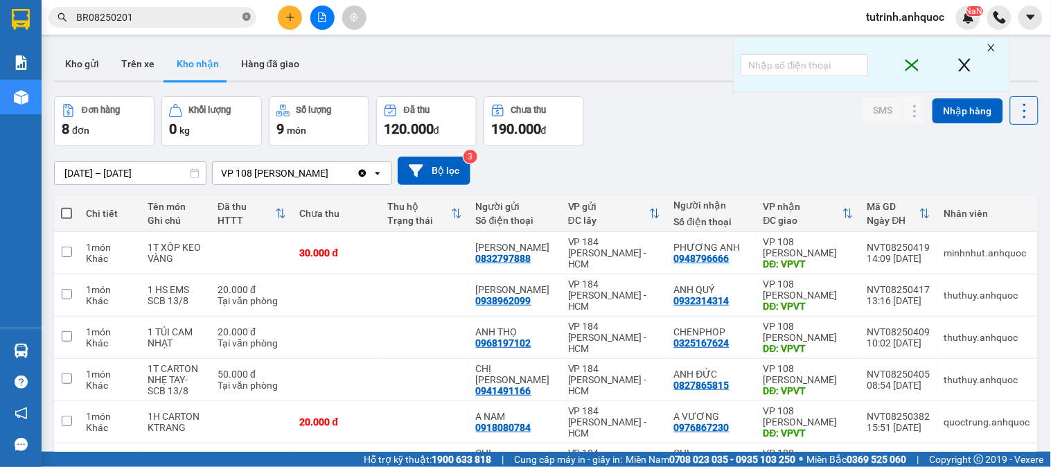
click at [239, 18] on input "BR08250201" at bounding box center [157, 17] width 163 height 15
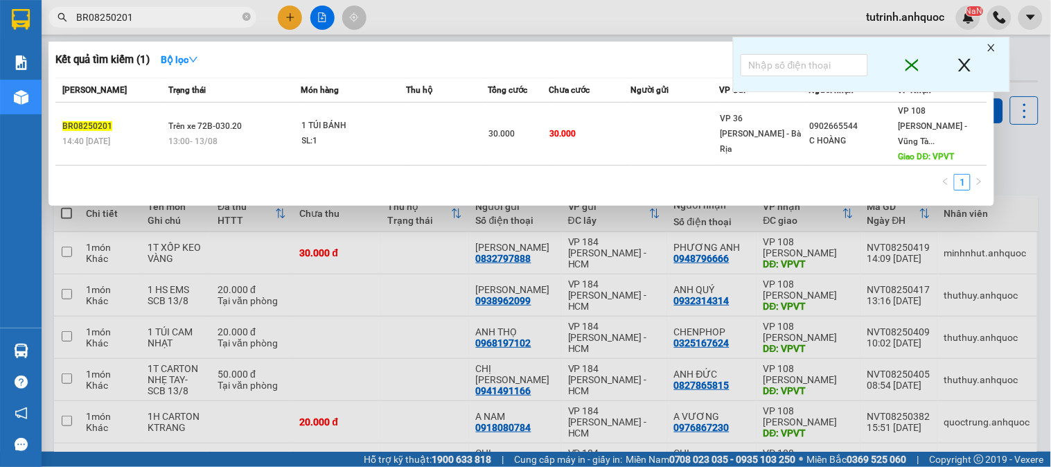
drag, startPoint x: 245, startPoint y: 19, endPoint x: 232, endPoint y: 24, distance: 13.8
click at [247, 19] on icon "close-circle" at bounding box center [246, 16] width 8 height 8
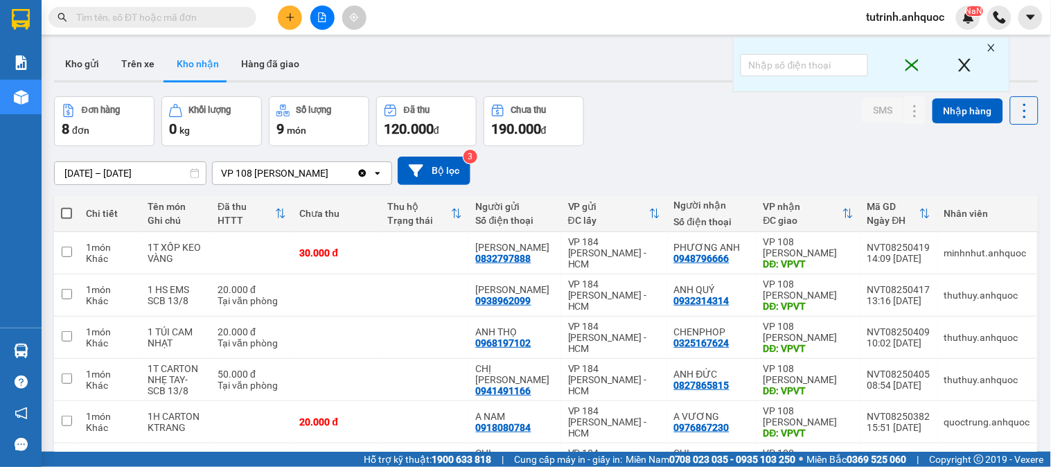
drag, startPoint x: 87, startPoint y: 65, endPoint x: 190, endPoint y: 65, distance: 103.9
click at [89, 65] on button "Kho gửi" at bounding box center [82, 63] width 56 height 33
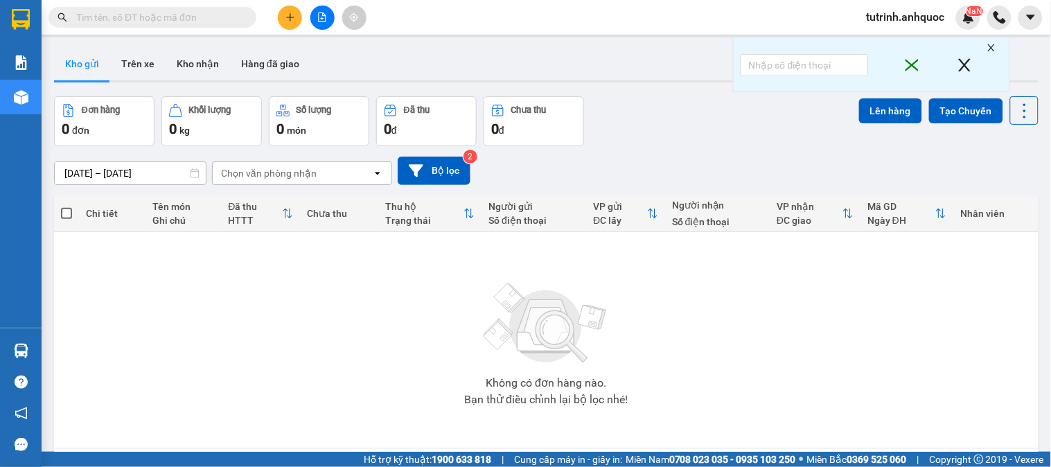
click at [285, 26] on button at bounding box center [290, 18] width 24 height 24
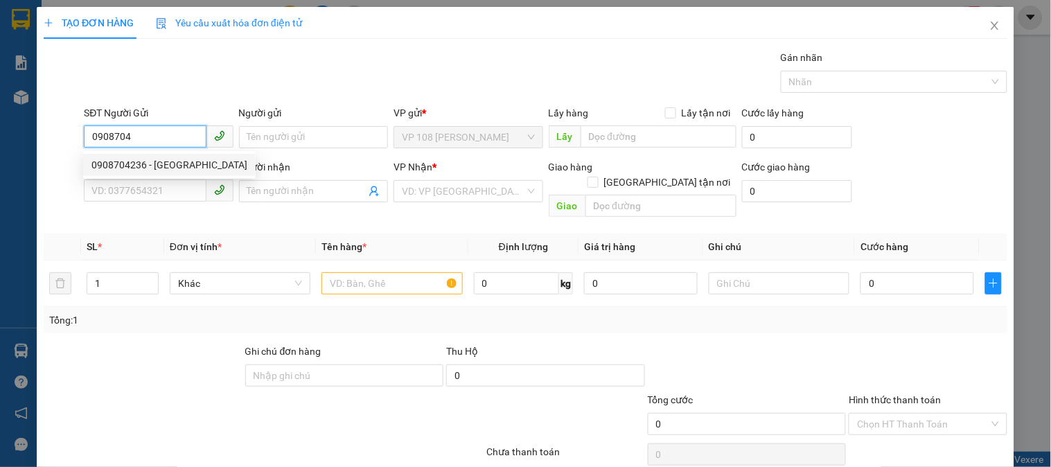
click at [181, 167] on div "0908704236 - [GEOGRAPHIC_DATA]" at bounding box center [169, 164] width 156 height 15
type input "0908704236"
type input "[PERSON_NAME]"
type input "0906807457"
type input "A TÌNH"
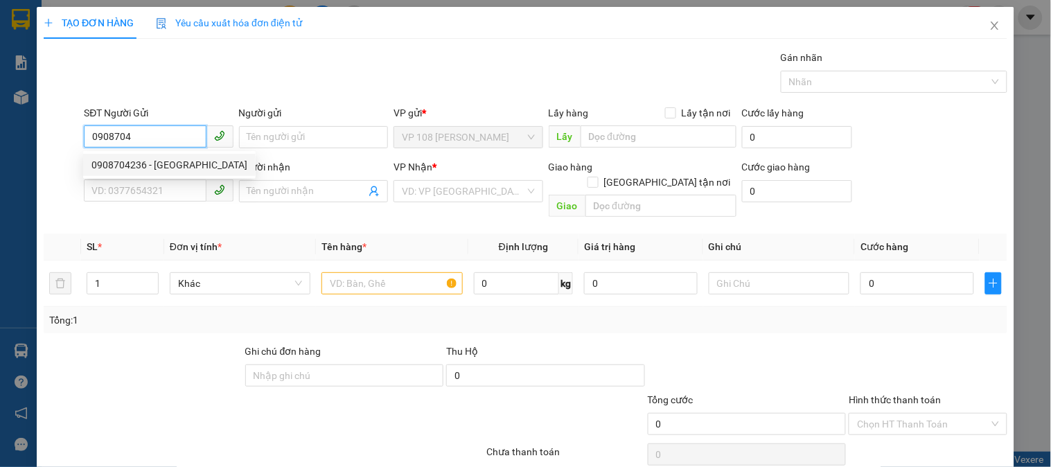
type input "VP184"
type input "30.000"
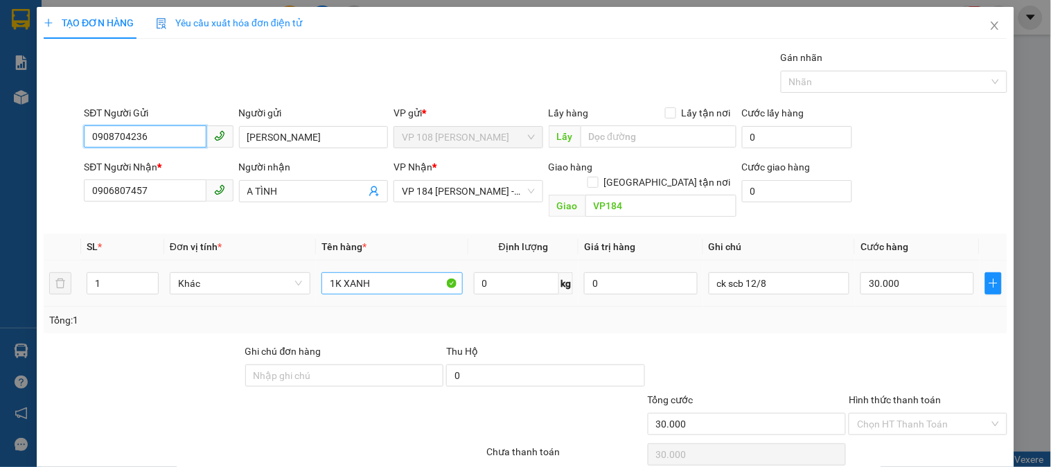
type input "0908704236"
click at [349, 272] on input "1K XANH" at bounding box center [391, 283] width 141 height 22
drag, startPoint x: 339, startPoint y: 264, endPoint x: 332, endPoint y: 266, distance: 7.2
click at [332, 272] on input "1K XANH" at bounding box center [391, 283] width 141 height 22
click at [400, 272] on input "1TXANH" at bounding box center [391, 283] width 141 height 22
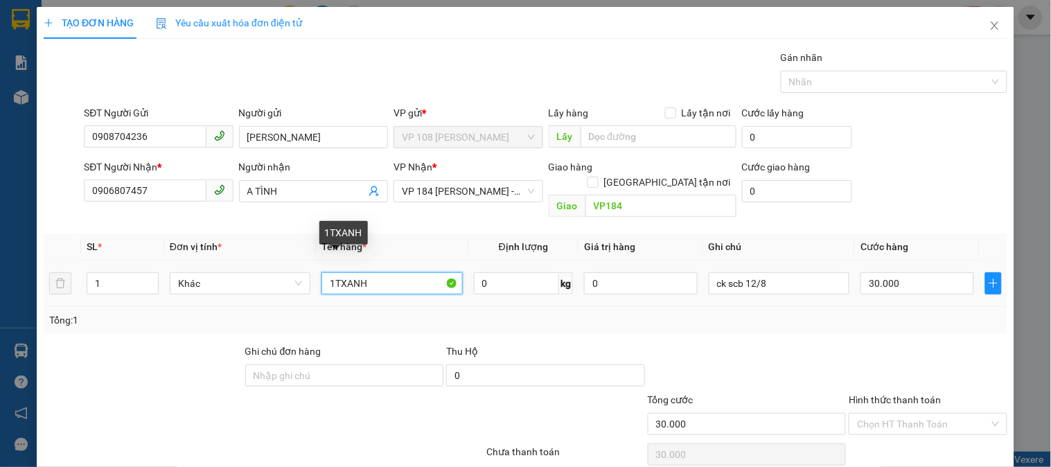
click at [337, 272] on input "1TXANH" at bounding box center [391, 283] width 141 height 22
click at [403, 272] on input "1T XANH" at bounding box center [391, 283] width 141 height 22
type input "1T XANH+1T CARTON"
type input "2"
click at [147, 276] on span "up" at bounding box center [151, 280] width 8 height 8
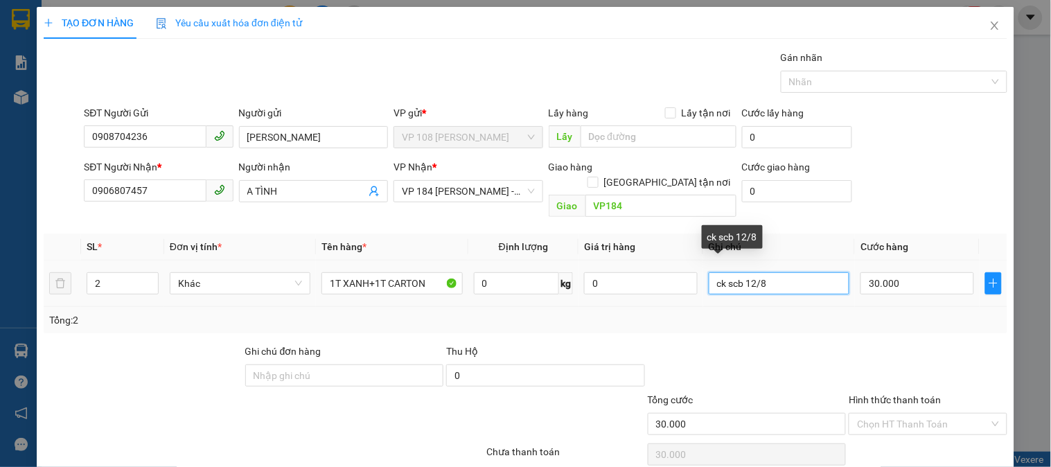
click at [776, 272] on input "ck scb 12/8" at bounding box center [779, 283] width 141 height 22
click at [744, 272] on input "ck scb 12/8" at bounding box center [779, 283] width 141 height 22
type input "ck scb 13/8"
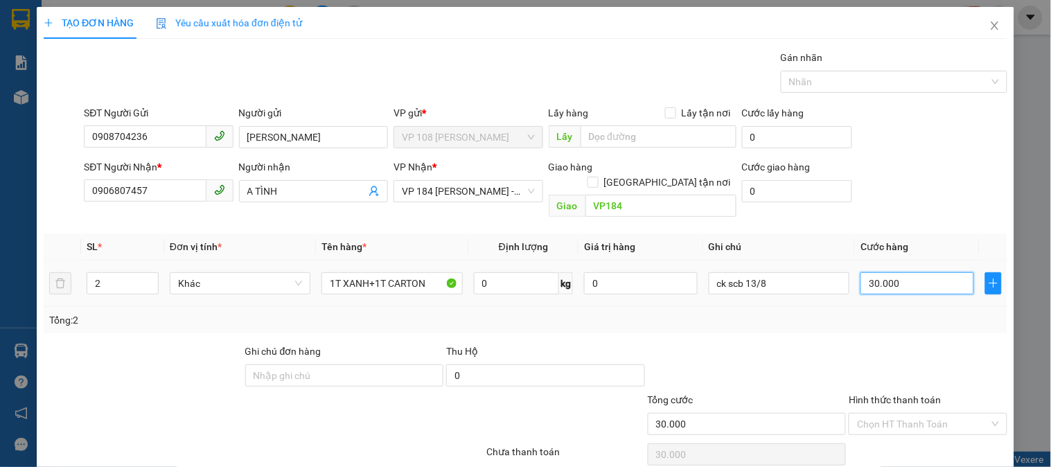
click at [896, 275] on input "30.000" at bounding box center [917, 283] width 114 height 22
type input "8"
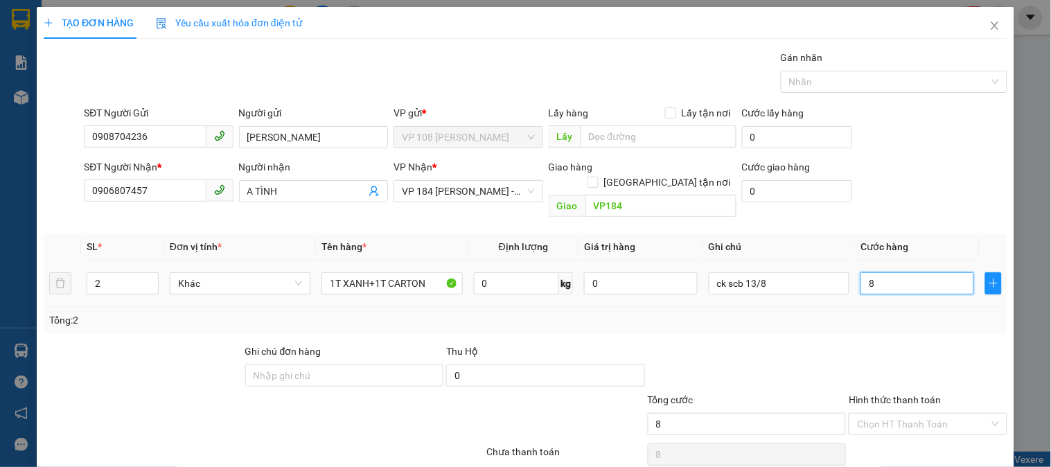
type input "80"
type input "800"
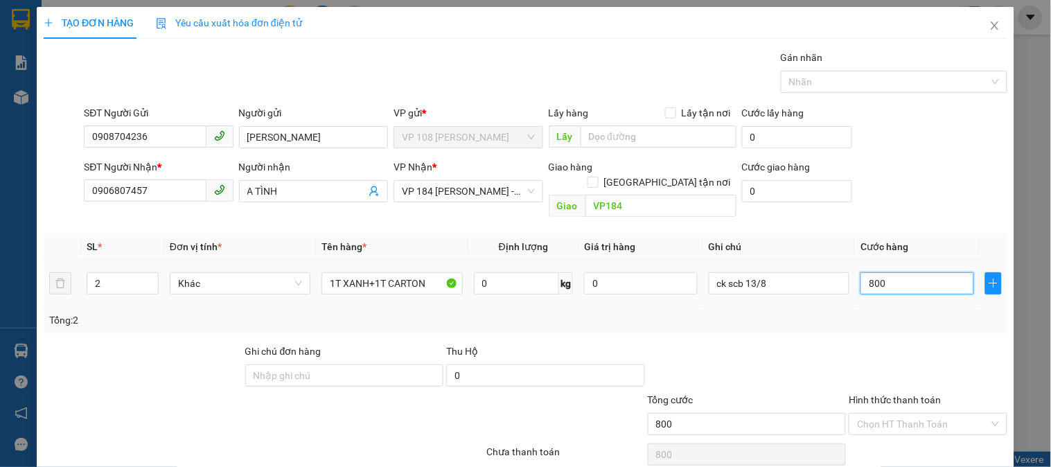
type input "8.000"
type input "80.000"
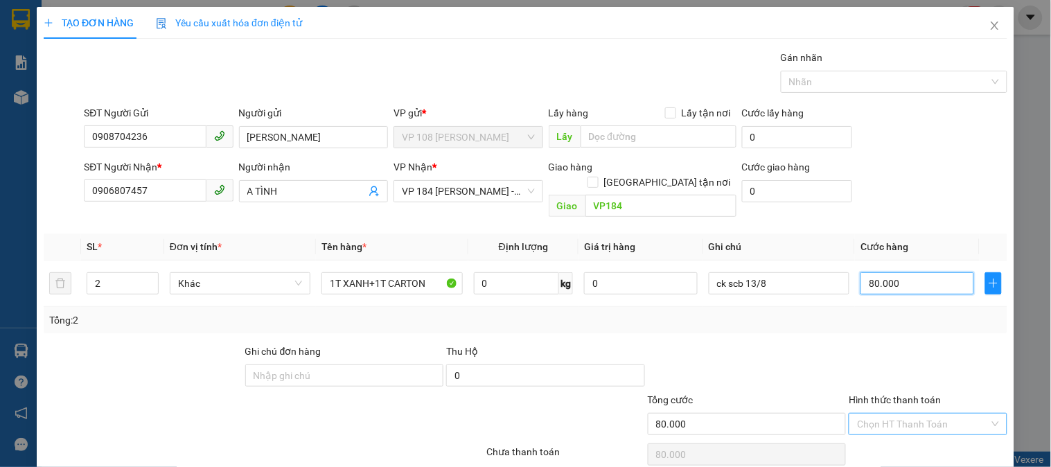
type input "80.000"
click at [882, 414] on input "Hình thức thanh toán" at bounding box center [923, 424] width 132 height 21
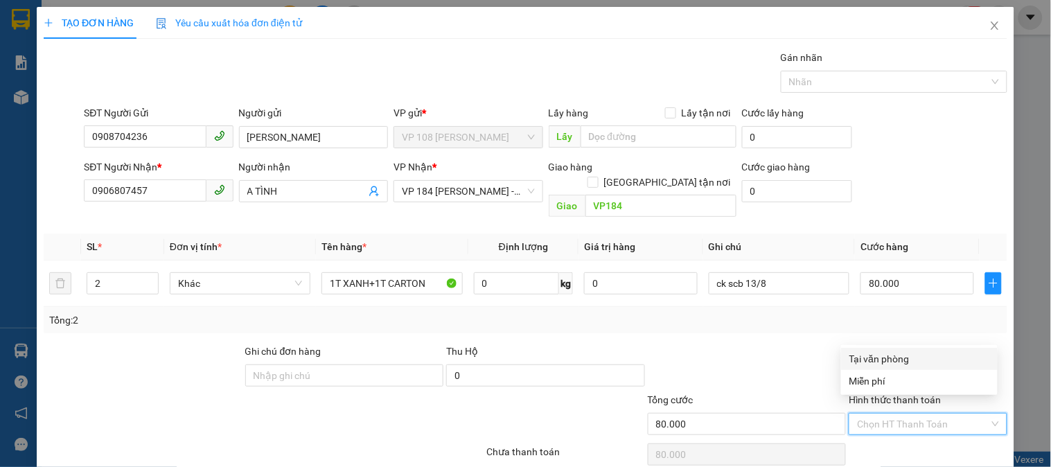
click at [875, 359] on div "Tại văn phòng" at bounding box center [919, 358] width 140 height 15
type input "0"
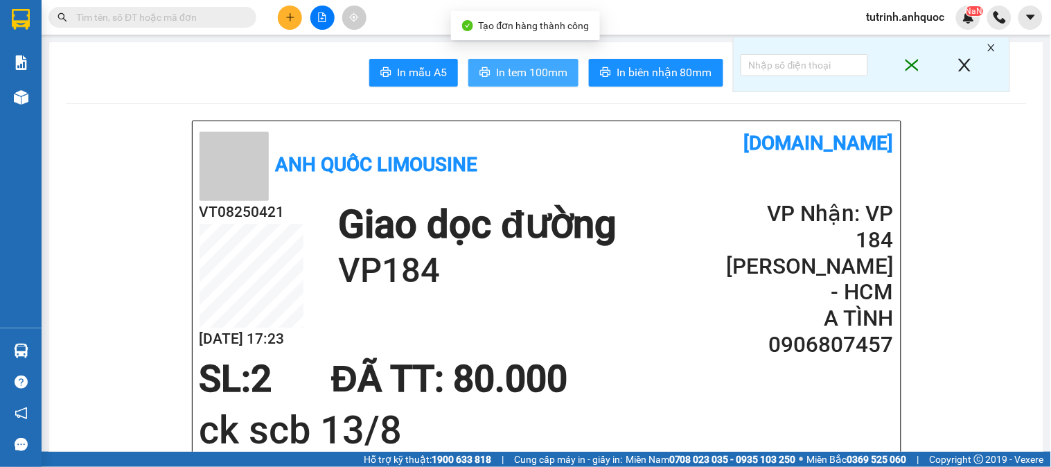
click at [540, 78] on span "In tem 100mm" at bounding box center [531, 72] width 71 height 17
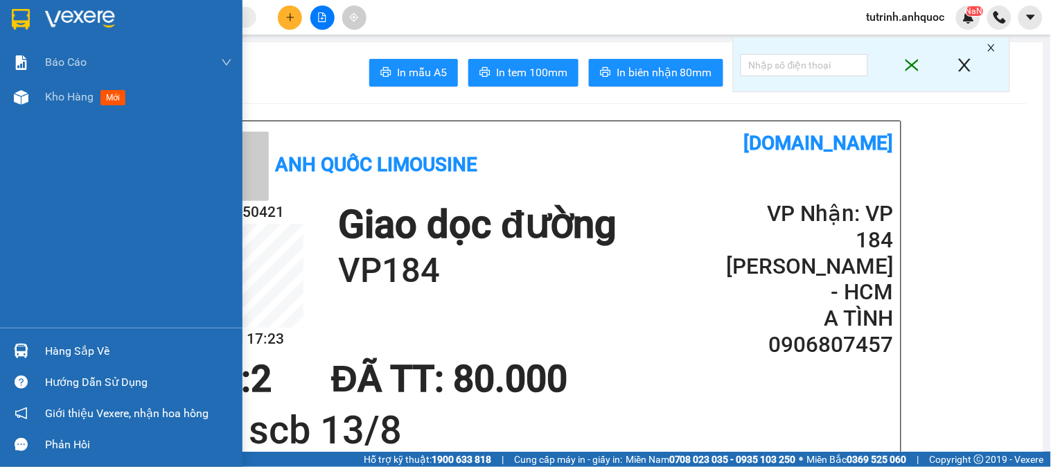
click at [18, 15] on img at bounding box center [21, 19] width 18 height 21
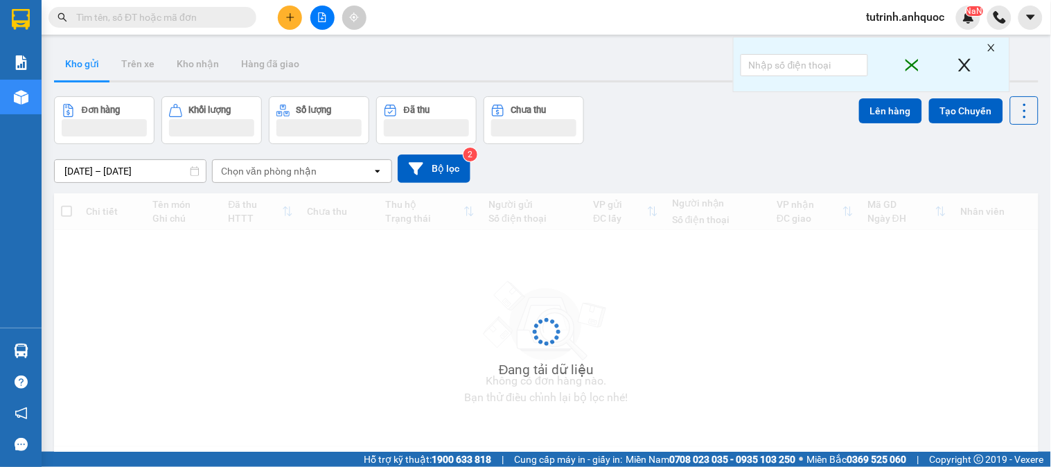
click at [493, 57] on div "Kho gửi Trên xe Kho nhận Hàng đã giao" at bounding box center [546, 65] width 984 height 37
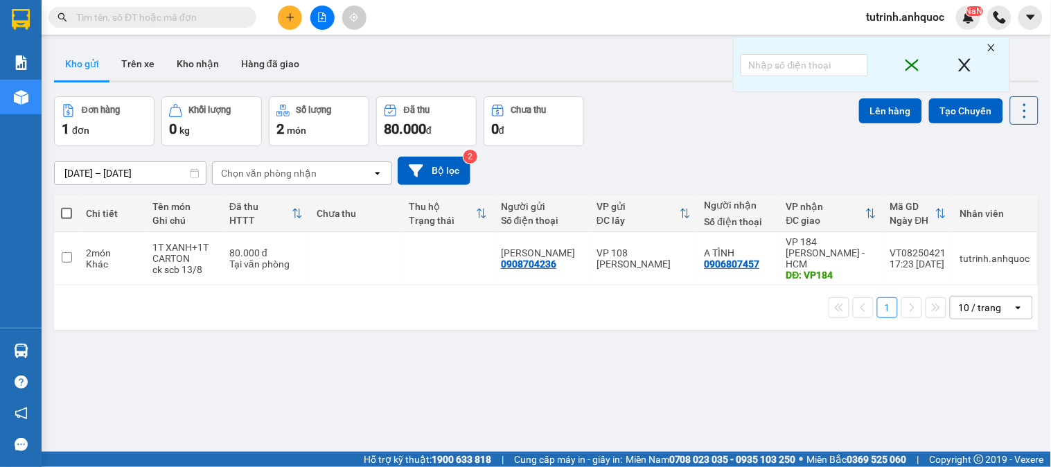
click at [67, 213] on span at bounding box center [66, 213] width 11 height 11
click at [66, 206] on input "checkbox" at bounding box center [66, 206] width 0 height 0
click at [61, 210] on span at bounding box center [66, 213] width 11 height 11
click at [66, 206] on input "checkbox" at bounding box center [66, 206] width 0 height 0
click at [66, 211] on span at bounding box center [66, 213] width 11 height 11
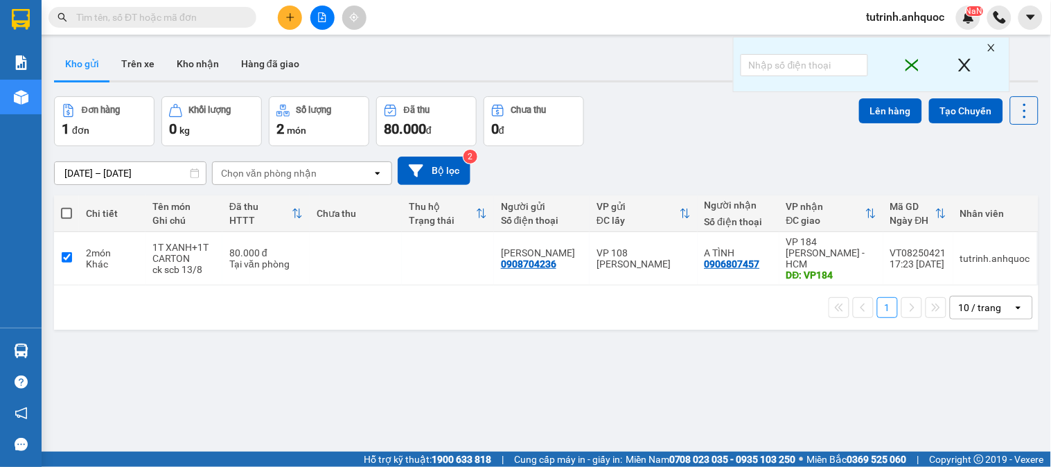
click at [66, 206] on input "checkbox" at bounding box center [66, 206] width 0 height 0
click at [66, 211] on span at bounding box center [66, 213] width 11 height 11
click at [66, 206] on input "checkbox" at bounding box center [66, 206] width 0 height 0
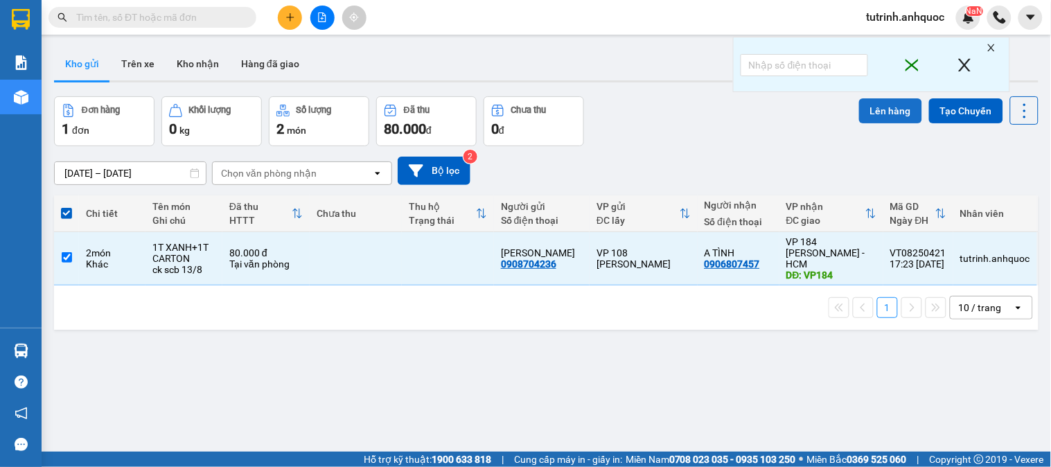
click at [896, 104] on button "Lên hàng" at bounding box center [890, 110] width 63 height 25
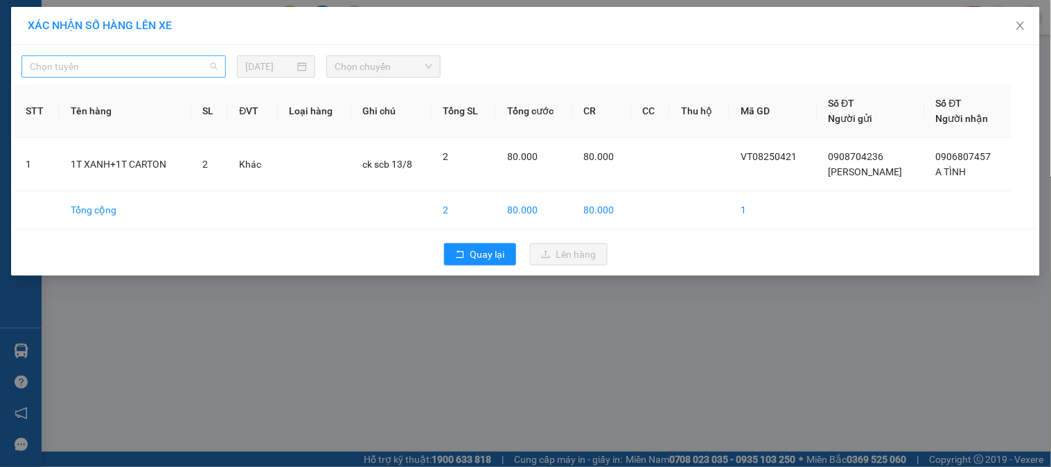
drag, startPoint x: 125, startPoint y: 69, endPoint x: 93, endPoint y: 125, distance: 64.9
click at [125, 70] on span "Chọn tuyến" at bounding box center [124, 66] width 188 height 21
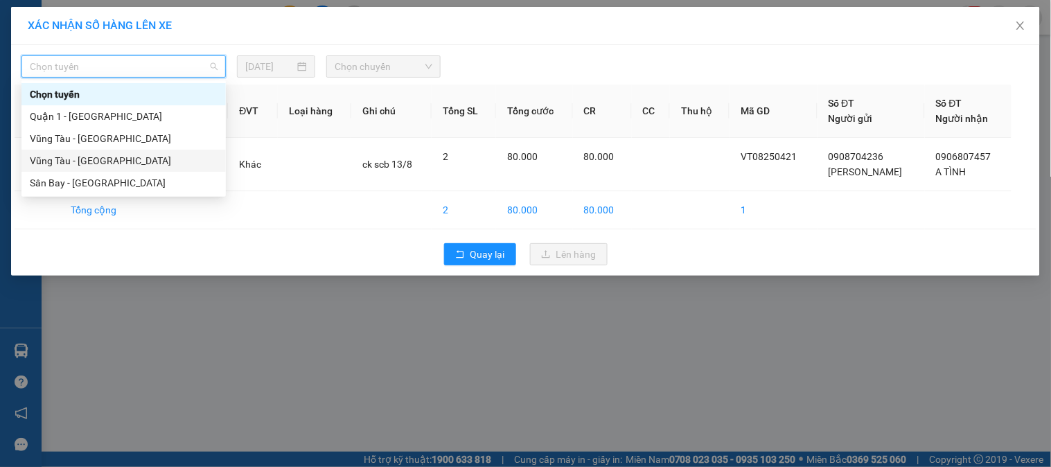
click at [88, 155] on div "Vũng Tàu - [GEOGRAPHIC_DATA]" at bounding box center [124, 160] width 188 height 15
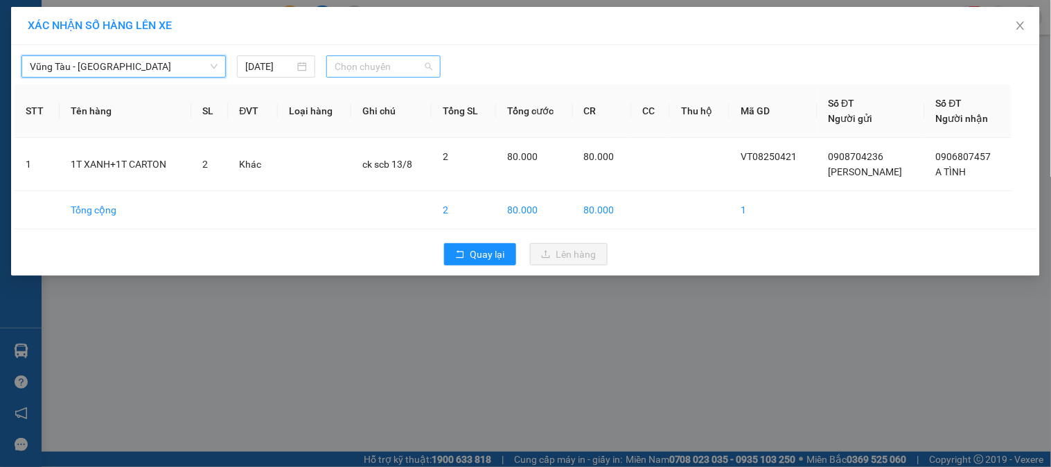
click at [341, 69] on span "Chọn chuyến" at bounding box center [384, 66] width 98 height 21
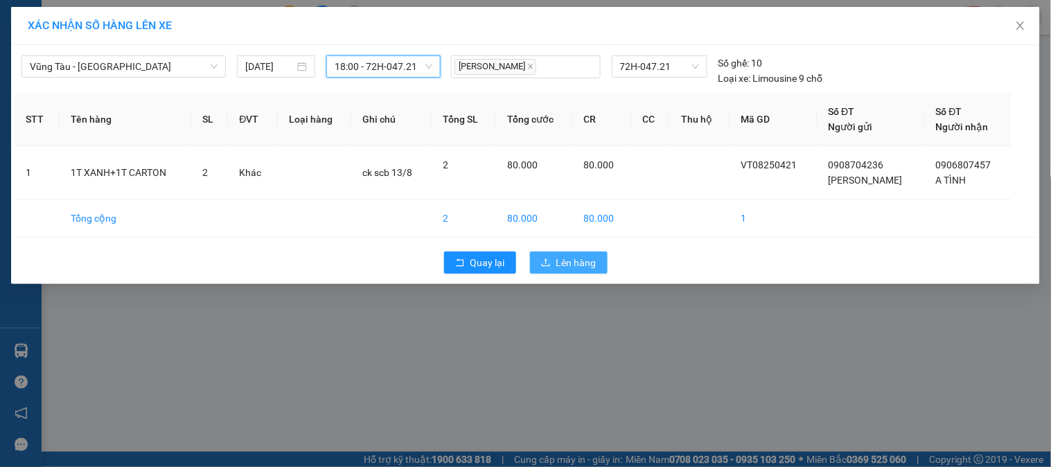
click at [572, 265] on span "Lên hàng" at bounding box center [576, 262] width 40 height 15
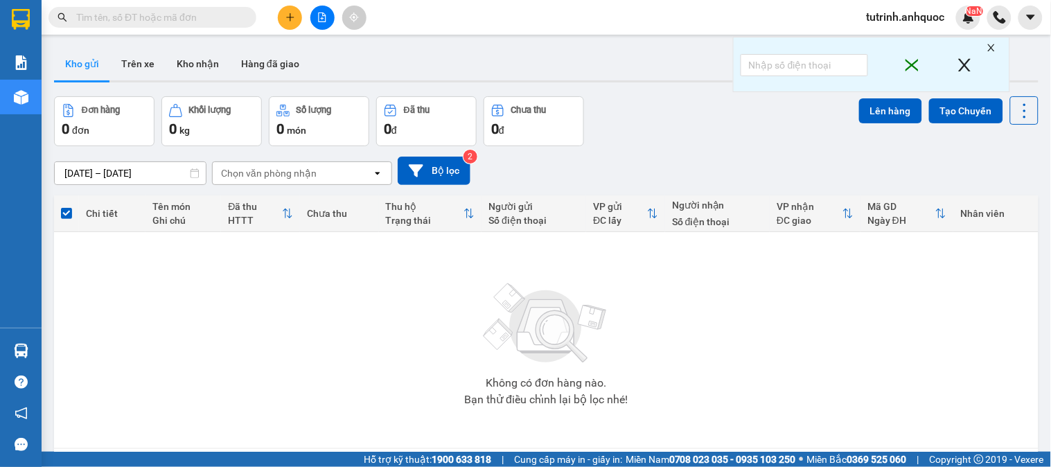
click at [294, 26] on button at bounding box center [290, 18] width 24 height 24
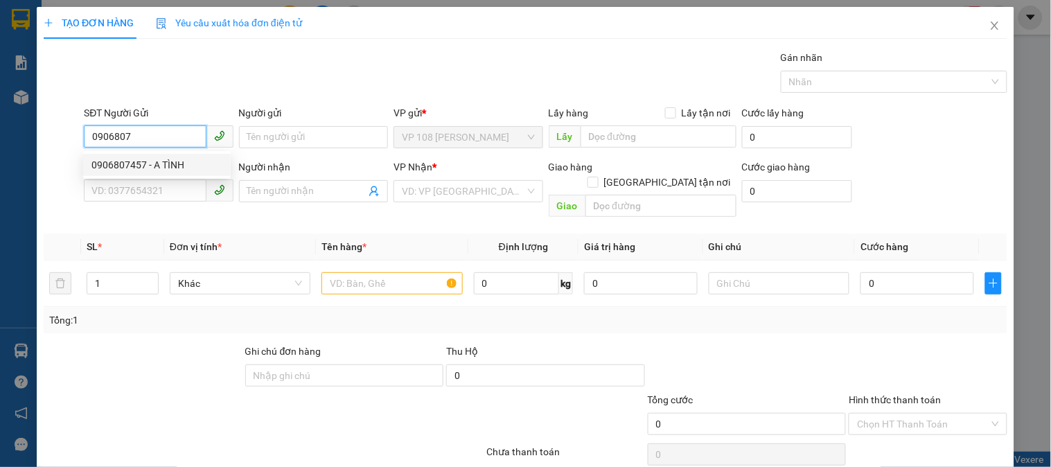
click at [170, 161] on div "0906807457 - A TÌNH" at bounding box center [156, 164] width 131 height 15
type input "0906807457"
type input "A TÌNH"
type input "0908704236"
type input "[PERSON_NAME]"
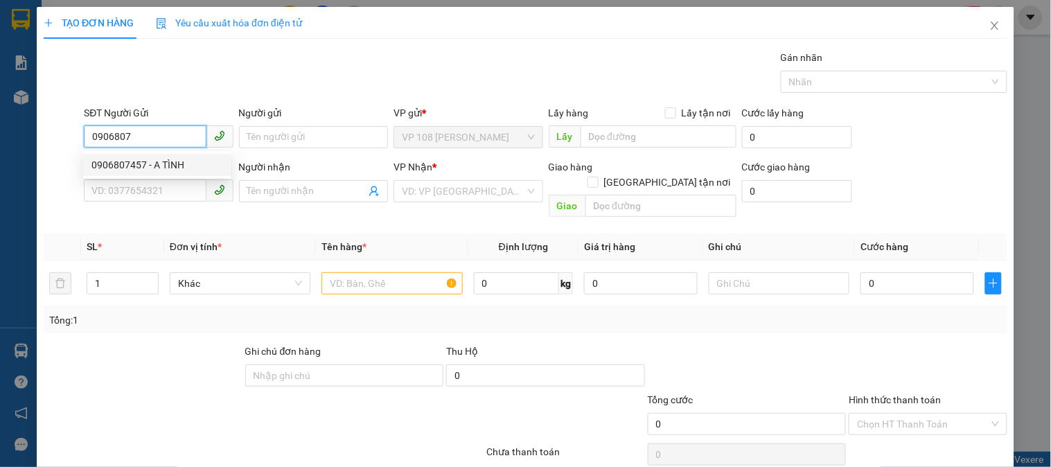
type input "VP184"
type input "20.000"
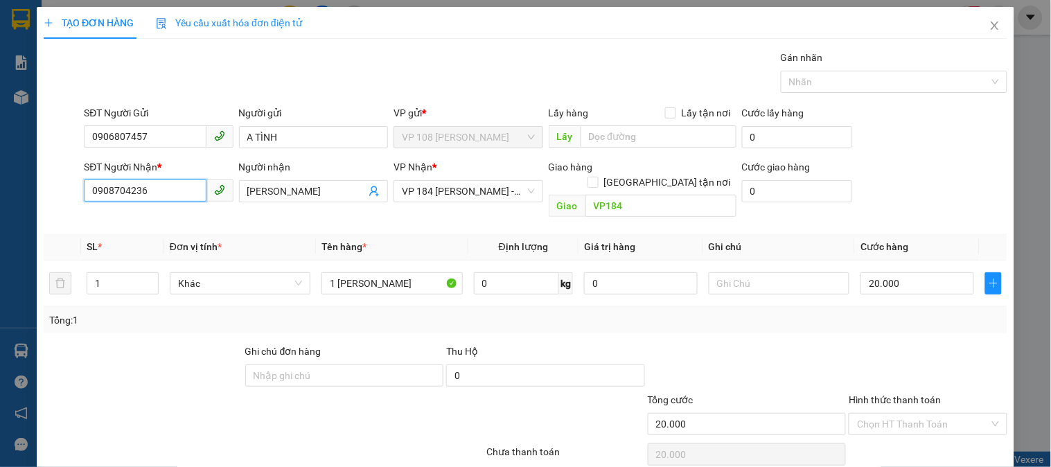
click at [155, 187] on input "0908704236" at bounding box center [145, 190] width 122 height 22
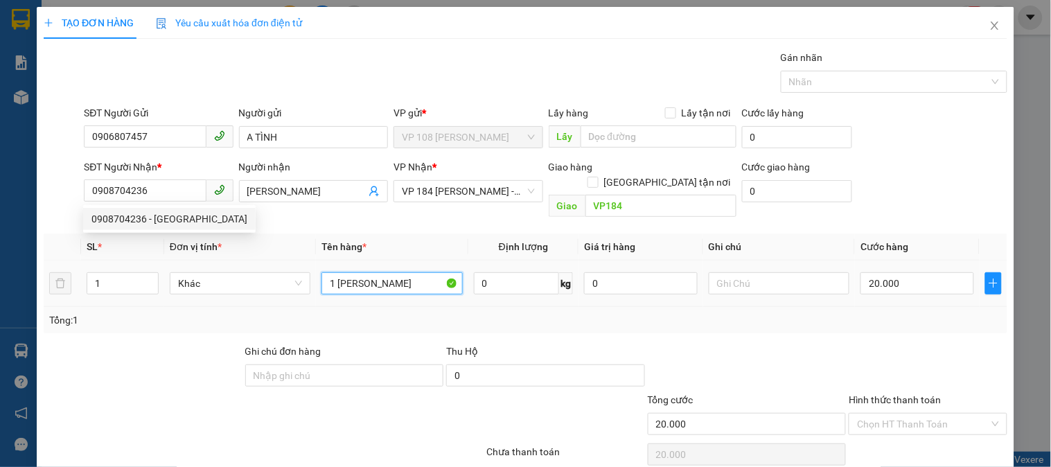
click at [402, 272] on input "1 [PERSON_NAME]" at bounding box center [391, 283] width 141 height 22
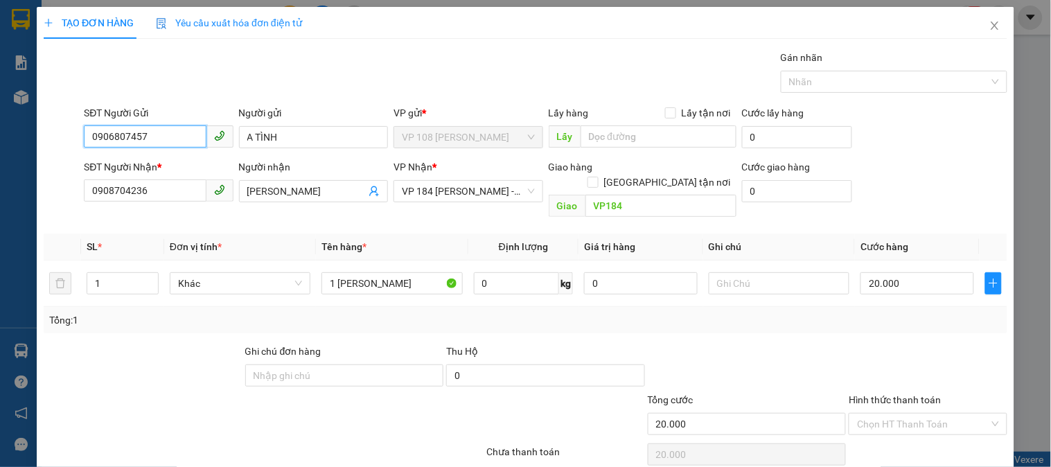
click at [155, 127] on input "0906807457" at bounding box center [145, 136] width 122 height 22
click at [162, 163] on div "0985683889 - A NGHĨA" at bounding box center [156, 164] width 131 height 15
type input "0985683889"
type input "A NGHĨA"
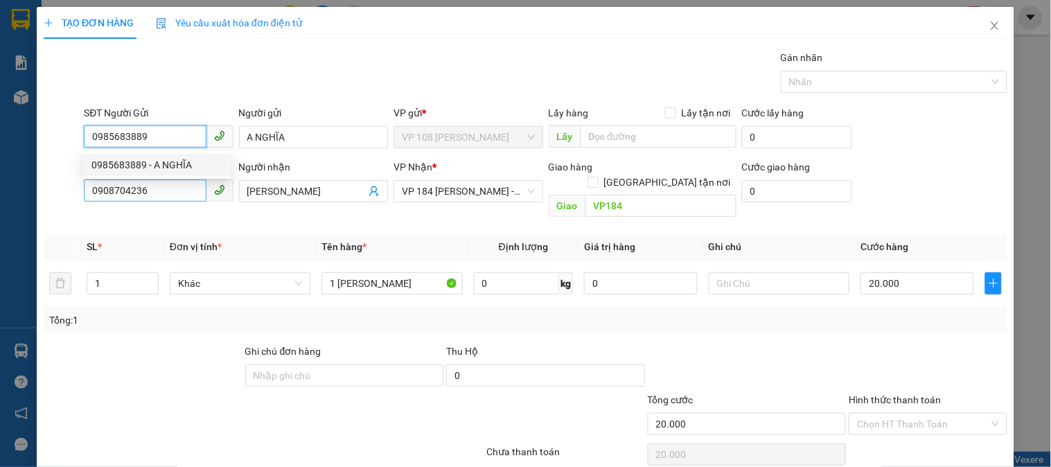
type input "50.000"
type input "0985683889"
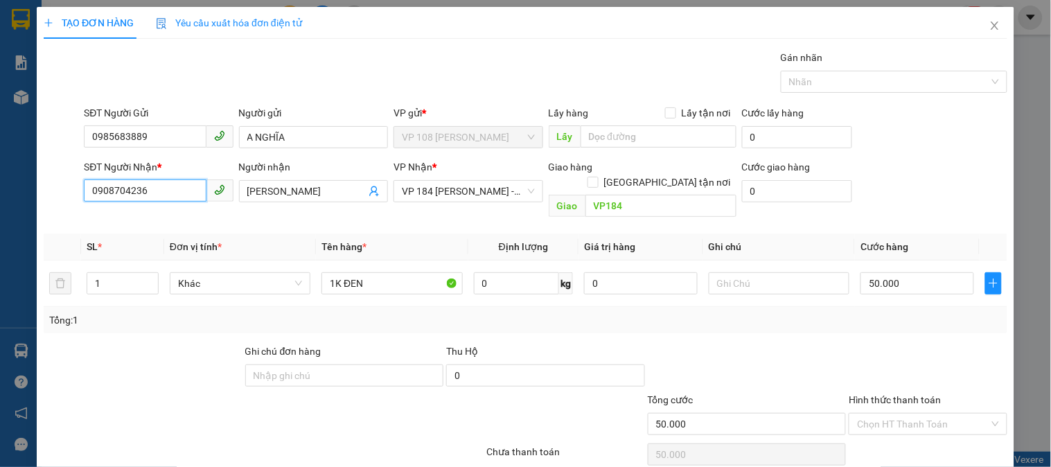
click at [157, 191] on input "0908704236" at bounding box center [145, 190] width 122 height 22
click at [136, 226] on div "0906807457 - A TÌNH" at bounding box center [156, 218] width 131 height 15
type input "0906807457"
type input "A TÌNH"
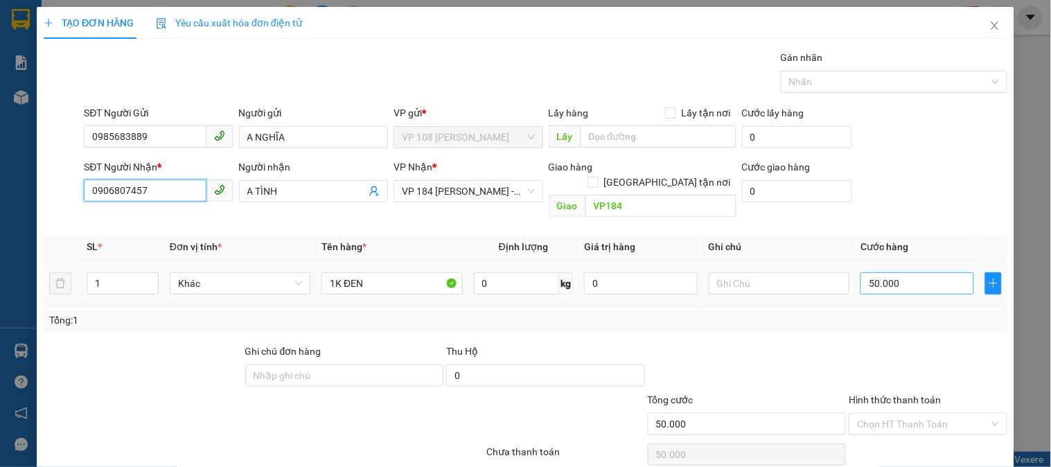
type input "0906807457"
click at [916, 272] on input "50.000" at bounding box center [917, 283] width 114 height 22
type input "9"
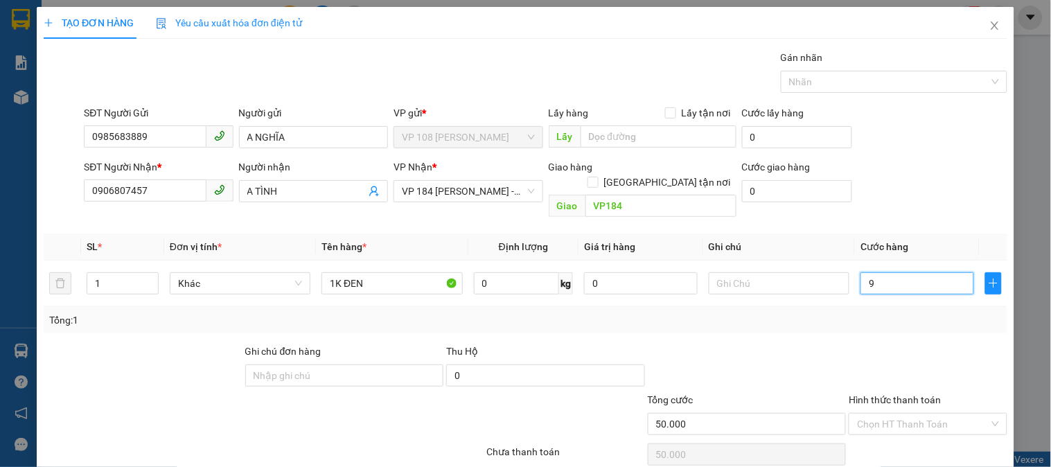
type input "9"
type input "90"
type input "900"
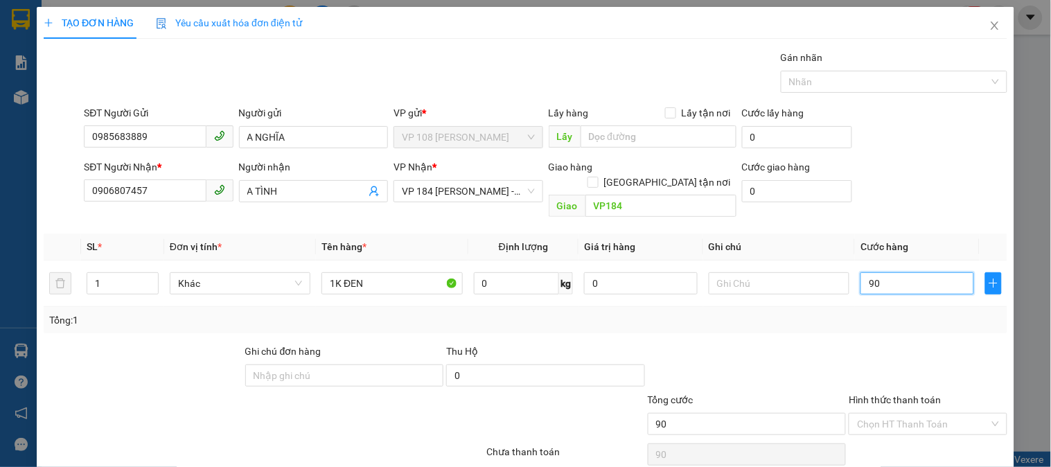
type input "900"
type input "9.000"
type input "90.000"
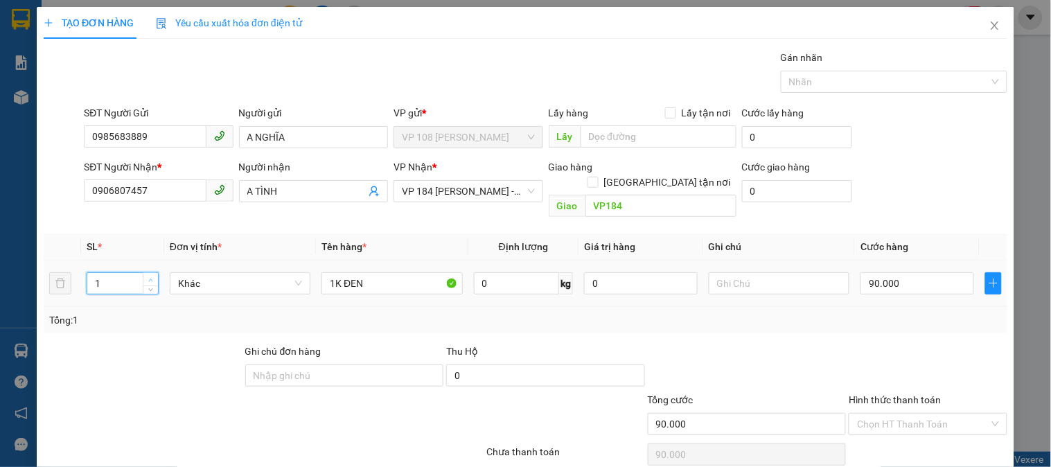
click at [148, 278] on icon "up" at bounding box center [150, 280] width 5 height 5
click at [150, 281] on span "Decrease Value" at bounding box center [150, 287] width 15 height 12
type input "2"
click at [148, 278] on icon "up" at bounding box center [150, 280] width 5 height 5
click at [891, 414] on input "Hình thức thanh toán" at bounding box center [923, 424] width 132 height 21
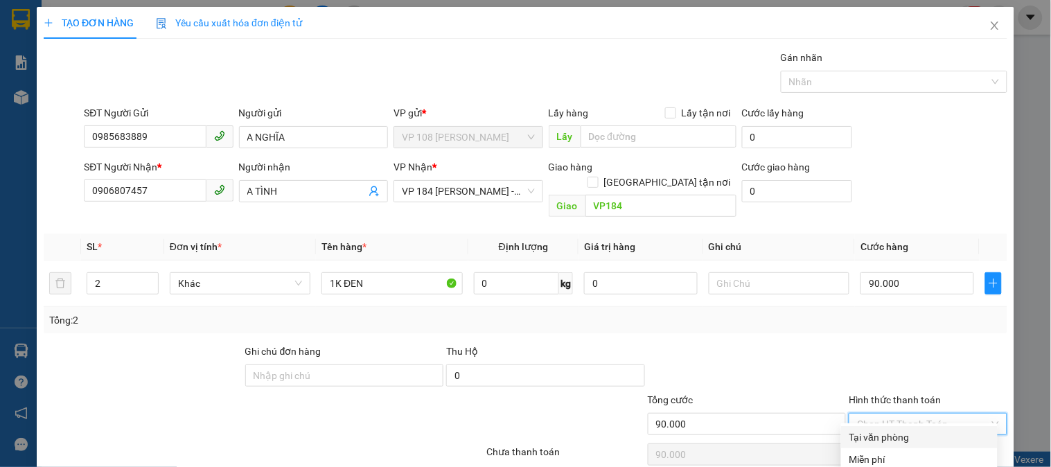
click at [887, 429] on div "Tại văn phòng" at bounding box center [919, 436] width 140 height 15
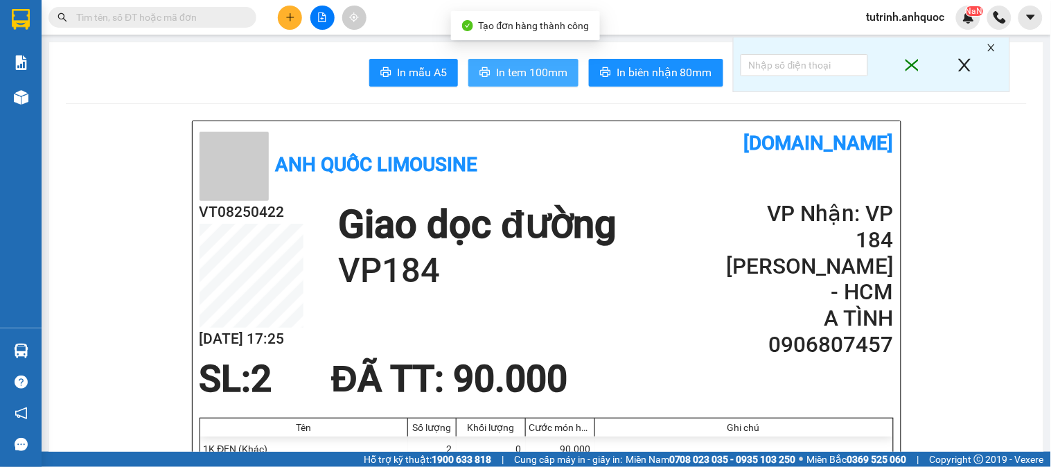
drag, startPoint x: 555, startPoint y: 54, endPoint x: 522, endPoint y: 78, distance: 40.6
drag, startPoint x: 522, startPoint y: 78, endPoint x: 566, endPoint y: 147, distance: 81.3
click at [523, 78] on span "In tem 100mm" at bounding box center [531, 72] width 71 height 17
click at [523, 84] on button "In tem 100mm" at bounding box center [523, 73] width 110 height 28
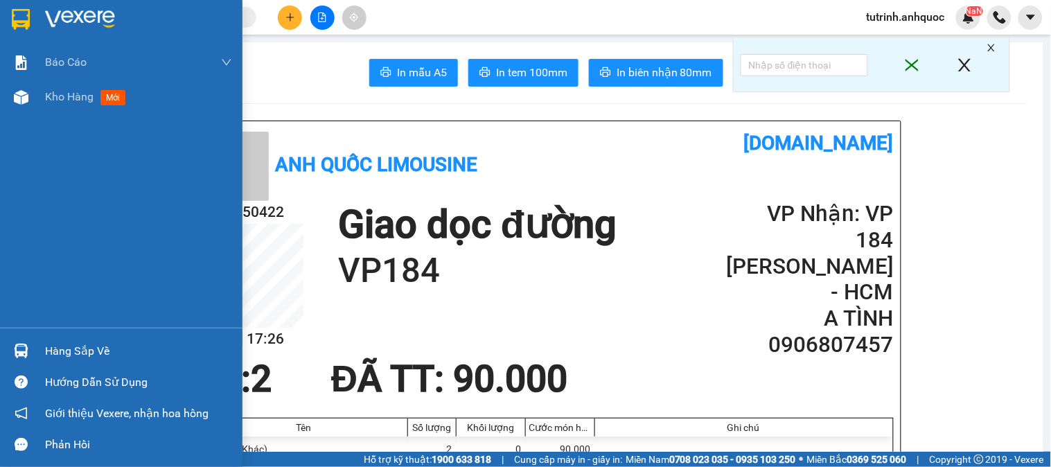
click at [14, 10] on img at bounding box center [21, 19] width 18 height 21
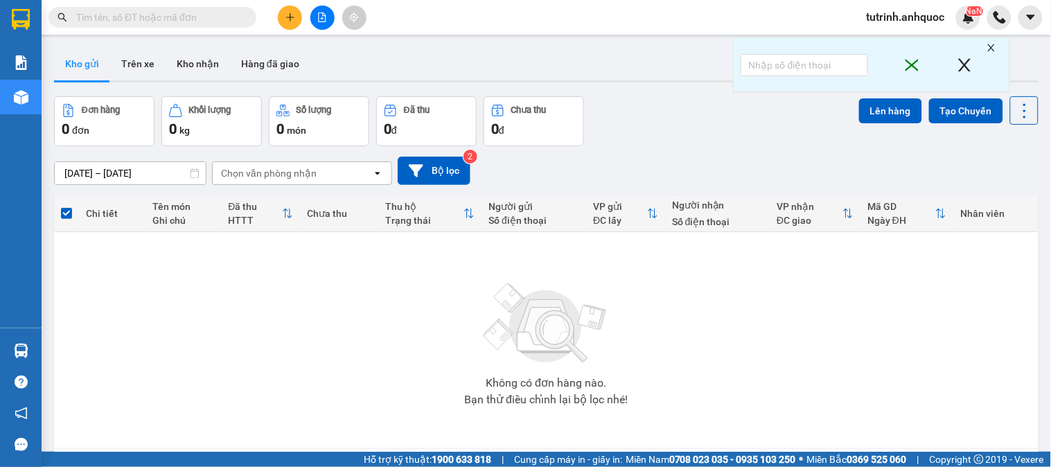
click at [142, 64] on button "Trên xe" at bounding box center [137, 63] width 55 height 33
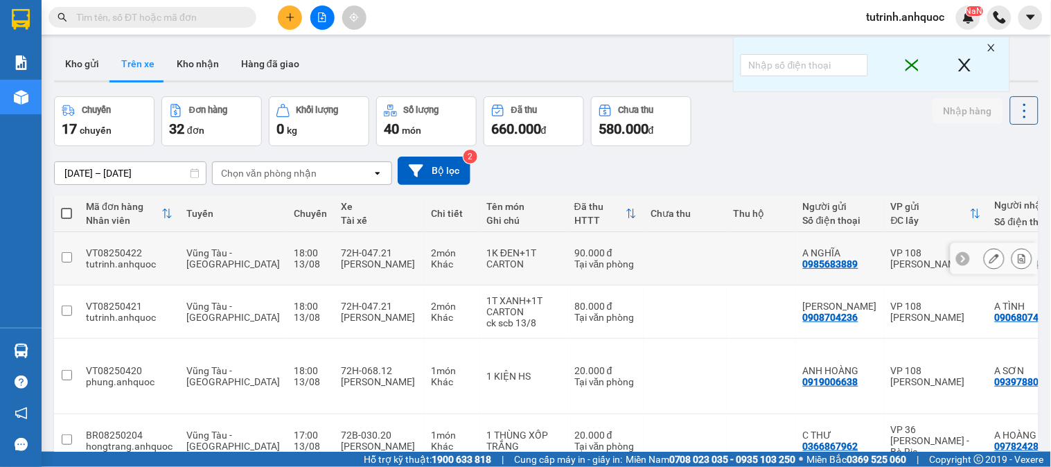
drag, startPoint x: 1014, startPoint y: 252, endPoint x: 1049, endPoint y: 266, distance: 37.3
click at [1017, 254] on icon at bounding box center [1022, 259] width 10 height 10
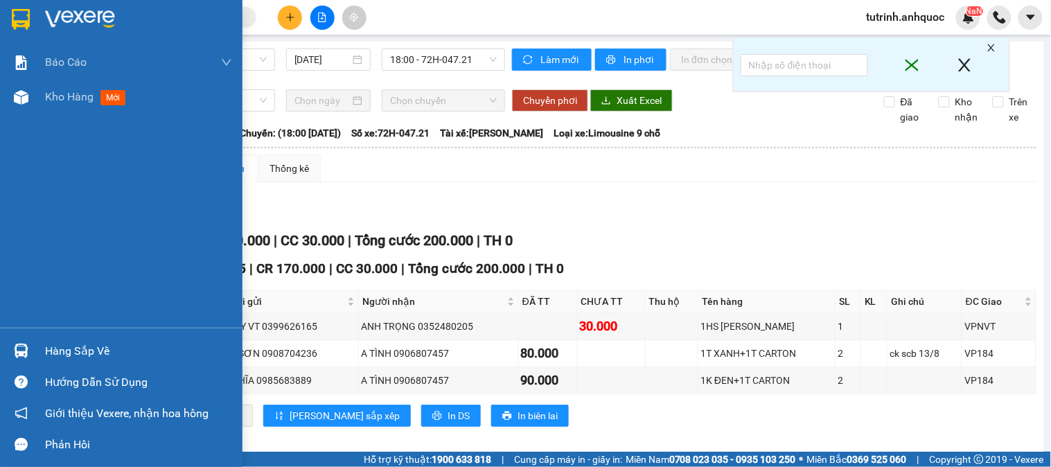
click at [12, 15] on div at bounding box center [21, 19] width 24 height 24
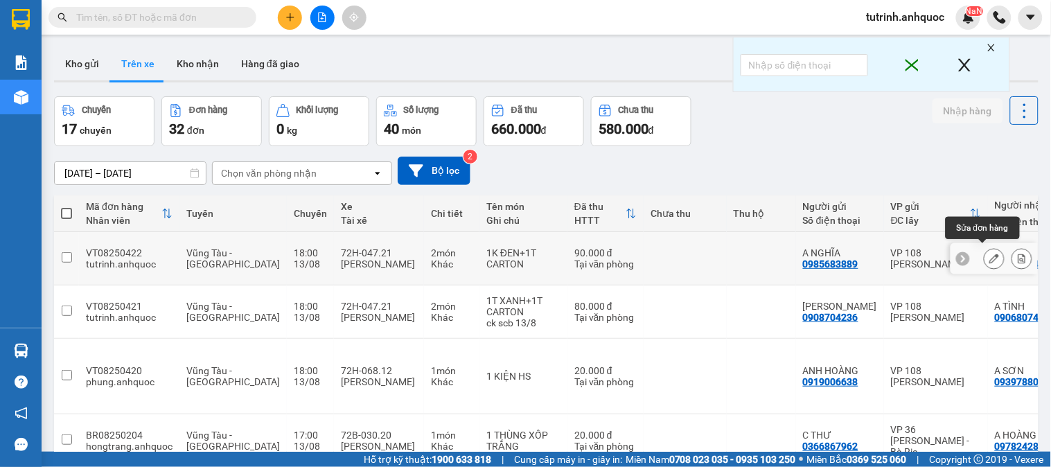
click at [989, 254] on icon at bounding box center [994, 259] width 10 height 10
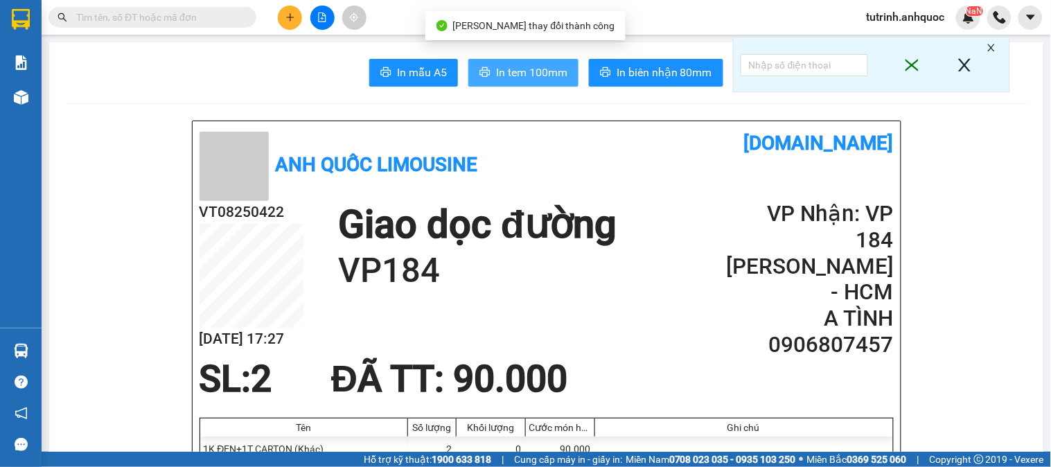
click at [515, 74] on span "In tem 100mm" at bounding box center [531, 72] width 71 height 17
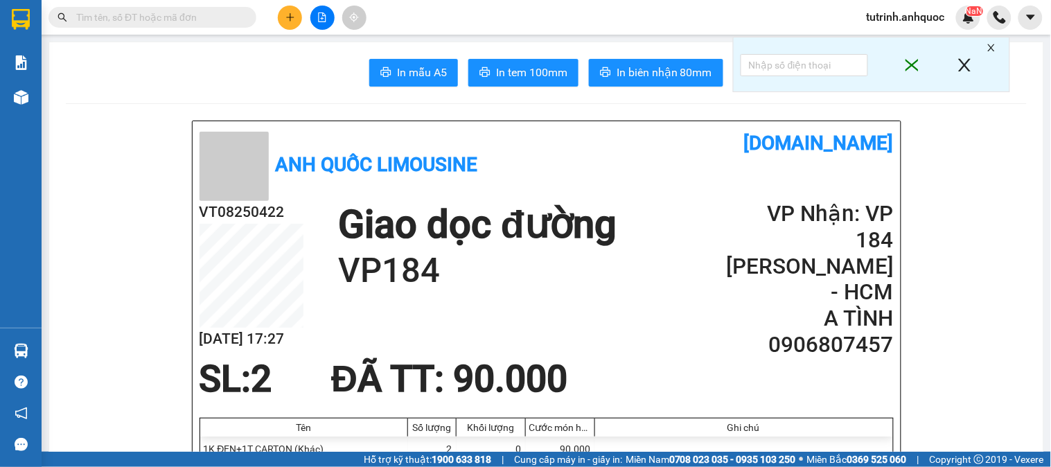
click at [496, 78] on span "In tem 100mm" at bounding box center [531, 72] width 71 height 17
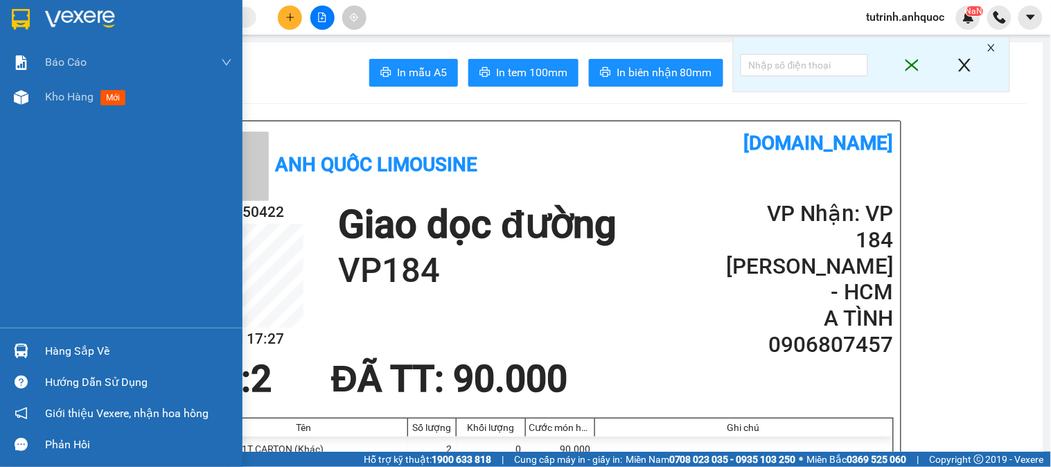
click at [28, 12] on img at bounding box center [21, 19] width 18 height 21
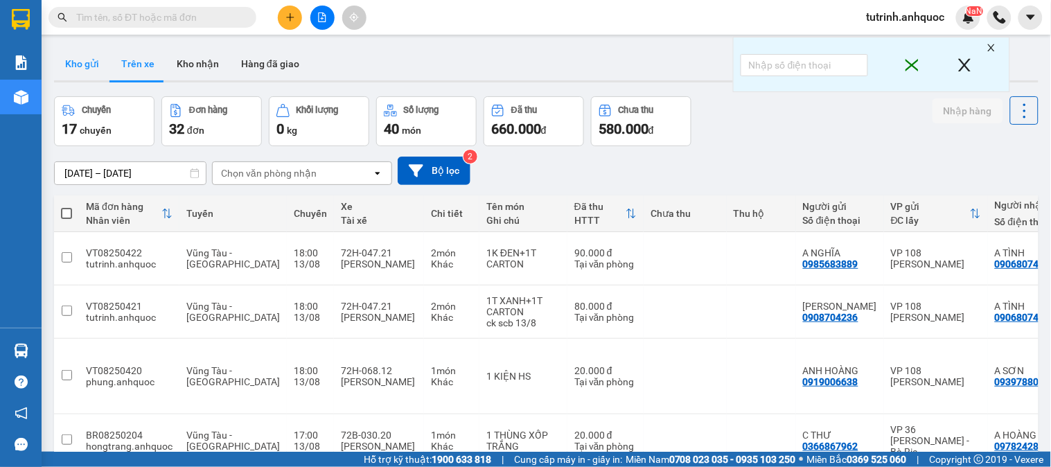
click at [89, 57] on button "Kho gửi" at bounding box center [82, 63] width 56 height 33
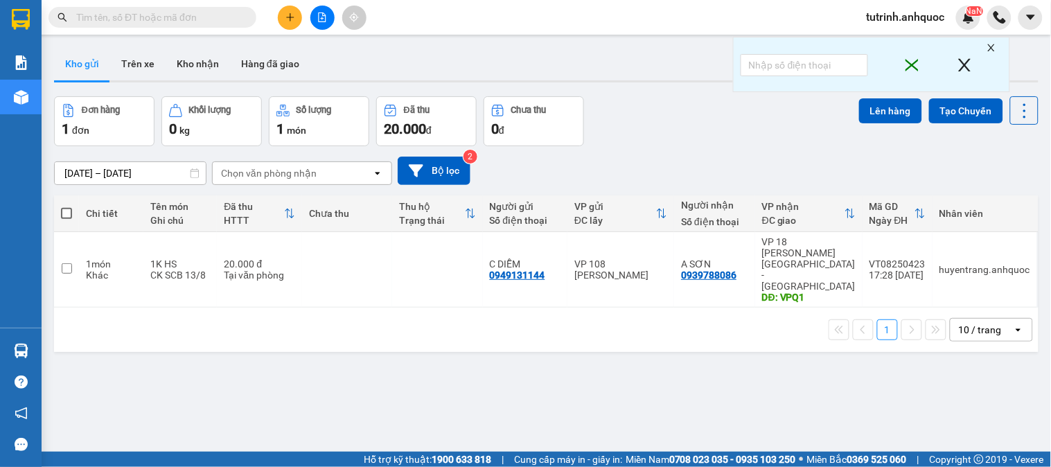
click at [69, 213] on span at bounding box center [66, 213] width 11 height 11
click at [66, 206] on input "checkbox" at bounding box center [66, 206] width 0 height 0
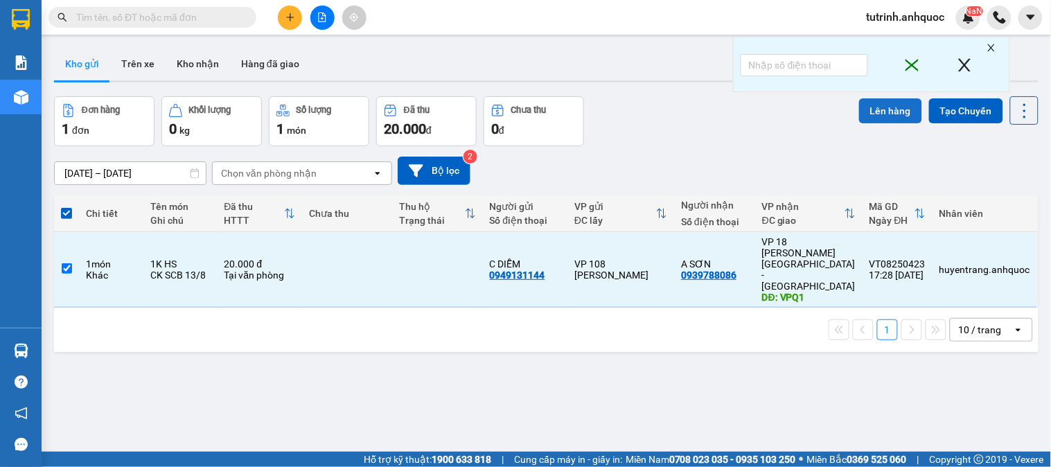
click at [888, 107] on button "Lên hàng" at bounding box center [890, 110] width 63 height 25
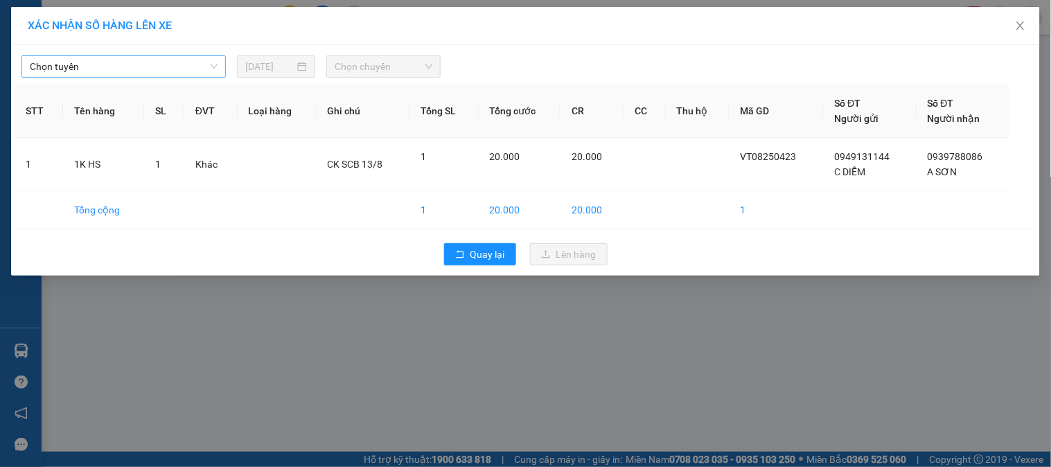
click at [136, 73] on span "Chọn tuyến" at bounding box center [124, 66] width 188 height 21
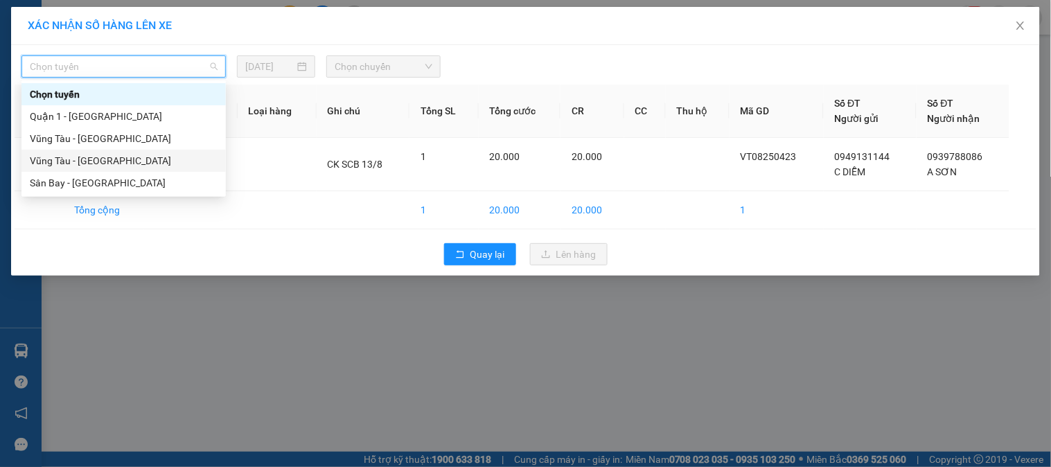
click at [130, 155] on div "Vũng Tàu - [GEOGRAPHIC_DATA]" at bounding box center [124, 160] width 188 height 15
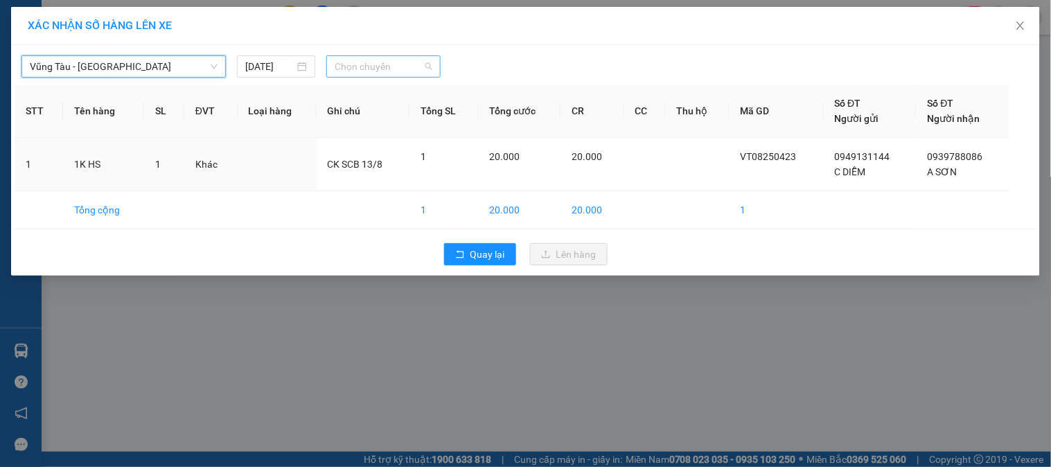
click at [417, 69] on span "Chọn chuyến" at bounding box center [384, 66] width 98 height 21
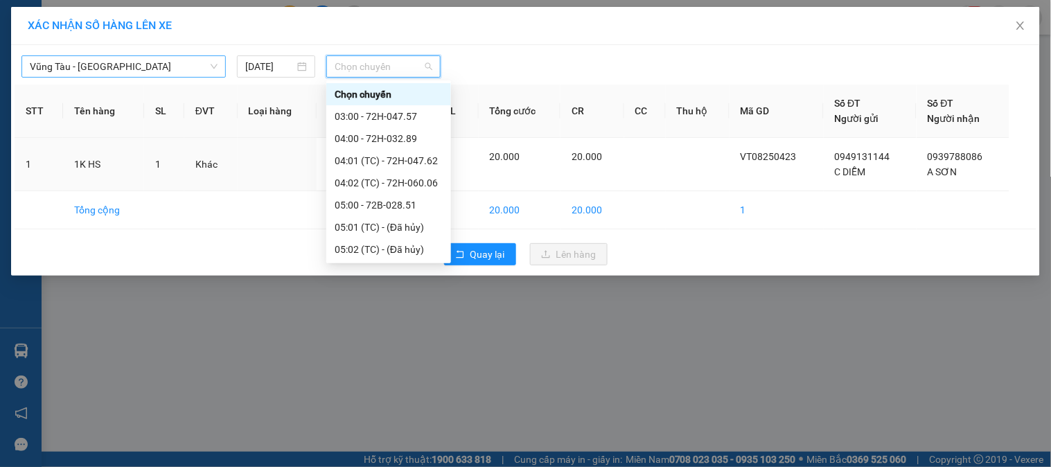
drag, startPoint x: 145, startPoint y: 64, endPoint x: 143, endPoint y: 98, distance: 33.3
click at [145, 64] on span "Vũng Tàu - [GEOGRAPHIC_DATA]" at bounding box center [124, 66] width 188 height 21
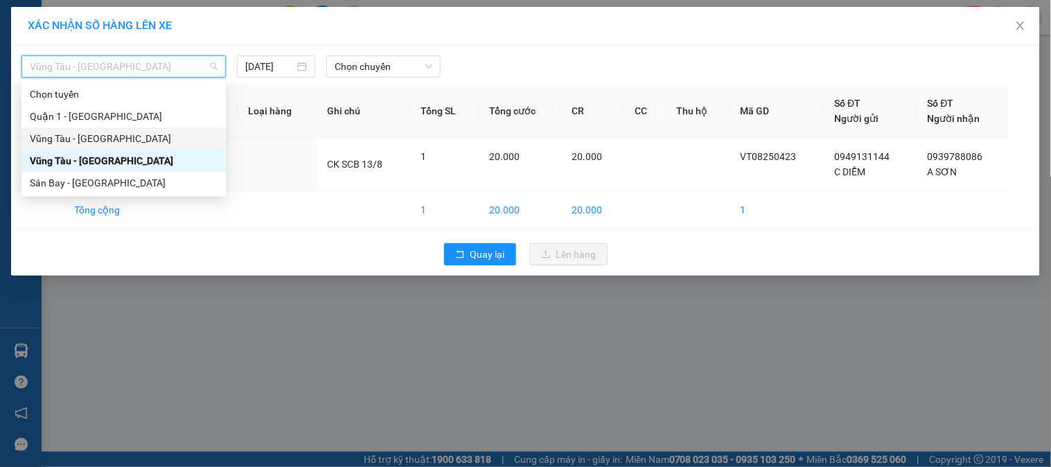
click at [135, 140] on div "Vũng Tàu - [GEOGRAPHIC_DATA]" at bounding box center [124, 138] width 188 height 15
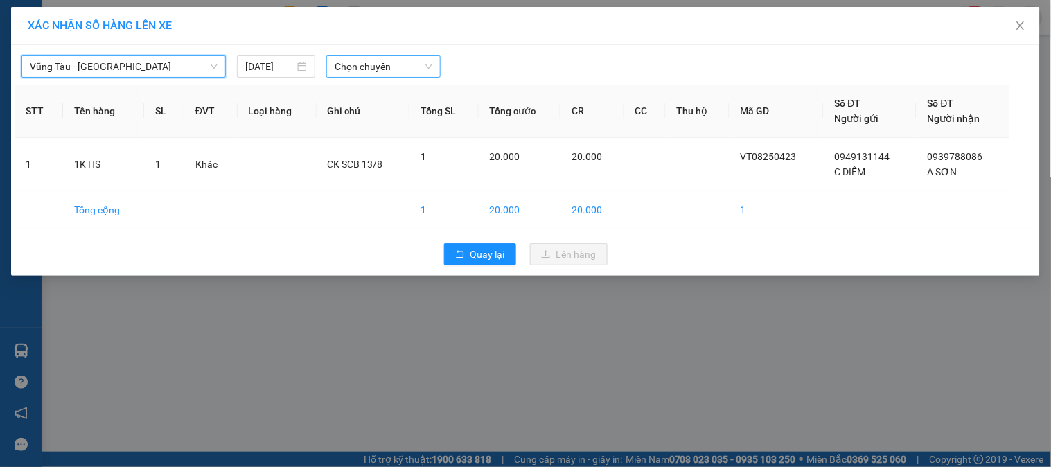
click at [393, 66] on span "Chọn chuyến" at bounding box center [384, 66] width 98 height 21
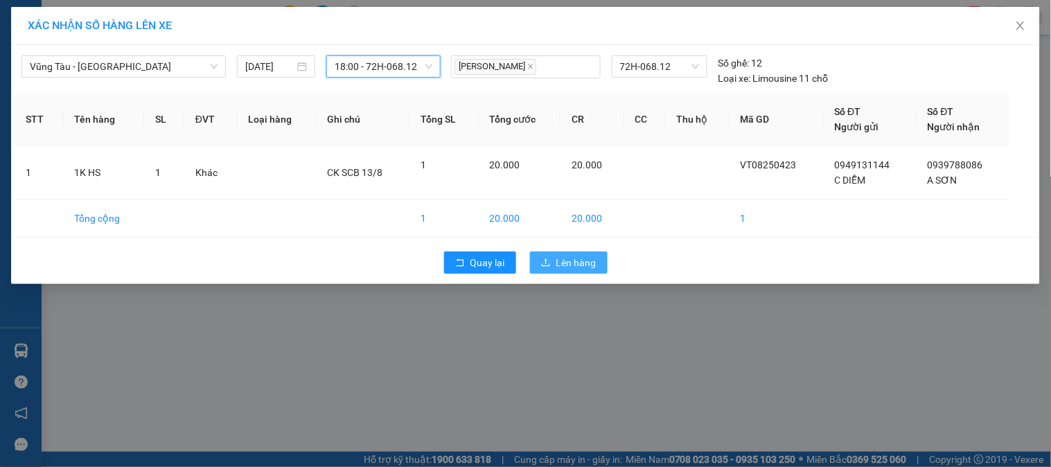
click at [547, 255] on button "Lên hàng" at bounding box center [569, 262] width 78 height 22
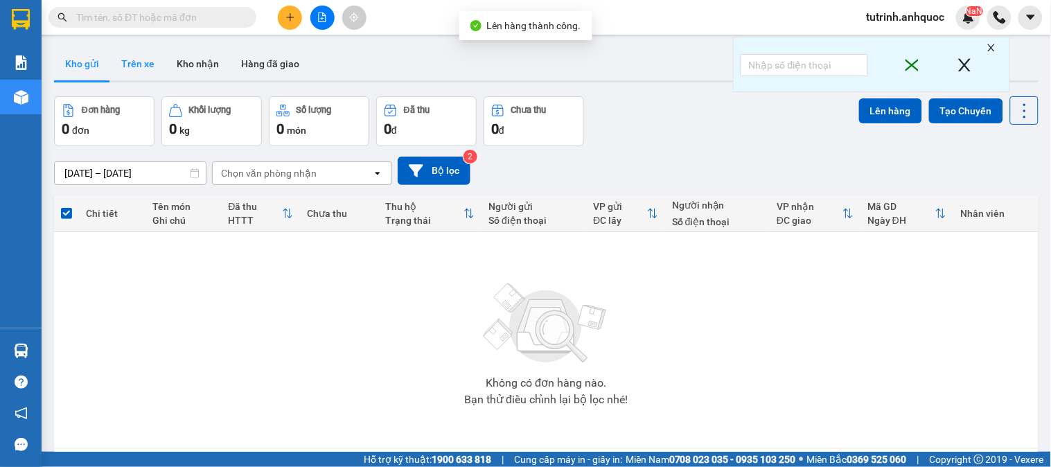
click at [126, 71] on button "Trên xe" at bounding box center [137, 63] width 55 height 33
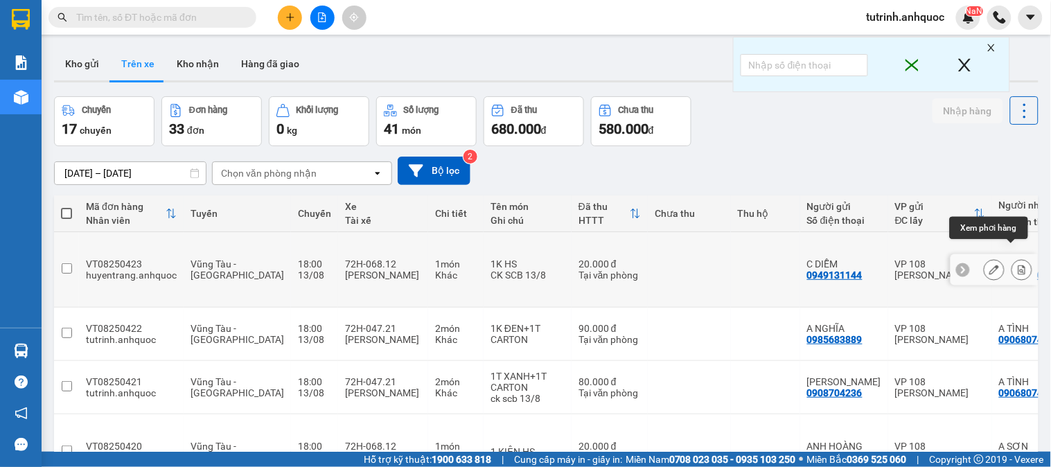
click at [1018, 265] on icon at bounding box center [1022, 270] width 8 height 10
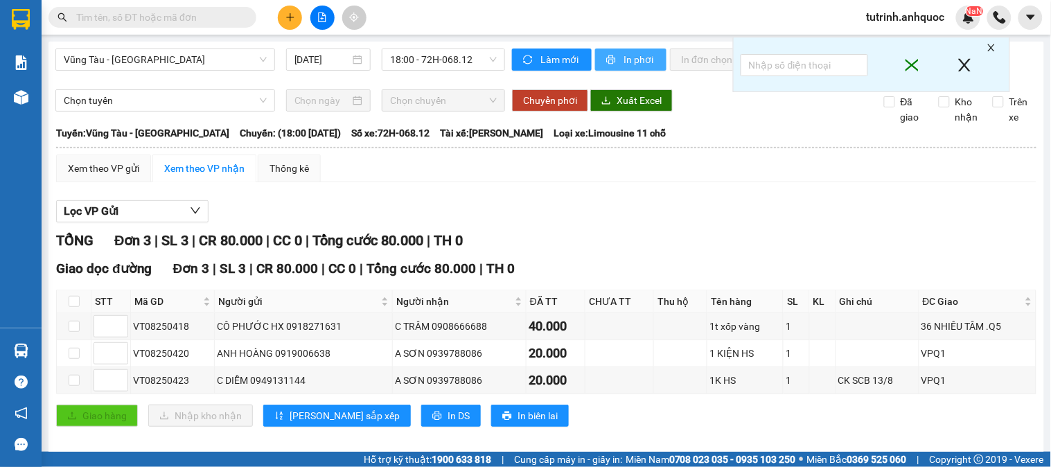
click at [623, 57] on span "In phơi" at bounding box center [639, 59] width 32 height 15
click at [178, 68] on span "Vũng Tàu - [GEOGRAPHIC_DATA]" at bounding box center [165, 59] width 203 height 21
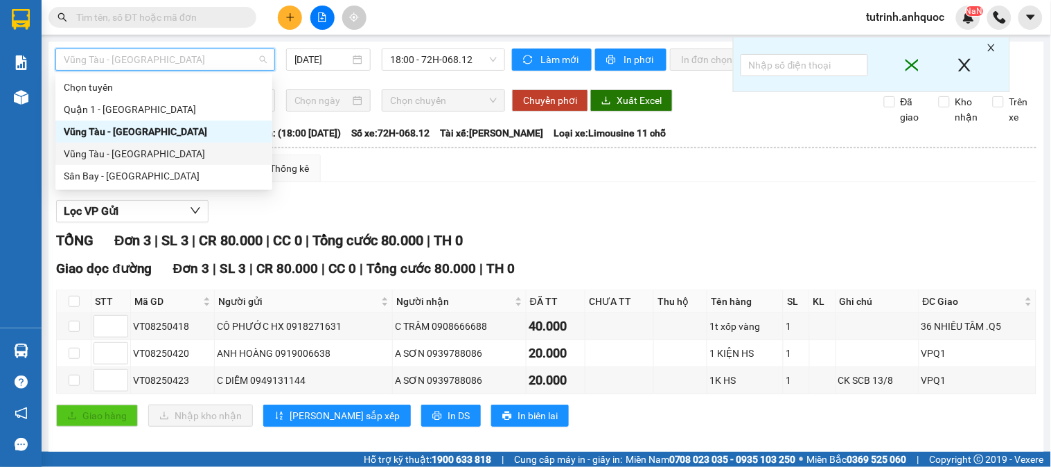
click at [151, 144] on div "Vũng Tàu - [GEOGRAPHIC_DATA]" at bounding box center [163, 154] width 217 height 22
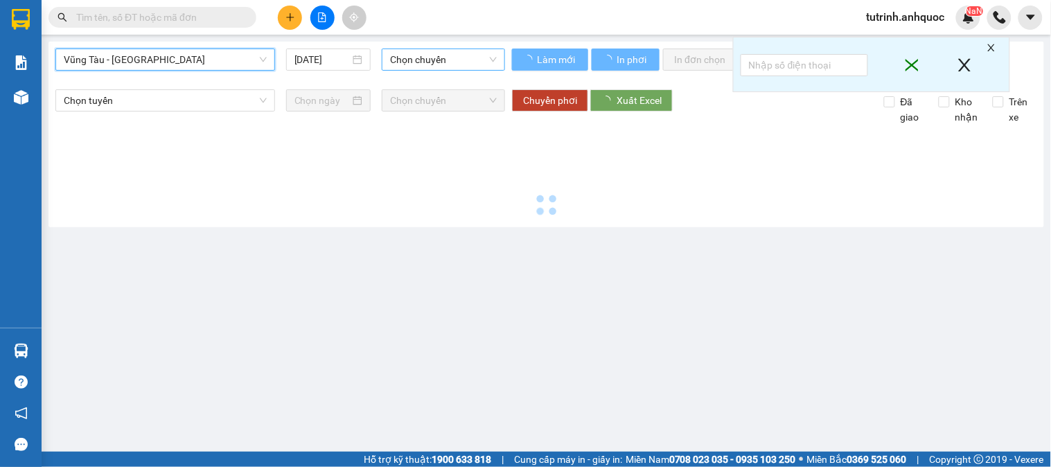
click at [434, 58] on span "Chọn chuyến" at bounding box center [443, 59] width 107 height 21
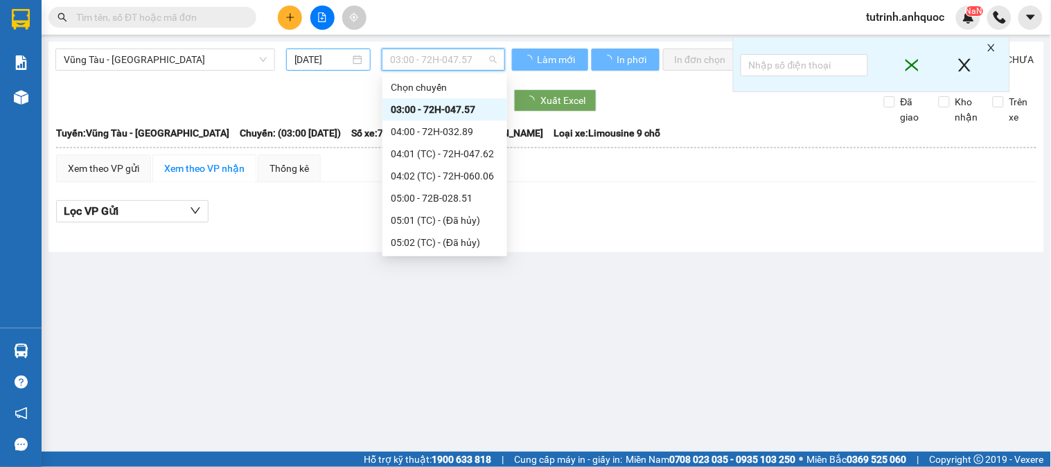
click at [340, 57] on input "[DATE]" at bounding box center [322, 59] width 56 height 15
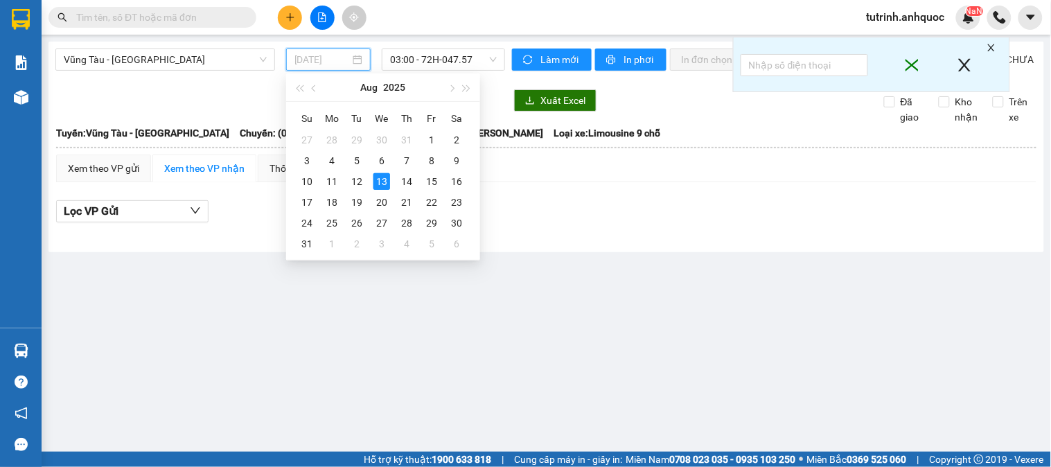
type input "[DATE]"
click at [445, 64] on span "03:00 - 72H-047.57" at bounding box center [443, 59] width 107 height 21
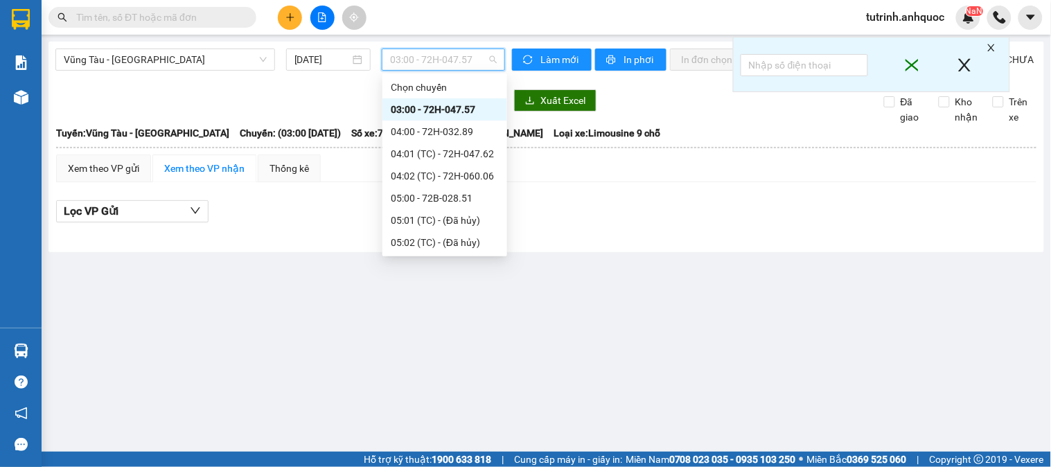
click at [418, 64] on span "03:00 - 72H-047.57" at bounding box center [443, 59] width 107 height 21
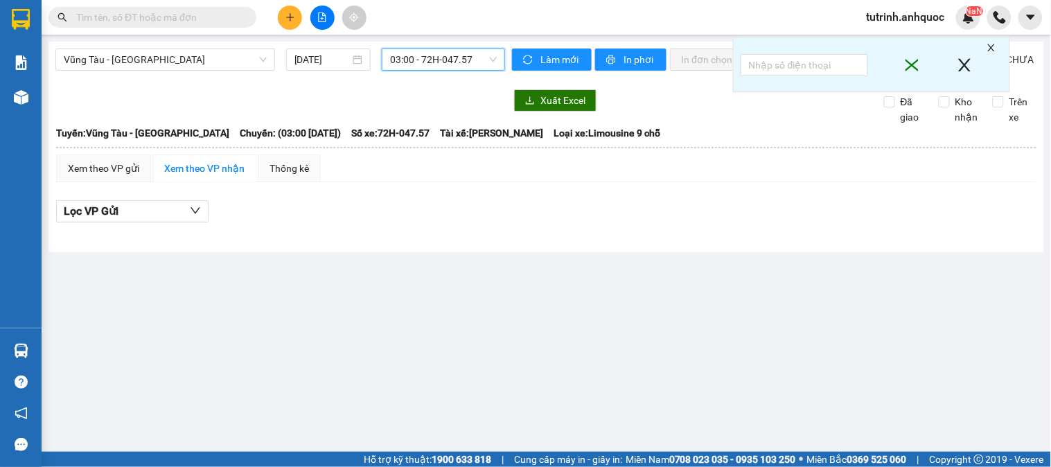
click at [444, 49] on span "03:00 - 72H-047.57" at bounding box center [443, 59] width 107 height 21
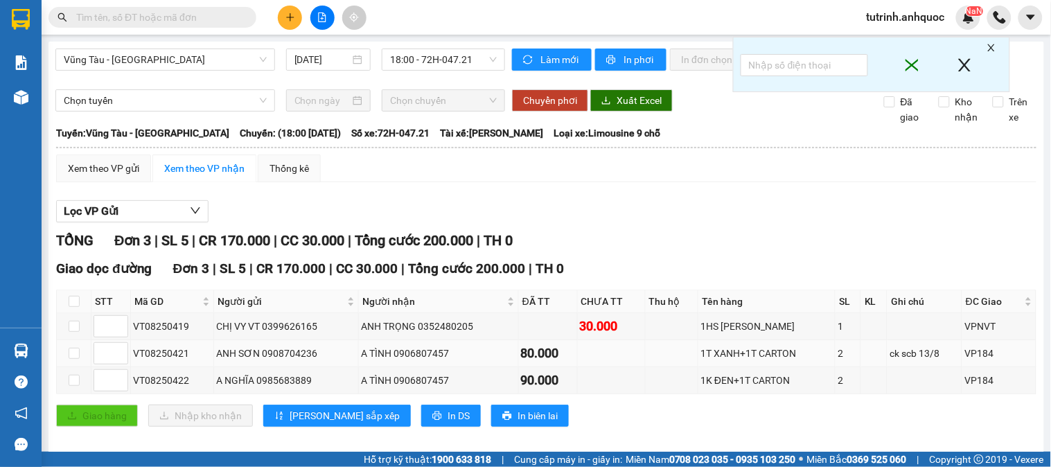
click at [280, 346] on div "ANH SƠN 0908704236" at bounding box center [286, 353] width 140 height 15
click at [164, 346] on div "VT08250421" at bounding box center [172, 353] width 78 height 15
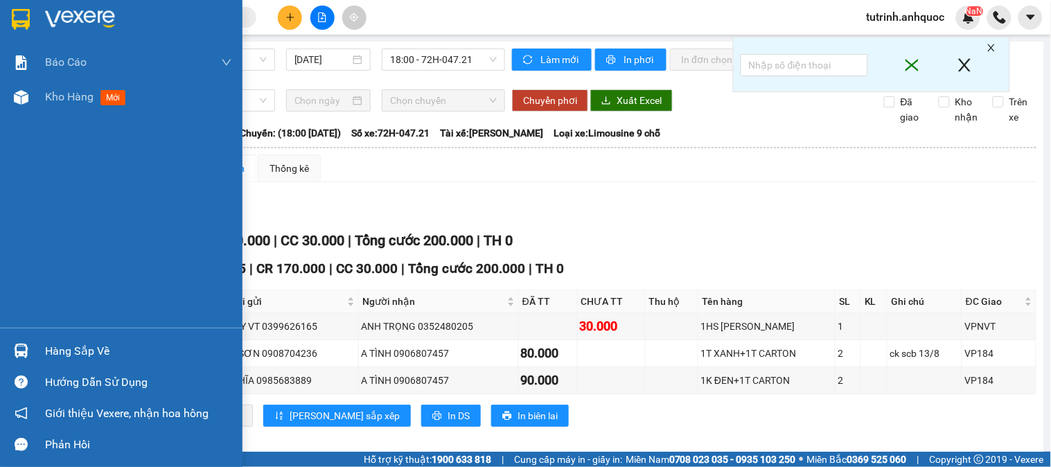
click at [21, 15] on img at bounding box center [21, 19] width 18 height 21
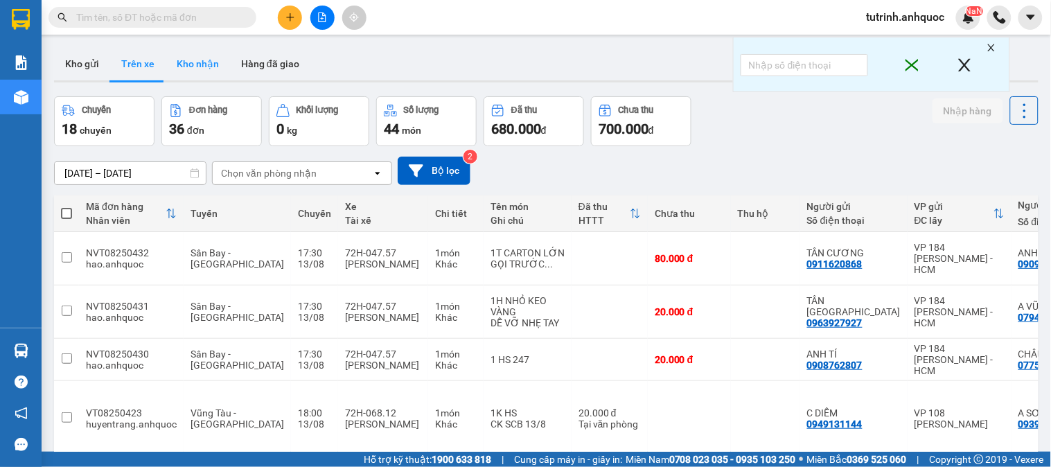
click at [220, 62] on button "Kho nhận" at bounding box center [198, 63] width 64 height 33
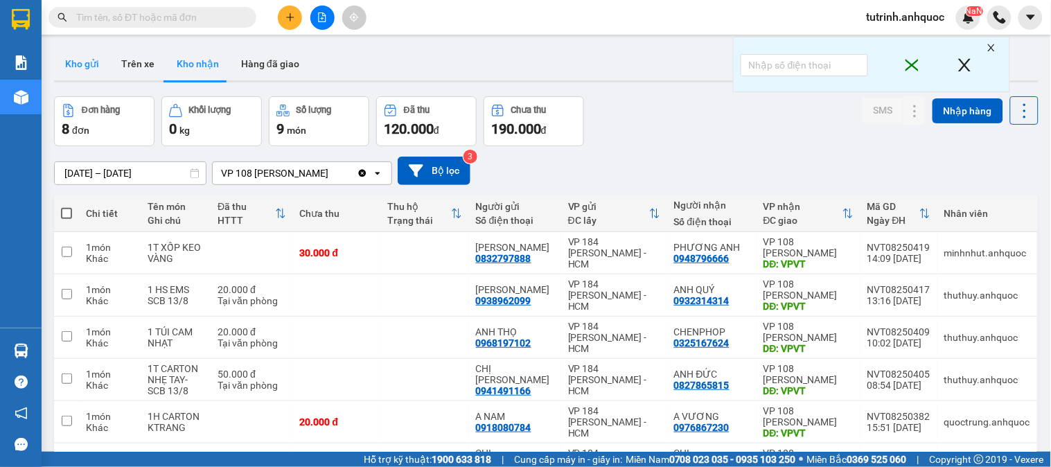
click at [73, 66] on button "Kho gửi" at bounding box center [82, 63] width 56 height 33
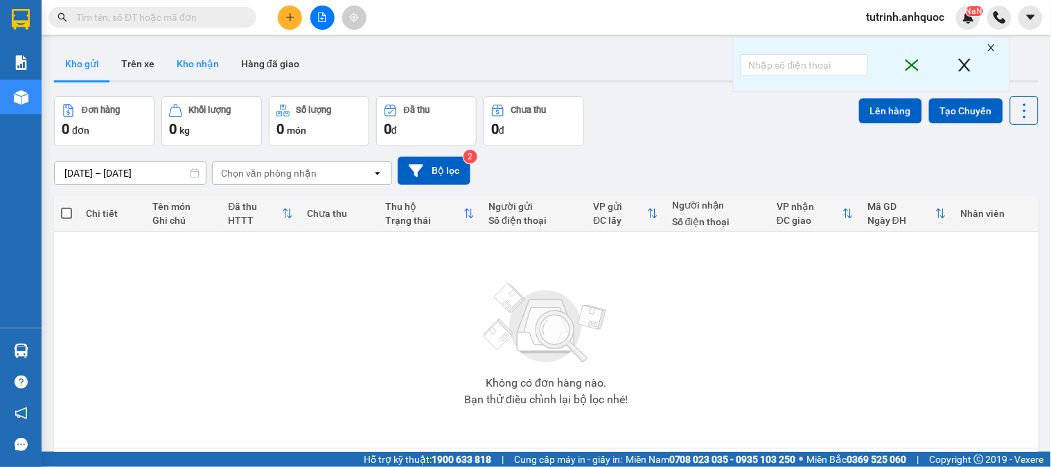
click at [198, 70] on button "Kho nhận" at bounding box center [198, 63] width 64 height 33
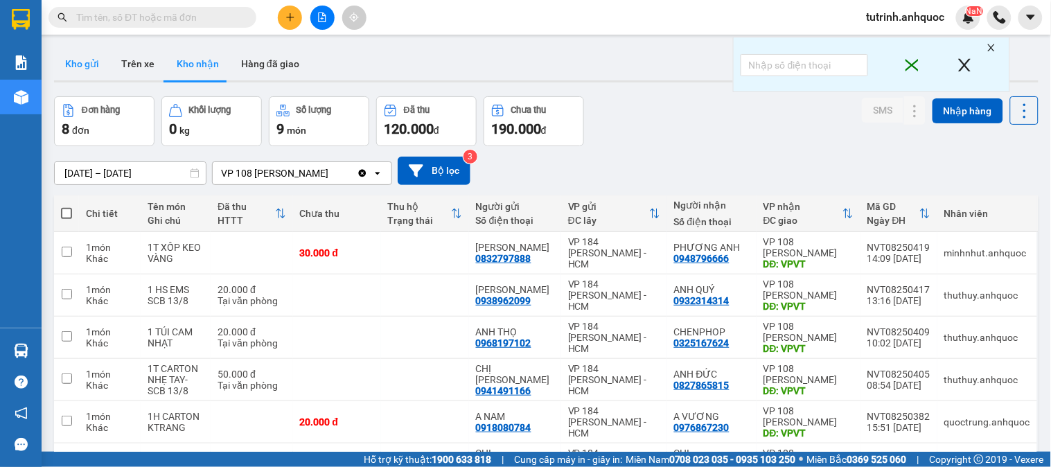
click at [98, 56] on button "Kho gửi" at bounding box center [82, 63] width 56 height 33
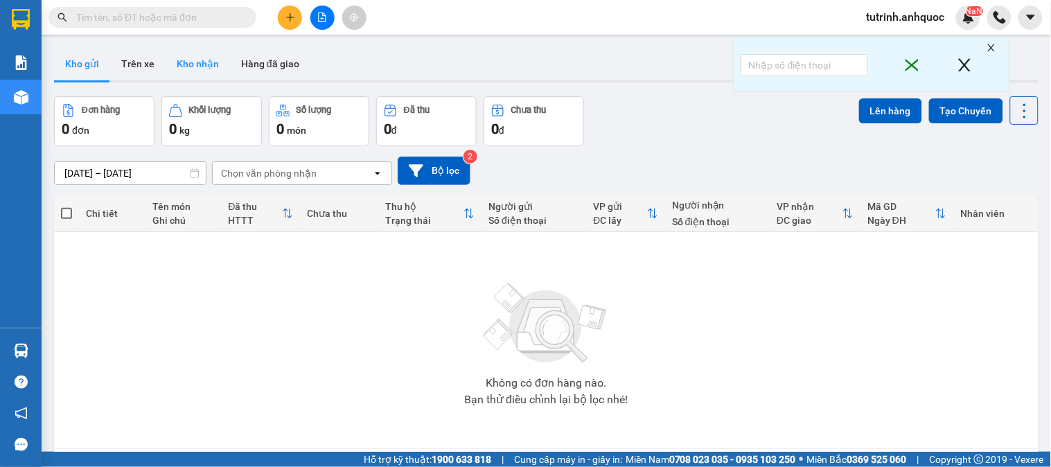
click at [215, 63] on button "Kho nhận" at bounding box center [198, 63] width 64 height 33
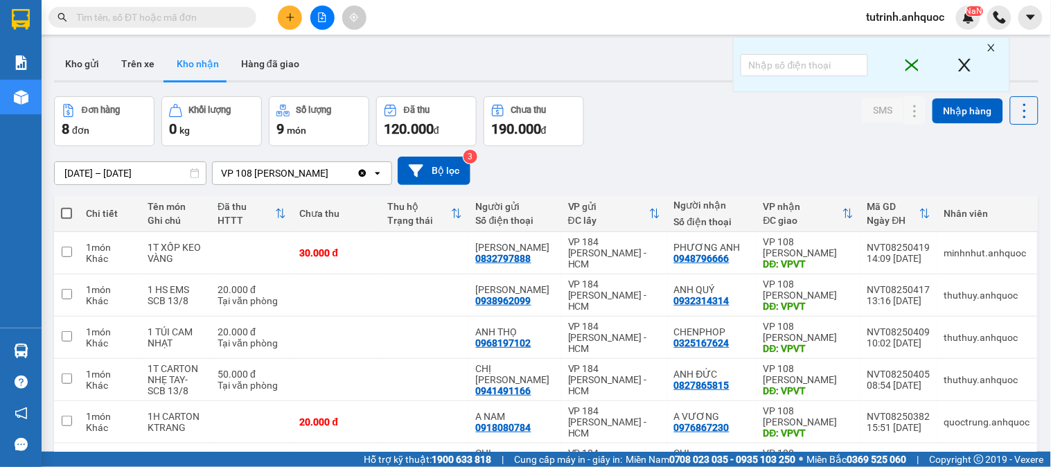
click at [989, 47] on icon "close" at bounding box center [991, 48] width 10 height 10
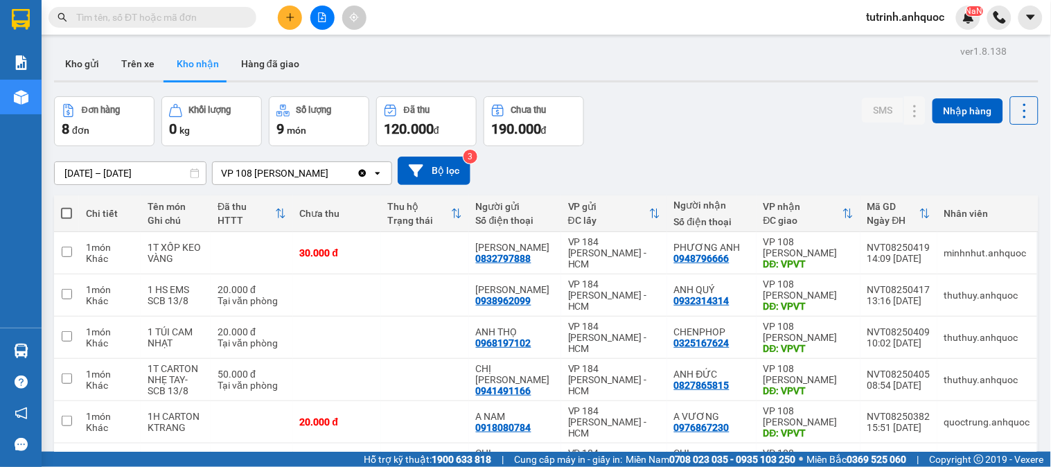
click at [968, 64] on div "Kho gửi Trên xe Kho nhận Hàng đã giao" at bounding box center [546, 65] width 984 height 37
click at [94, 64] on button "Kho gửi" at bounding box center [82, 63] width 56 height 33
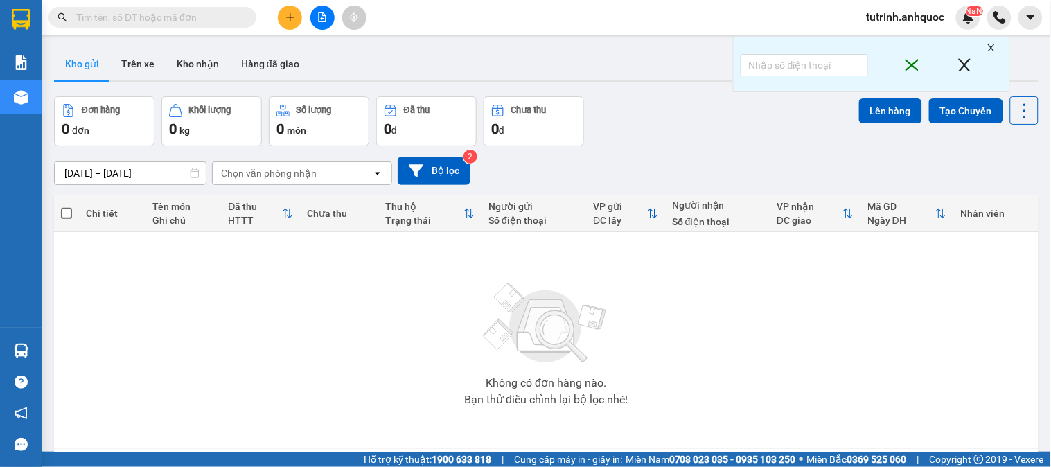
click at [198, 57] on button "Kho nhận" at bounding box center [198, 63] width 64 height 33
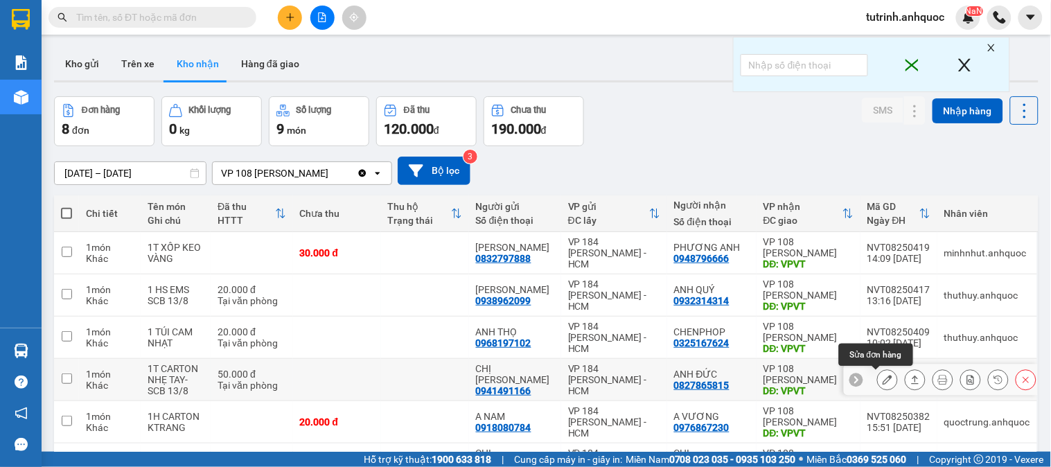
click at [878, 368] on button at bounding box center [887, 380] width 19 height 24
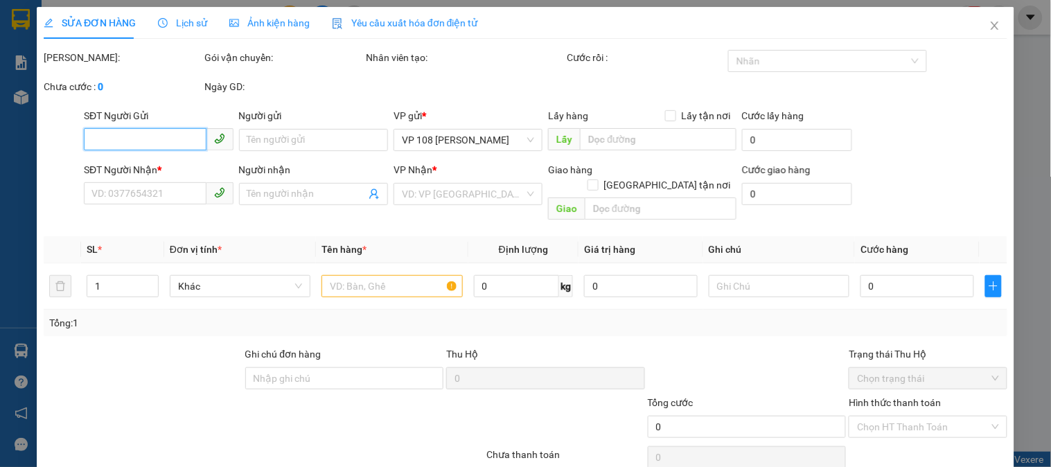
type input "0941491166"
type input "CHỊ VY"
type input "0827865815"
type input "ANH ĐỨC"
type input "VPVT"
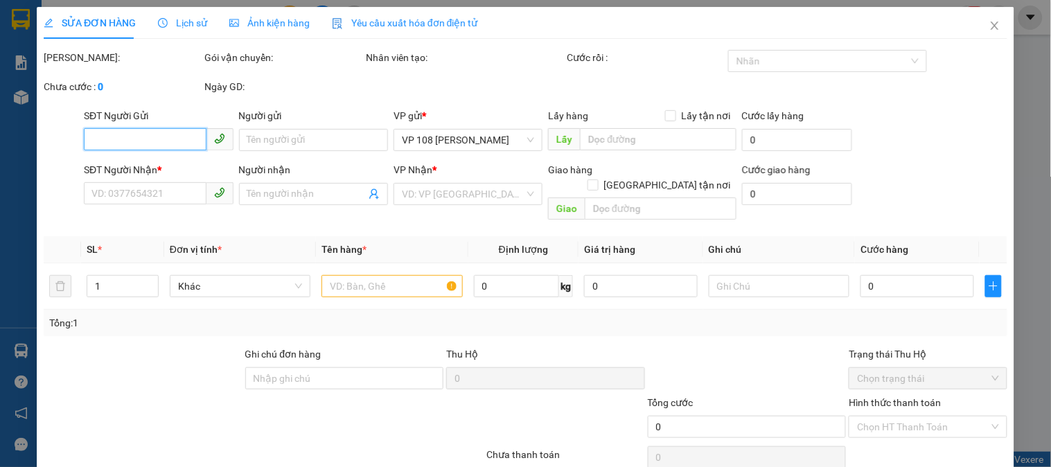
type input "50.000"
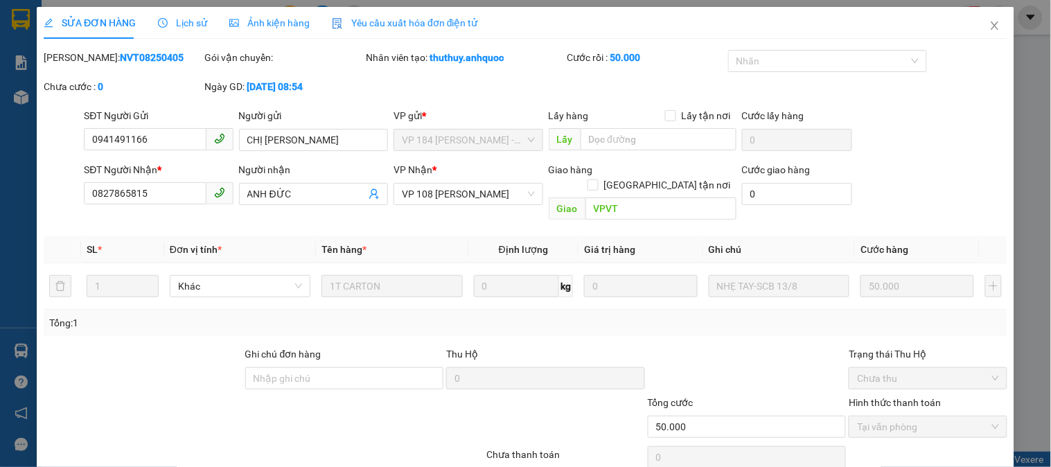
click at [977, 30] on span "Close" at bounding box center [994, 26] width 39 height 39
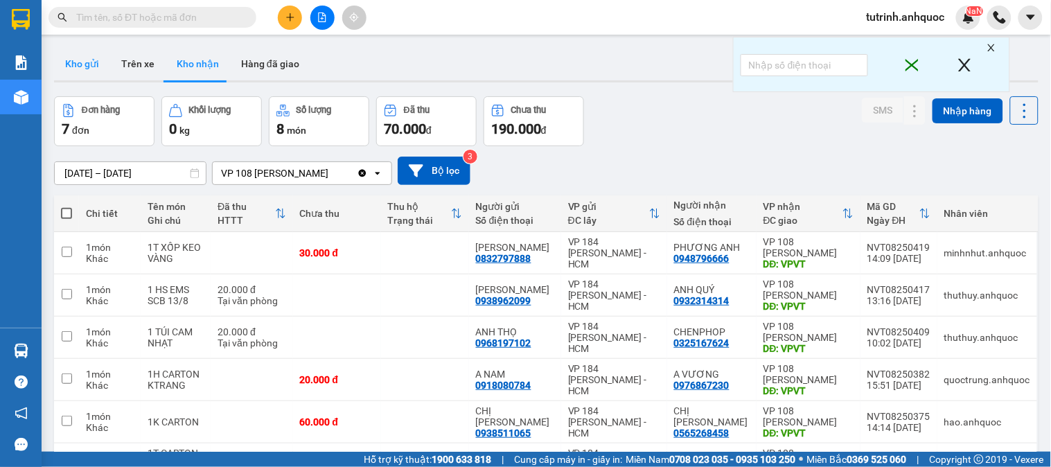
click at [69, 73] on button "Kho gửi" at bounding box center [82, 63] width 56 height 33
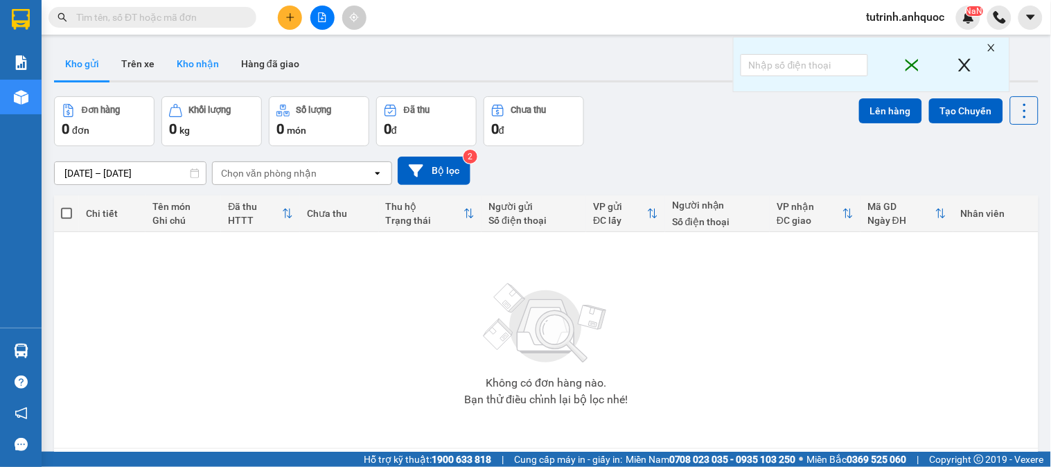
click at [192, 60] on button "Kho nhận" at bounding box center [198, 63] width 64 height 33
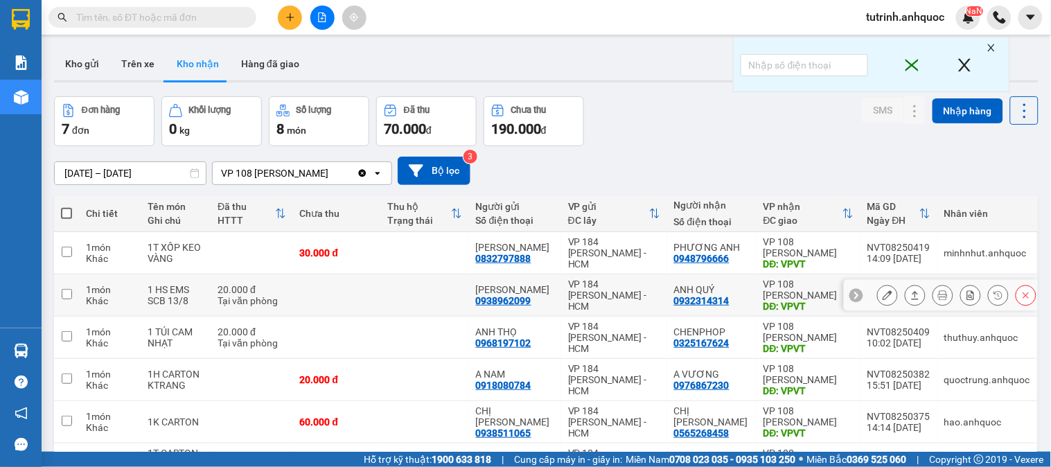
click at [878, 283] on button at bounding box center [887, 295] width 19 height 24
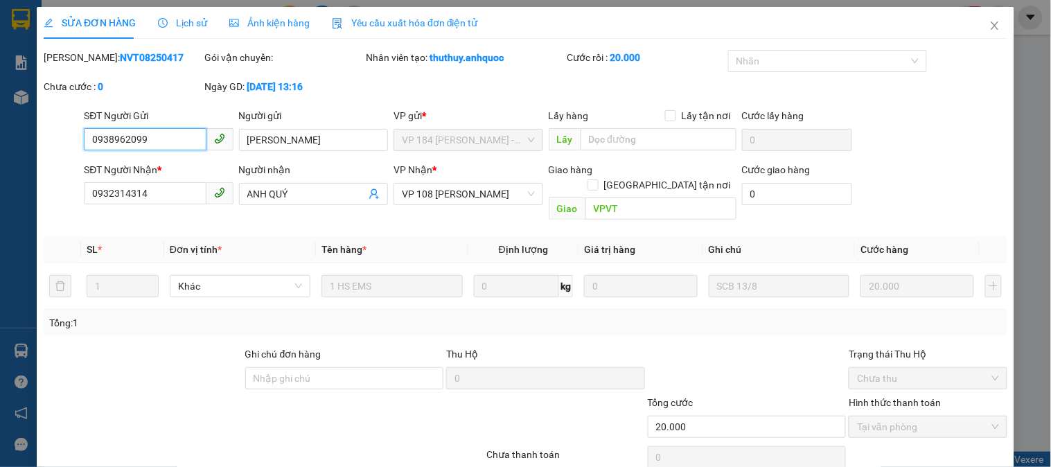
type input "0938962099"
type input "ANH HẢI"
type input "0932314314"
type input "ANH QUÝ"
type input "VPVT"
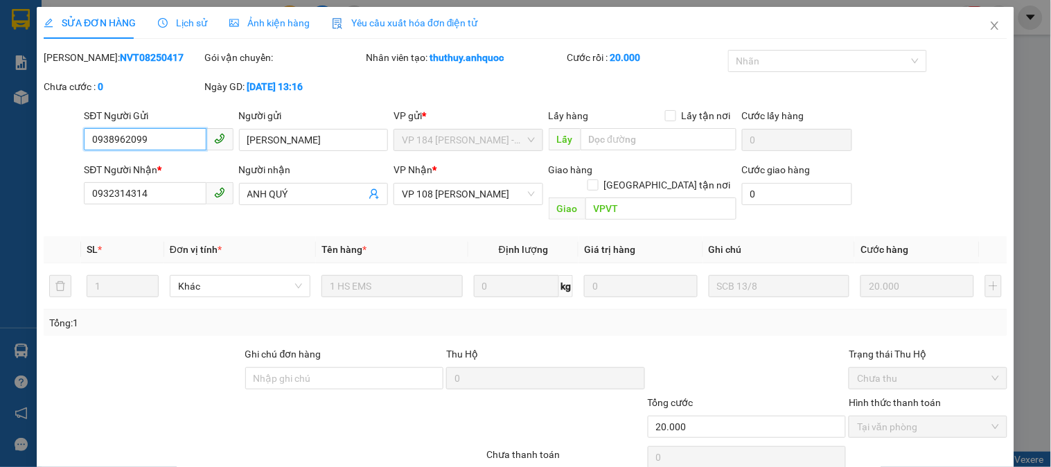
type input "20.000"
click at [977, 30] on span "Close" at bounding box center [994, 26] width 39 height 39
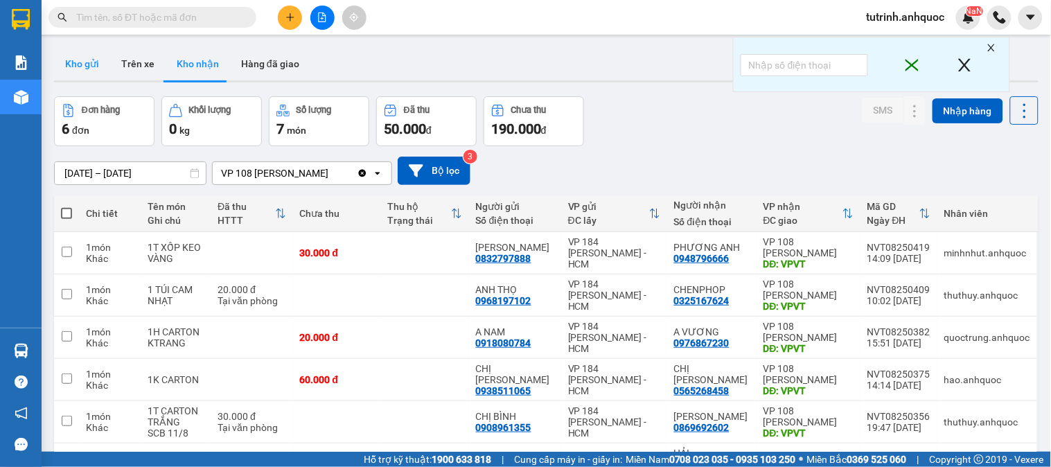
click at [67, 60] on button "Kho gửi" at bounding box center [82, 63] width 56 height 33
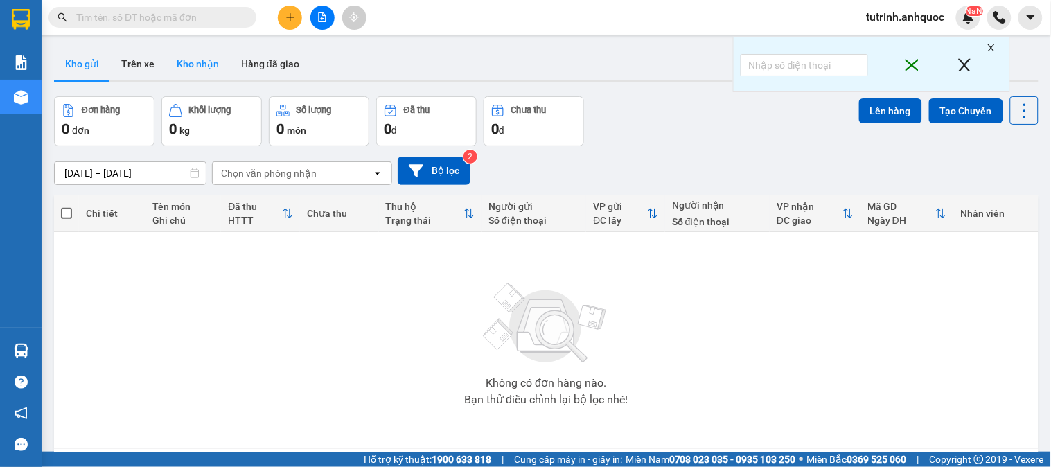
click at [179, 57] on button "Kho nhận" at bounding box center [198, 63] width 64 height 33
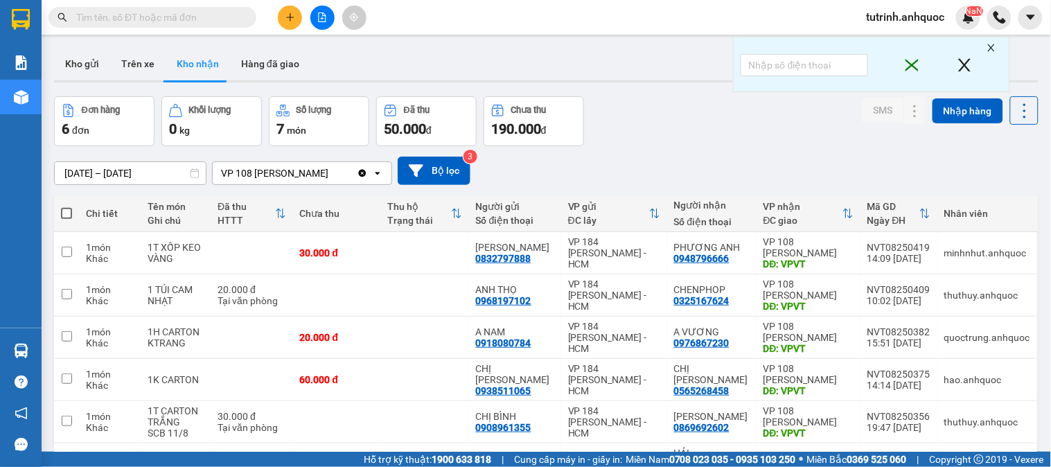
click at [136, 177] on input "[DATE] – [DATE]" at bounding box center [130, 173] width 151 height 22
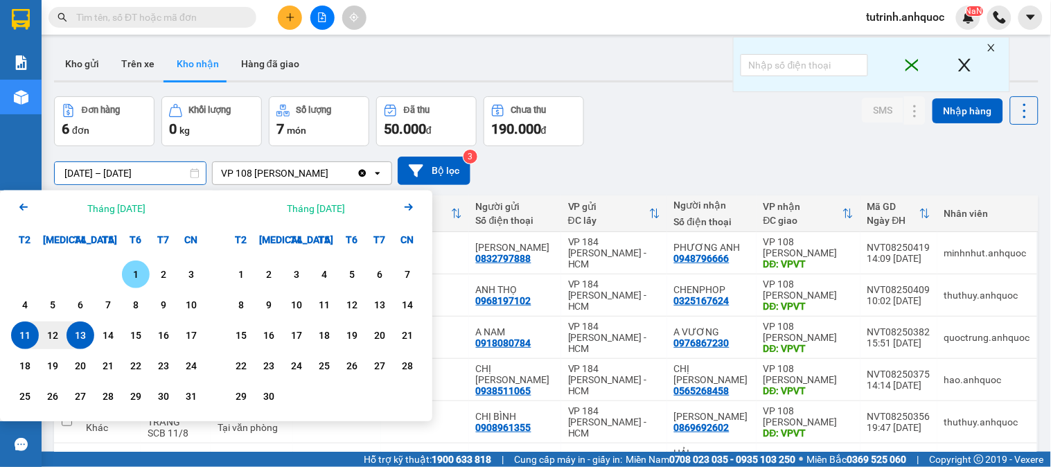
click at [132, 274] on div "1" at bounding box center [135, 274] width 19 height 17
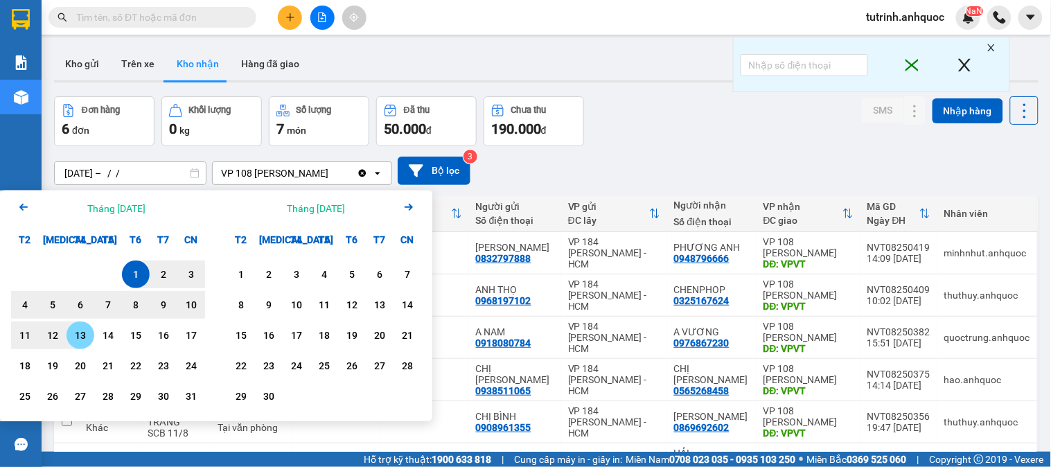
click at [86, 335] on div "13" at bounding box center [80, 335] width 19 height 17
type input "[DATE] – [DATE]"
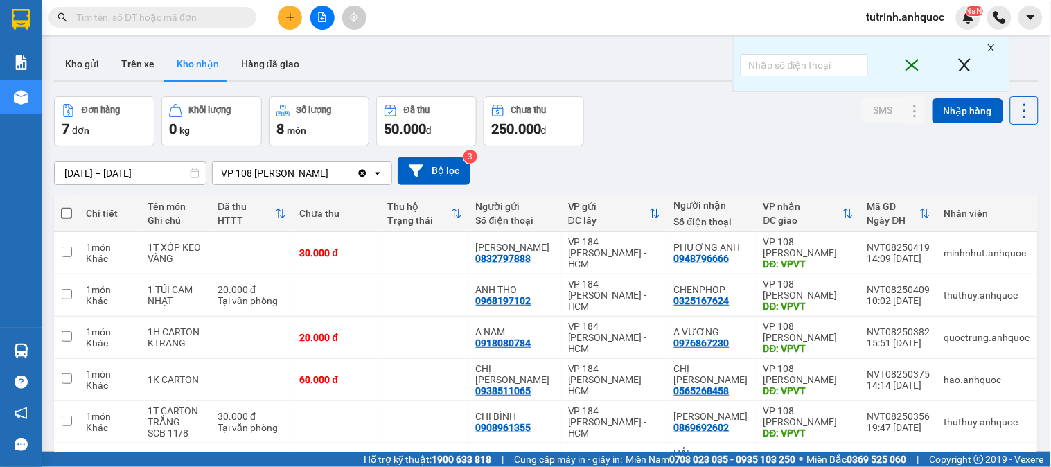
click at [285, 17] on icon "plus" at bounding box center [290, 17] width 10 height 10
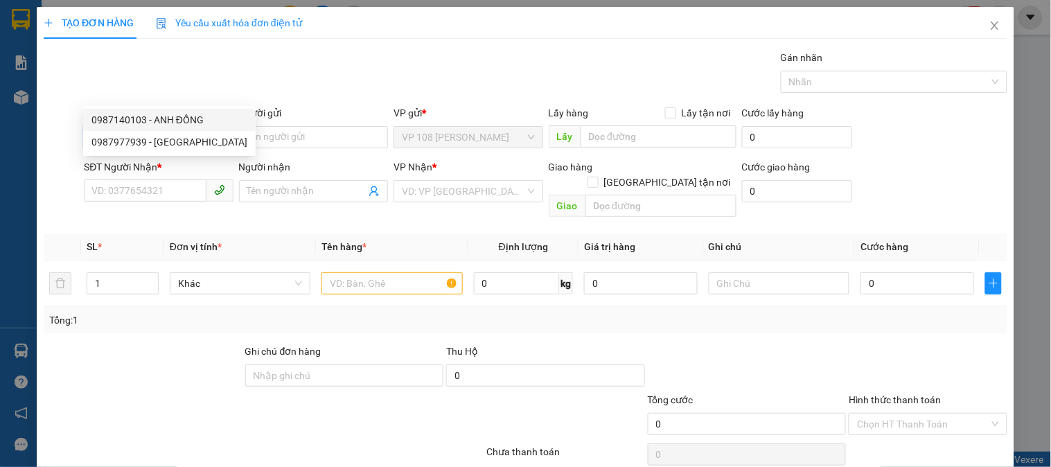
click at [139, 116] on div "0987140103 - ANH ĐỒNG" at bounding box center [169, 119] width 156 height 15
type input "0987140103"
type input "ANH ĐỒNG"
type input "0379318642"
type input "A LONG"
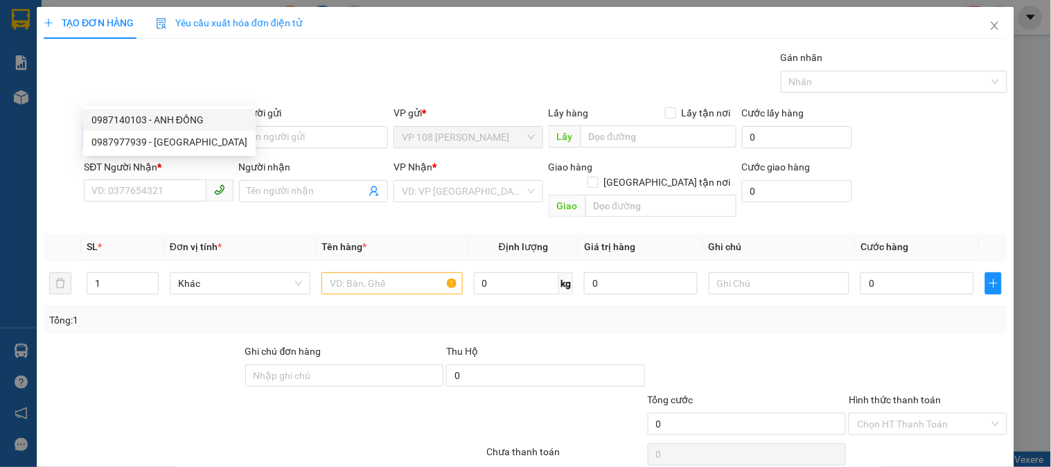
type input "VPNVT"
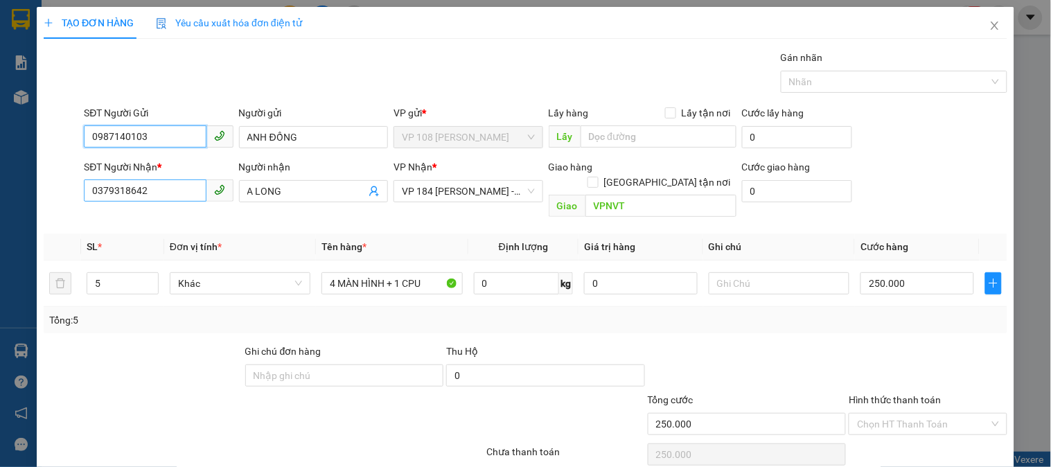
type input "250.000"
type input "0987140103"
click at [170, 179] on input "0379318642" at bounding box center [145, 190] width 122 height 22
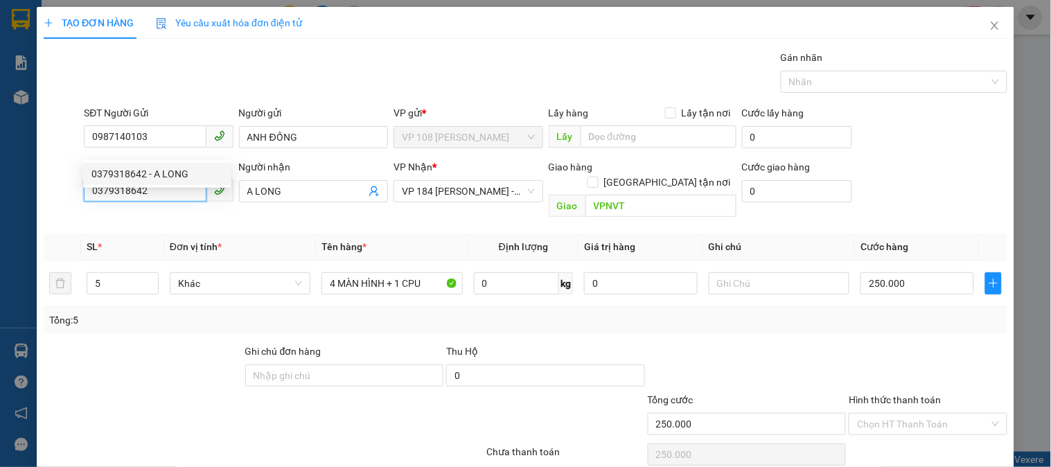
click at [170, 179] on input "0379318642" at bounding box center [145, 190] width 122 height 22
type input "0987140103"
click at [289, 184] on input "A LONG" at bounding box center [306, 191] width 118 height 15
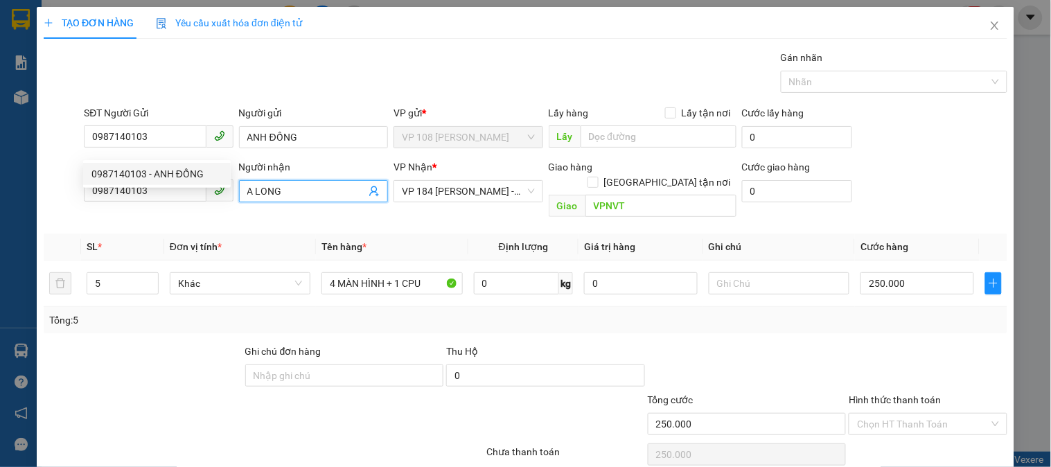
click at [289, 184] on input "A LONG" at bounding box center [306, 191] width 118 height 15
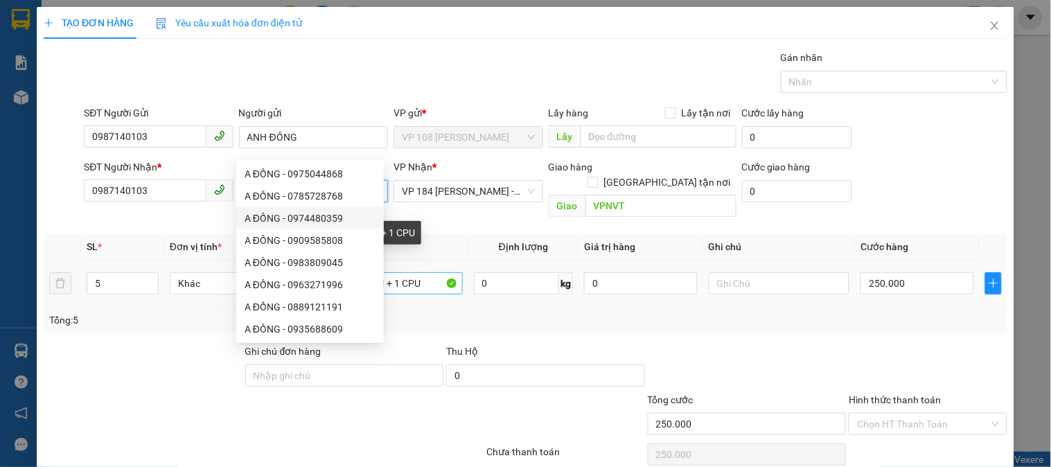
type input "A ĐỒNG"
click at [412, 272] on input "4 MÀN HÌNH + 1 CPU" at bounding box center [391, 283] width 141 height 22
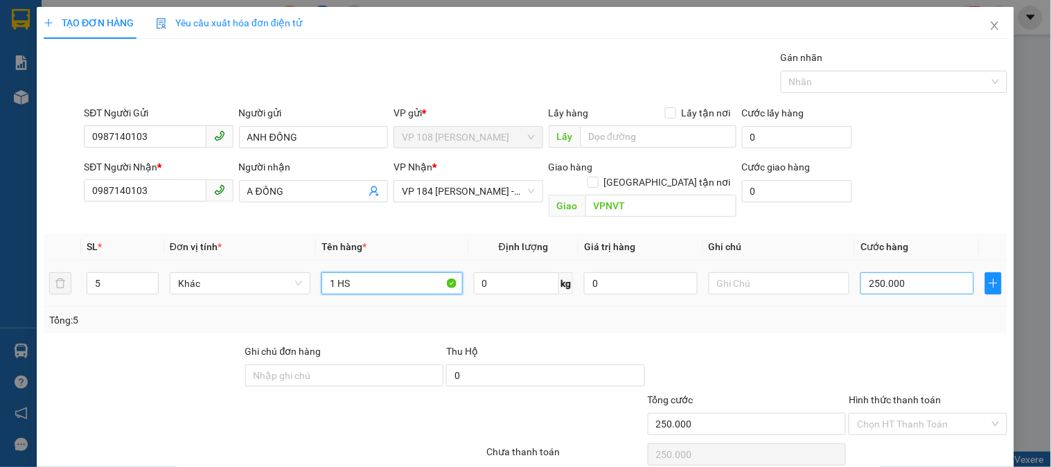
type input "1 HS"
click at [909, 272] on input "250.000" at bounding box center [917, 283] width 114 height 22
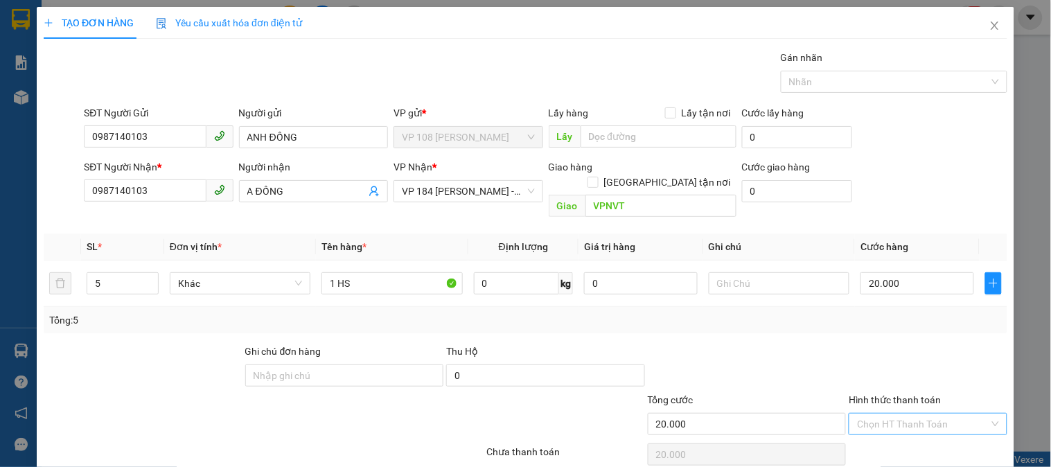
click at [887, 414] on input "Hình thức thanh toán" at bounding box center [923, 424] width 132 height 21
click at [882, 429] on div "Tại văn phòng" at bounding box center [919, 436] width 140 height 15
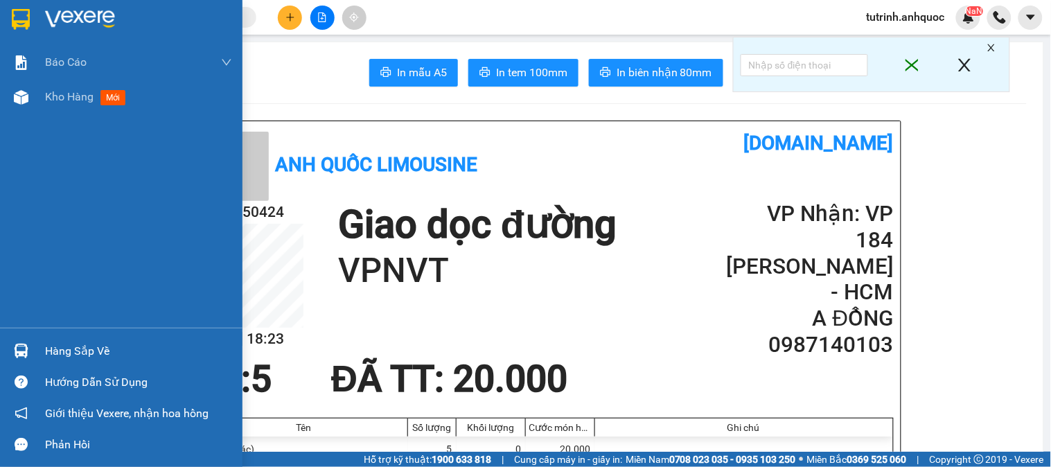
click at [21, 21] on img at bounding box center [21, 19] width 18 height 21
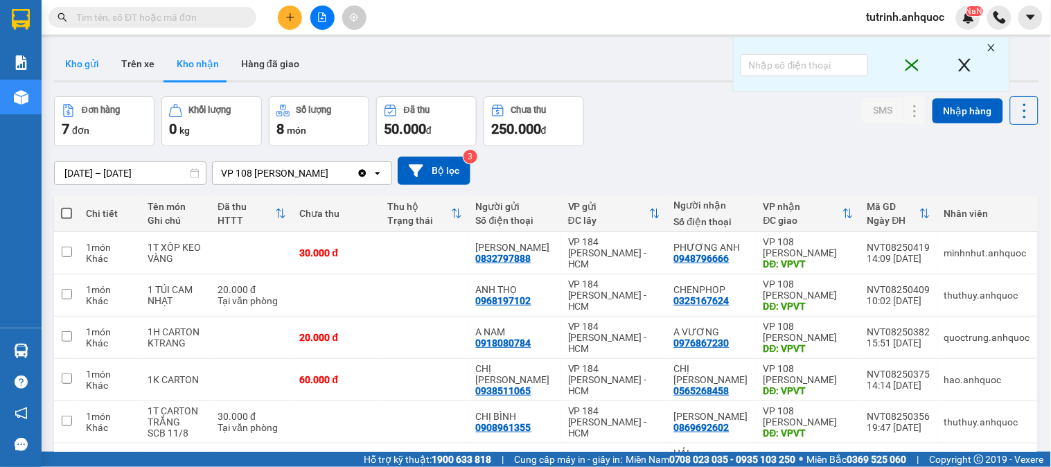
click at [93, 56] on button "Kho gửi" at bounding box center [82, 63] width 56 height 33
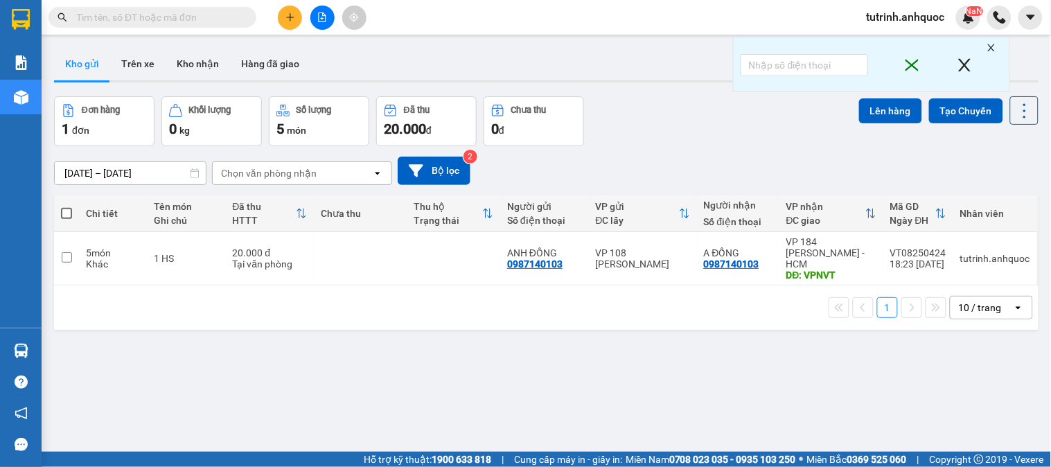
click at [70, 213] on span at bounding box center [66, 213] width 11 height 11
click at [66, 206] on input "checkbox" at bounding box center [66, 206] width 0 height 0
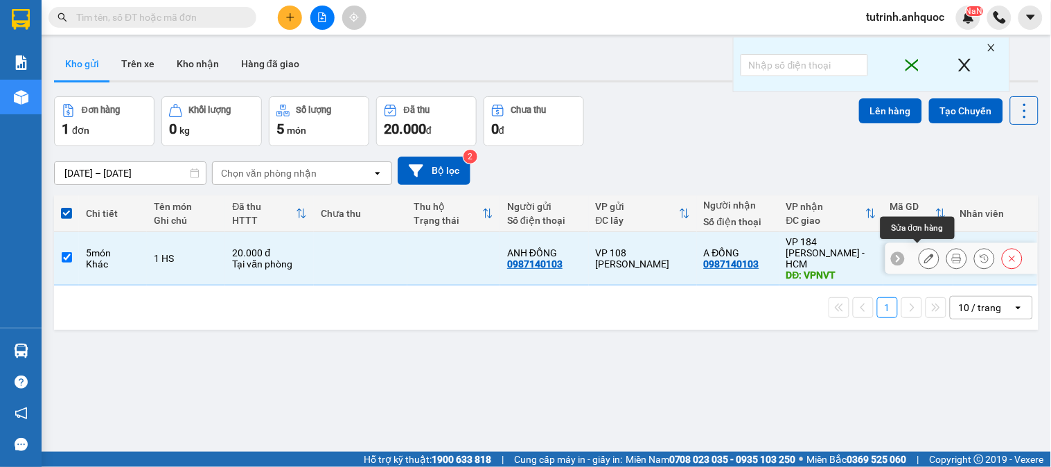
click at [924, 254] on icon at bounding box center [929, 259] width 10 height 10
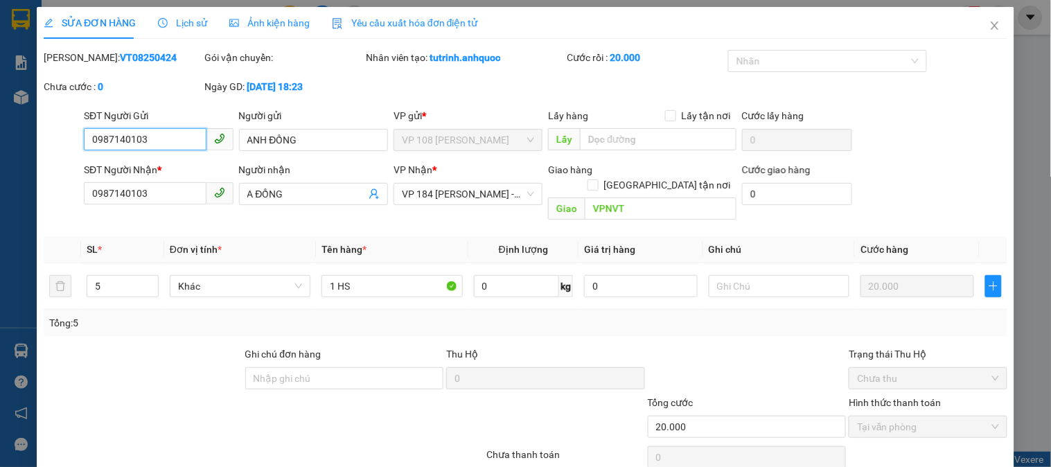
type input "0987140103"
type input "ANH ĐỒNG"
type input "0987140103"
type input "A ĐỒNG"
type input "VPNVT"
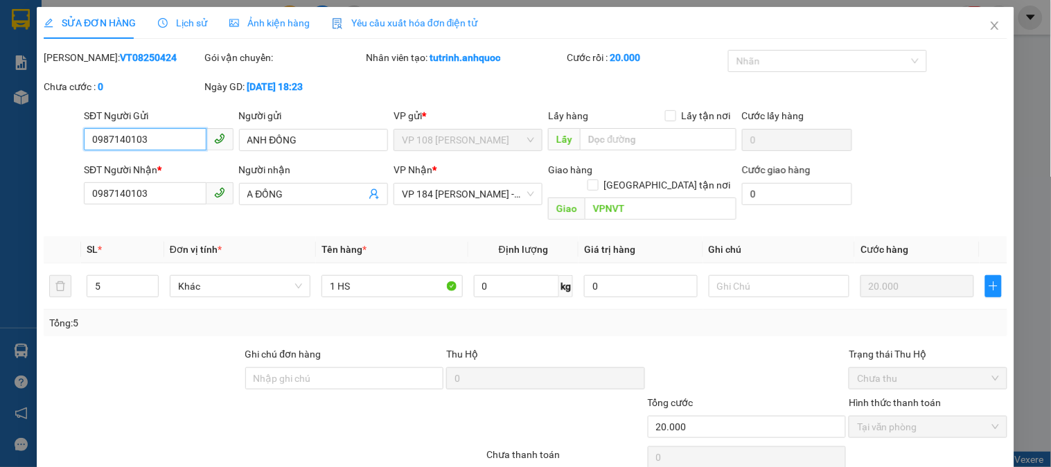
type input "20.000"
click at [148, 288] on icon "down" at bounding box center [150, 290] width 5 height 5
type input "4"
click at [148, 288] on icon "down" at bounding box center [150, 290] width 5 height 5
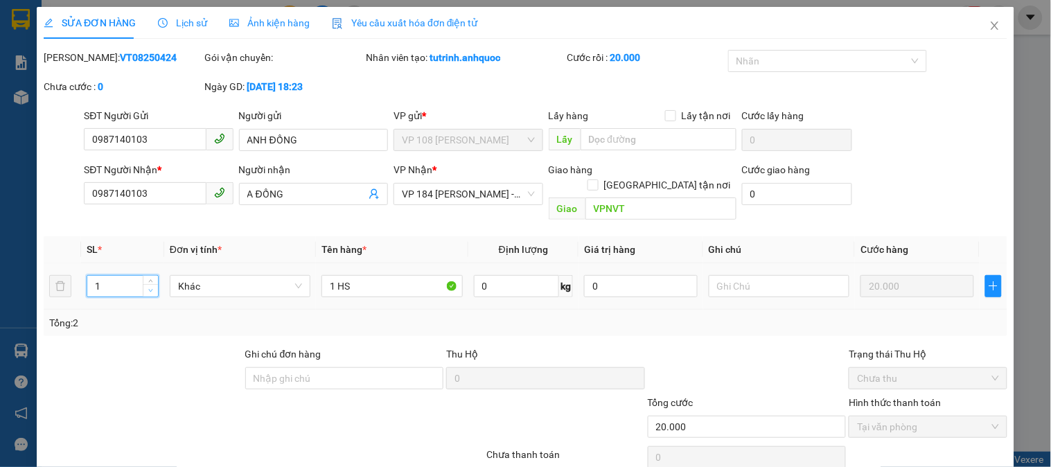
click at [148, 288] on icon "down" at bounding box center [150, 290] width 5 height 5
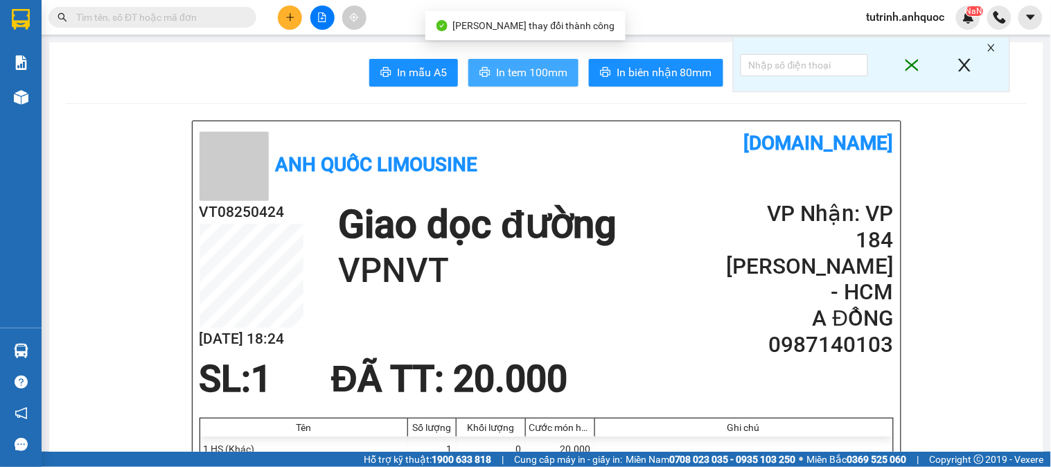
click at [538, 62] on button "In tem 100mm" at bounding box center [523, 73] width 110 height 28
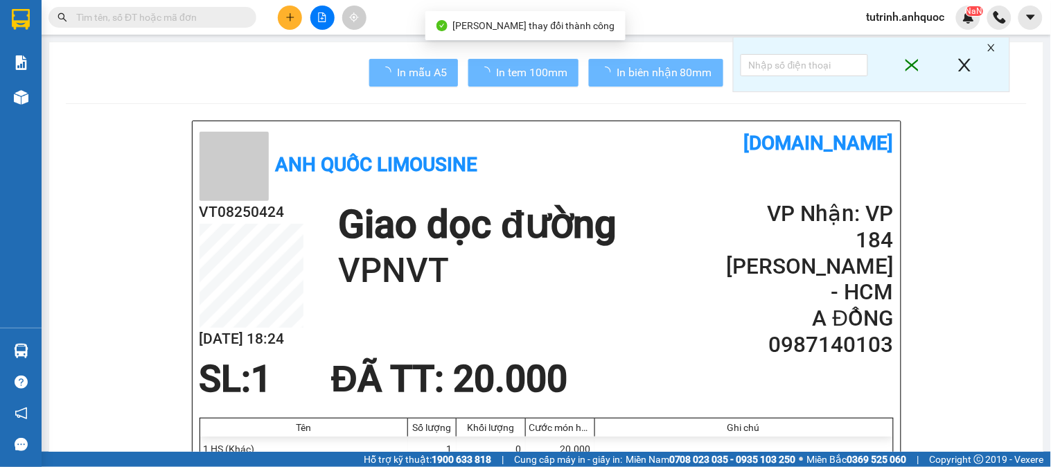
click at [19, 8] on div at bounding box center [21, 19] width 24 height 24
click at [24, 19] on img at bounding box center [21, 19] width 18 height 21
click at [32, 16] on div at bounding box center [21, 19] width 24 height 24
click at [9, 17] on div at bounding box center [21, 19] width 24 height 24
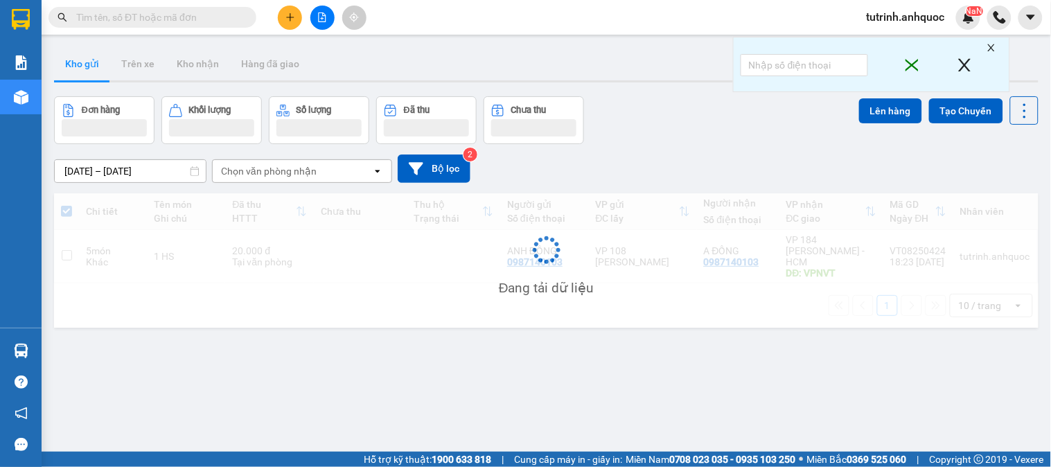
click at [118, 6] on div "Kết quả tìm kiếm ( 1 ) Bộ lọc Mã ĐH Trạng thái Món hàng Thu hộ Tổng cước Chưa c…" at bounding box center [135, 18] width 270 height 24
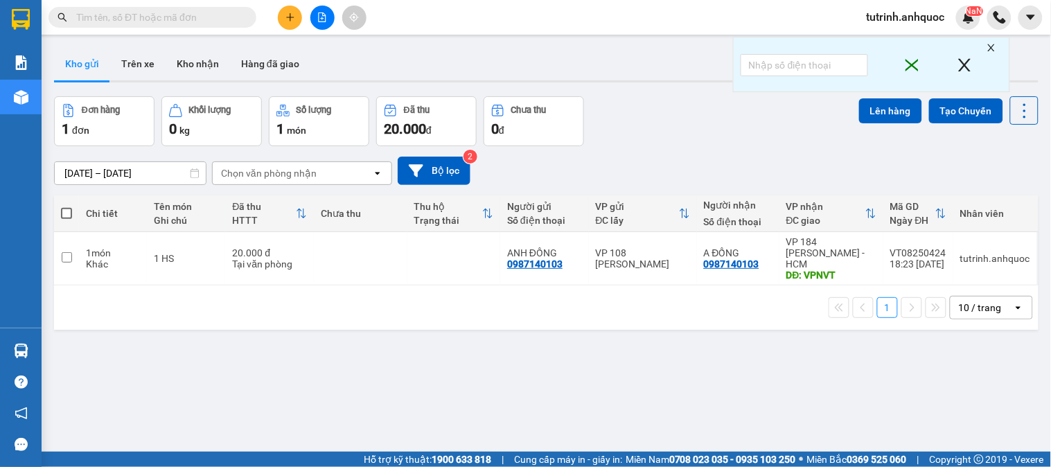
click at [69, 208] on span at bounding box center [66, 213] width 11 height 11
click at [66, 206] on input "checkbox" at bounding box center [66, 206] width 0 height 0
click at [64, 215] on span at bounding box center [66, 213] width 11 height 11
click at [66, 206] on input "checkbox" at bounding box center [66, 206] width 0 height 0
click at [64, 213] on span at bounding box center [66, 213] width 11 height 11
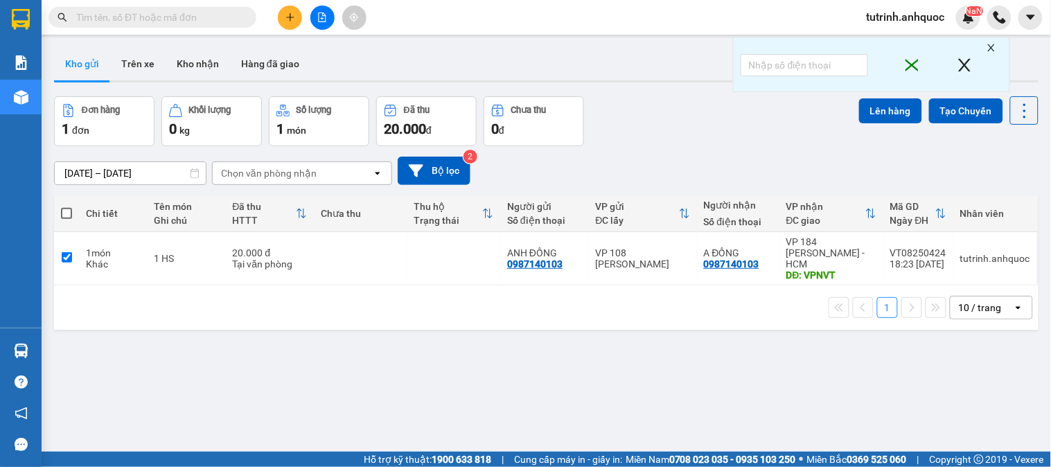
click at [66, 206] on input "checkbox" at bounding box center [66, 206] width 0 height 0
click at [64, 213] on span at bounding box center [66, 213] width 11 height 11
click at [66, 206] on input "checkbox" at bounding box center [66, 206] width 0 height 0
click at [64, 213] on span at bounding box center [66, 213] width 11 height 11
click at [66, 206] on input "checkbox" at bounding box center [66, 206] width 0 height 0
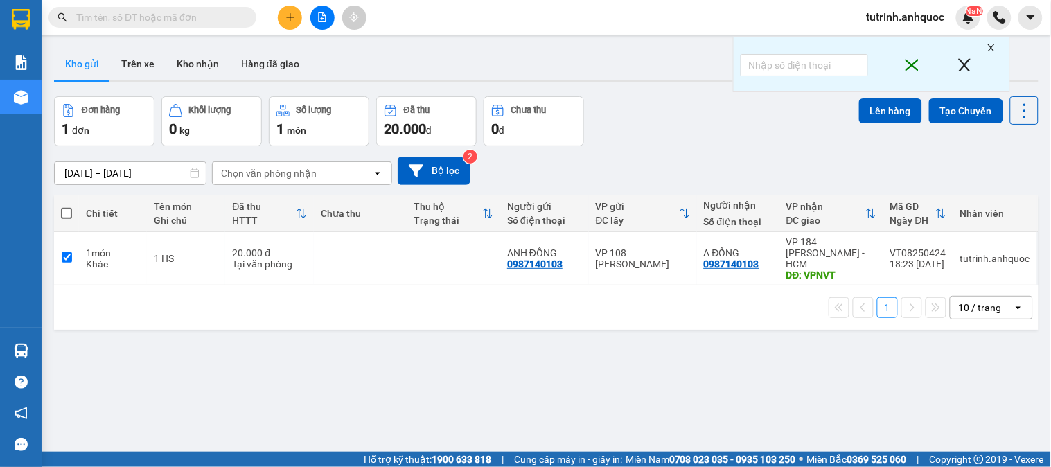
click at [63, 215] on span at bounding box center [66, 213] width 11 height 11
click at [66, 206] on input "checkbox" at bounding box center [66, 206] width 0 height 0
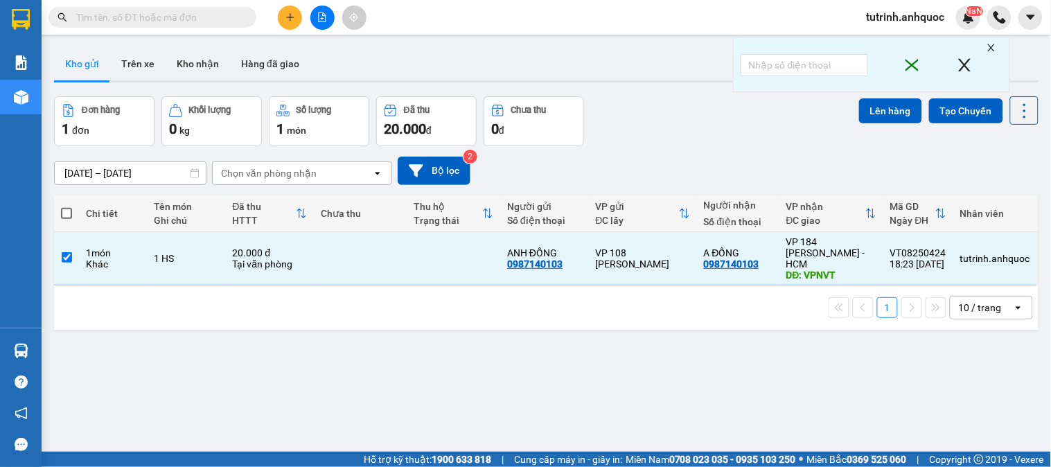
checkbox input "true"
click at [869, 113] on button "Lên hàng" at bounding box center [890, 110] width 63 height 25
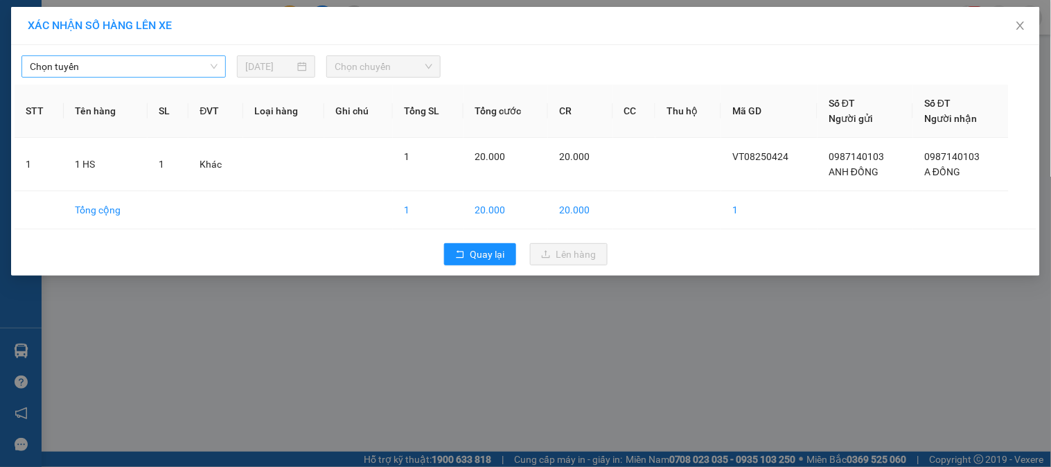
click at [129, 64] on span "Chọn tuyến" at bounding box center [124, 66] width 188 height 21
click at [107, 69] on span "Chọn tuyến" at bounding box center [124, 66] width 188 height 21
click at [103, 68] on span "Chọn tuyến" at bounding box center [124, 66] width 188 height 21
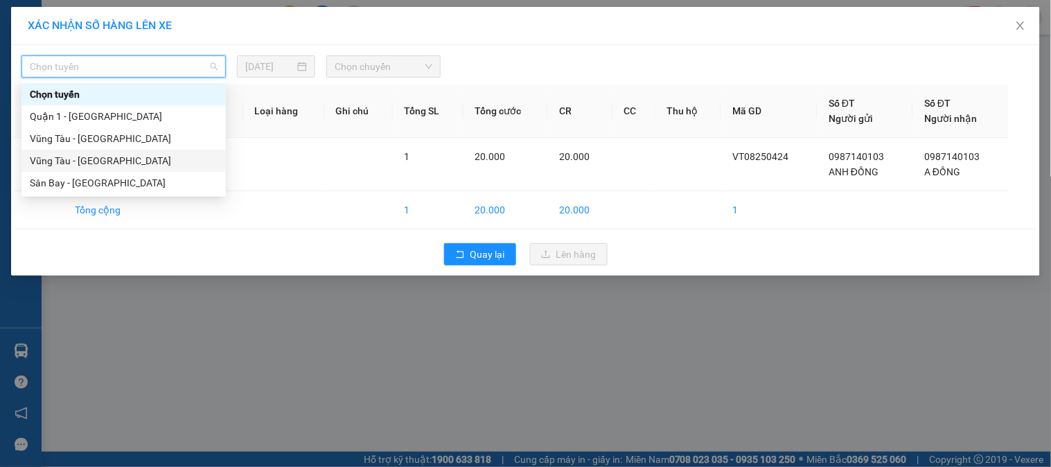
click at [82, 163] on div "Vũng Tàu - [GEOGRAPHIC_DATA]" at bounding box center [124, 160] width 188 height 15
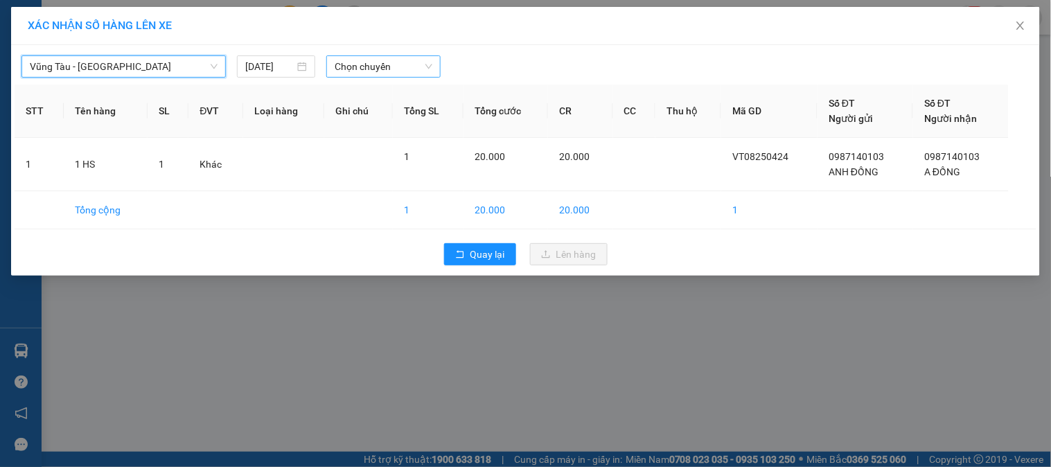
click at [378, 65] on span "Chọn chuyến" at bounding box center [384, 66] width 98 height 21
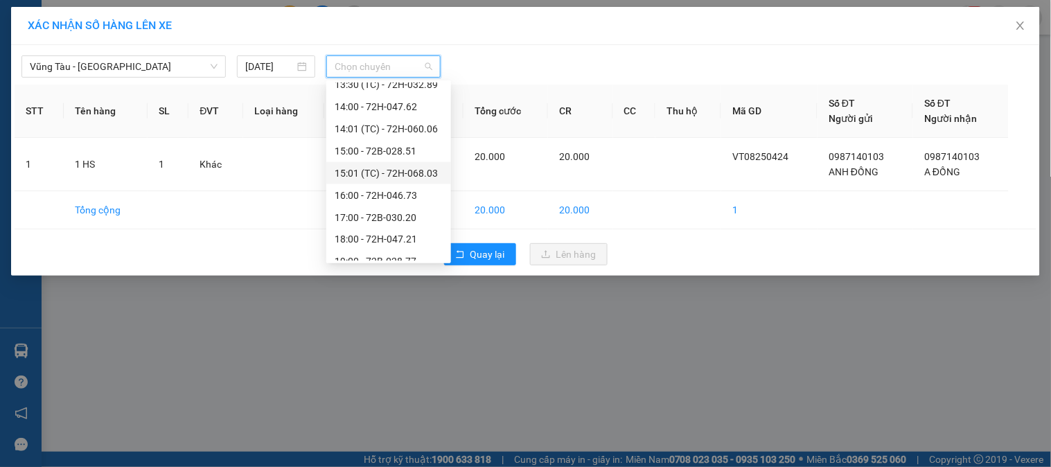
scroll to position [531, 0]
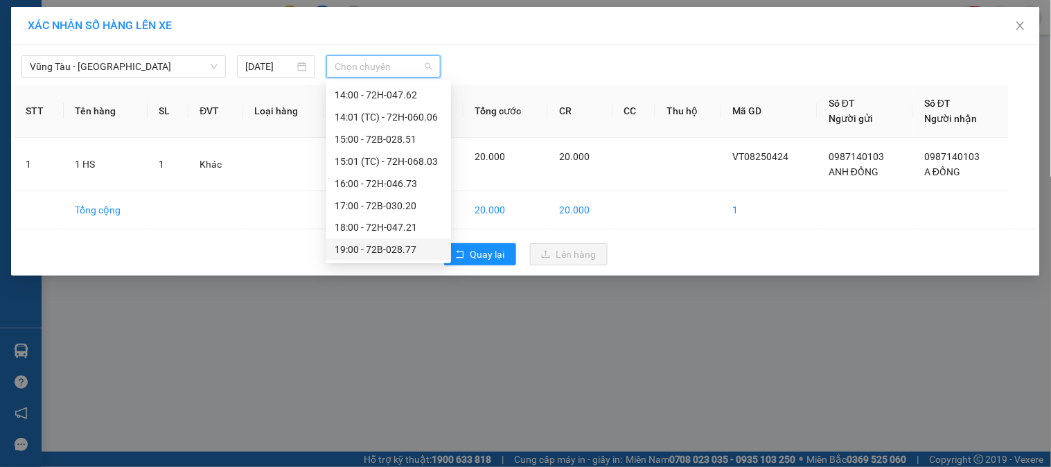
drag, startPoint x: 379, startPoint y: 242, endPoint x: 447, endPoint y: 240, distance: 68.6
click at [382, 242] on div "19:00 - 72B-028.77" at bounding box center [389, 249] width 108 height 15
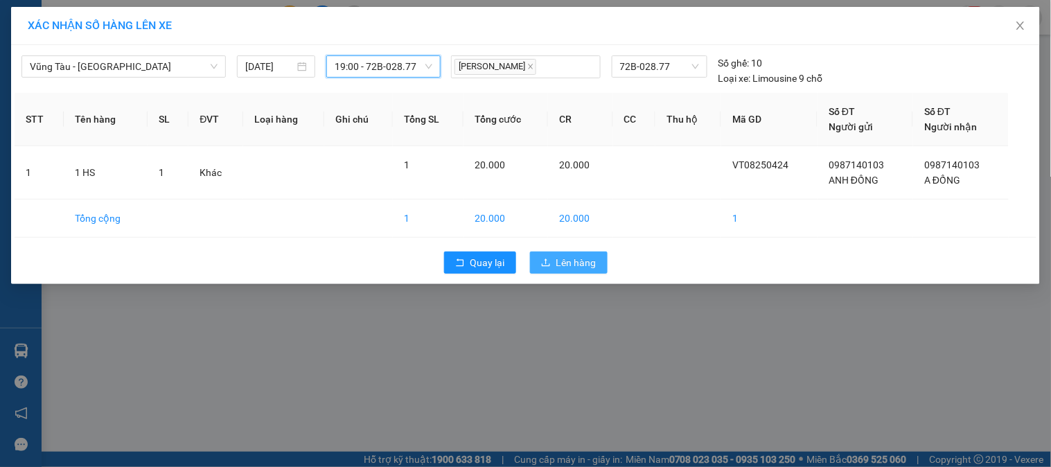
click at [553, 256] on button "Lên hàng" at bounding box center [569, 262] width 78 height 22
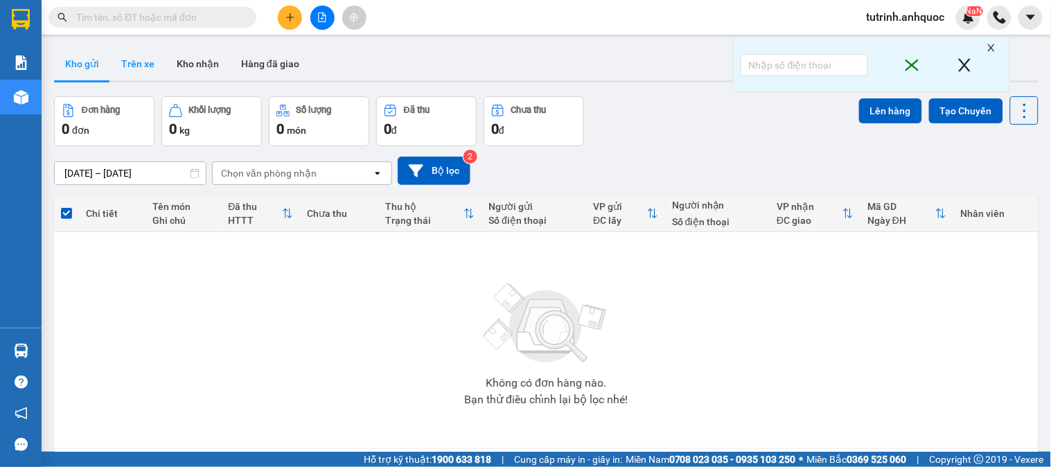
click at [153, 65] on button "Trên xe" at bounding box center [137, 63] width 55 height 33
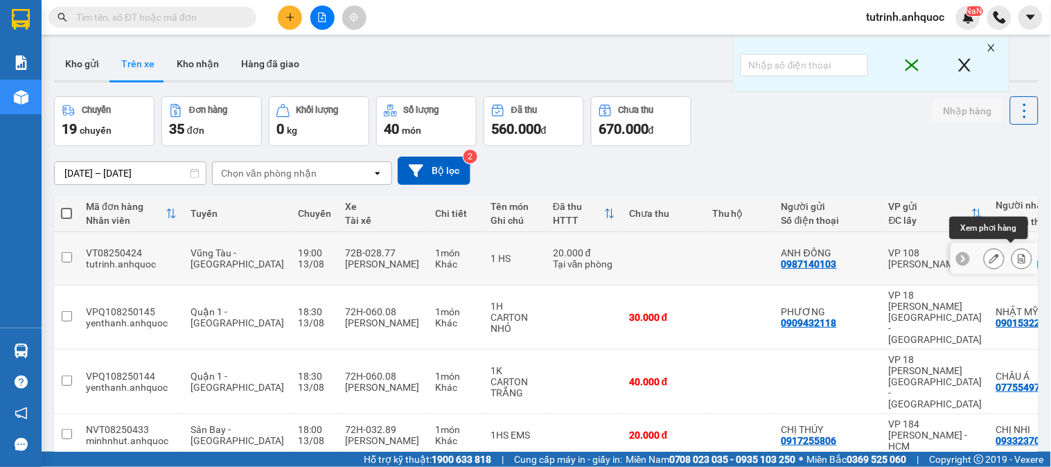
click at [1018, 254] on icon at bounding box center [1022, 259] width 8 height 10
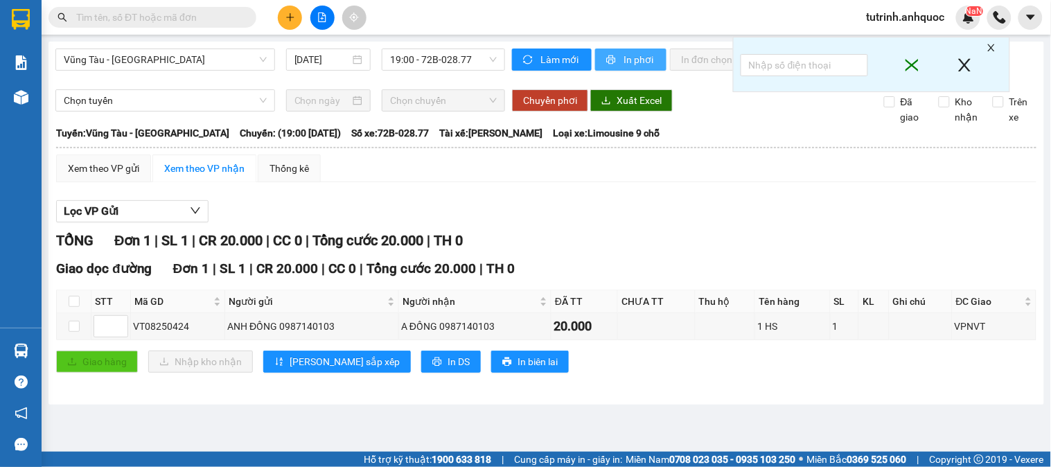
click at [612, 61] on icon "printer" at bounding box center [611, 60] width 10 height 10
click at [627, 64] on span "In phơi" at bounding box center [639, 59] width 32 height 15
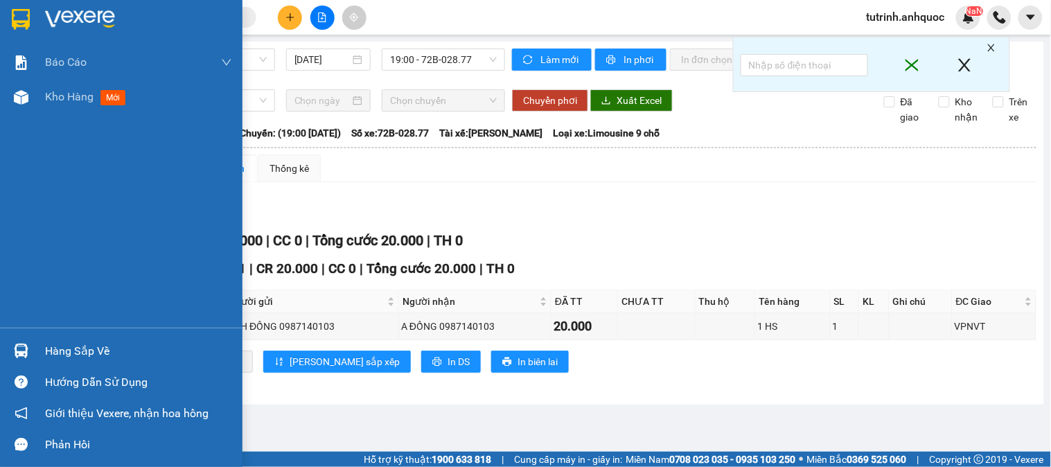
click at [3, 6] on div at bounding box center [121, 22] width 242 height 45
click at [15, 14] on img at bounding box center [21, 19] width 18 height 21
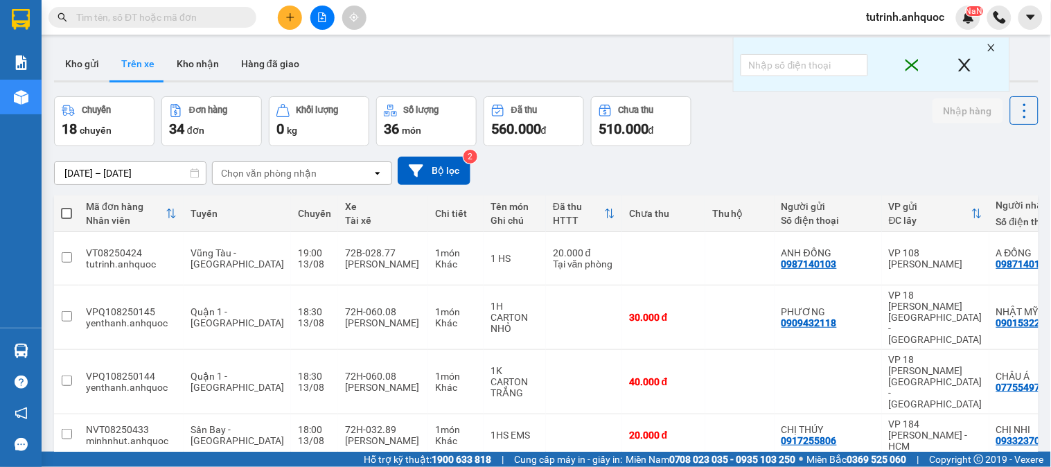
click at [190, 81] on div at bounding box center [546, 81] width 984 height 2
click at [193, 79] on button "Kho nhận" at bounding box center [198, 63] width 64 height 33
type input "[DATE] – [DATE]"
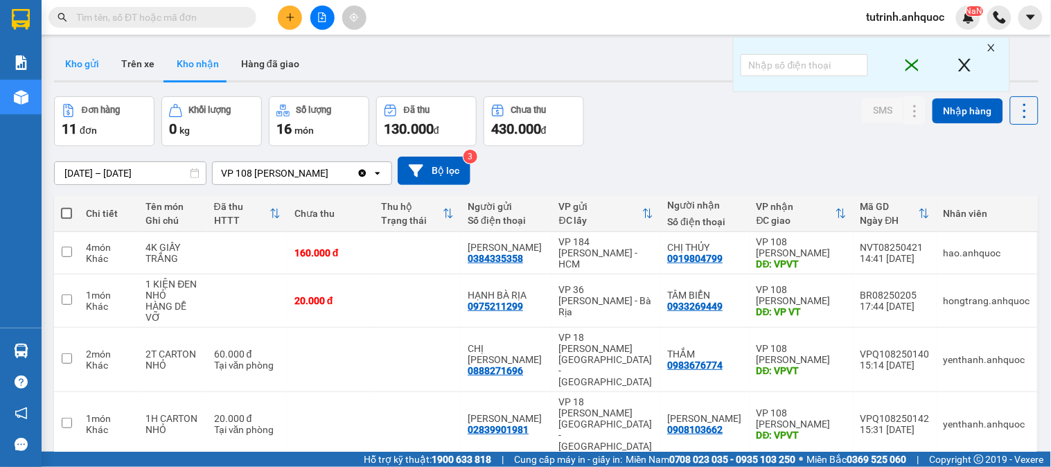
click at [67, 53] on button "Kho gửi" at bounding box center [82, 63] width 56 height 33
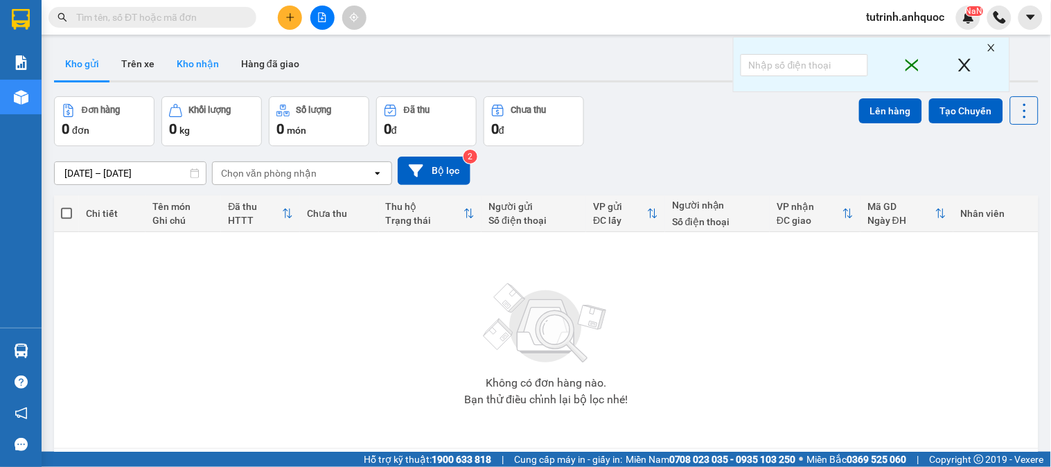
click at [203, 57] on button "Kho nhận" at bounding box center [198, 63] width 64 height 33
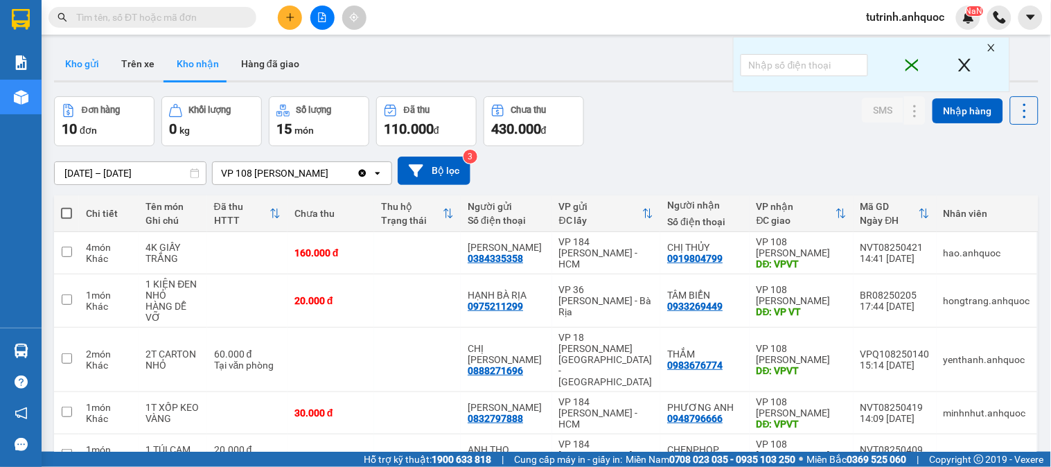
click at [103, 59] on button "Kho gửi" at bounding box center [82, 63] width 56 height 33
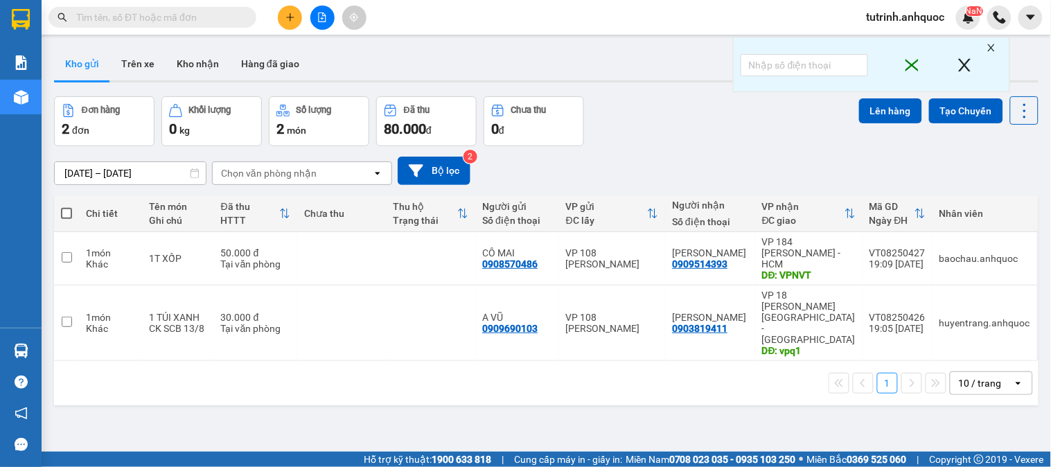
click at [215, 71] on button "Kho nhận" at bounding box center [198, 63] width 64 height 33
